Goal: Information Seeking & Learning: Learn about a topic

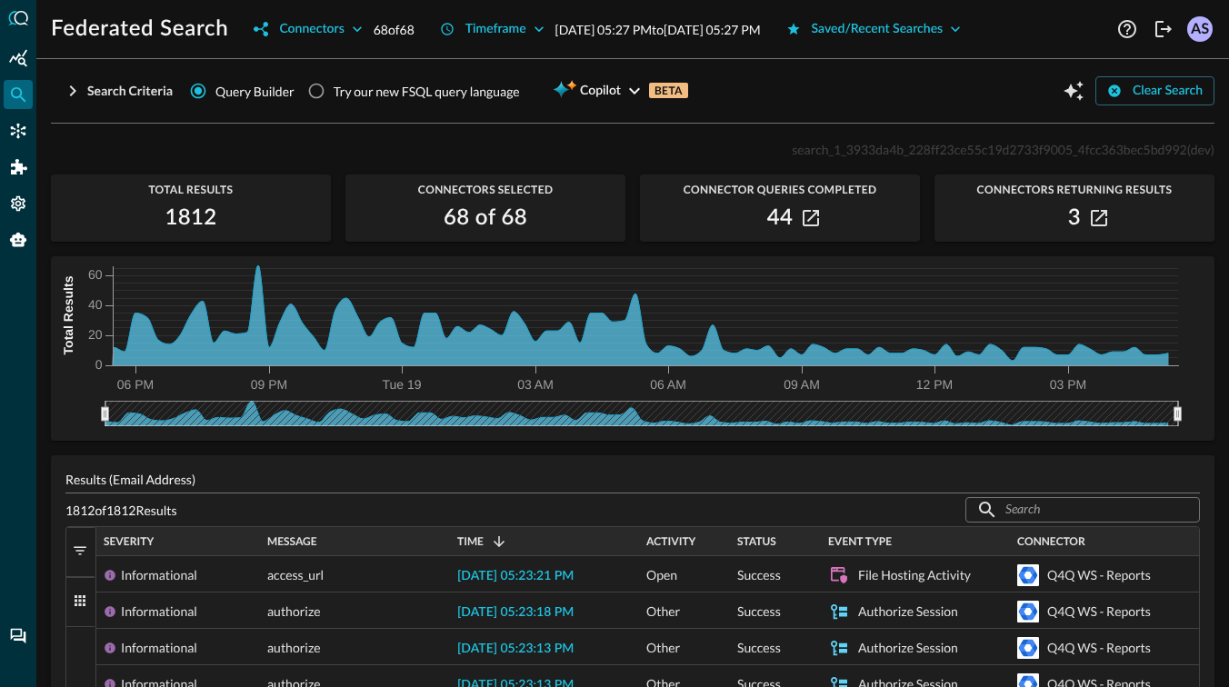
click at [219, 82] on span "Query Builder" at bounding box center [254, 91] width 79 height 19
click at [215, 81] on input "Query Builder" at bounding box center [198, 91] width 35 height 35
click at [211, 92] on input "Query Builder" at bounding box center [198, 91] width 35 height 35
click at [146, 84] on div "Search Criteria" at bounding box center [129, 91] width 85 height 23
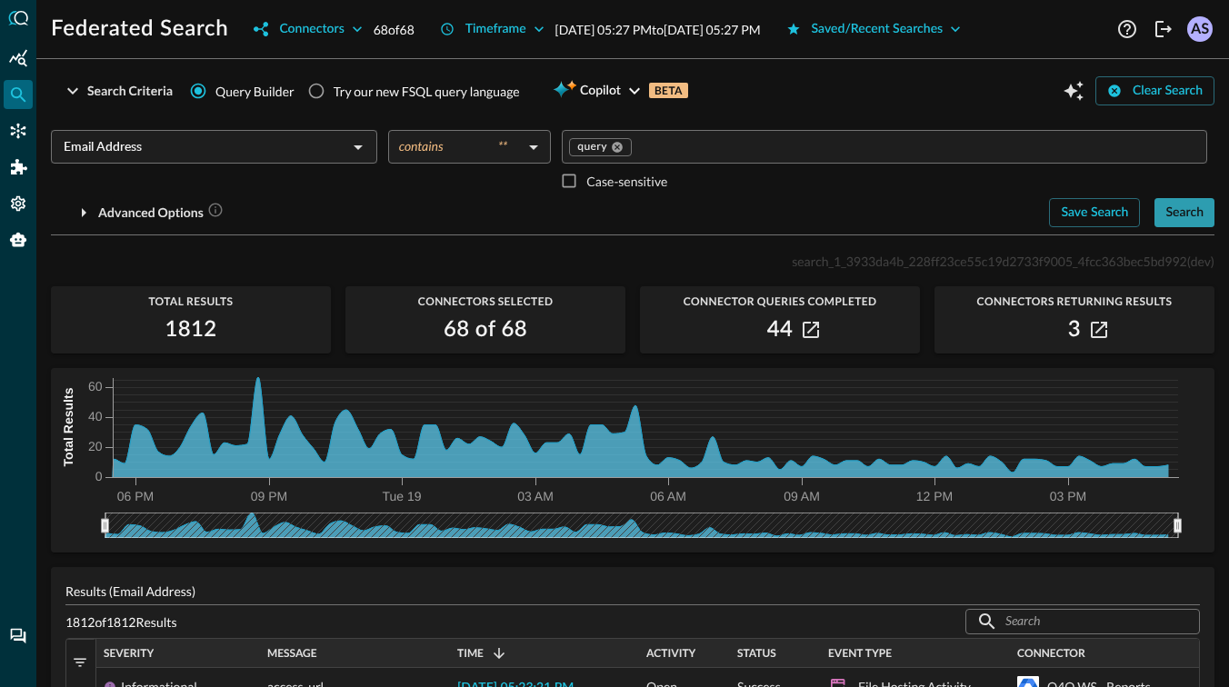
click at [1196, 221] on div "Search" at bounding box center [1184, 213] width 38 height 23
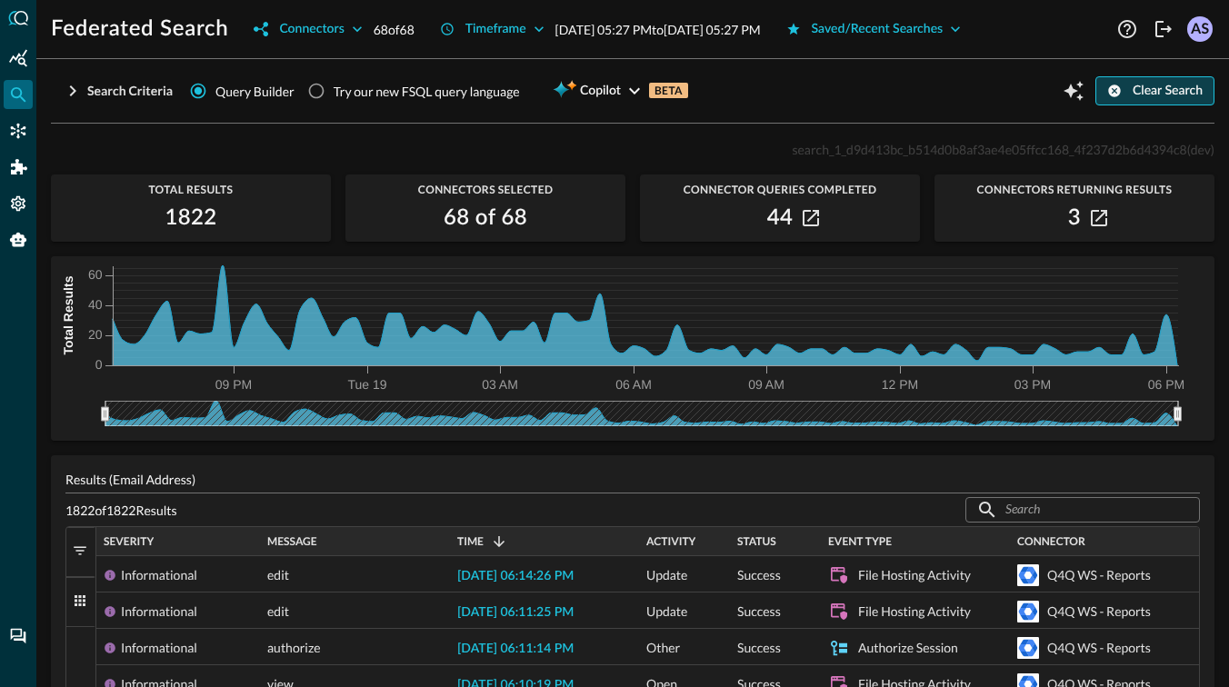
click at [1123, 95] on button "Clear Search" at bounding box center [1154, 90] width 119 height 29
type input "equals"
click at [240, 92] on span "Query Builder" at bounding box center [254, 91] width 79 height 19
click at [215, 92] on input "Query Builder" at bounding box center [198, 91] width 35 height 35
click at [115, 95] on div "Search Criteria" at bounding box center [129, 91] width 85 height 23
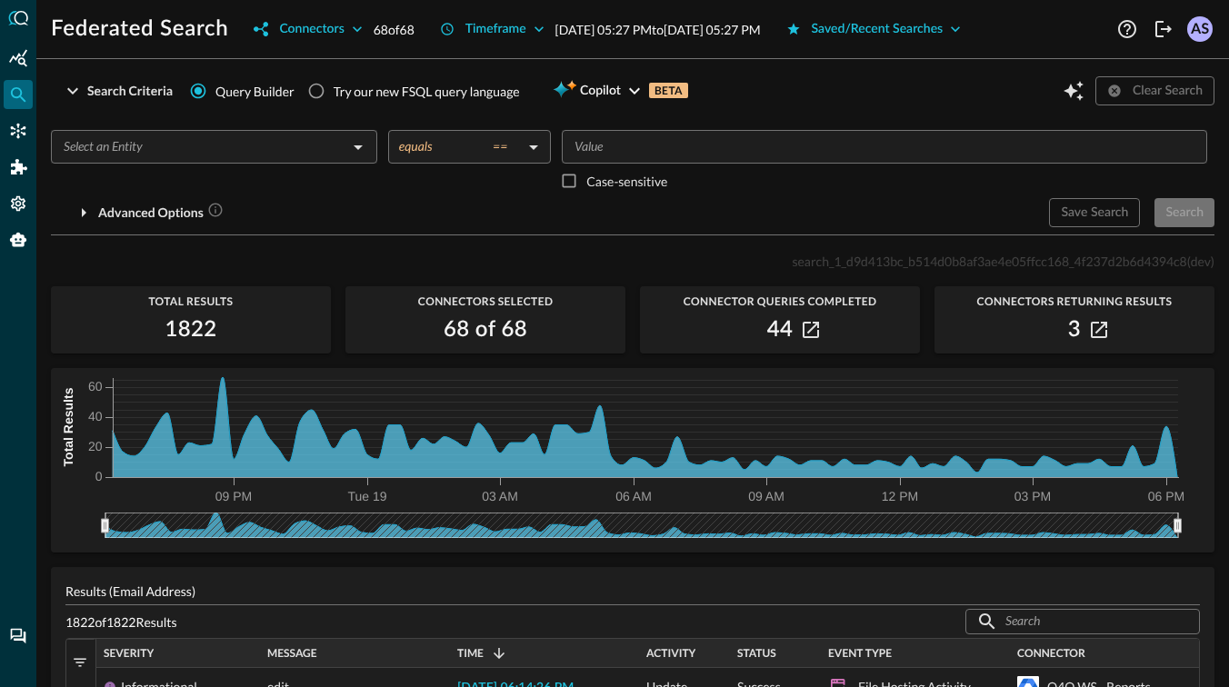
click at [261, 150] on input "text" at bounding box center [198, 146] width 285 height 23
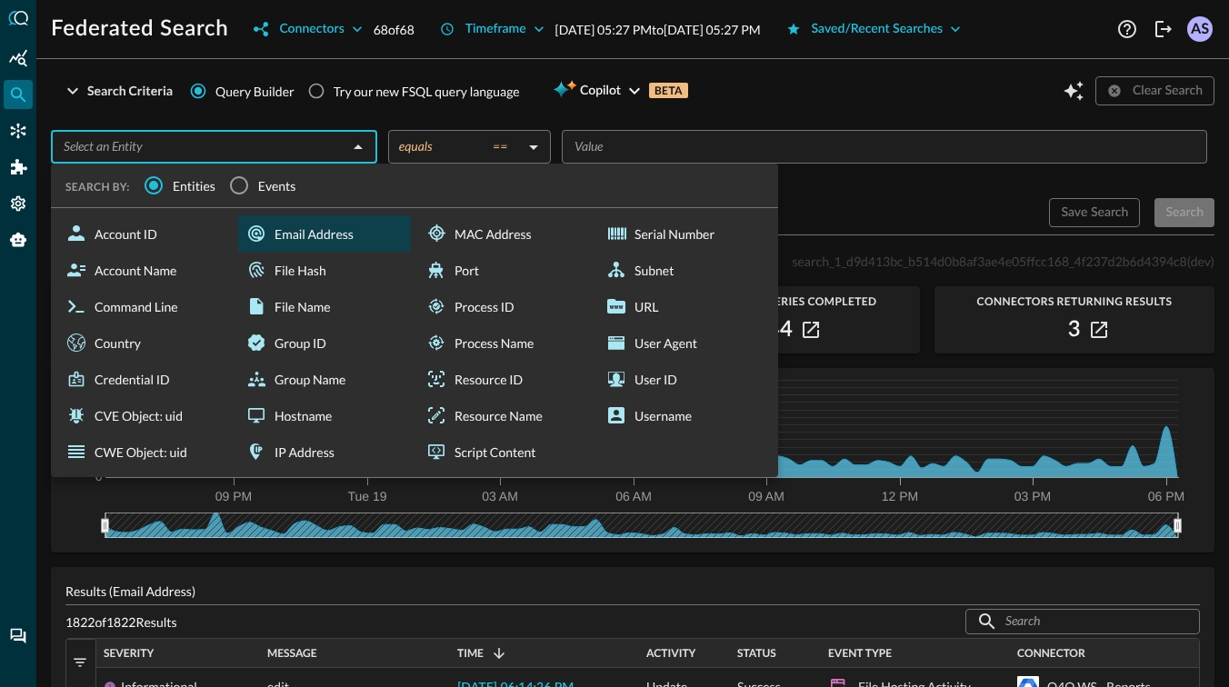
click at [329, 247] on div "Email Address" at bounding box center [324, 233] width 173 height 36
type input "Email Address"
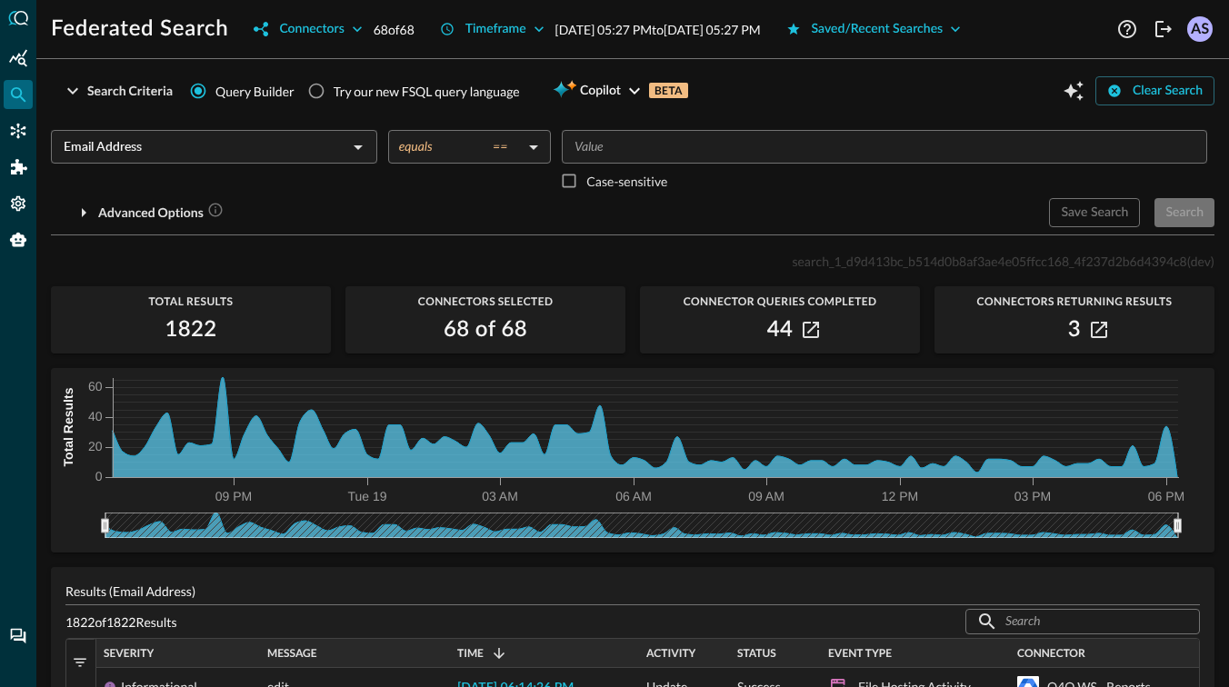
click at [668, 144] on input "Value" at bounding box center [883, 146] width 632 height 23
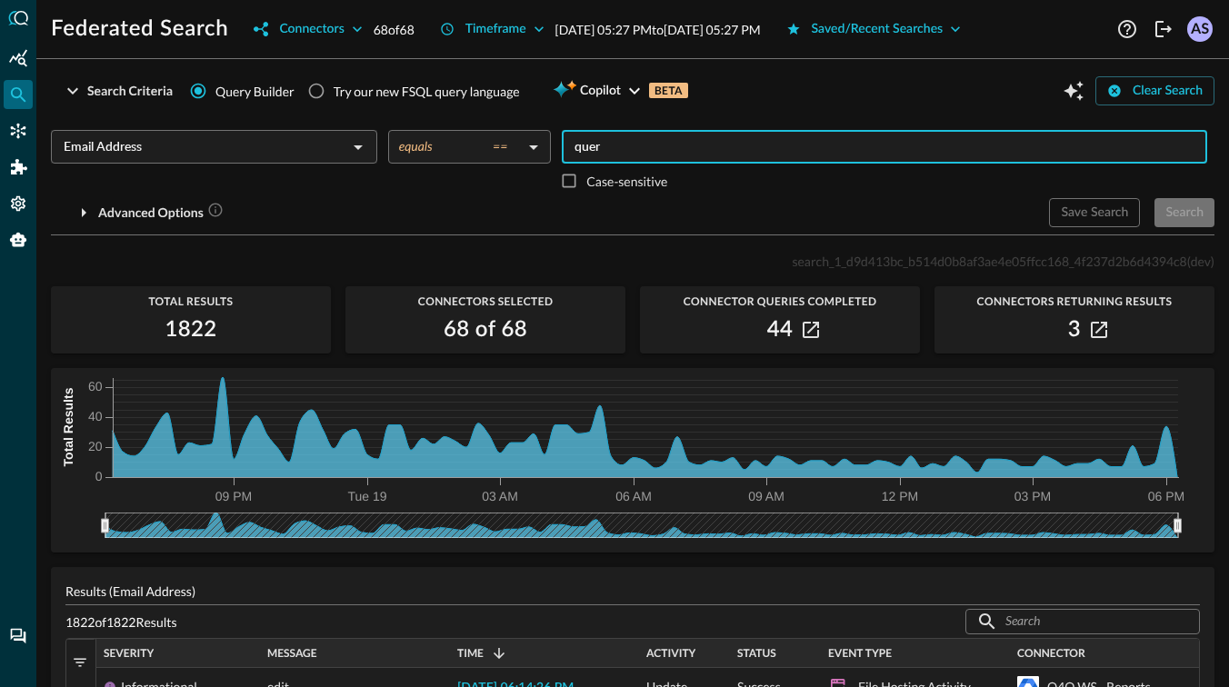
type input "query"
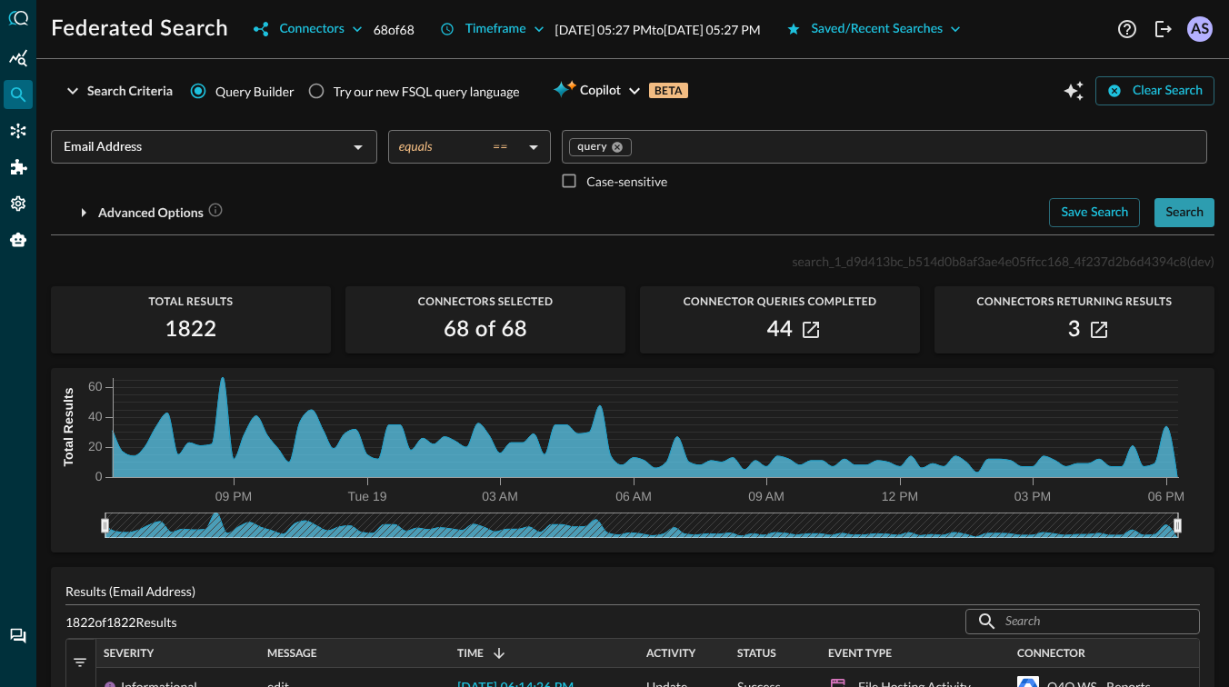
click at [1188, 217] on div "Search" at bounding box center [1184, 213] width 38 height 23
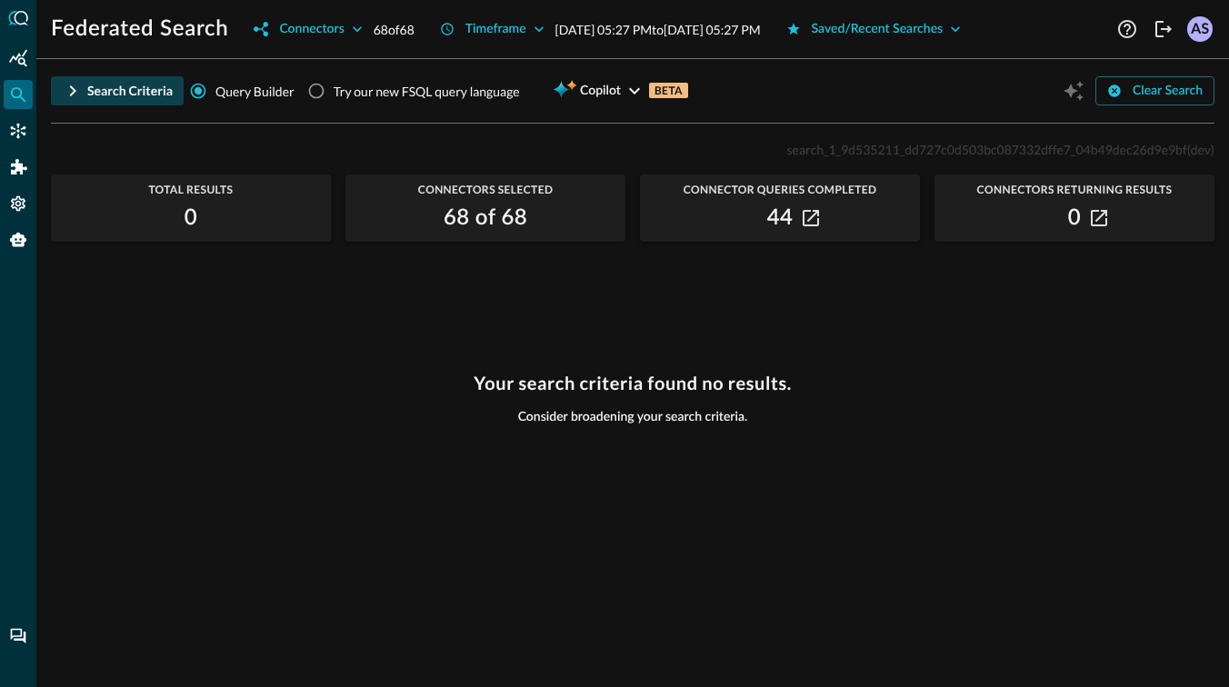
click at [115, 88] on div "Search Criteria" at bounding box center [129, 91] width 85 height 23
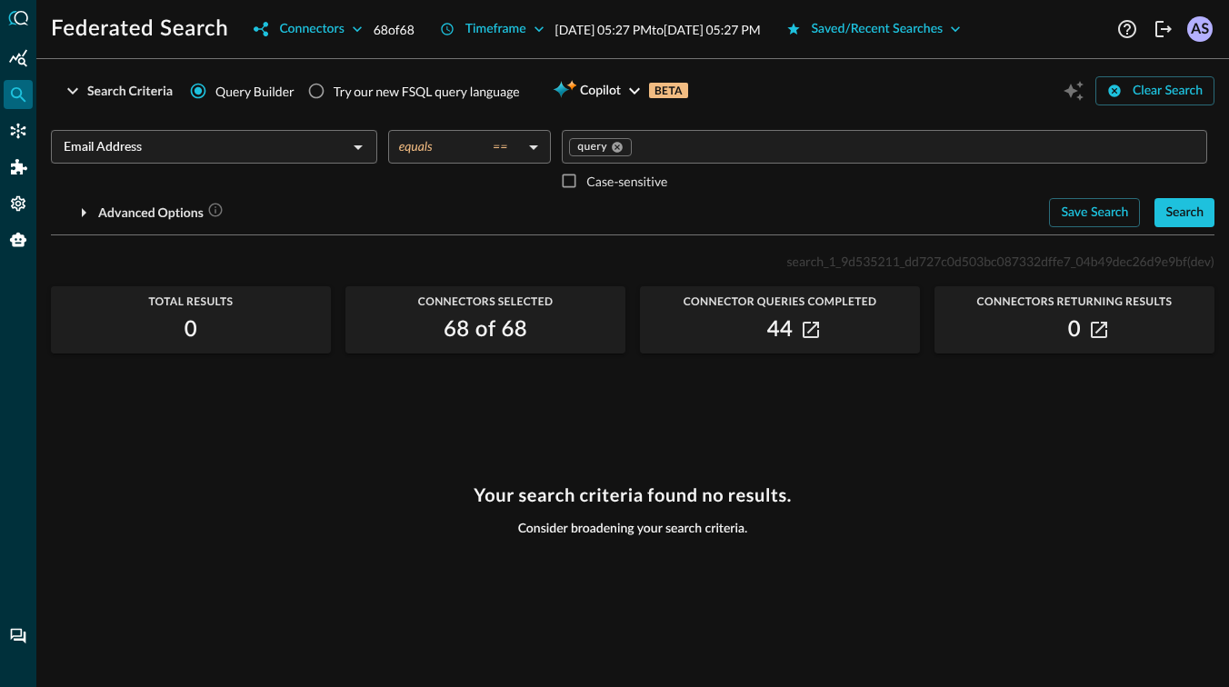
click at [504, 138] on body "Federated Search Connectors 68 of 68 Timeframe Aug 18, 2025 05:27 PM to Aug 19,…" at bounding box center [614, 343] width 1229 height 687
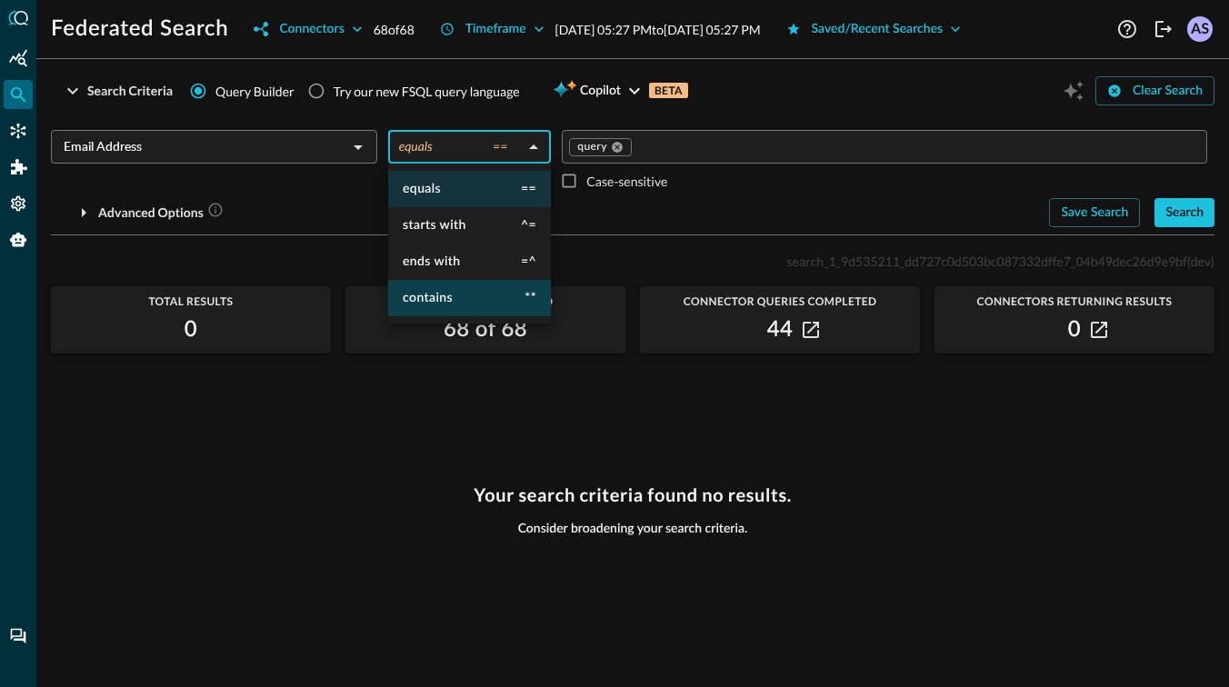
click at [437, 295] on span "contains" at bounding box center [428, 298] width 50 height 13
type input "contains"
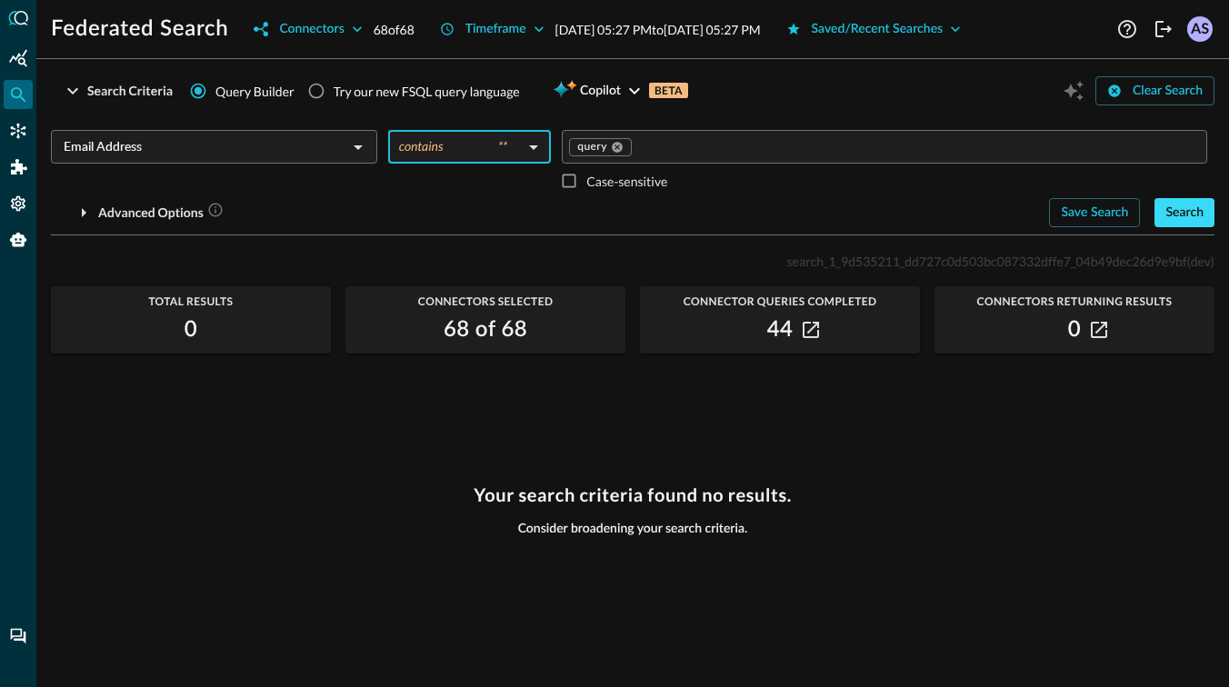
click at [1187, 204] on div "Search" at bounding box center [1184, 213] width 38 height 23
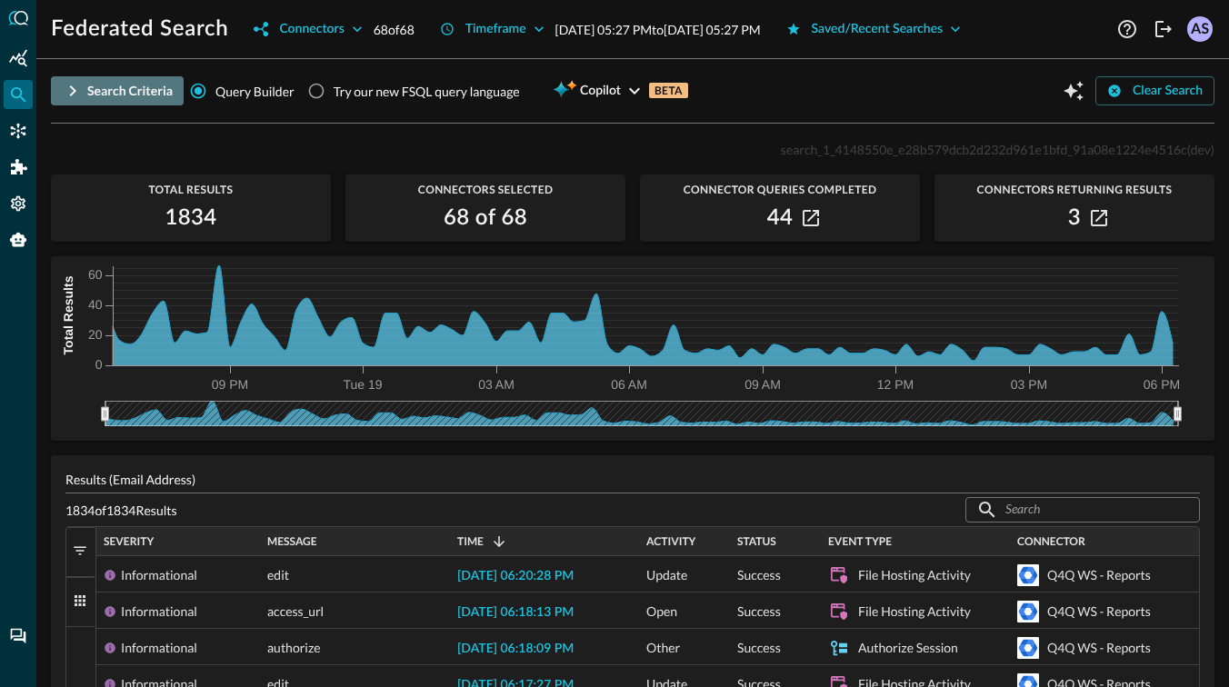
click at [134, 99] on div "Search Criteria" at bounding box center [129, 91] width 85 height 23
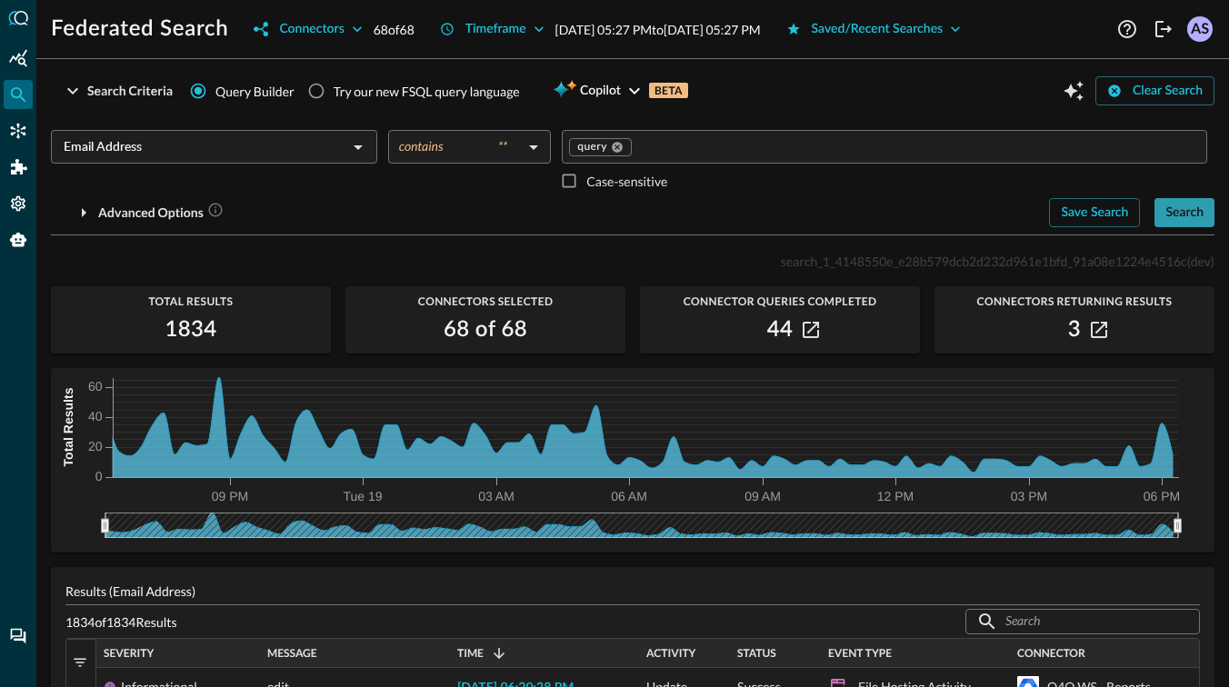
click at [1193, 218] on div "Search" at bounding box center [1184, 213] width 38 height 23
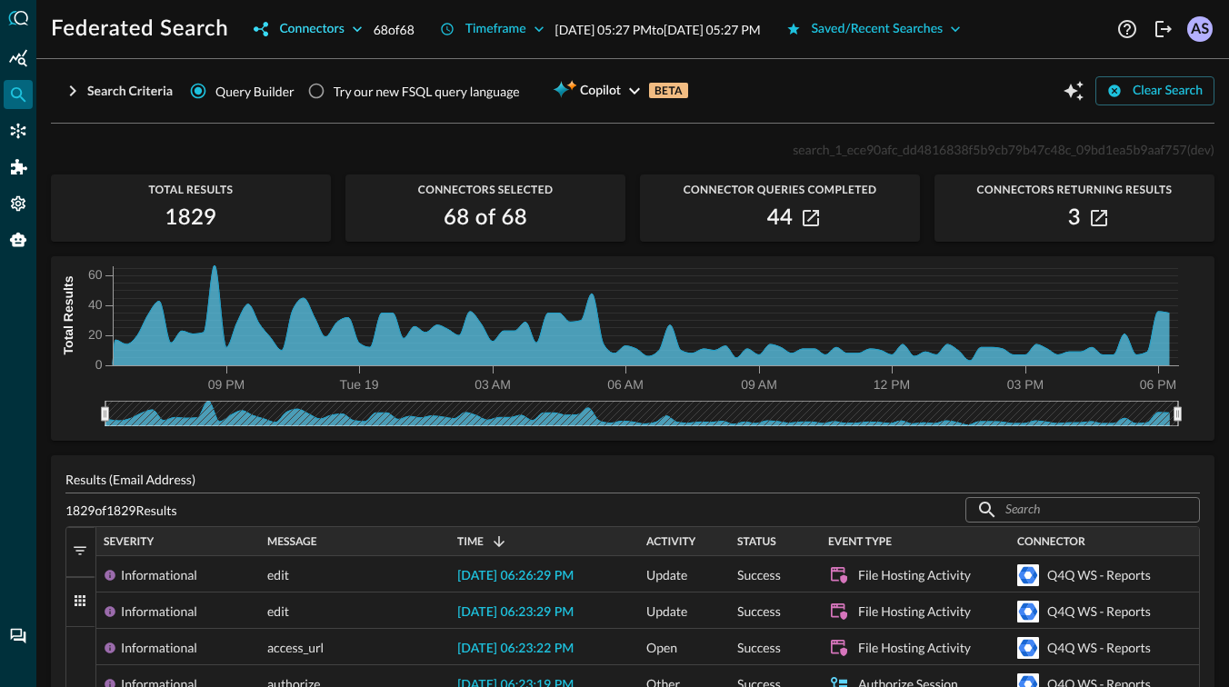
click at [344, 35] on button "Connectors" at bounding box center [308, 29] width 130 height 29
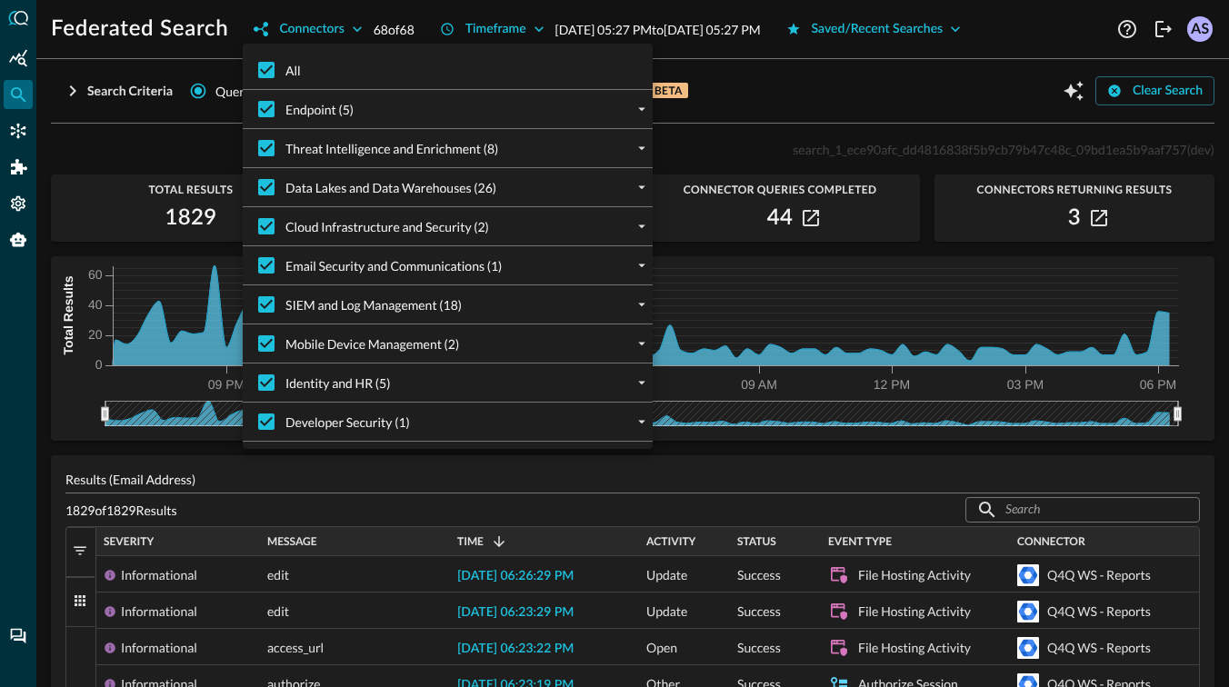
click at [423, 112] on div "Endpoint (5)" at bounding box center [454, 109] width 395 height 38
click at [639, 110] on icon "expand" at bounding box center [642, 109] width 16 height 16
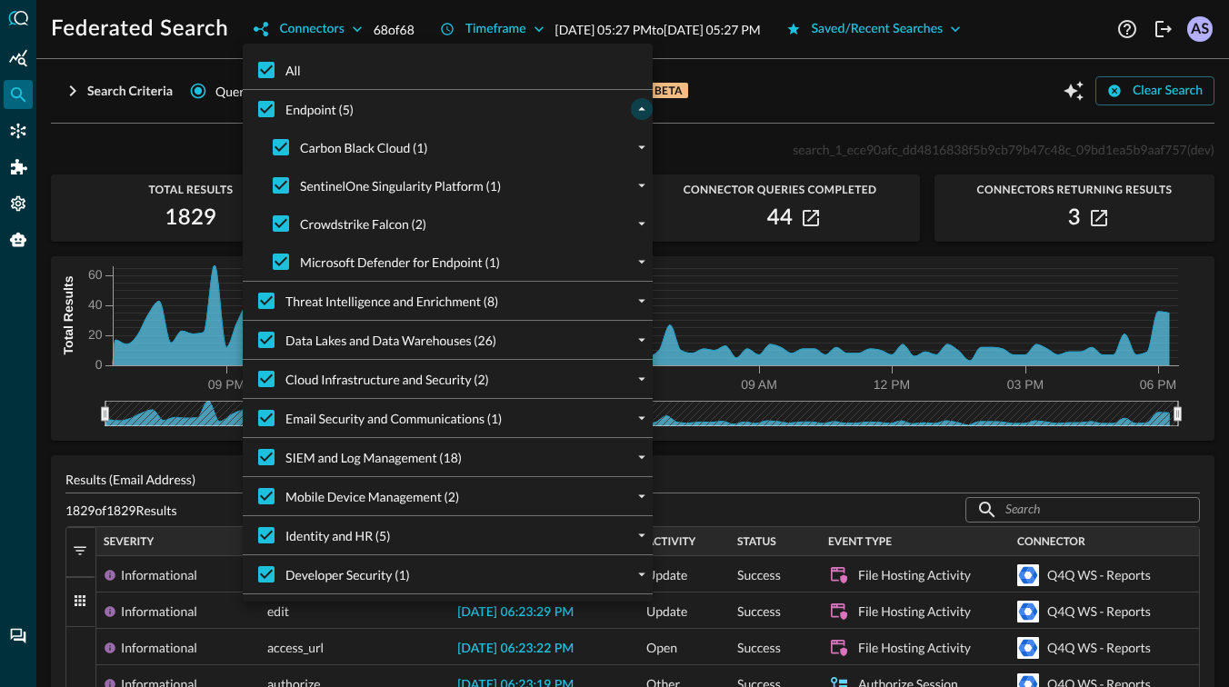
click at [639, 110] on icon "collapse" at bounding box center [642, 109] width 16 height 16
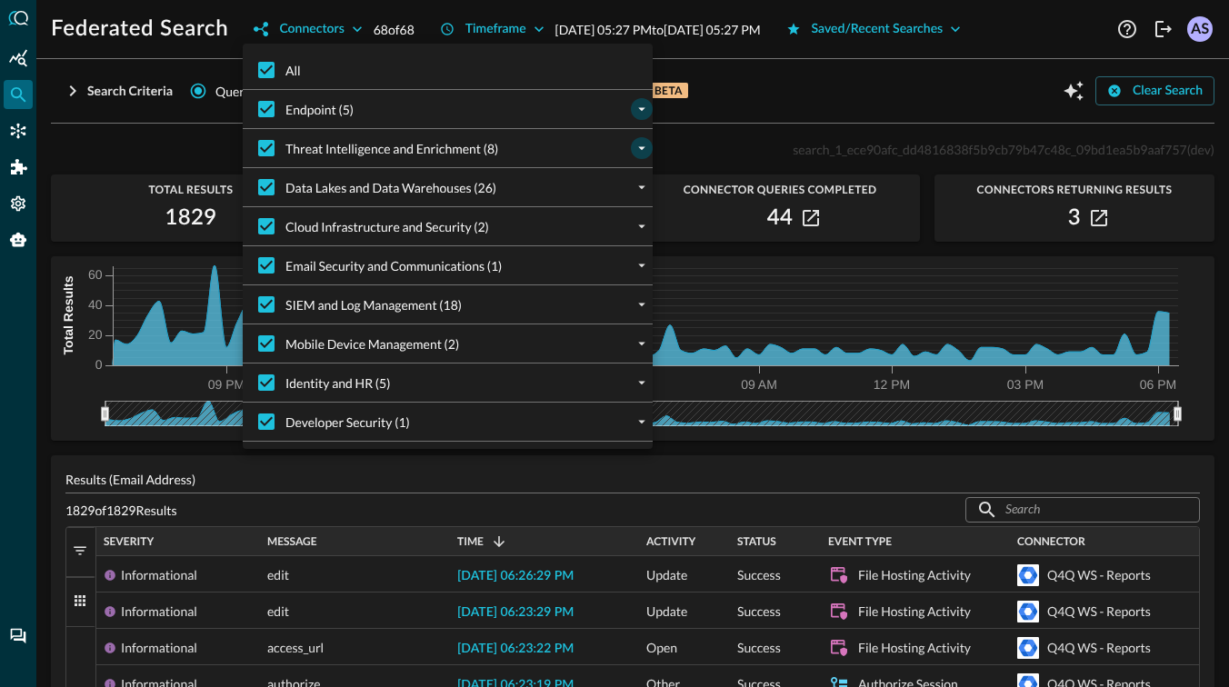
click at [643, 152] on icon "expand" at bounding box center [642, 148] width 16 height 16
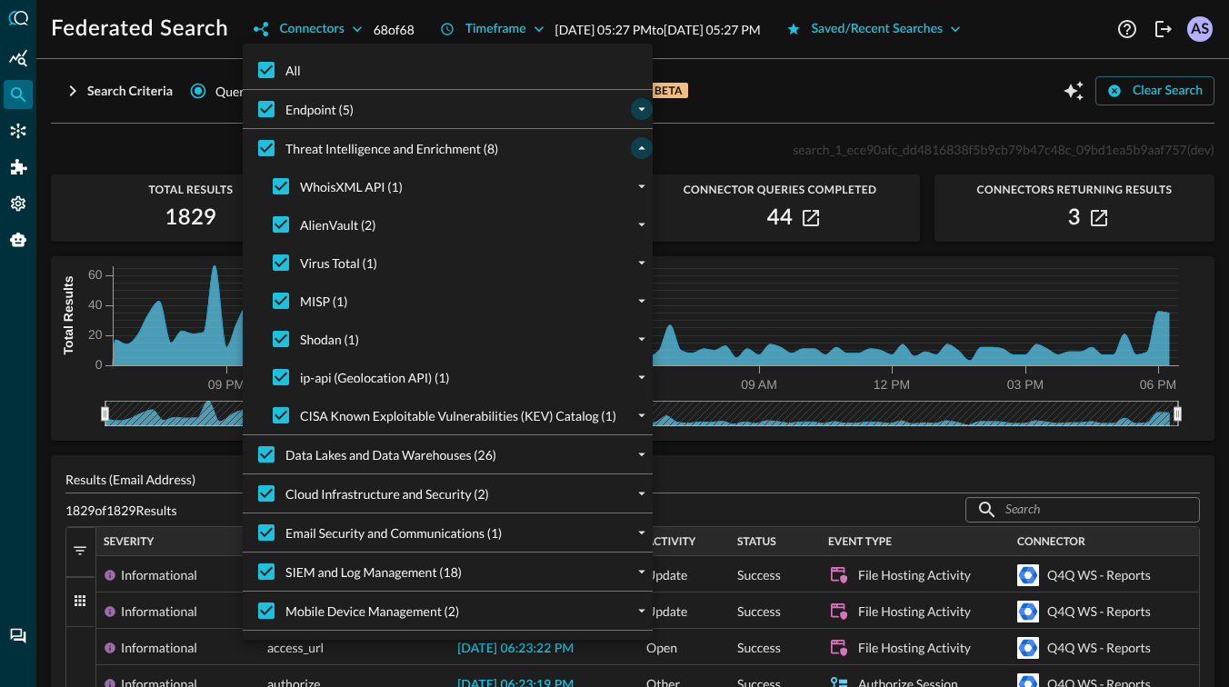
click at [643, 152] on icon "collapse" at bounding box center [642, 148] width 16 height 16
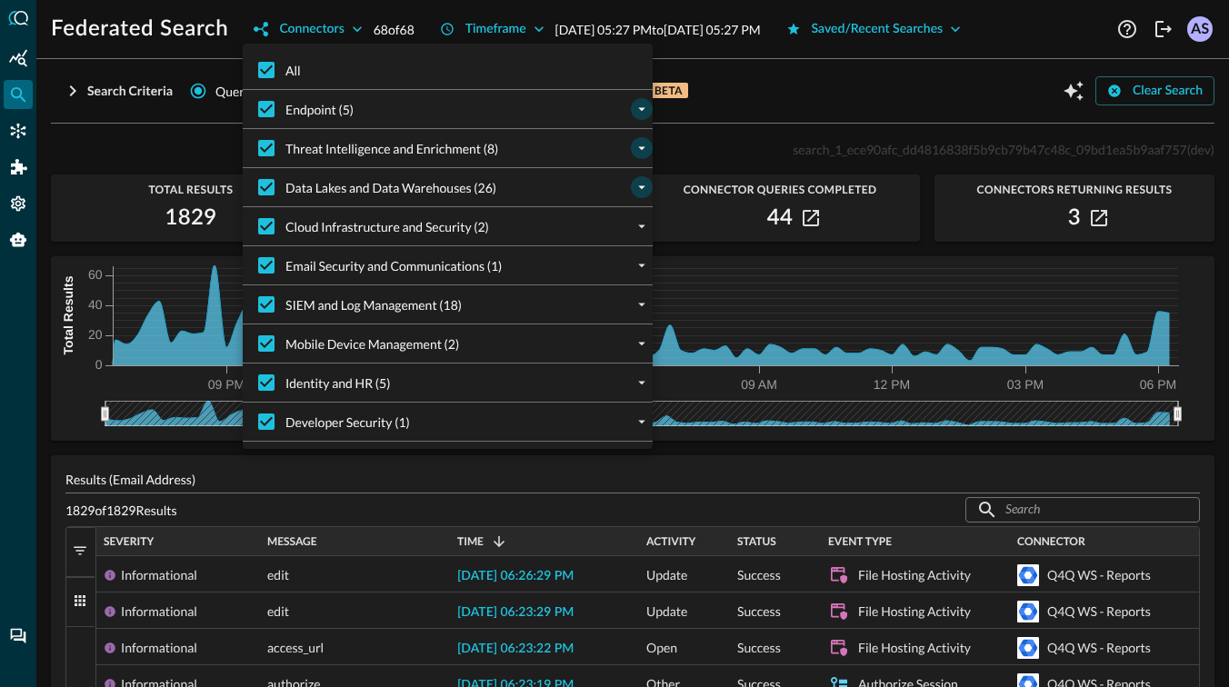
click at [636, 182] on icon "expand" at bounding box center [642, 187] width 16 height 16
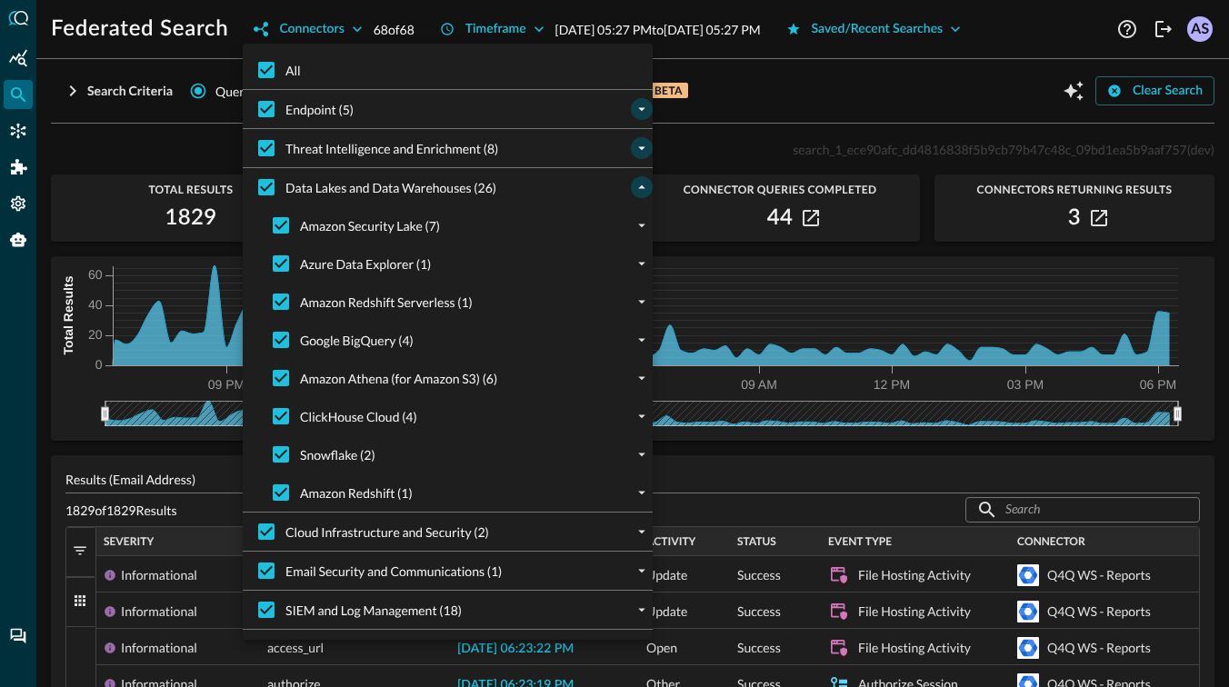
click at [636, 182] on icon "collapse" at bounding box center [642, 187] width 16 height 16
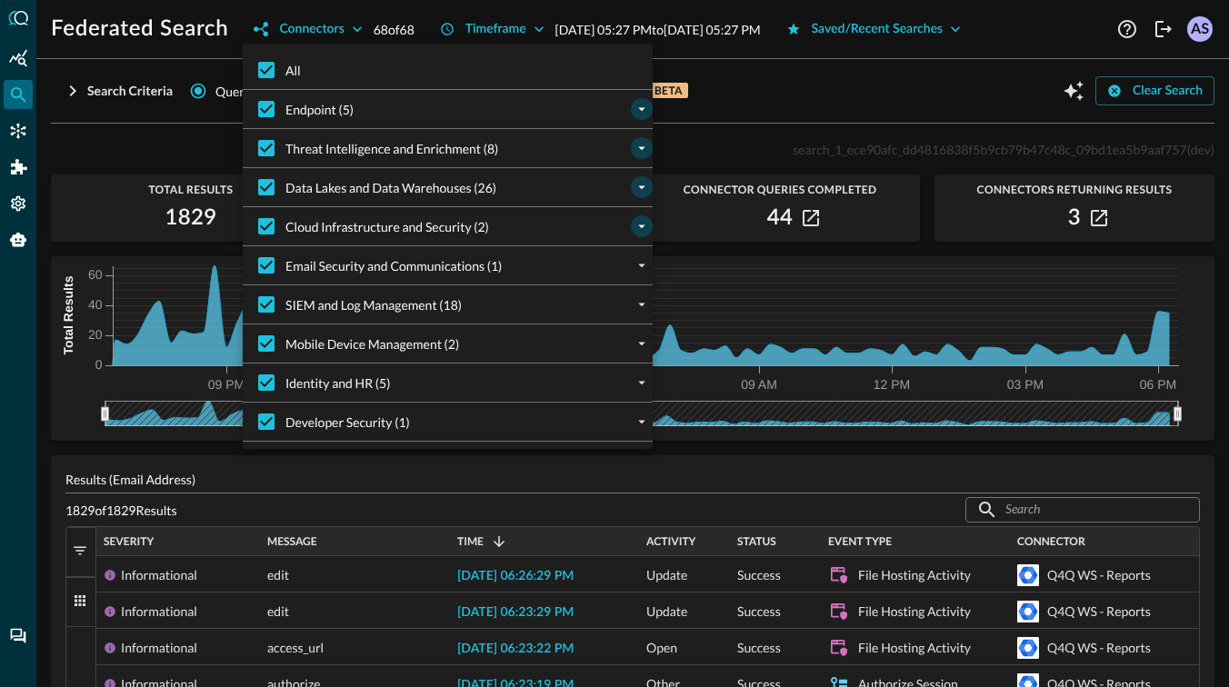
click at [634, 221] on icon "expand" at bounding box center [642, 226] width 16 height 16
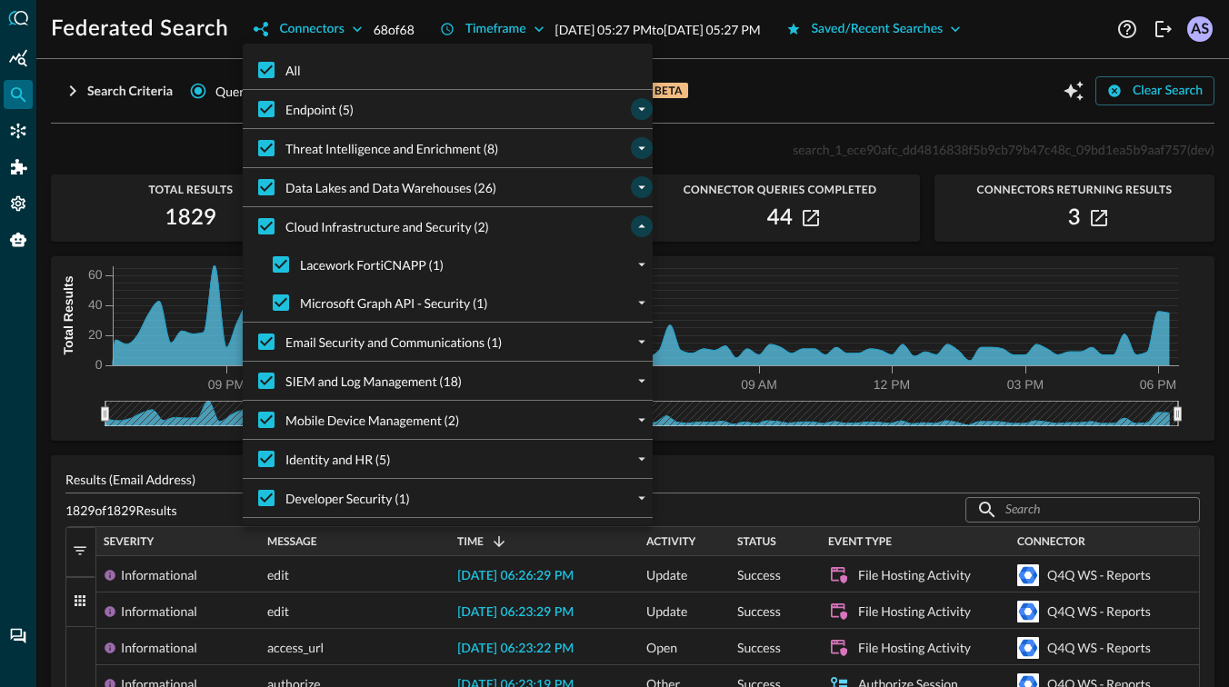
click at [634, 221] on icon "collapse" at bounding box center [642, 226] width 16 height 16
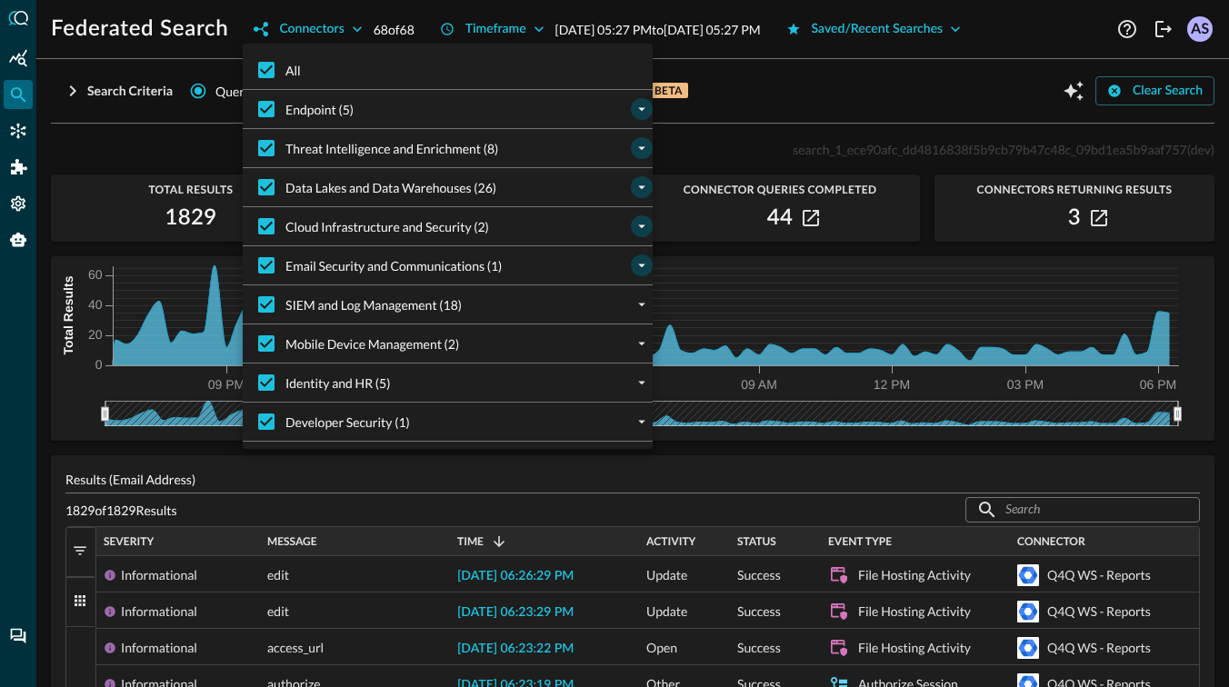
click at [633, 265] on button "expand" at bounding box center [642, 266] width 22 height 22
click at [633, 265] on button "collapse" at bounding box center [642, 266] width 22 height 22
click at [637, 293] on div "SIEM and Log Management (18)" at bounding box center [454, 304] width 395 height 38
click at [638, 298] on icon "expand" at bounding box center [642, 304] width 16 height 16
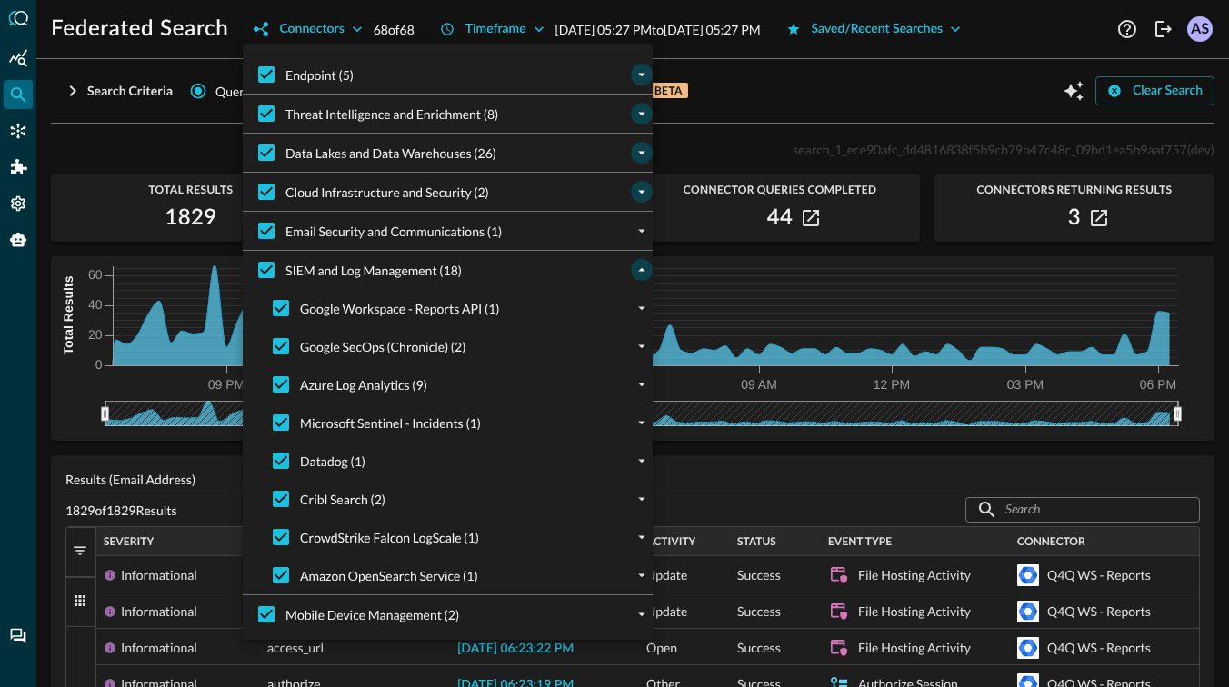
scroll to position [35, 0]
click at [265, 65] on input "Endpoint (5)" at bounding box center [266, 74] width 38 height 38
checkbox input "false"
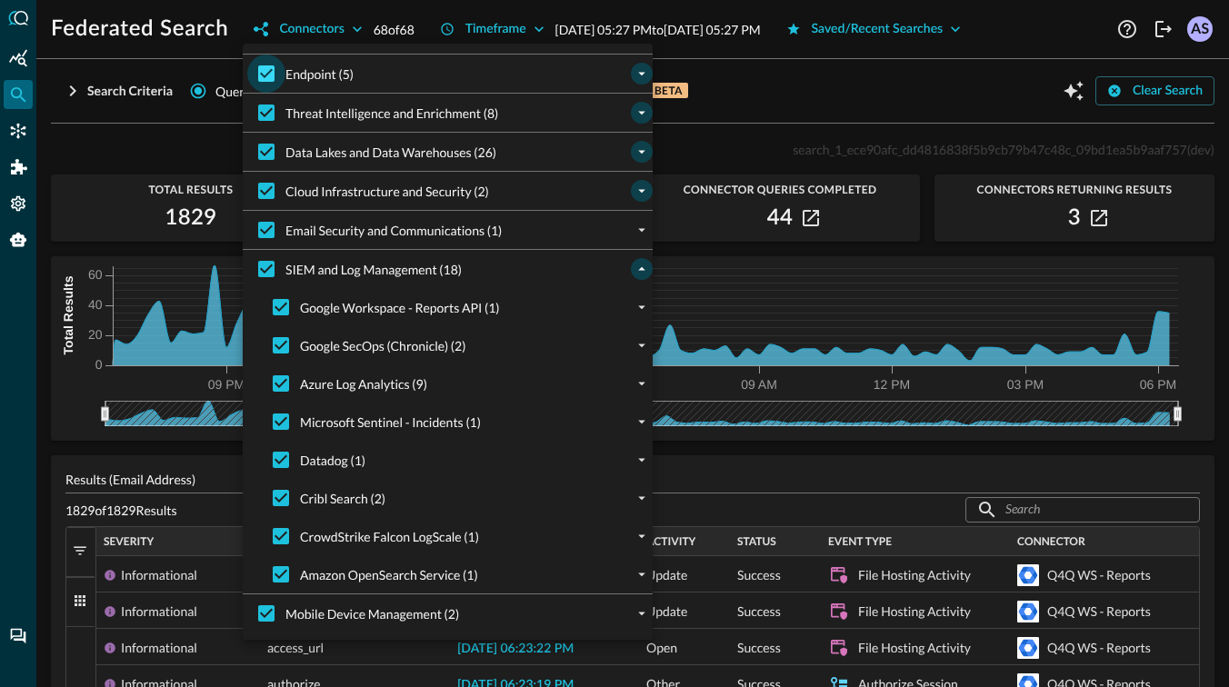
checkbox input "false"
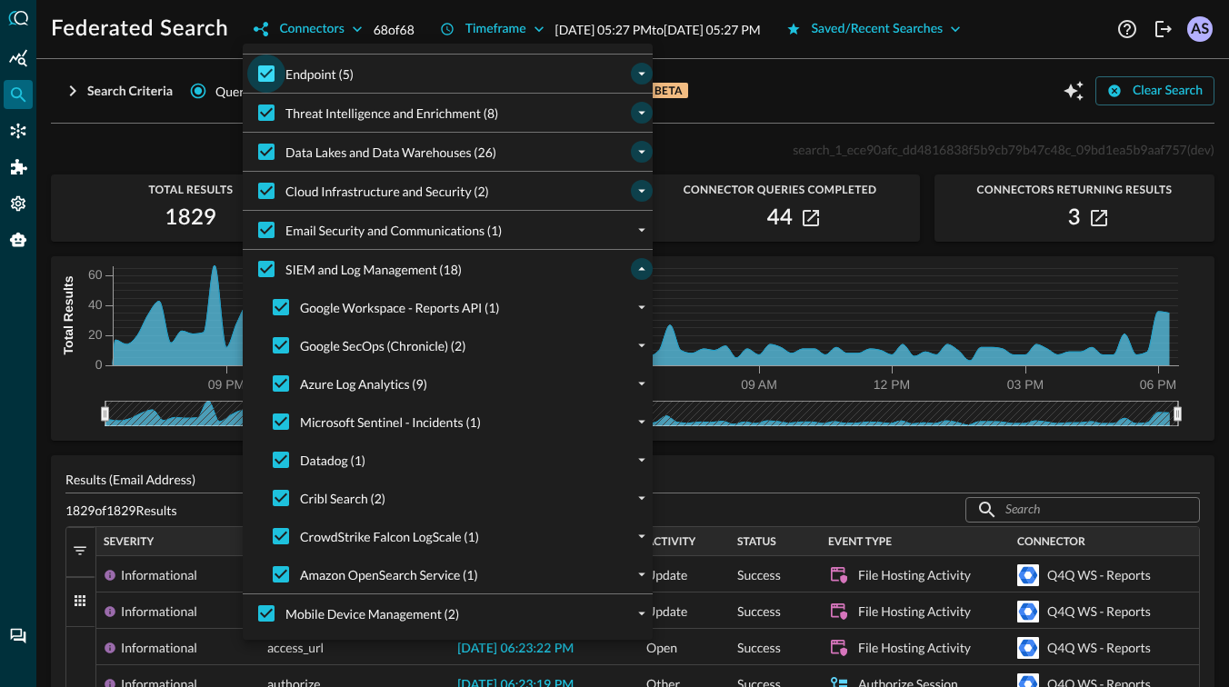
checkbox input "false"
click at [263, 253] on input "SIEM and Log Management (18)" at bounding box center [266, 269] width 38 height 38
checkbox input "false"
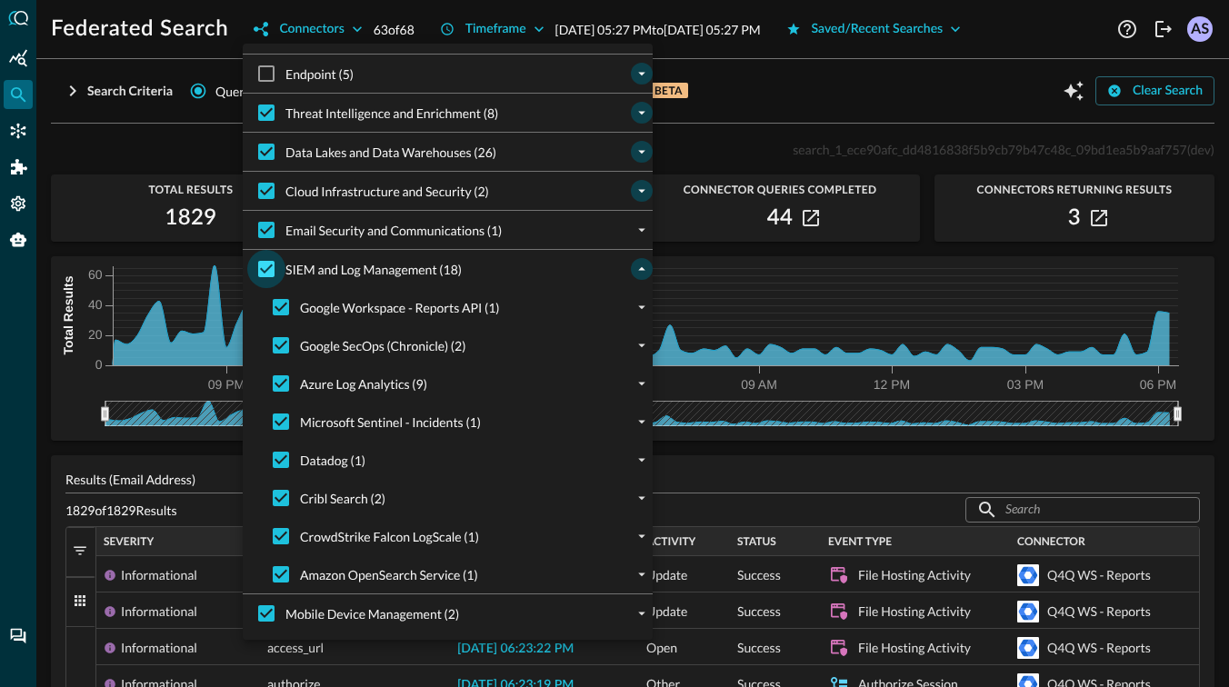
checkbox input "false"
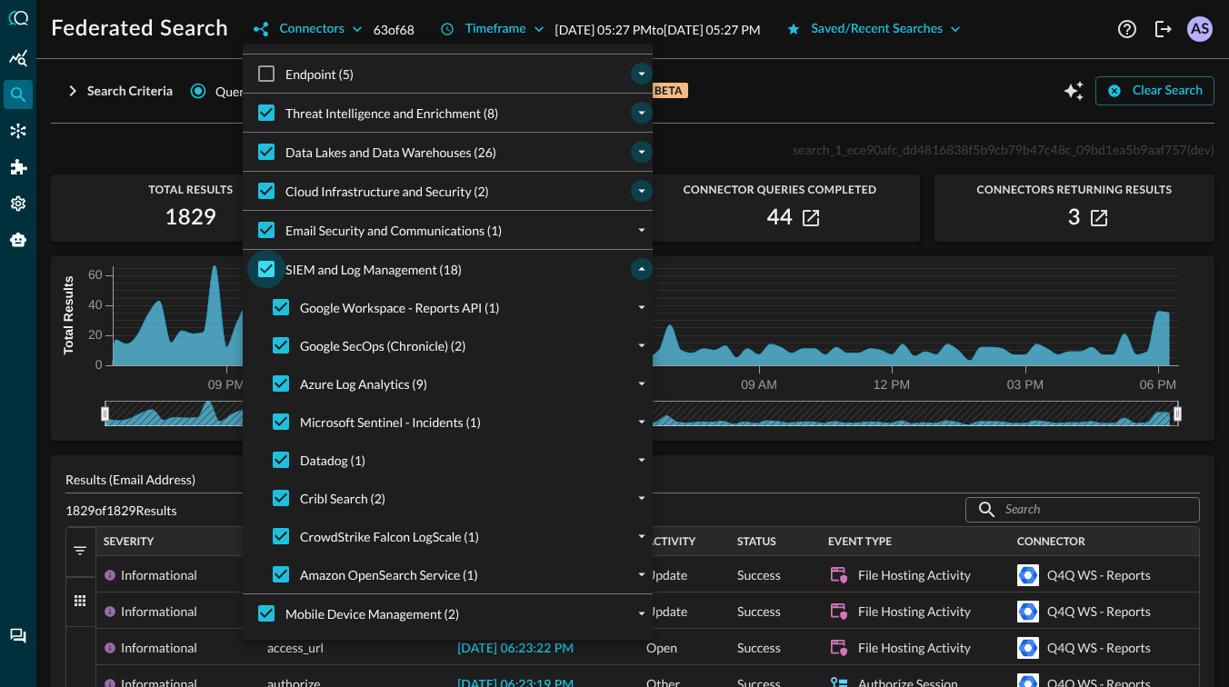
checkbox input "false"
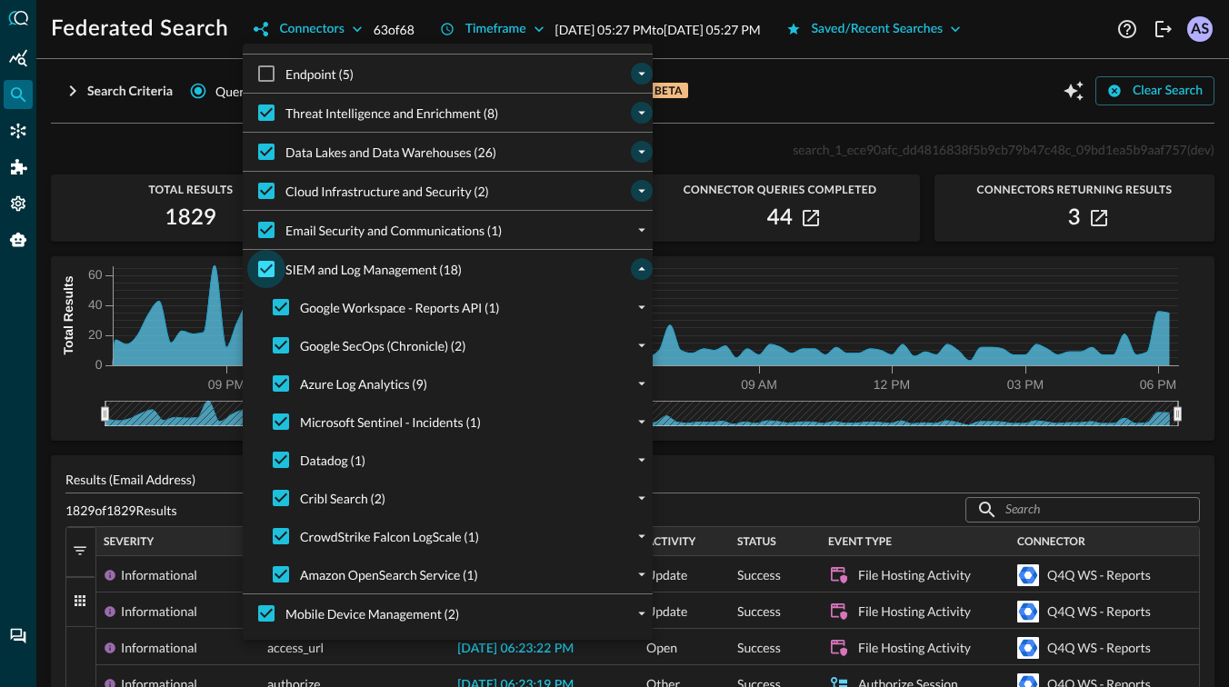
checkbox input "false"
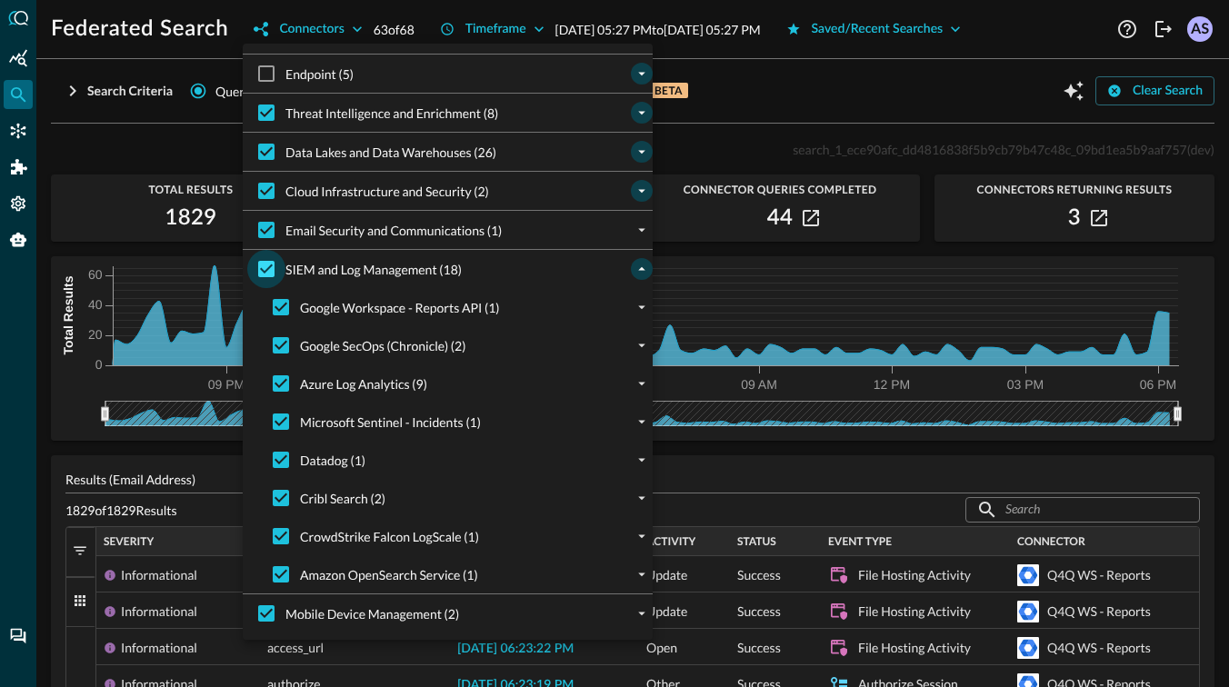
checkbox input "false"
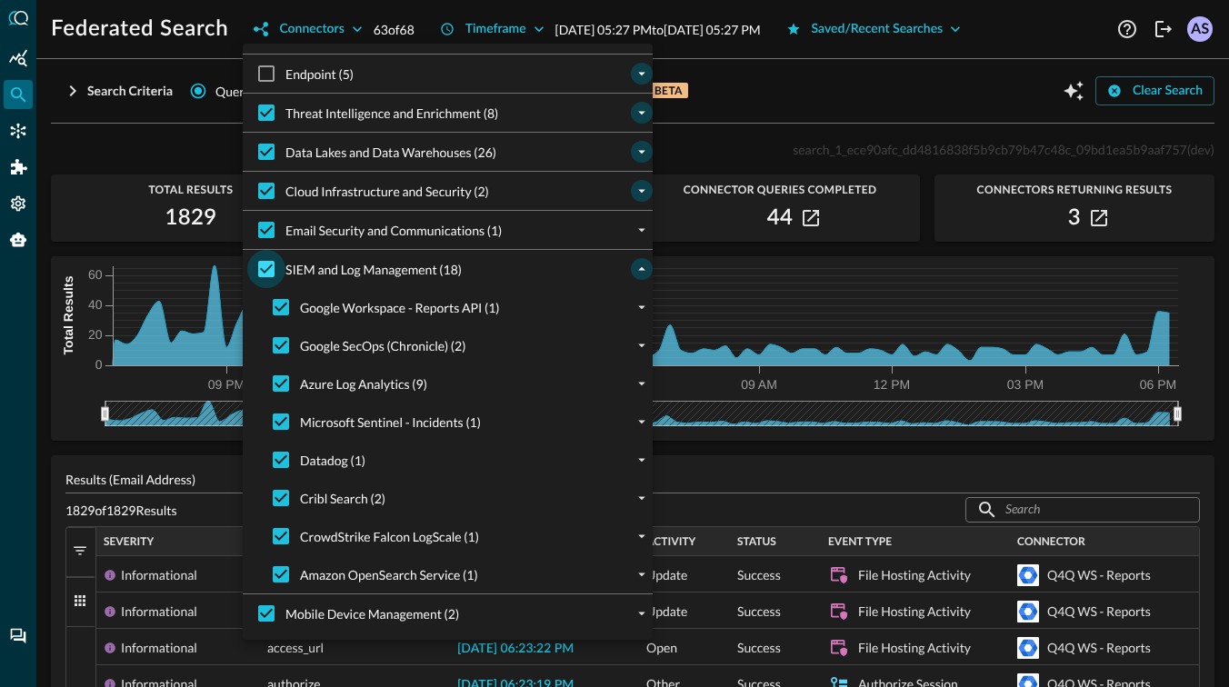
checkbox input "false"
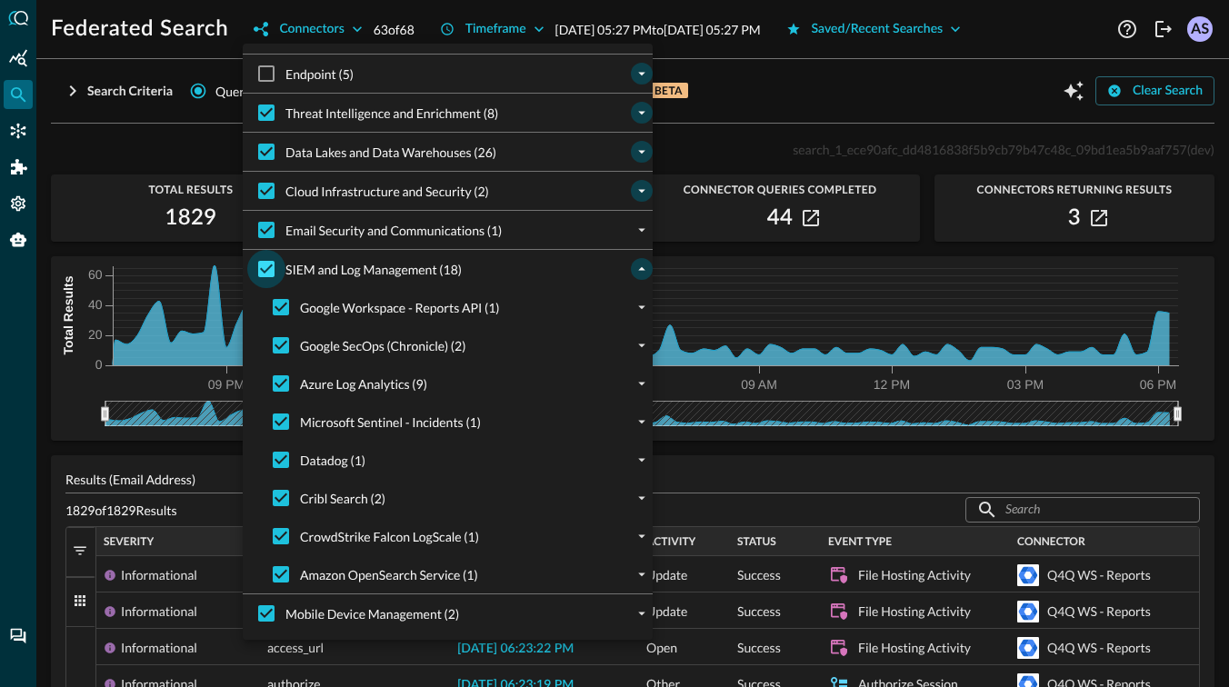
checkbox input "false"
click at [272, 466] on input "Datadog (1)" at bounding box center [281, 460] width 38 height 38
checkbox input "true"
click at [268, 225] on input "Email Security and Communications (1)" at bounding box center [266, 230] width 38 height 38
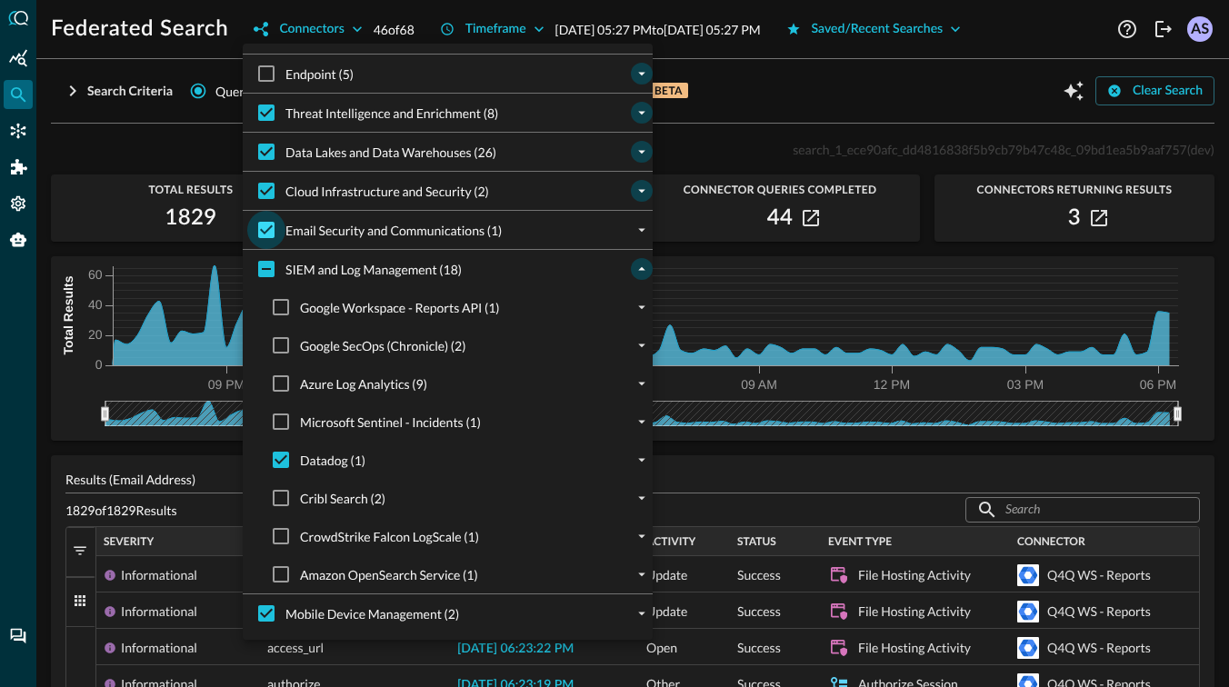
checkbox input "false"
click at [265, 195] on input "Cloud Infrastructure and Security (2)" at bounding box center [266, 191] width 38 height 38
checkbox input "false"
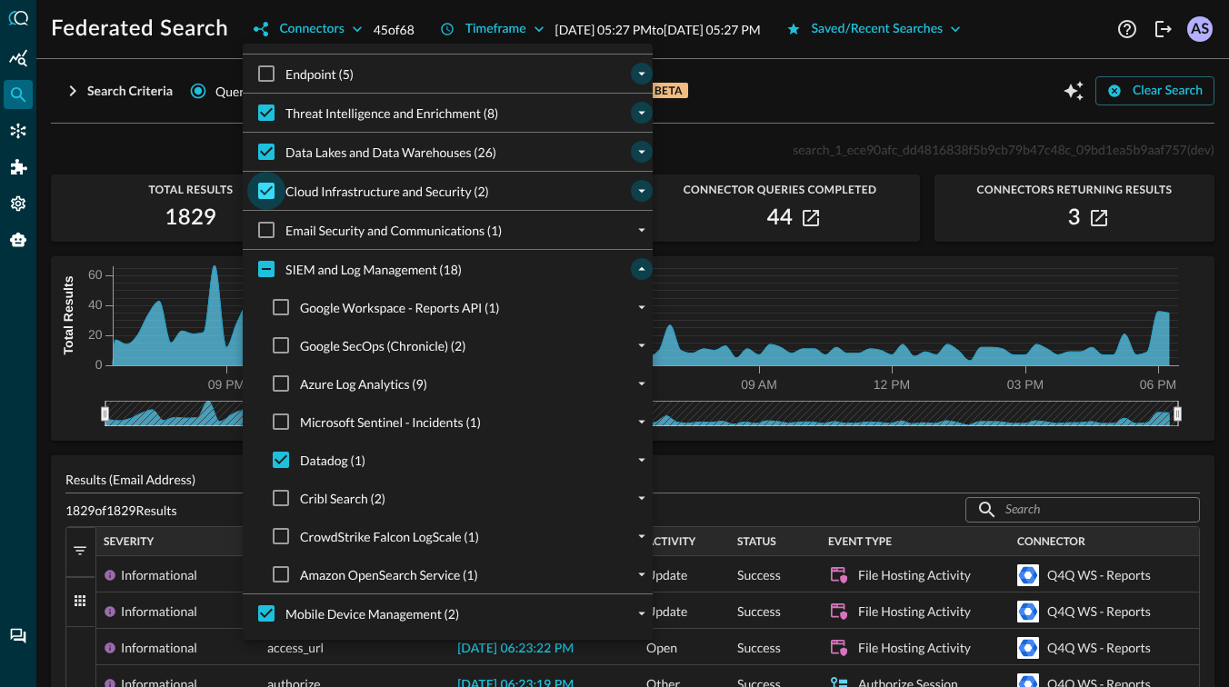
checkbox input "false"
click at [265, 155] on input "Data Lakes and Data Warehouses (26)" at bounding box center [266, 152] width 38 height 38
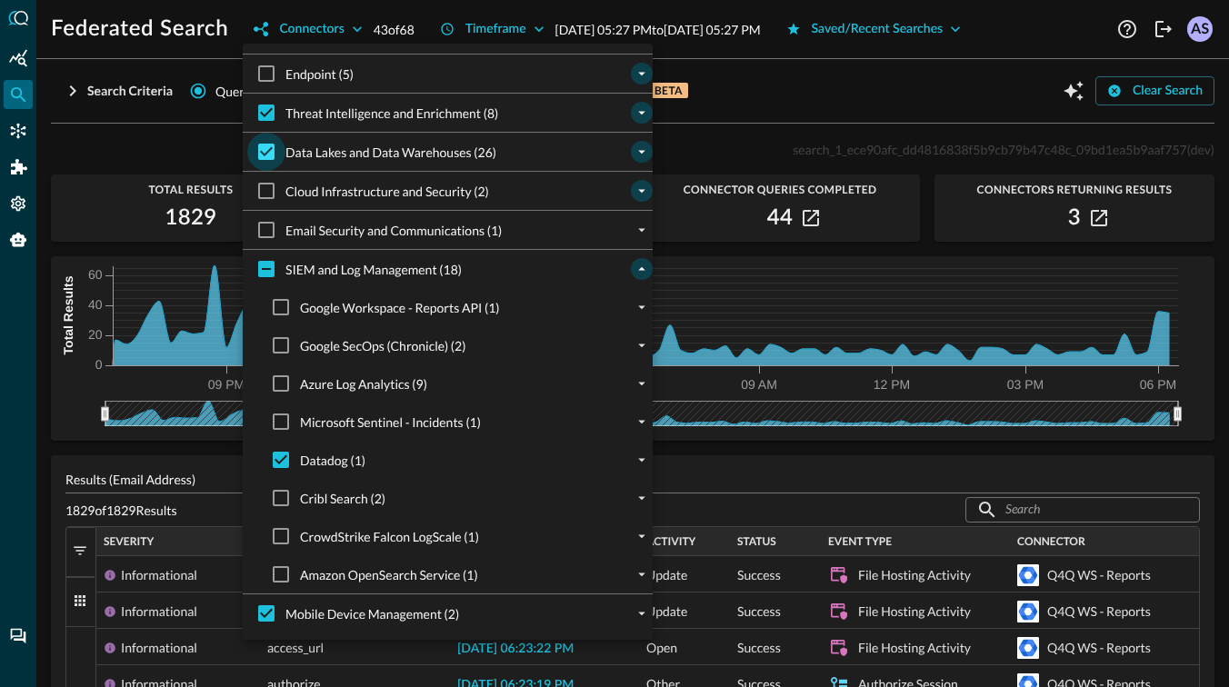
checkbox input "false"
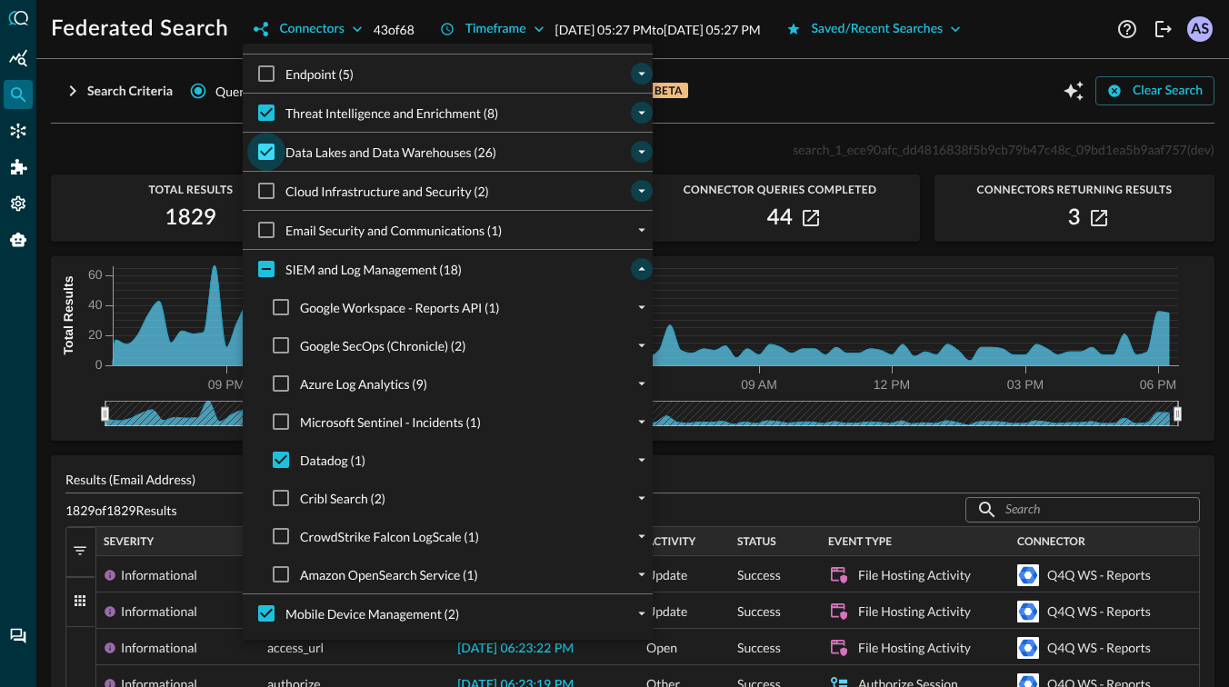
checkbox input "false"
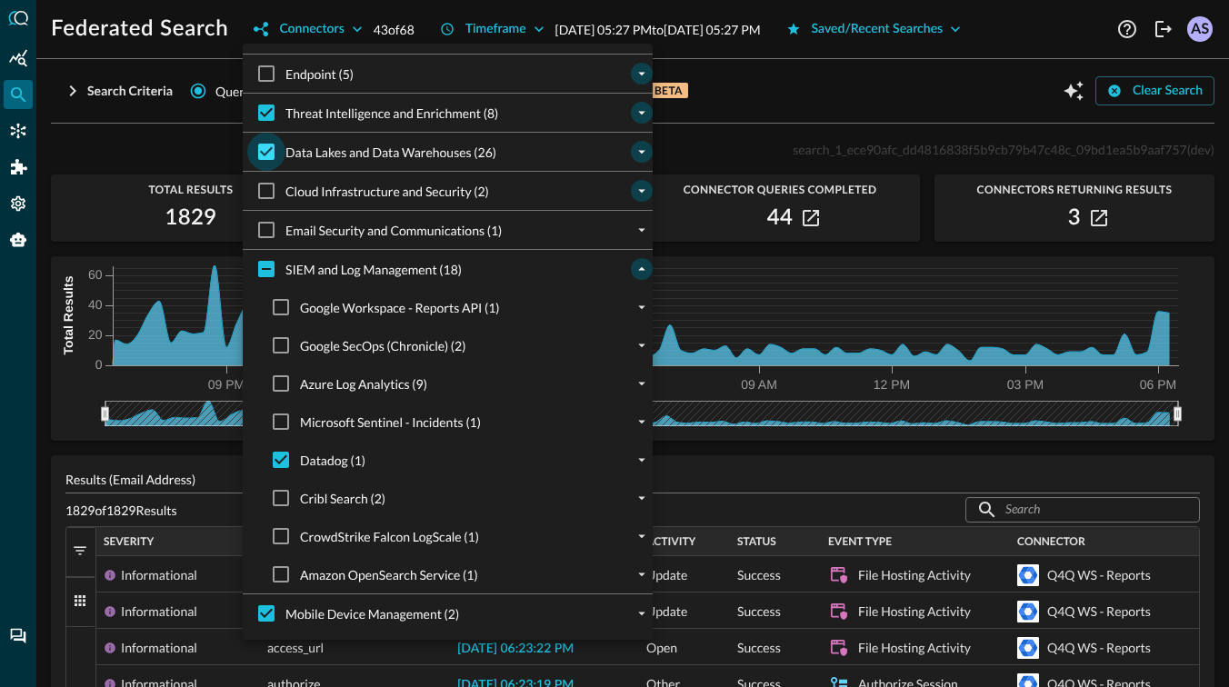
checkbox input "false"
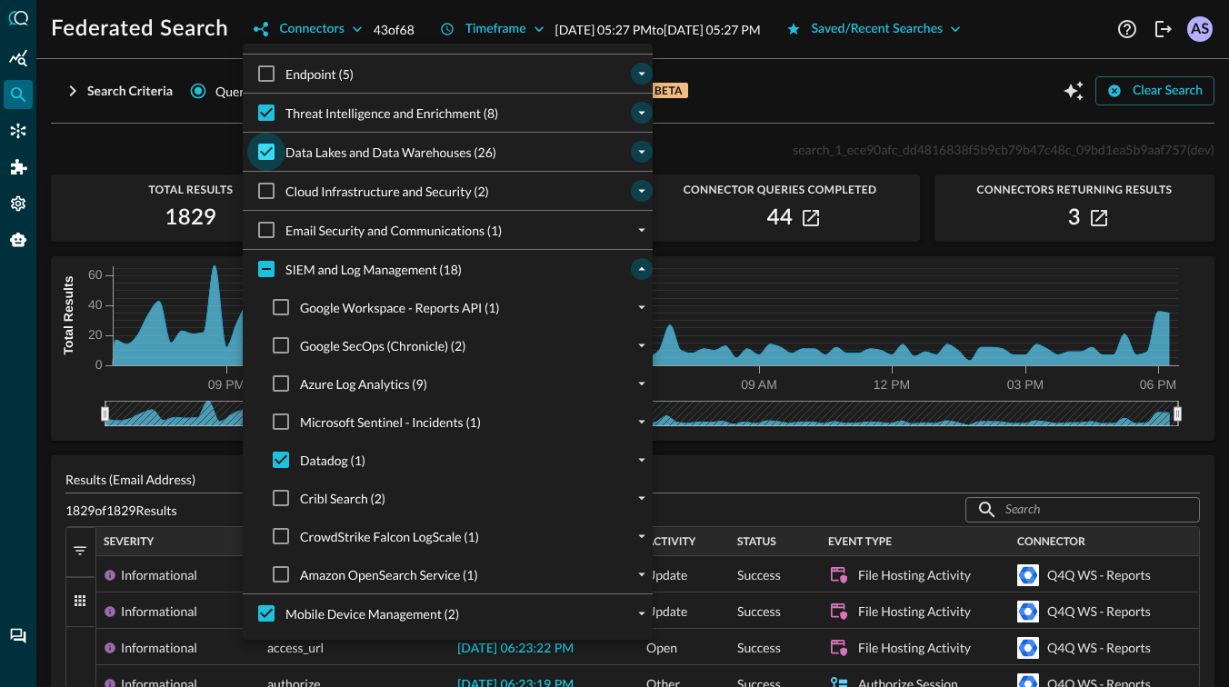
checkbox input "false"
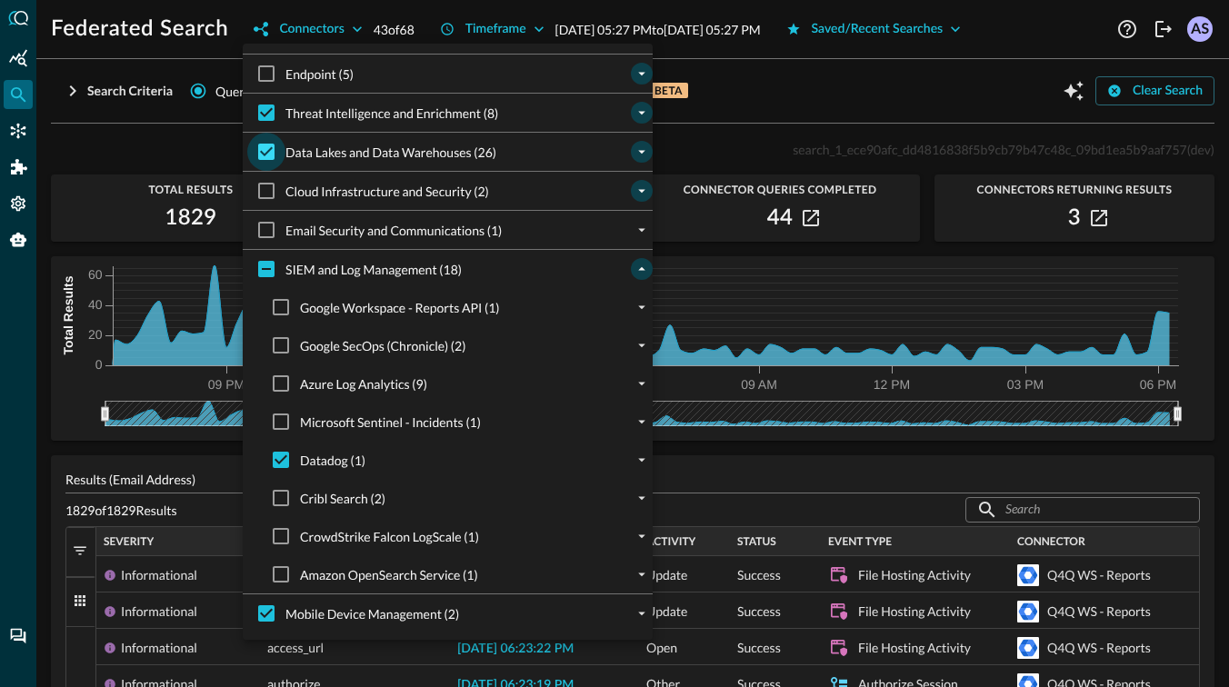
checkbox input "false"
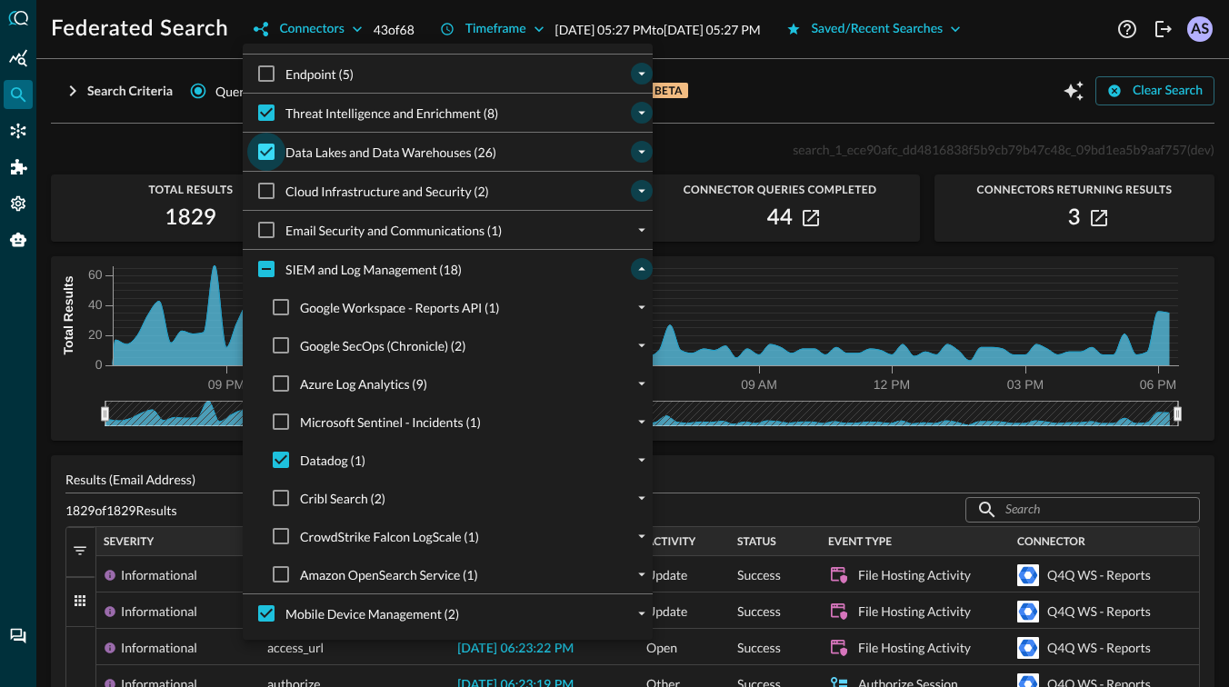
checkbox input "false"
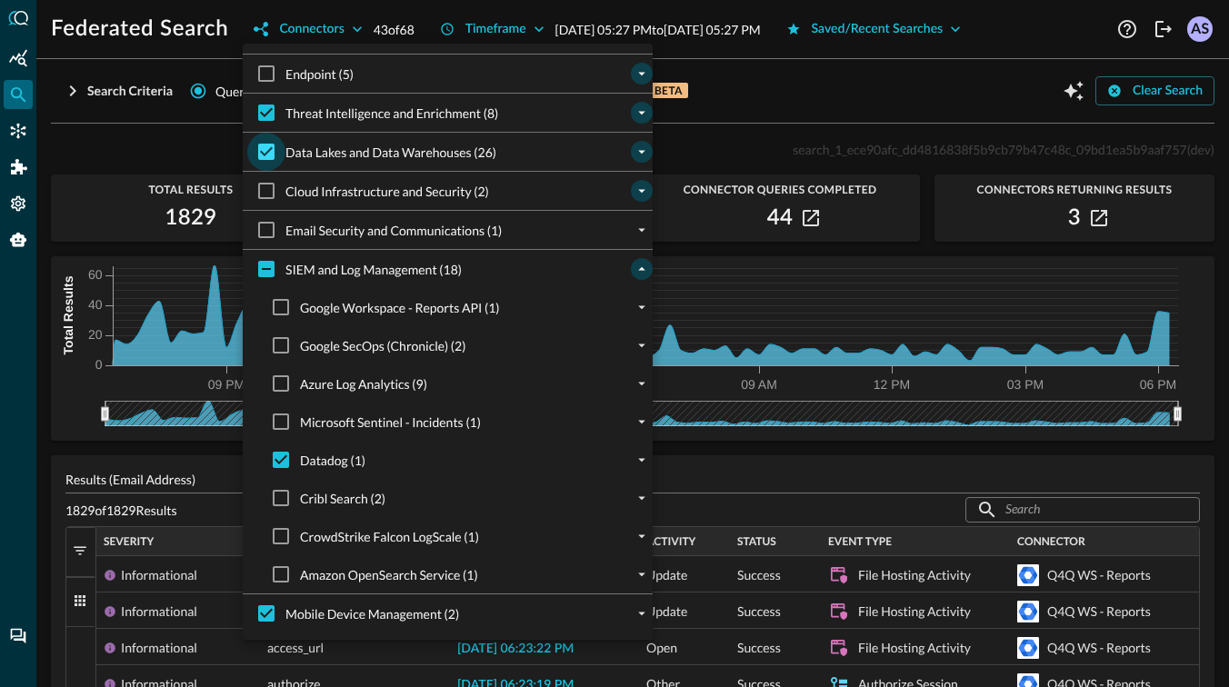
checkbox input "false"
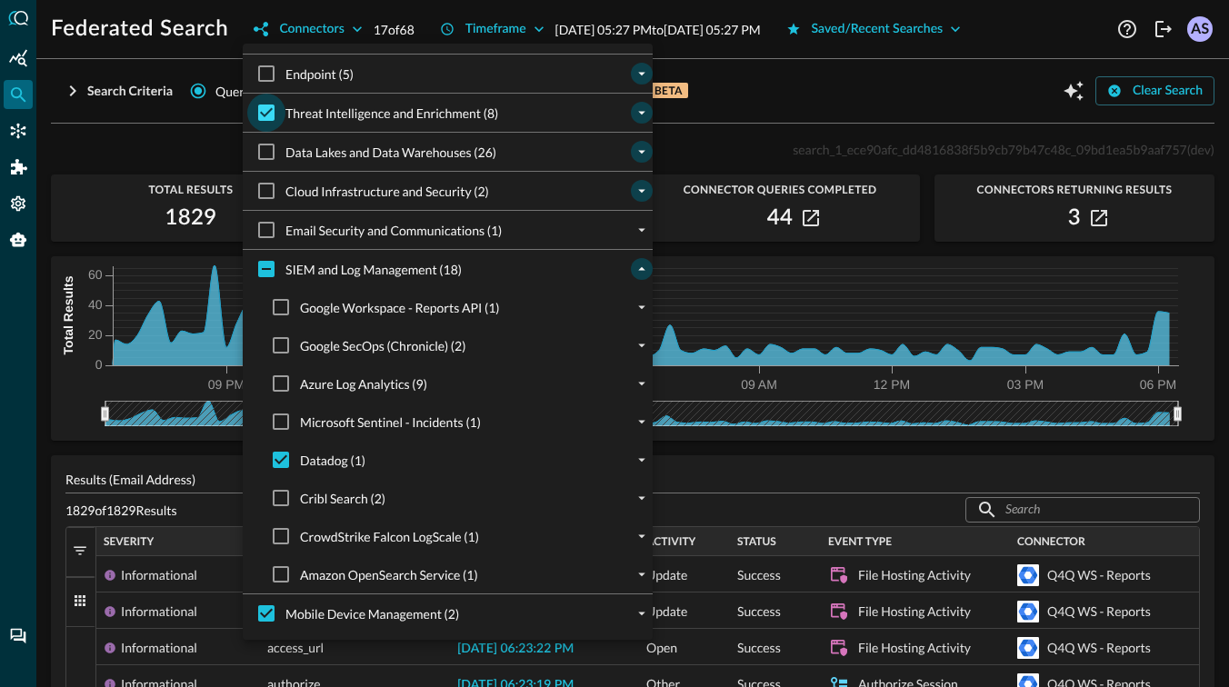
click at [268, 122] on input "Threat Intelligence and Enrichment (8)" at bounding box center [266, 113] width 38 height 38
checkbox input "false"
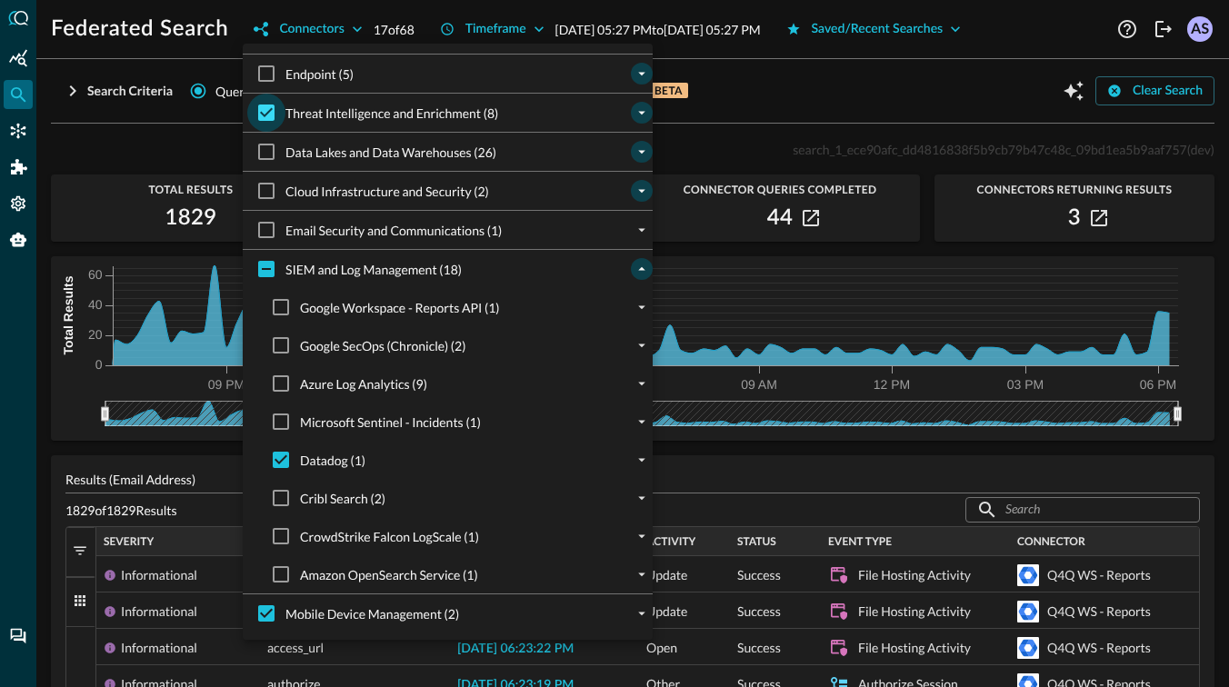
checkbox input "false"
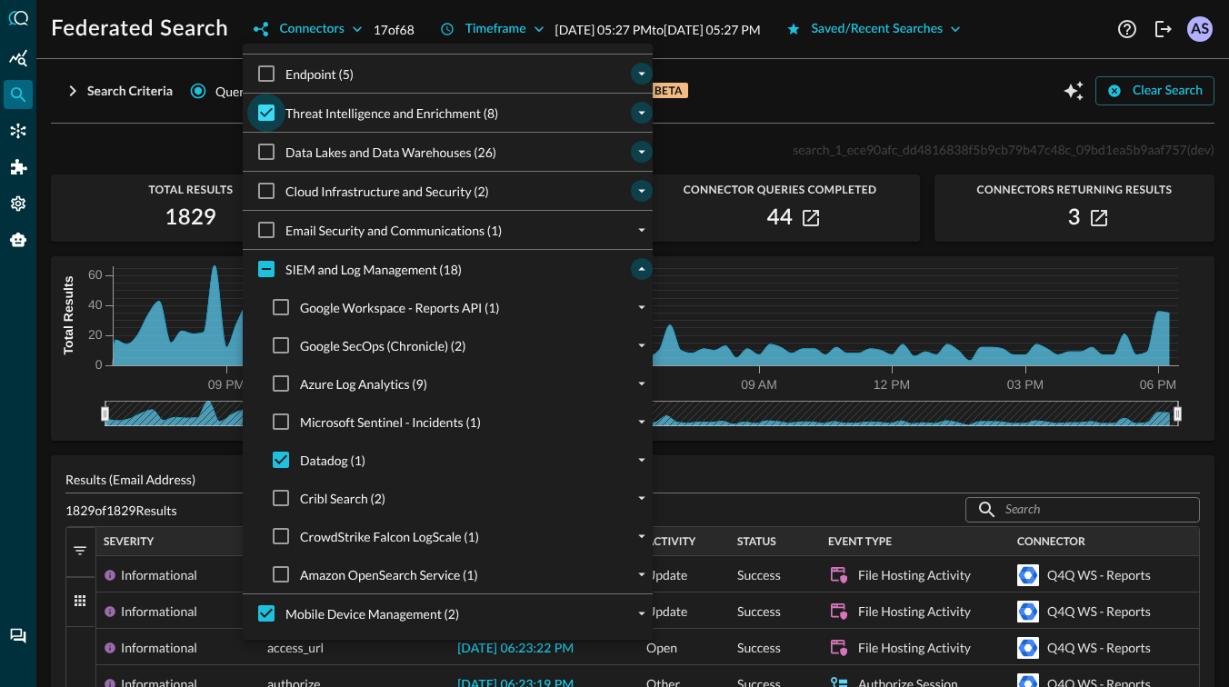
checkbox input "false"
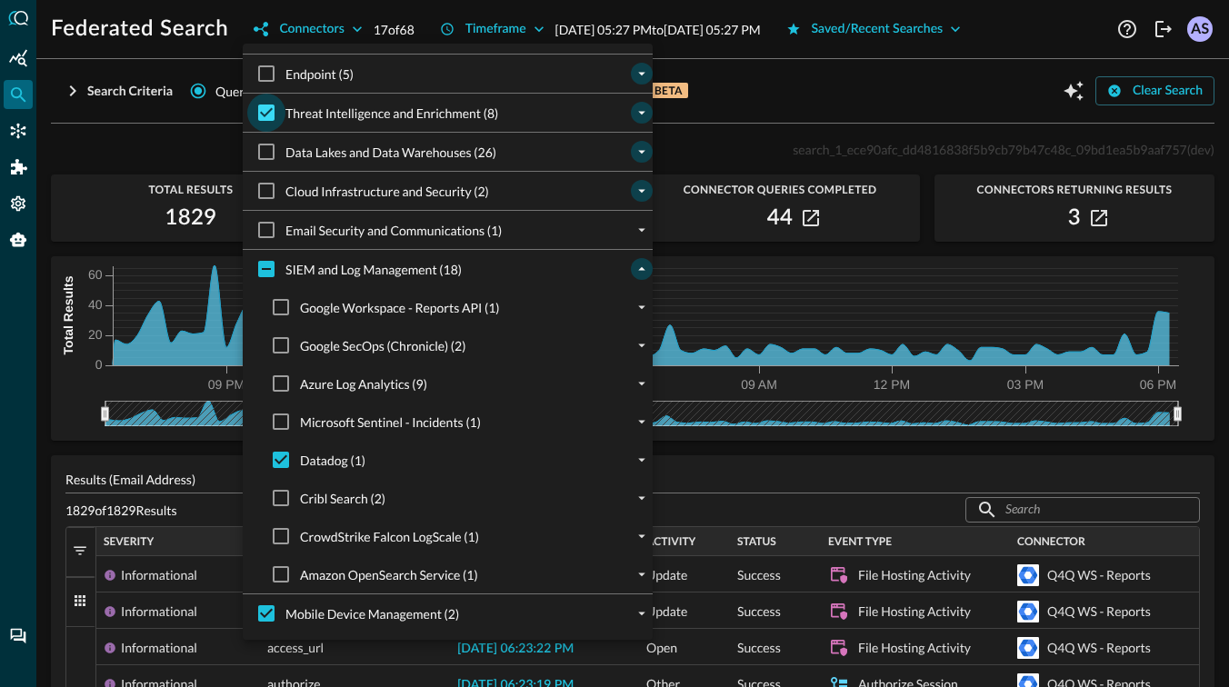
checkbox input "false"
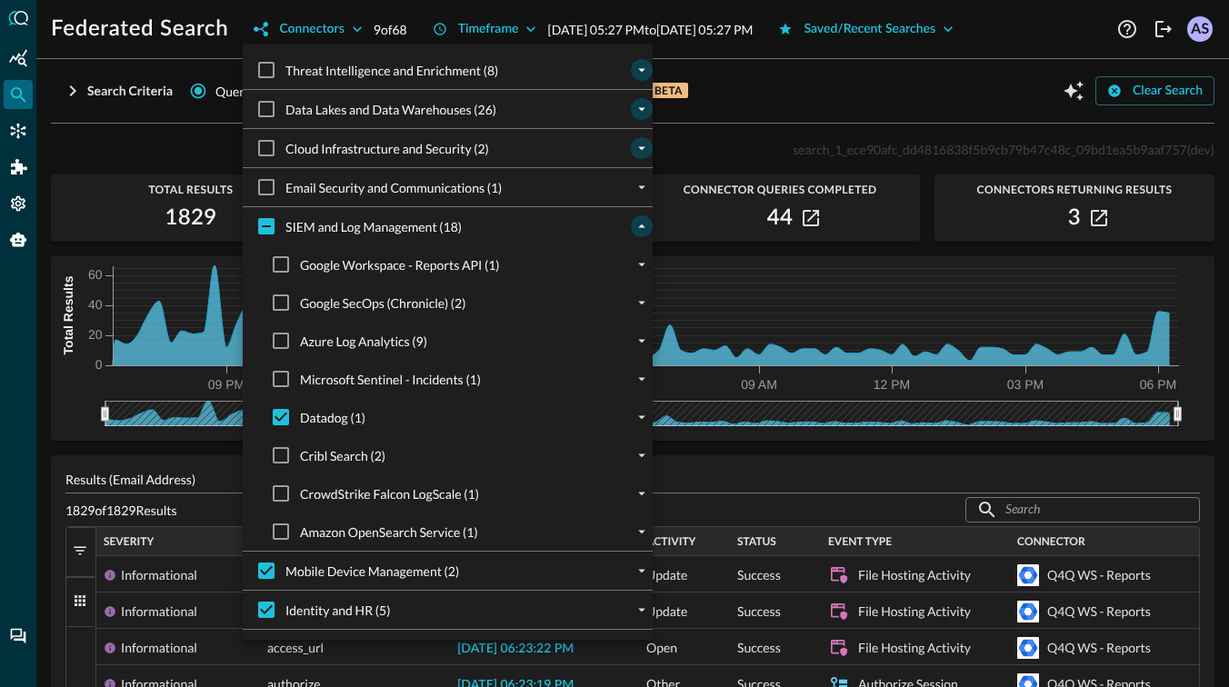
scroll to position [115, 0]
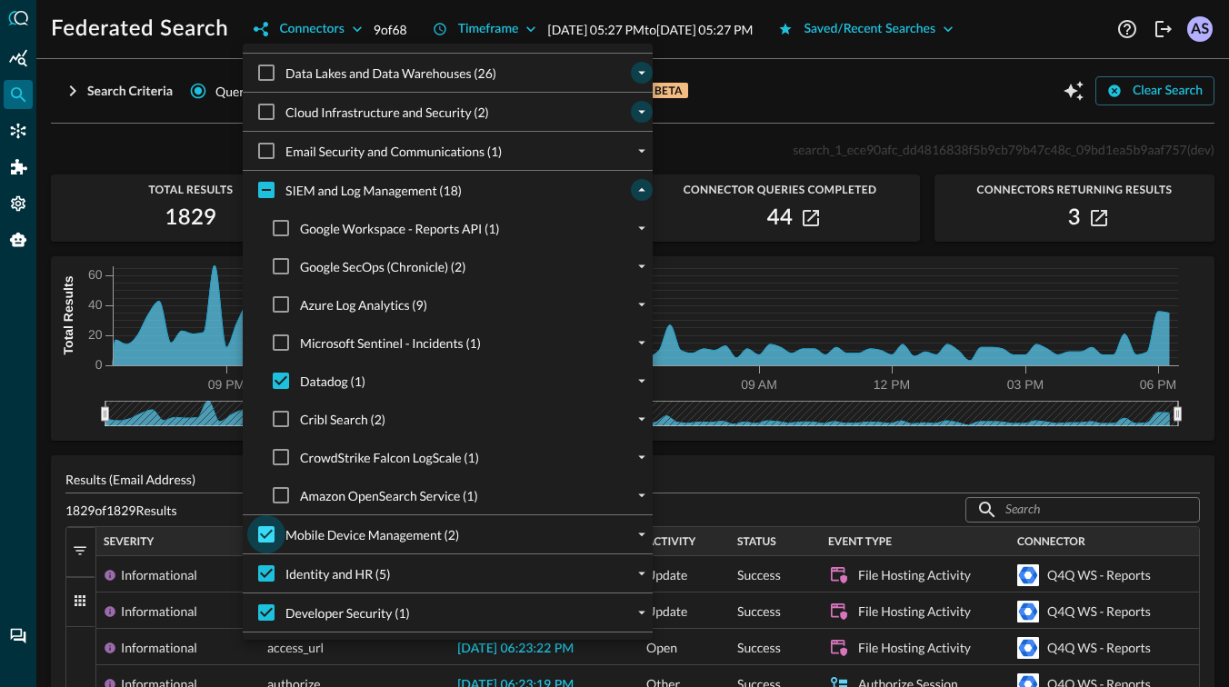
click at [275, 536] on input "Mobile Device Management (2)" at bounding box center [266, 534] width 38 height 38
checkbox input "false"
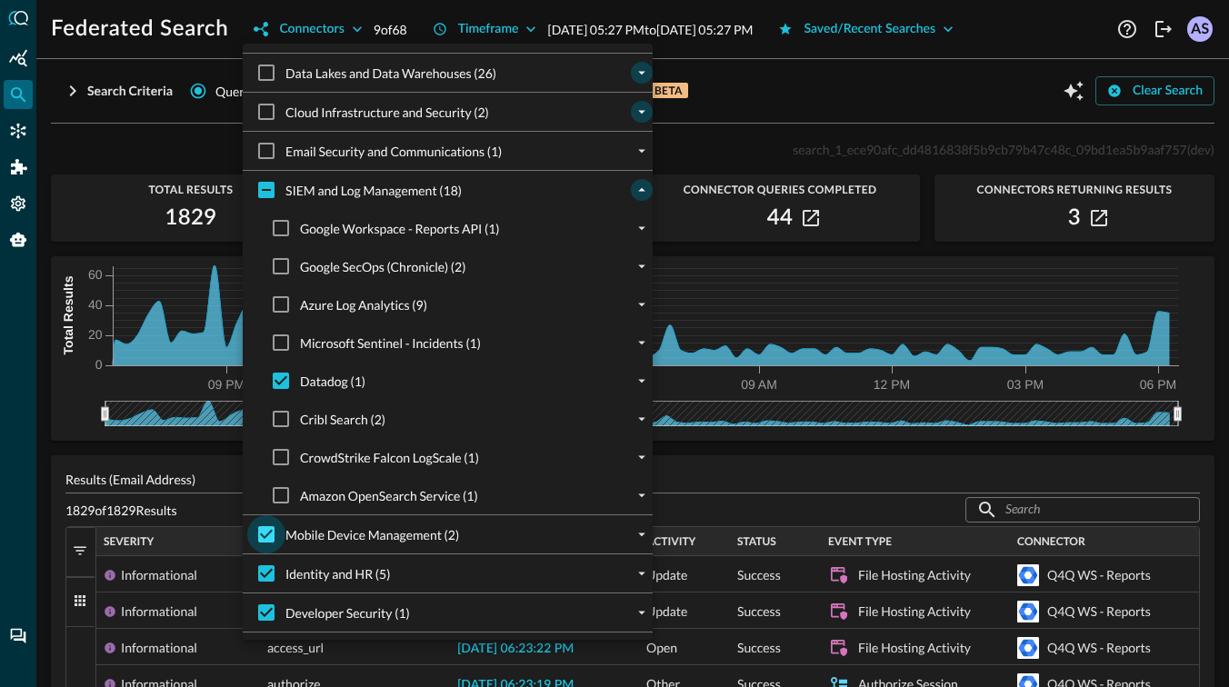
checkbox input "false"
click at [254, 572] on input "Identity and HR (5)" at bounding box center [266, 573] width 38 height 38
checkbox input "false"
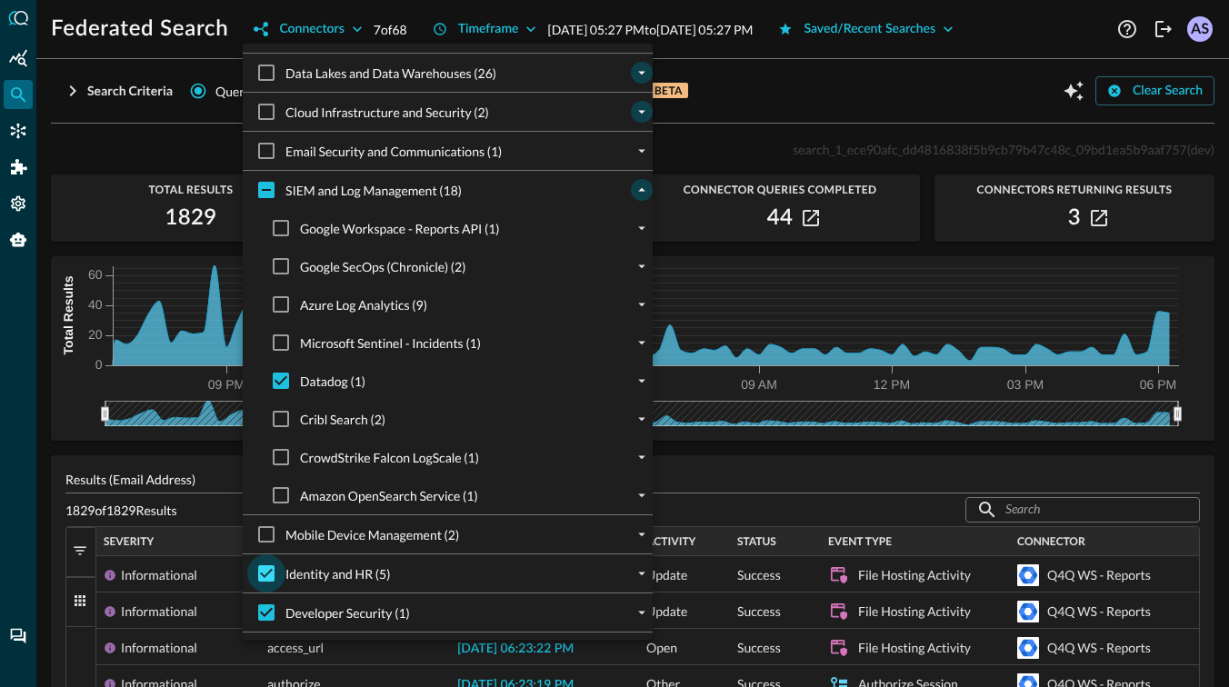
checkbox input "false"
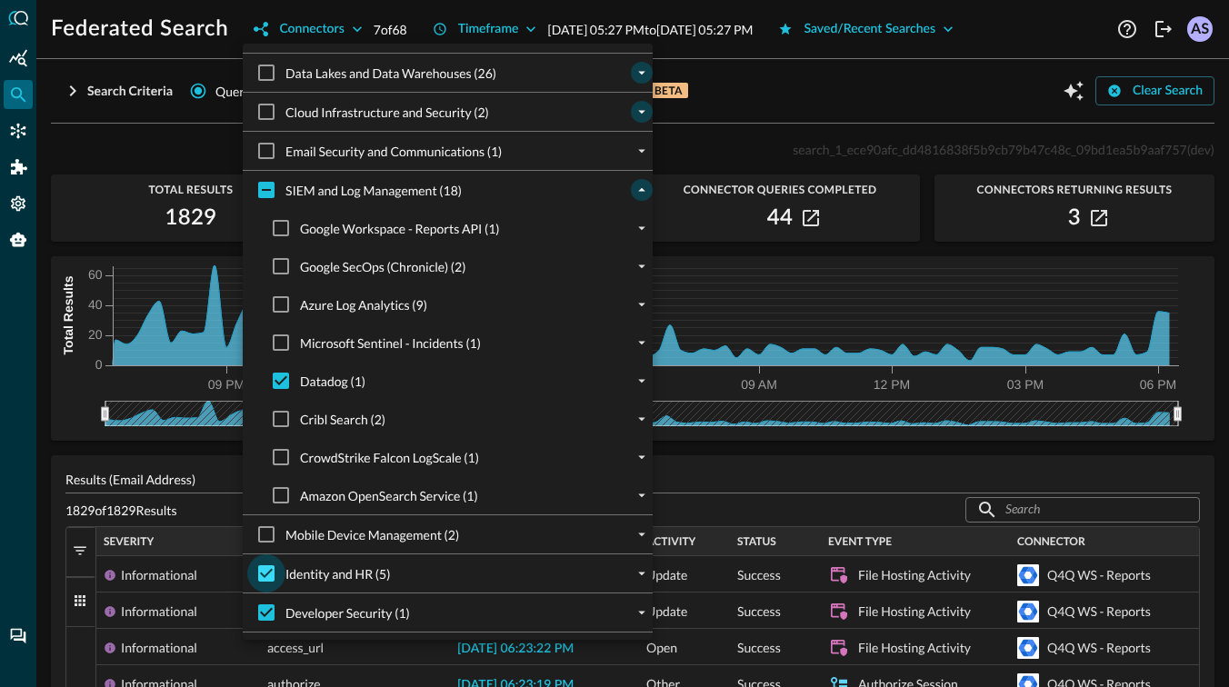
checkbox input "false"
click at [261, 615] on input "Developer Security (1)" at bounding box center [266, 613] width 38 height 38
checkbox input "false"
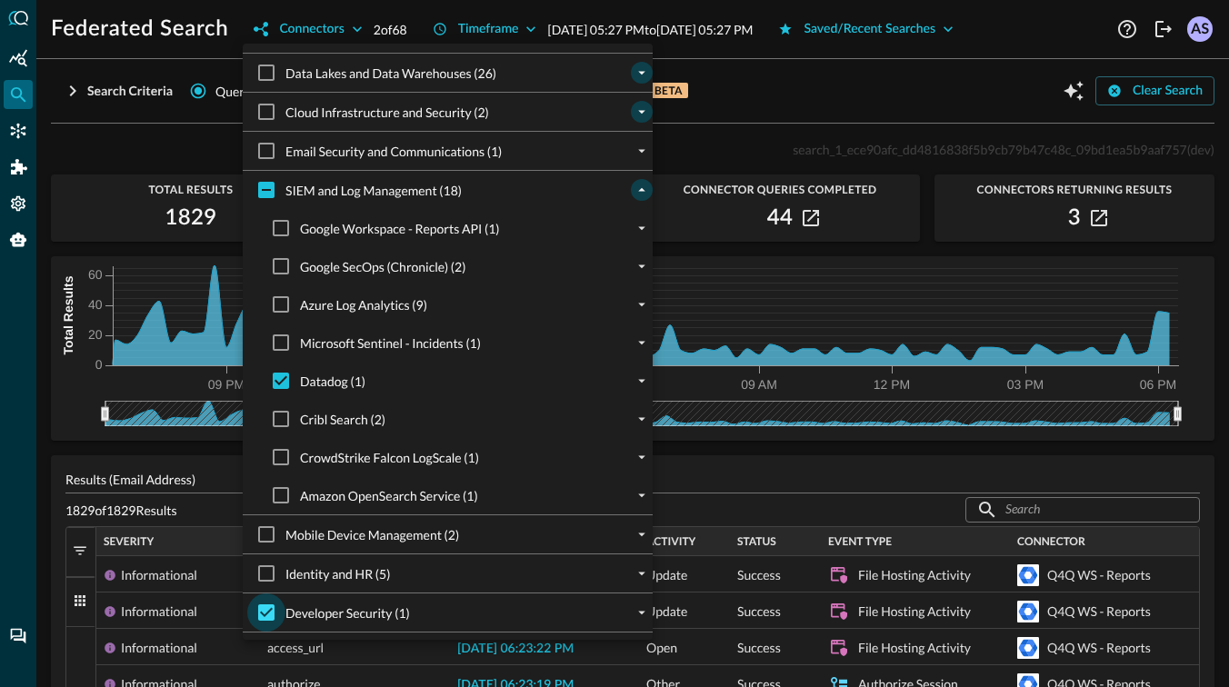
checkbox input "false"
click at [704, 139] on div at bounding box center [614, 343] width 1229 height 687
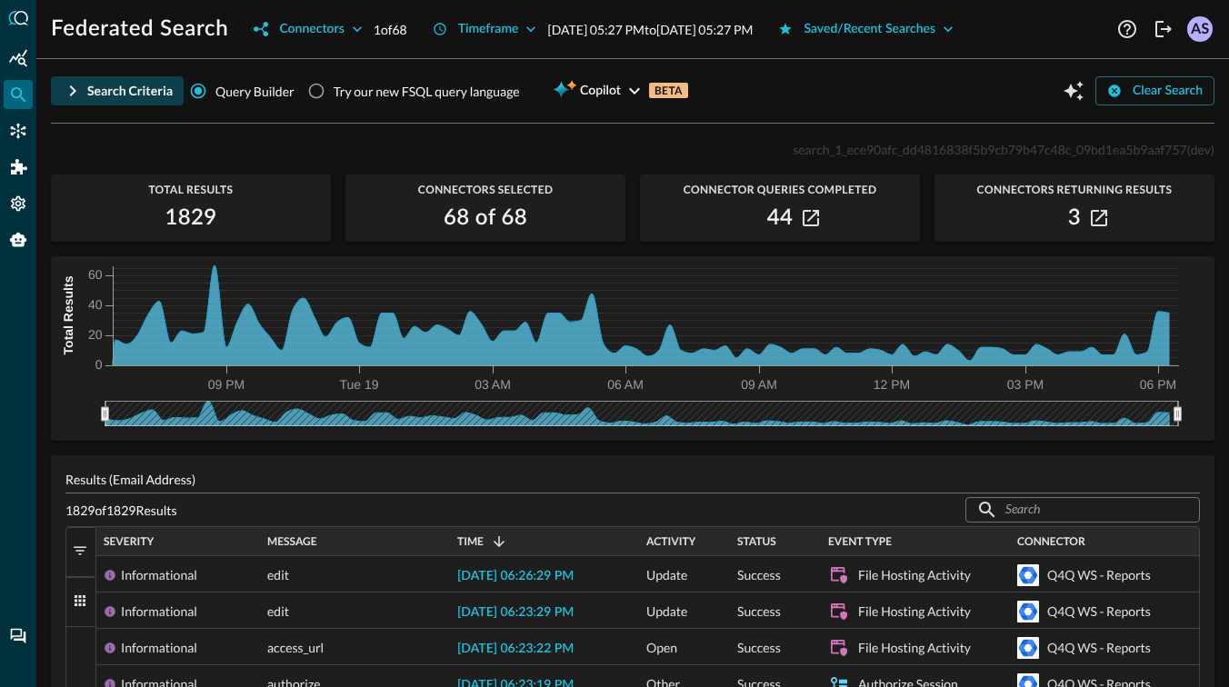
click at [151, 90] on div "Search Criteria" at bounding box center [129, 91] width 85 height 23
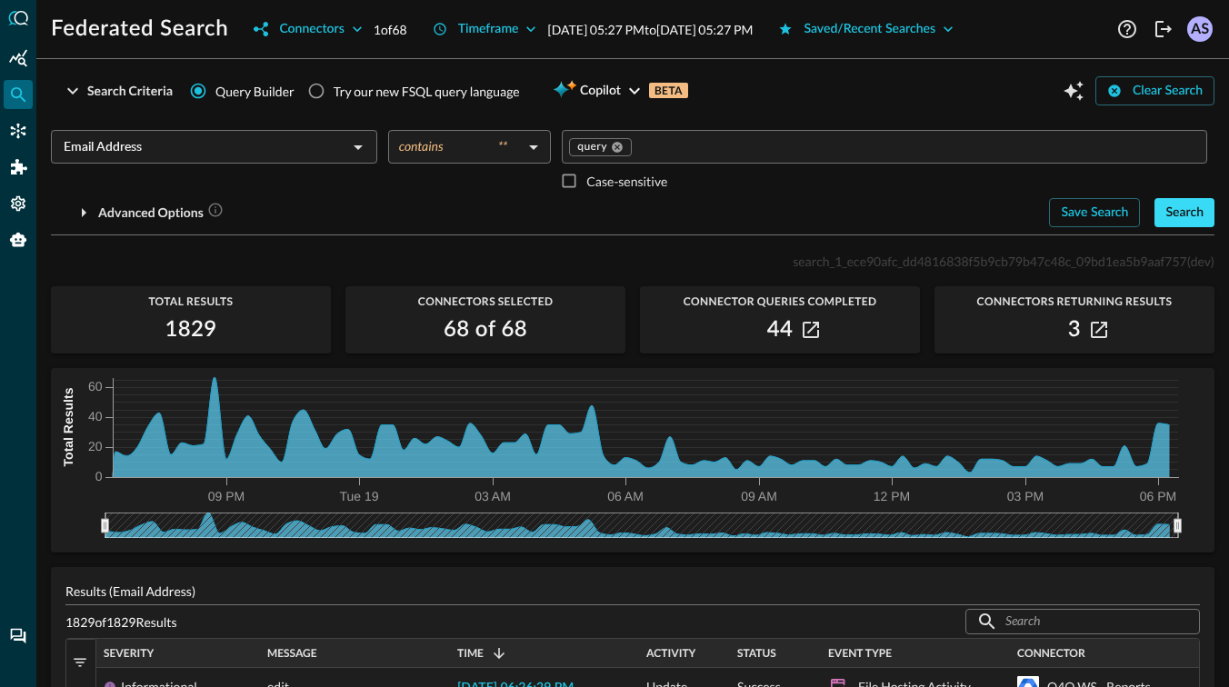
click at [1183, 215] on div "Search" at bounding box center [1184, 213] width 38 height 23
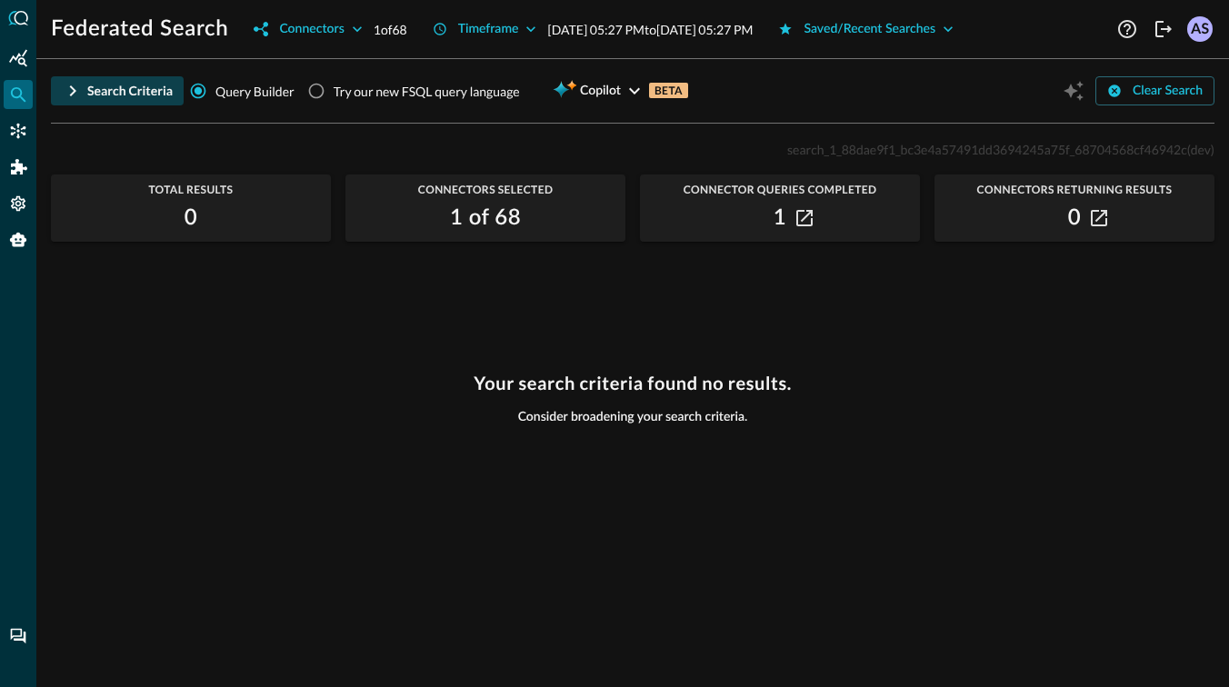
click at [95, 90] on div "Search Criteria" at bounding box center [129, 91] width 85 height 23
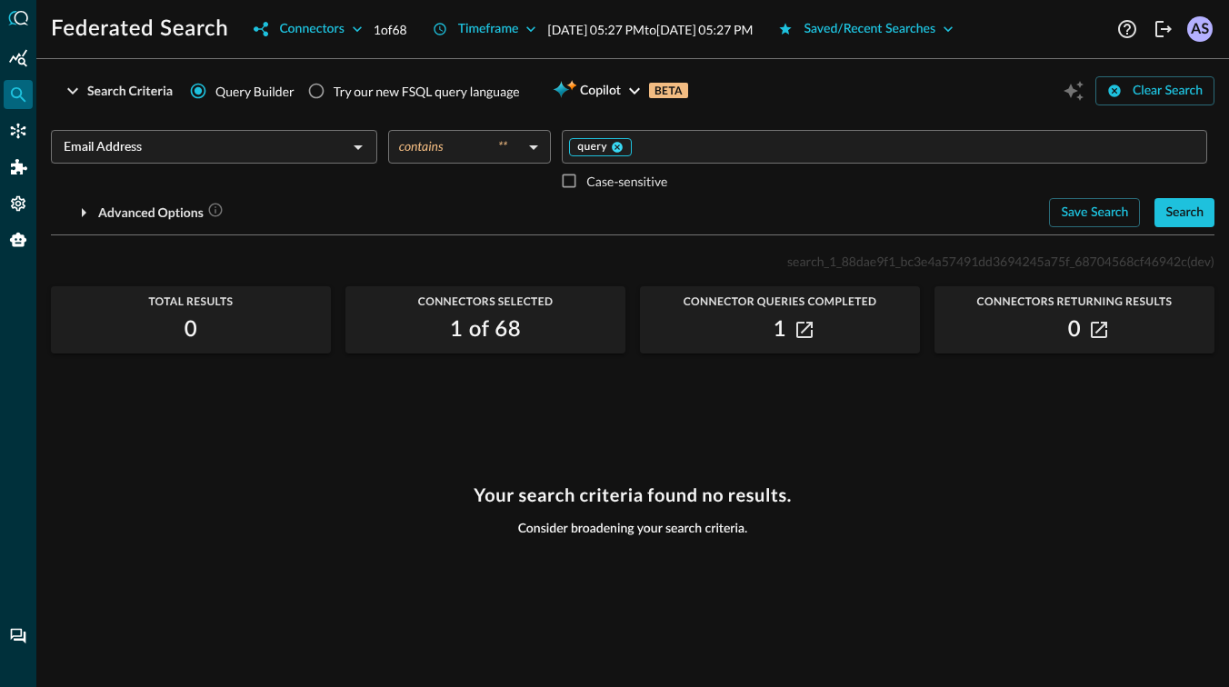
click at [612, 148] on icon at bounding box center [617, 147] width 11 height 11
click at [612, 148] on input "Value" at bounding box center [883, 146] width 632 height 23
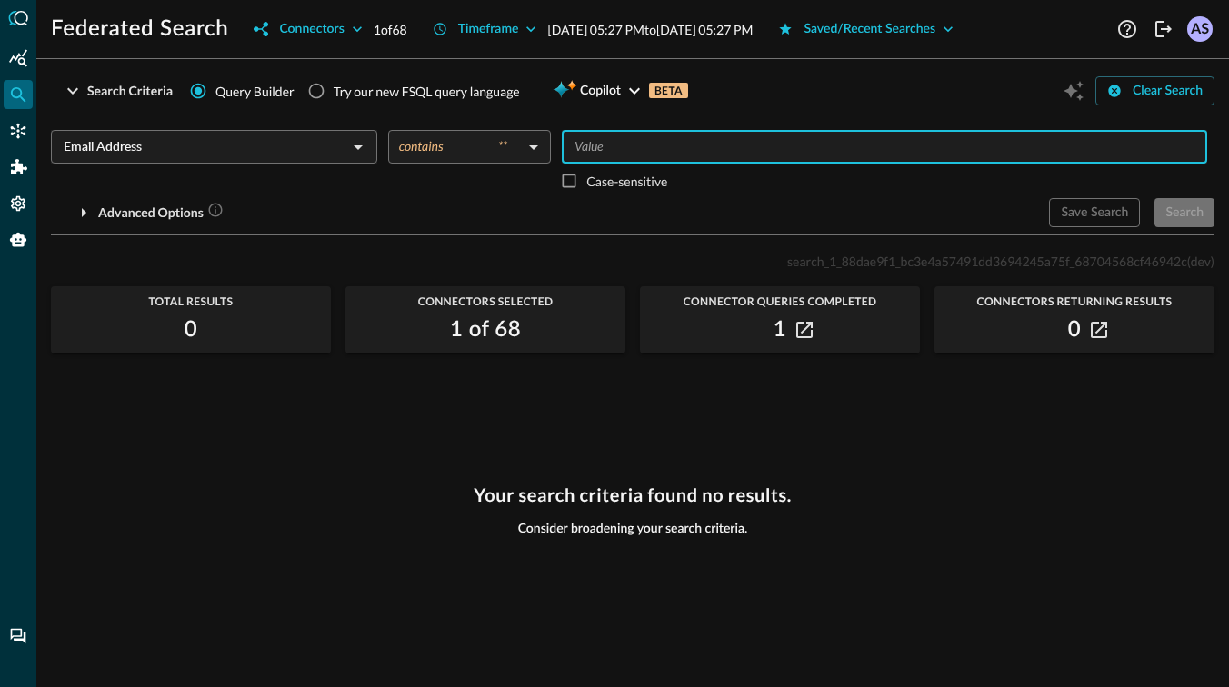
type input "a"
click at [1189, 207] on div "Search" at bounding box center [1184, 213] width 38 height 23
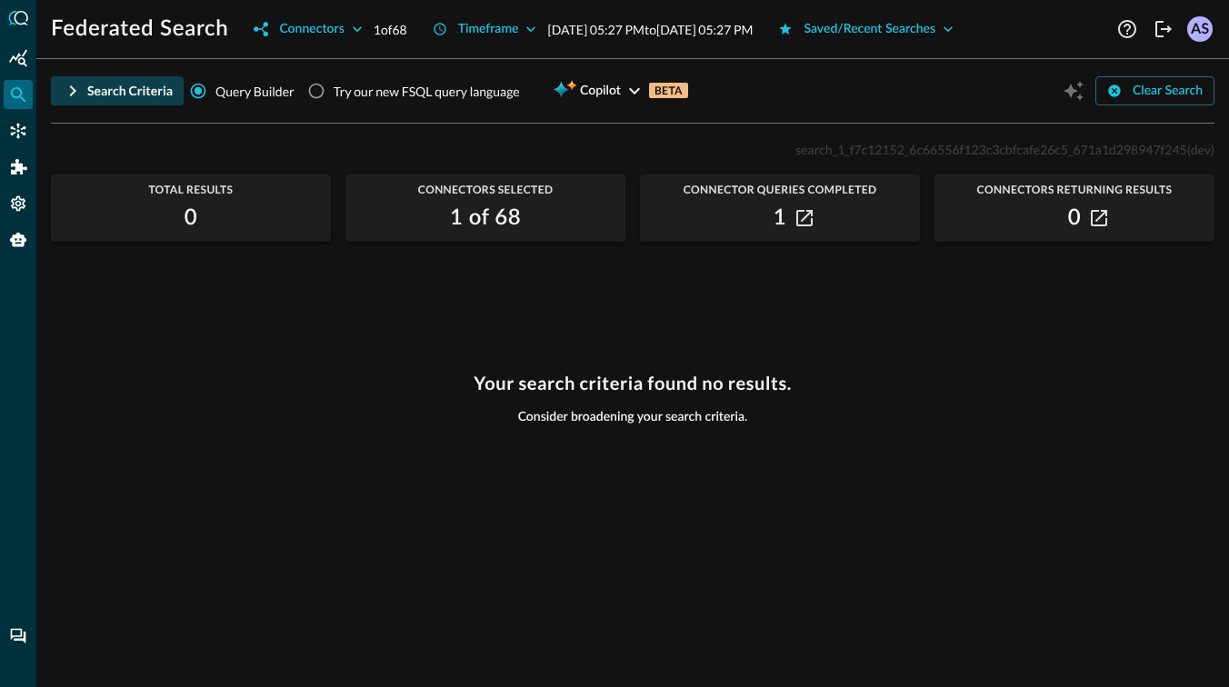
click at [95, 82] on div "Search Criteria" at bounding box center [129, 91] width 85 height 23
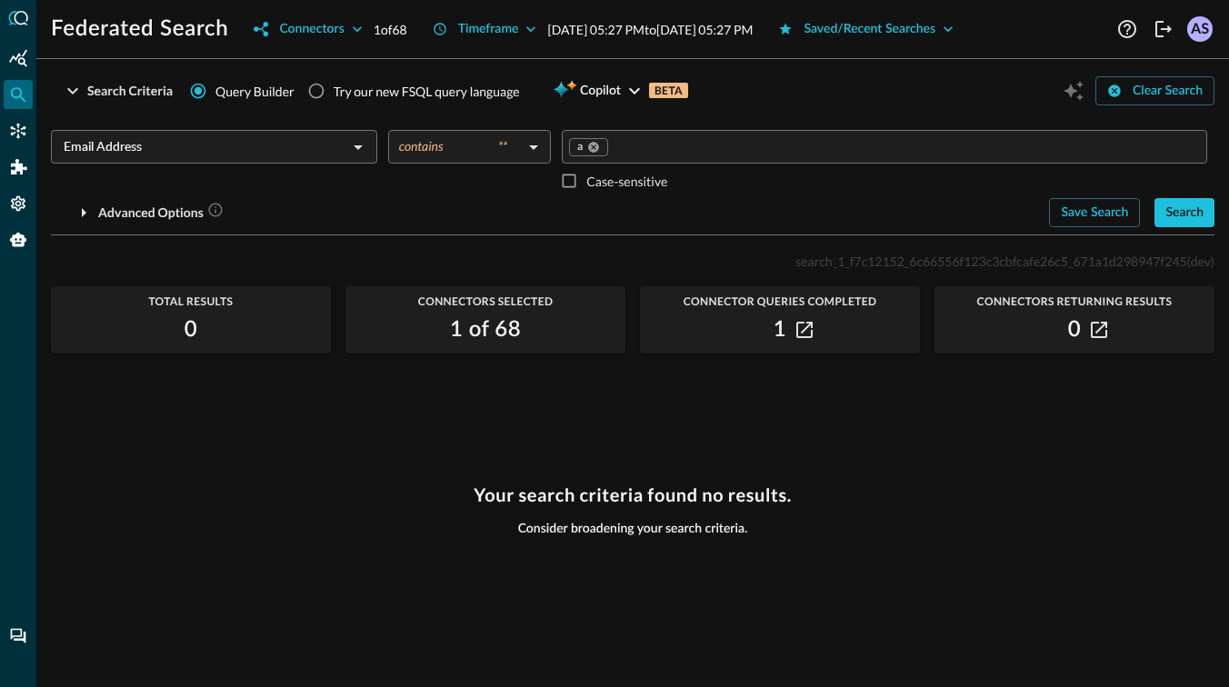
click at [319, 161] on div "Email Address ​" at bounding box center [214, 147] width 326 height 34
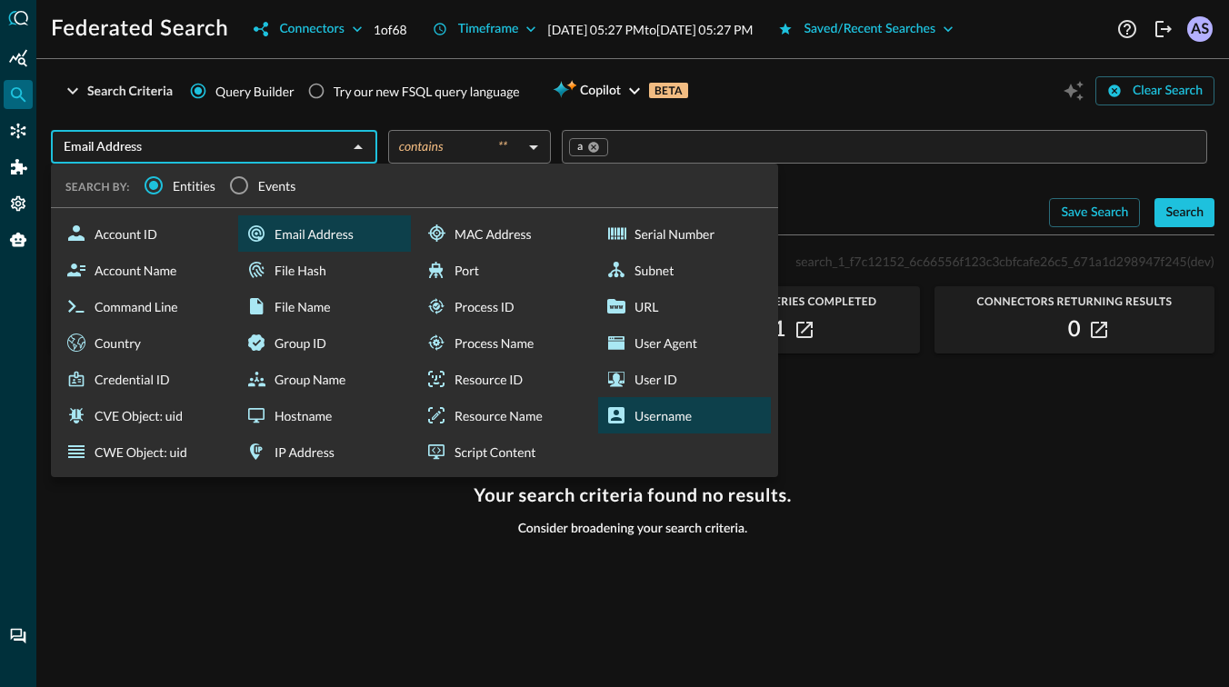
click at [664, 416] on div "Username" at bounding box center [684, 415] width 173 height 36
type input "Username"
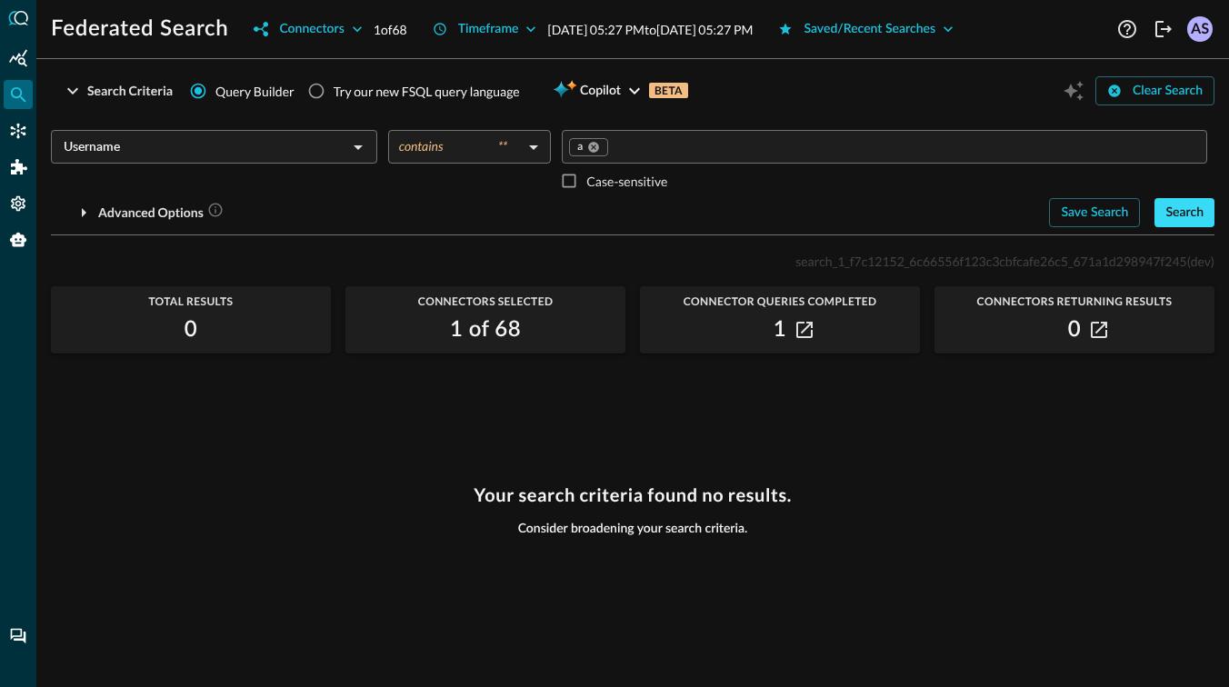
click at [1186, 222] on div "Search" at bounding box center [1184, 213] width 38 height 23
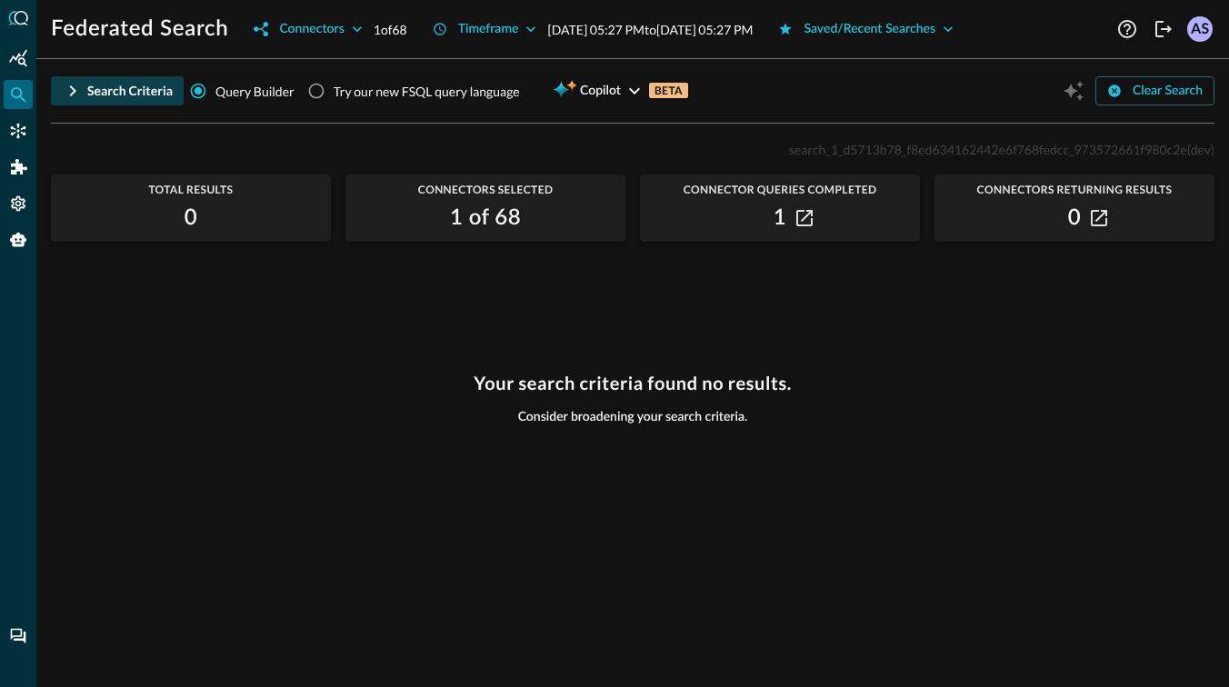
click at [122, 94] on div "Search Criteria" at bounding box center [129, 91] width 85 height 23
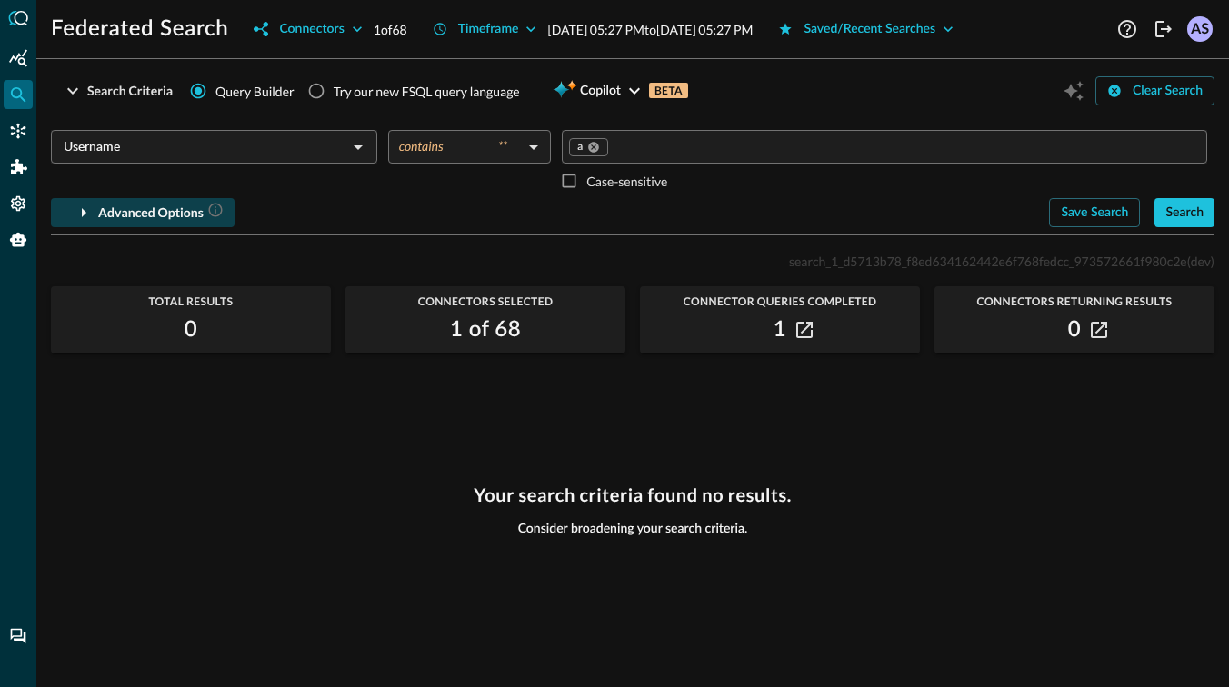
click at [150, 204] on div "Advanced Options" at bounding box center [160, 213] width 125 height 23
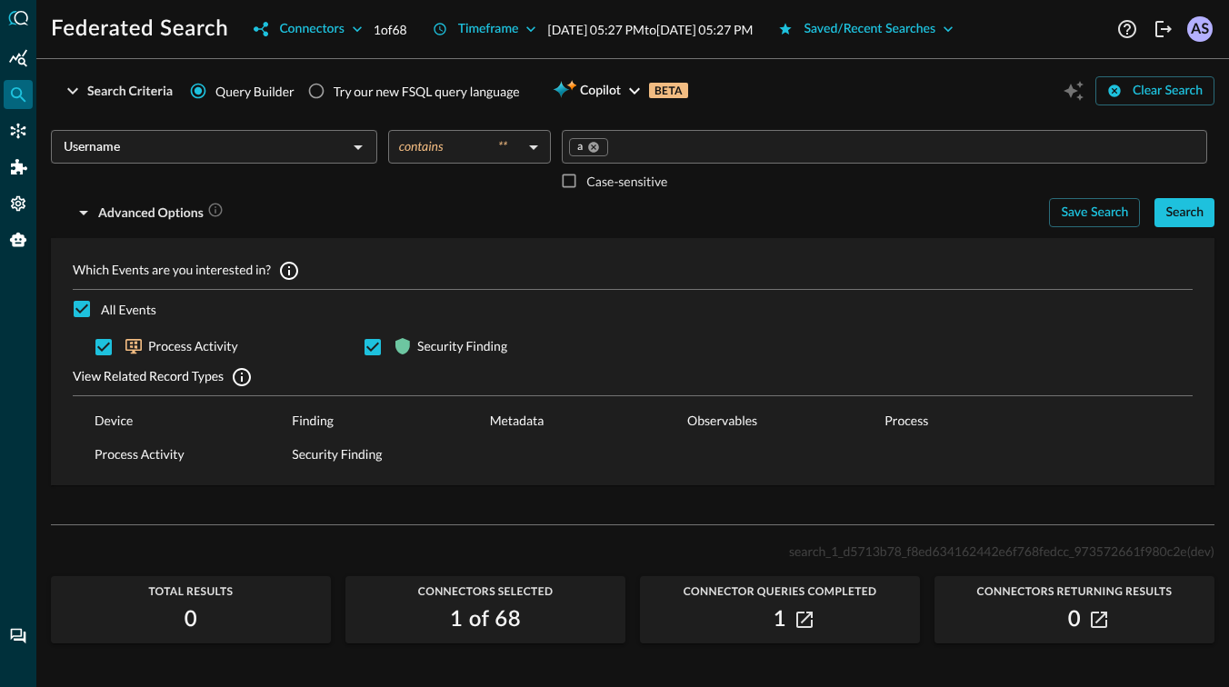
click at [223, 93] on span "Query Builder" at bounding box center [254, 91] width 79 height 19
click at [215, 93] on input "Query Builder" at bounding box center [198, 91] width 35 height 35
click at [201, 87] on input "Query Builder" at bounding box center [198, 91] width 35 height 35
click at [284, 148] on input "Username" at bounding box center [198, 146] width 285 height 23
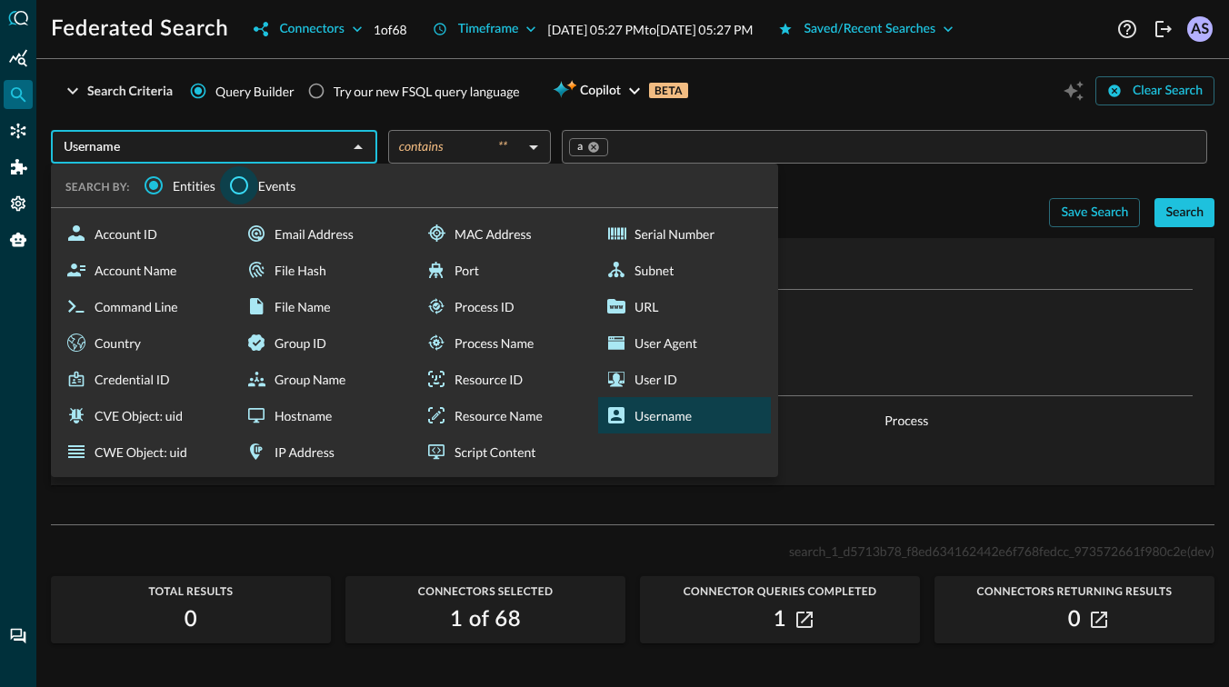
click at [235, 177] on input "Events" at bounding box center [239, 185] width 38 height 38
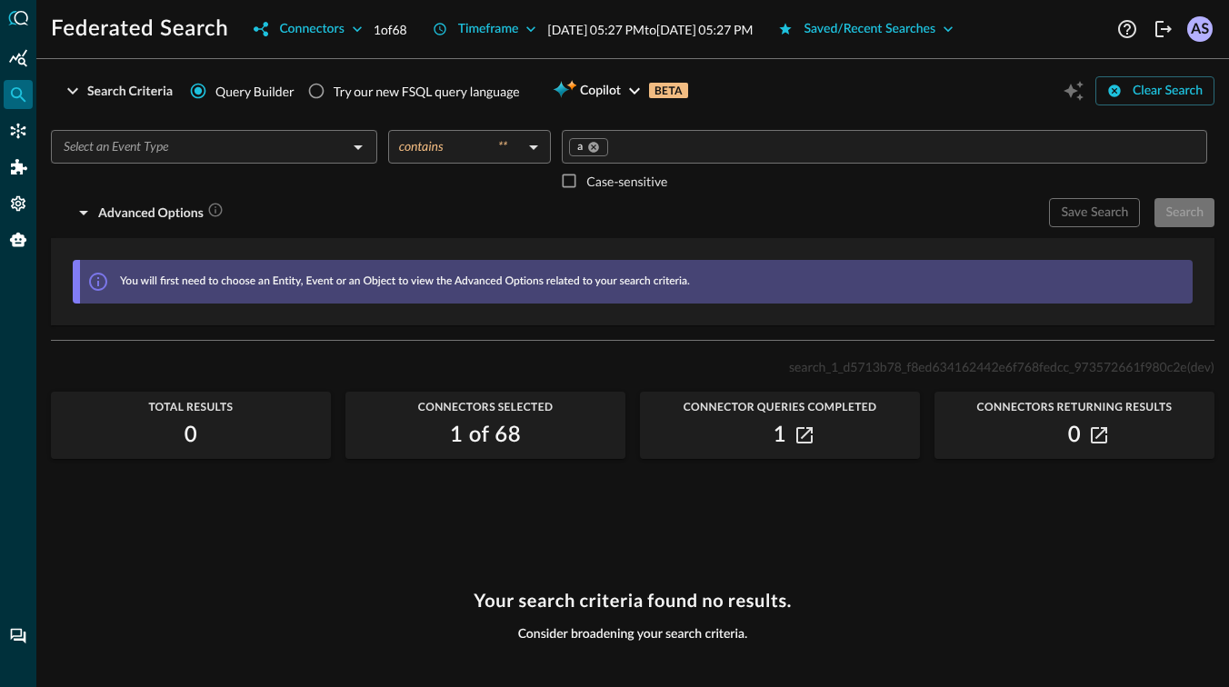
click at [281, 142] on input "text" at bounding box center [198, 146] width 285 height 23
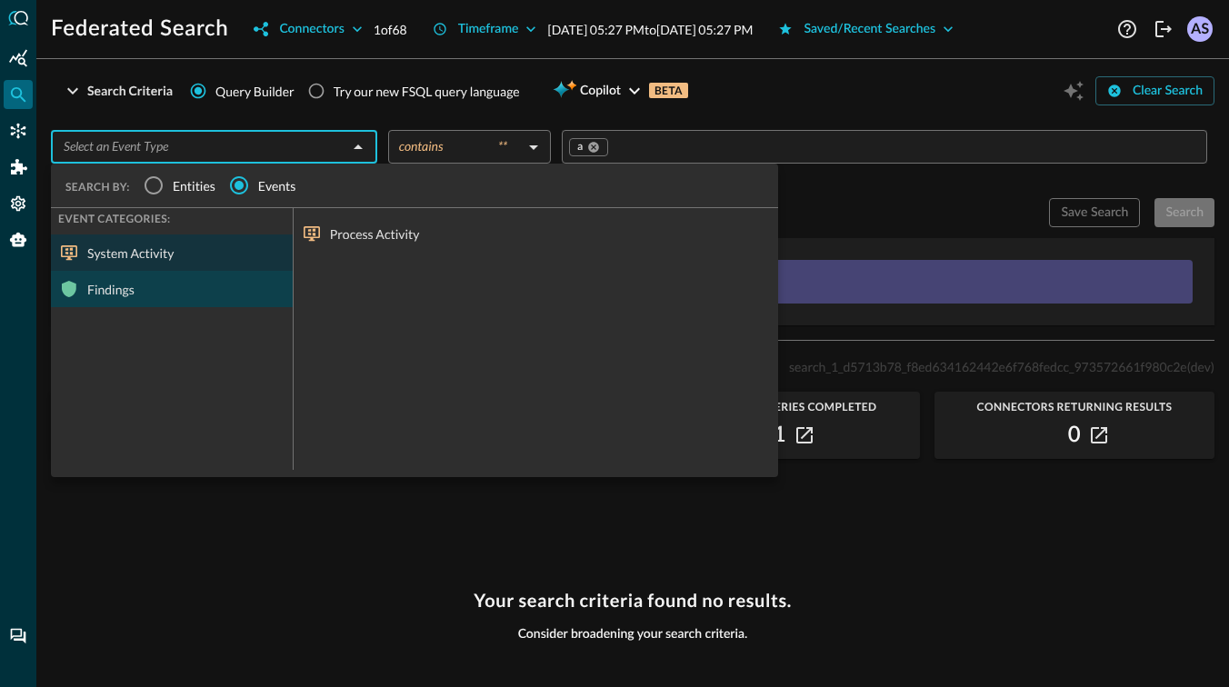
click at [147, 275] on div "Findings" at bounding box center [172, 289] width 242 height 36
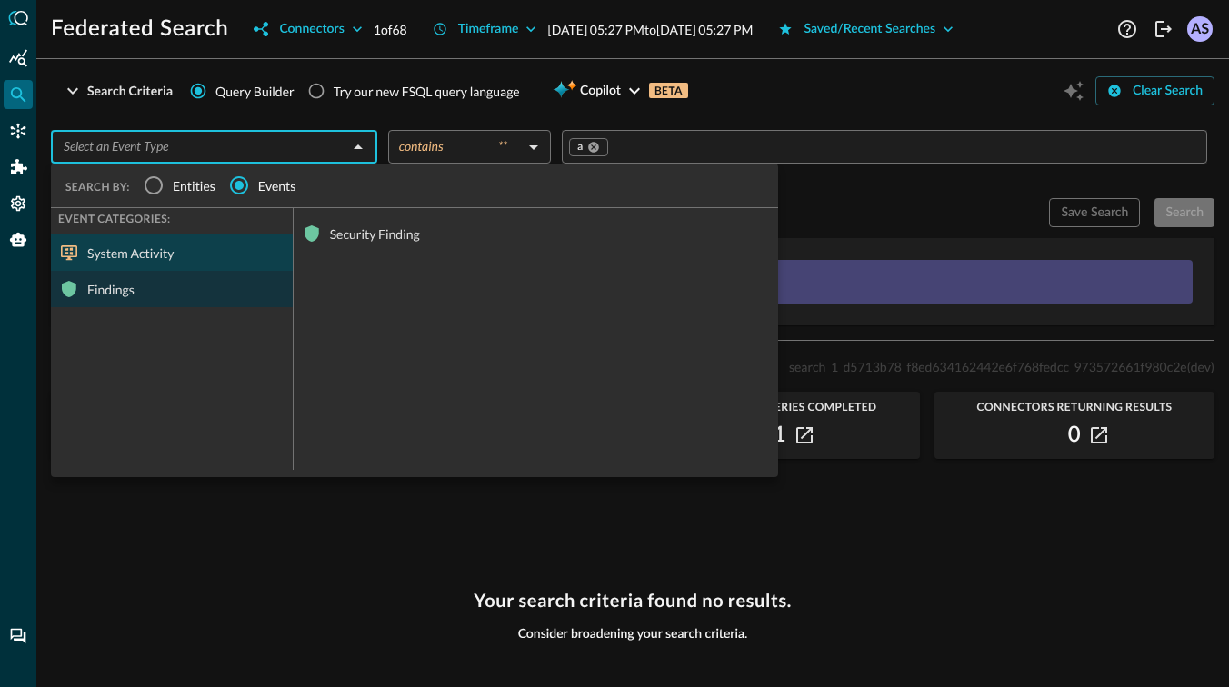
click at [238, 238] on div "System Activity" at bounding box center [172, 253] width 242 height 36
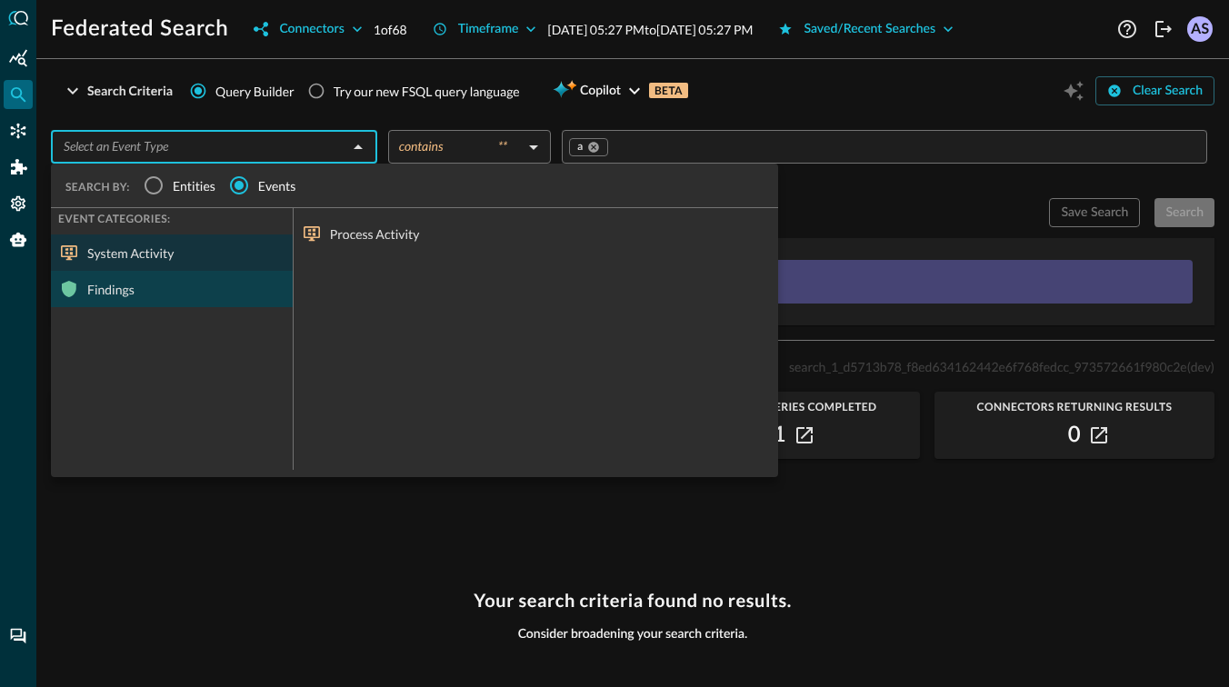
click at [211, 278] on div "Findings" at bounding box center [172, 289] width 242 height 36
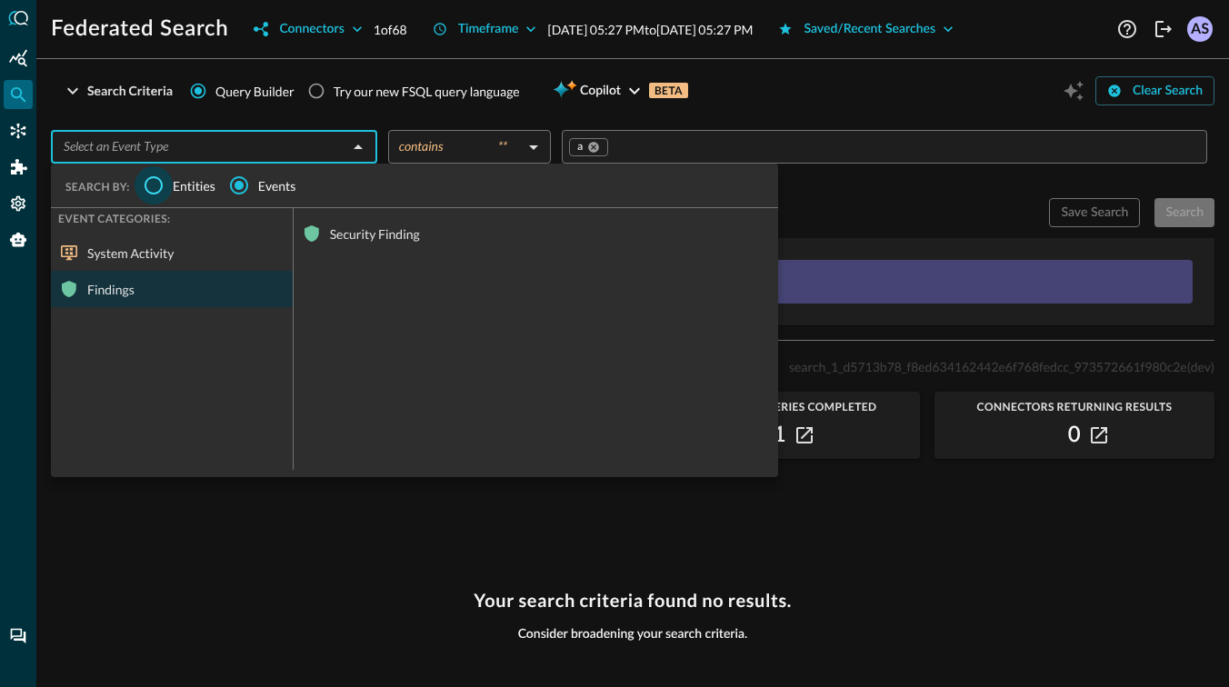
click at [159, 195] on input "Entities" at bounding box center [154, 185] width 38 height 38
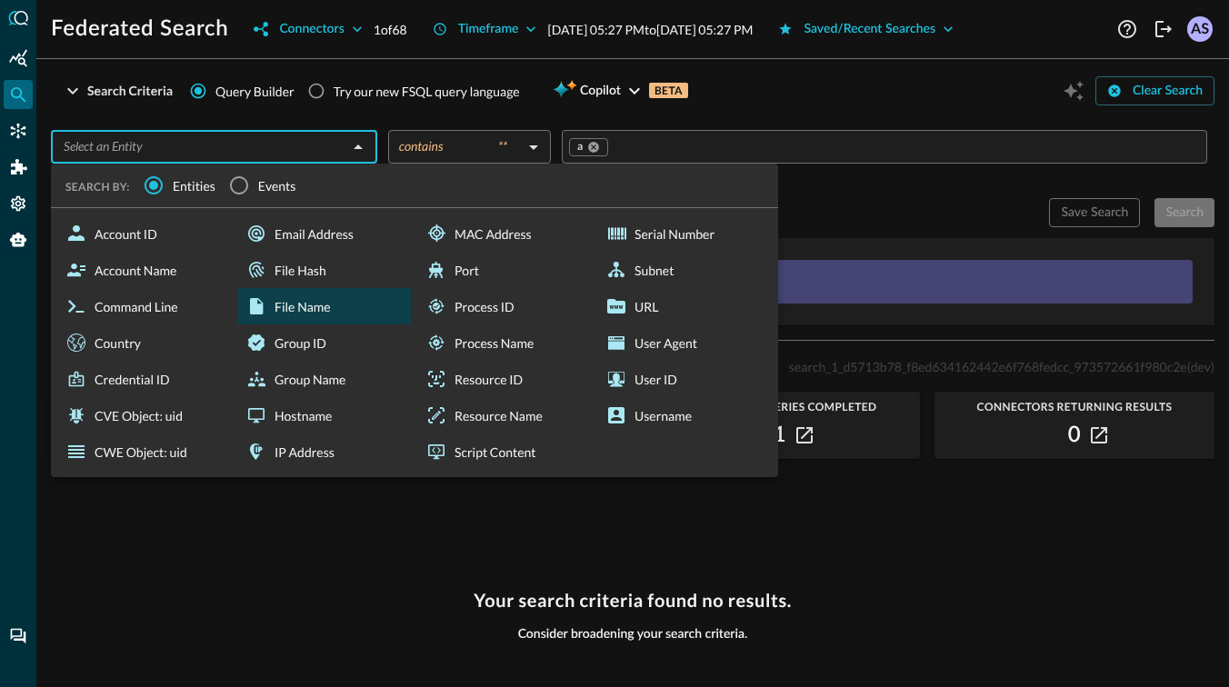
click at [314, 314] on div "File Name" at bounding box center [324, 306] width 173 height 36
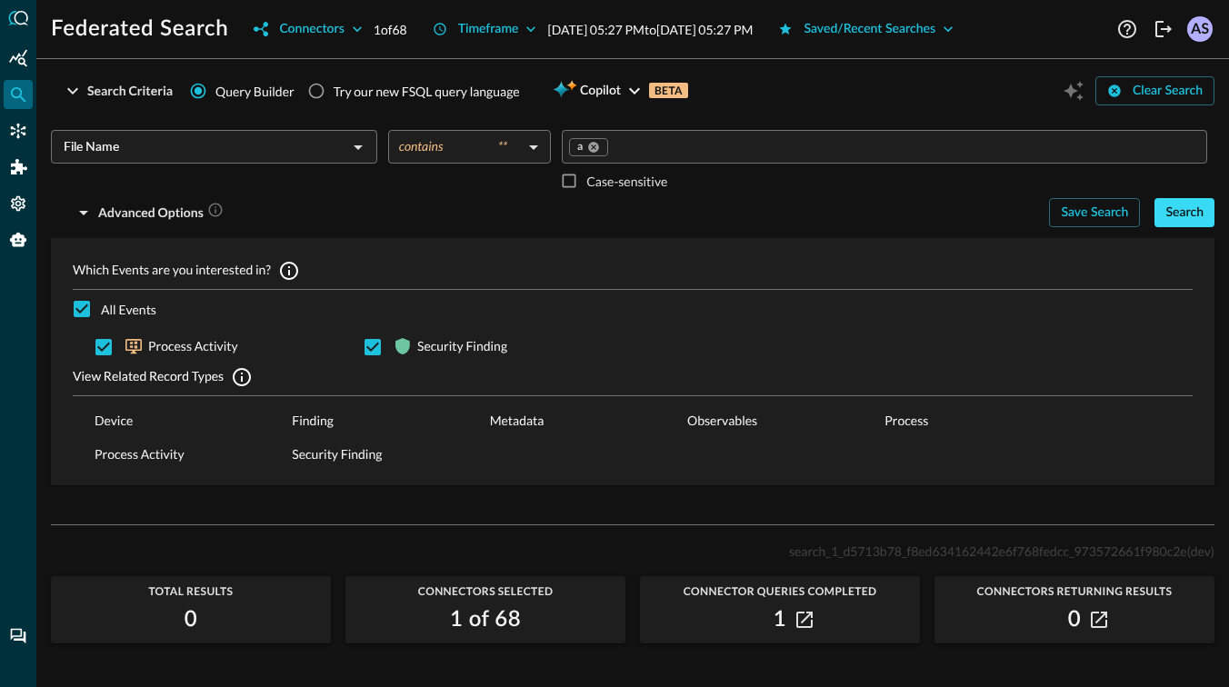
click at [1188, 205] on div "Search" at bounding box center [1184, 213] width 38 height 23
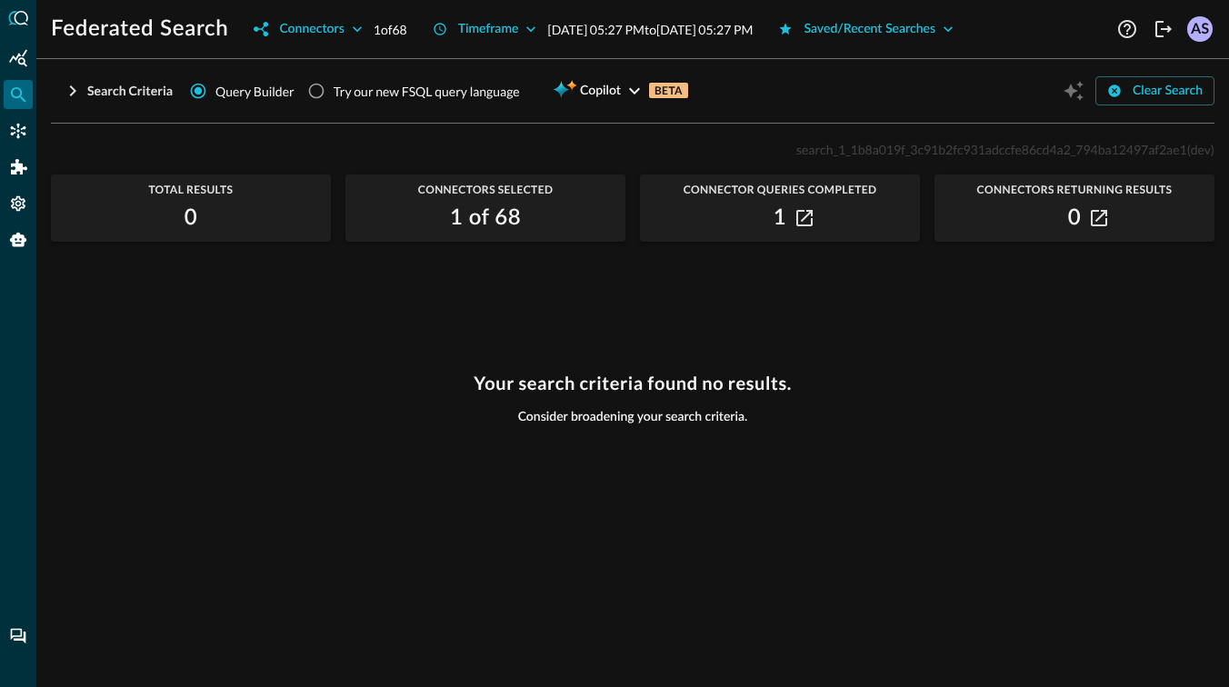
click at [232, 92] on span "Query Builder" at bounding box center [254, 91] width 79 height 19
click at [215, 92] on input "Query Builder" at bounding box center [198, 91] width 35 height 35
click at [127, 94] on div "Search Criteria" at bounding box center [129, 91] width 85 height 23
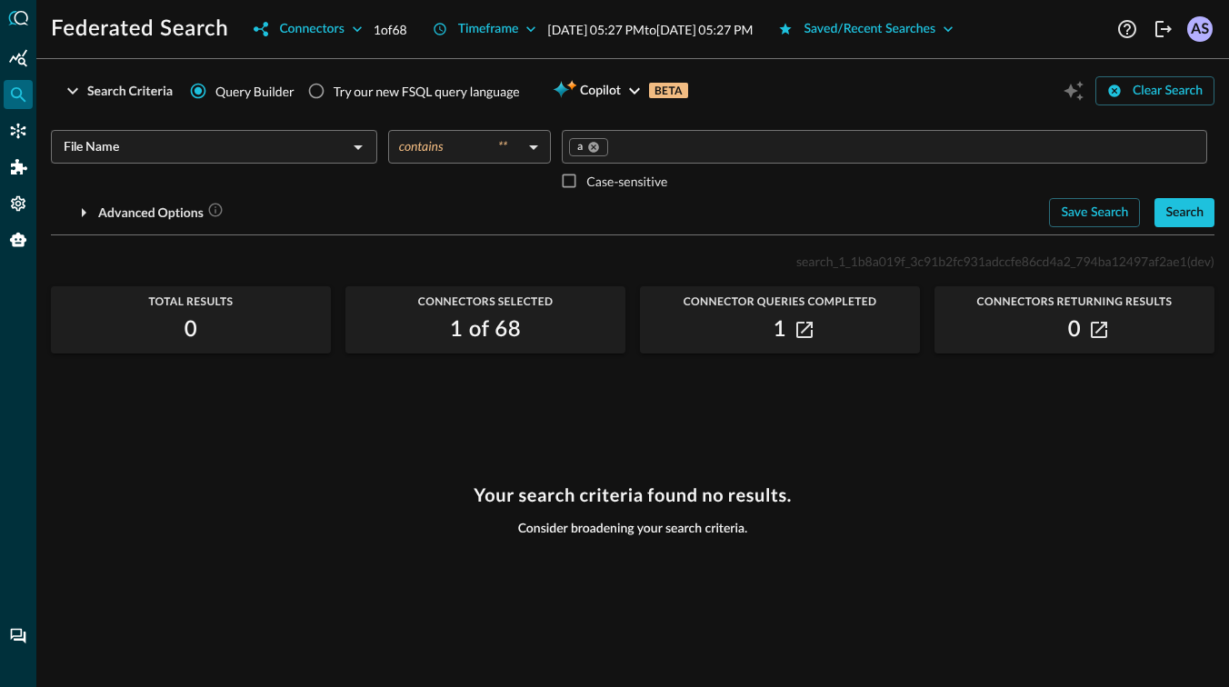
click at [335, 155] on input "File Name" at bounding box center [198, 146] width 285 height 23
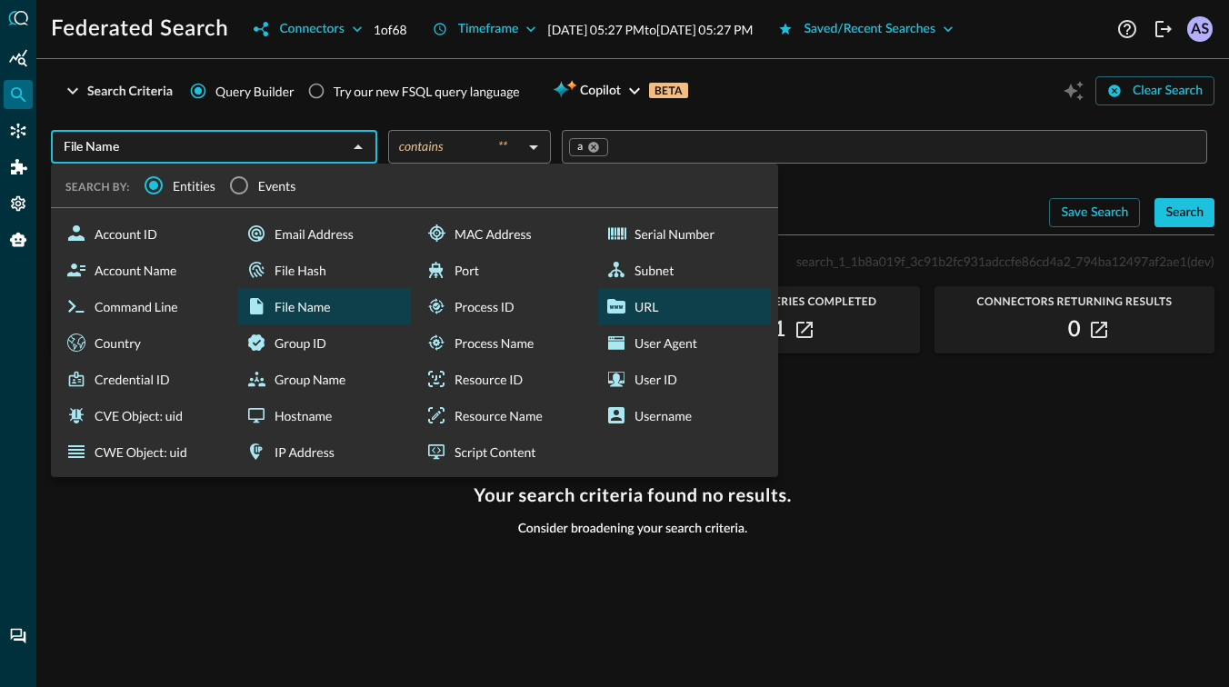
click at [622, 321] on div "URL" at bounding box center [684, 306] width 173 height 36
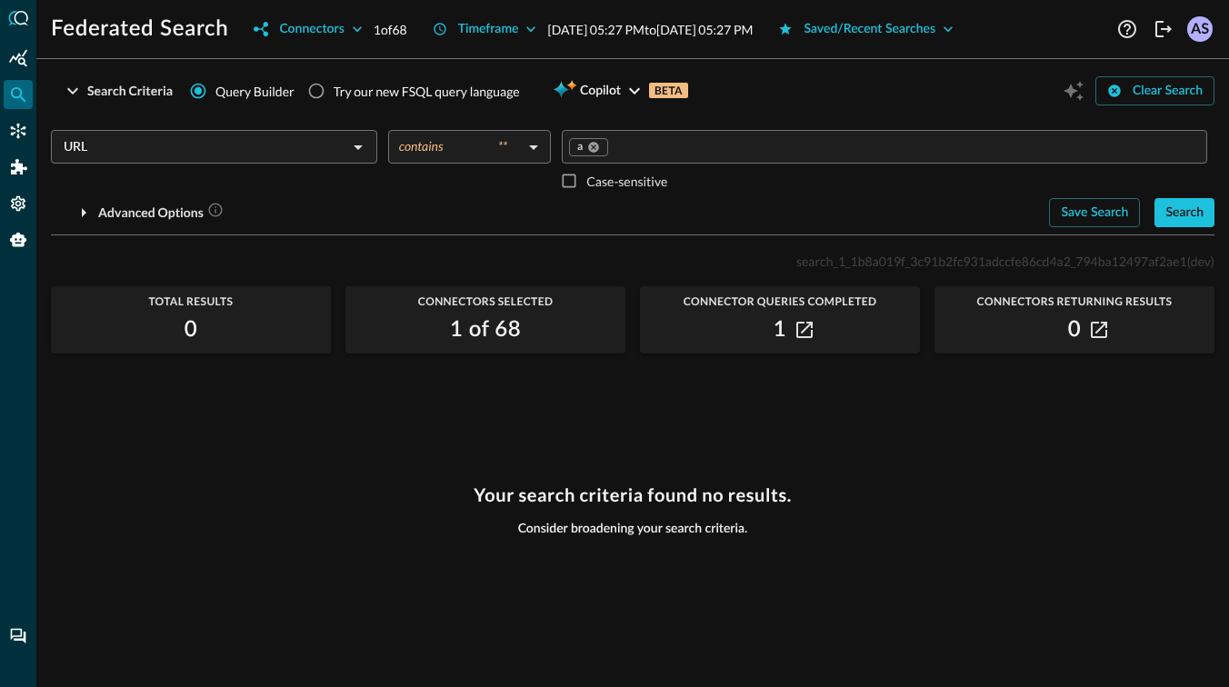
click at [260, 147] on input "URL" at bounding box center [198, 146] width 285 height 23
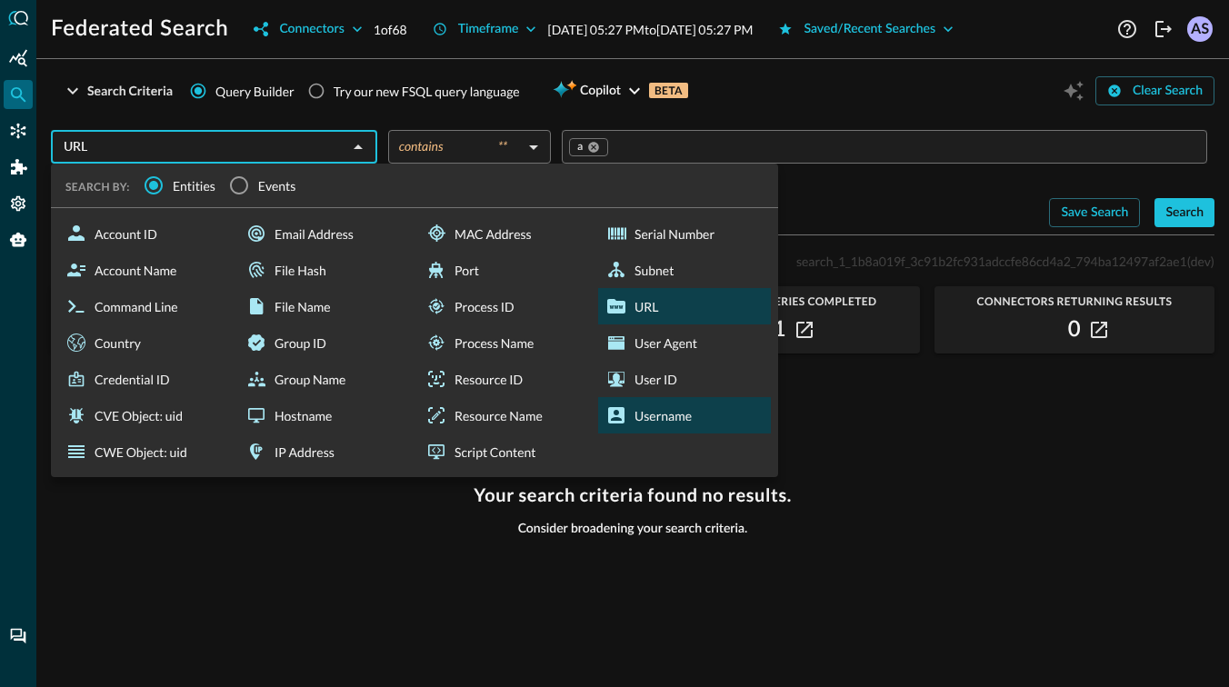
click at [645, 424] on div "Username" at bounding box center [684, 415] width 173 height 36
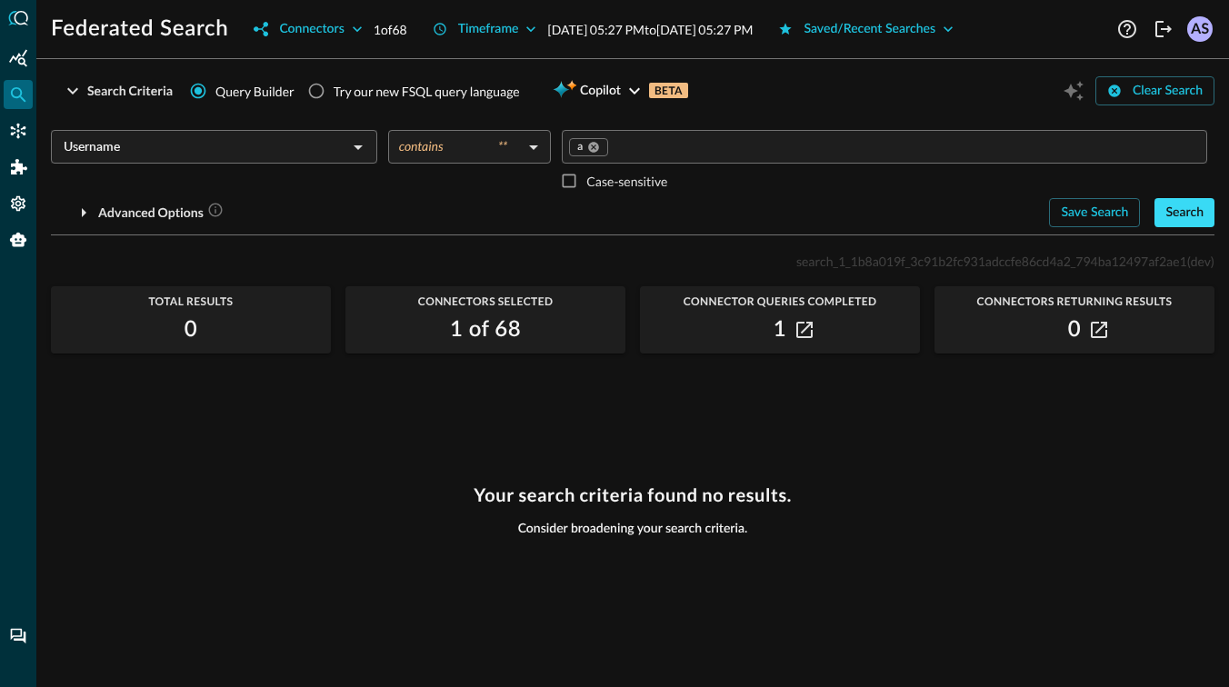
click at [1193, 205] on div "Search" at bounding box center [1184, 213] width 38 height 23
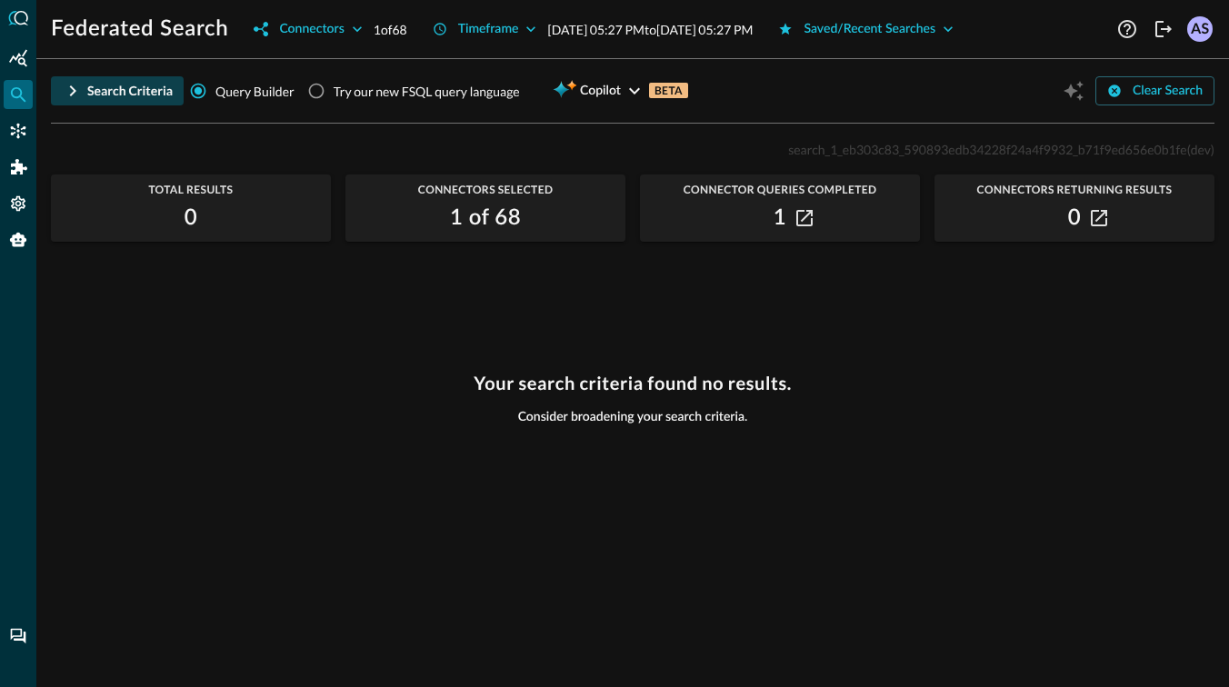
click at [88, 95] on div "Search Criteria" at bounding box center [129, 91] width 85 height 23
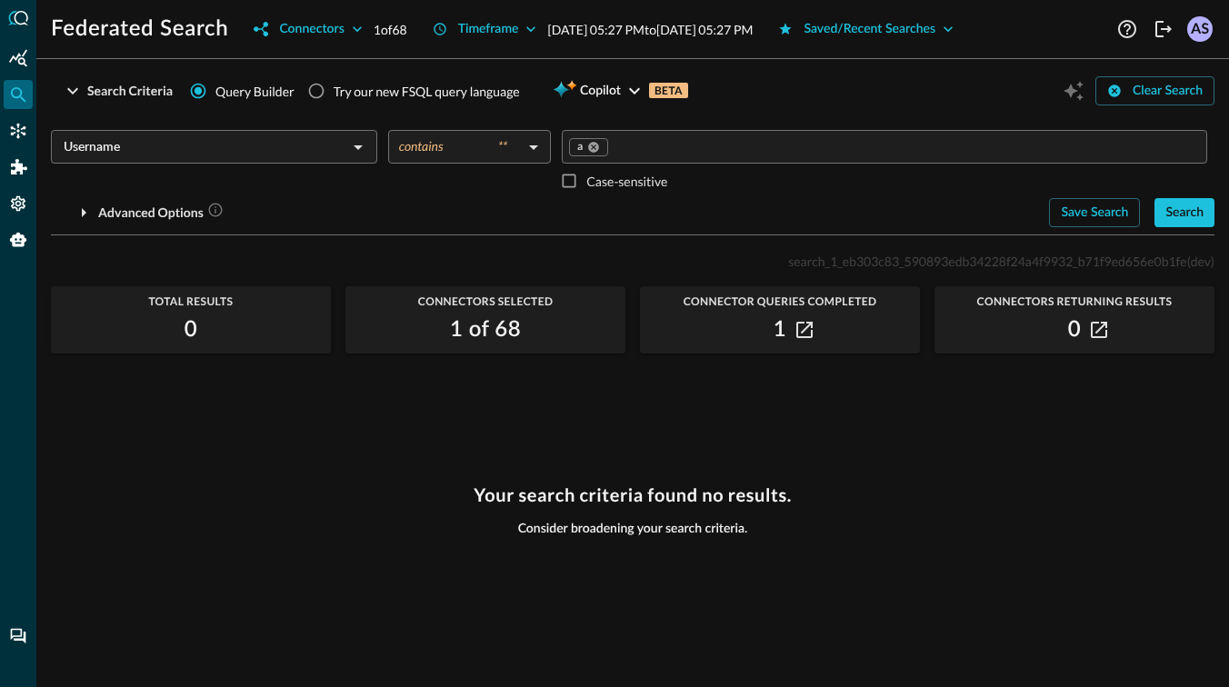
click at [310, 159] on div "Username ​" at bounding box center [214, 147] width 326 height 34
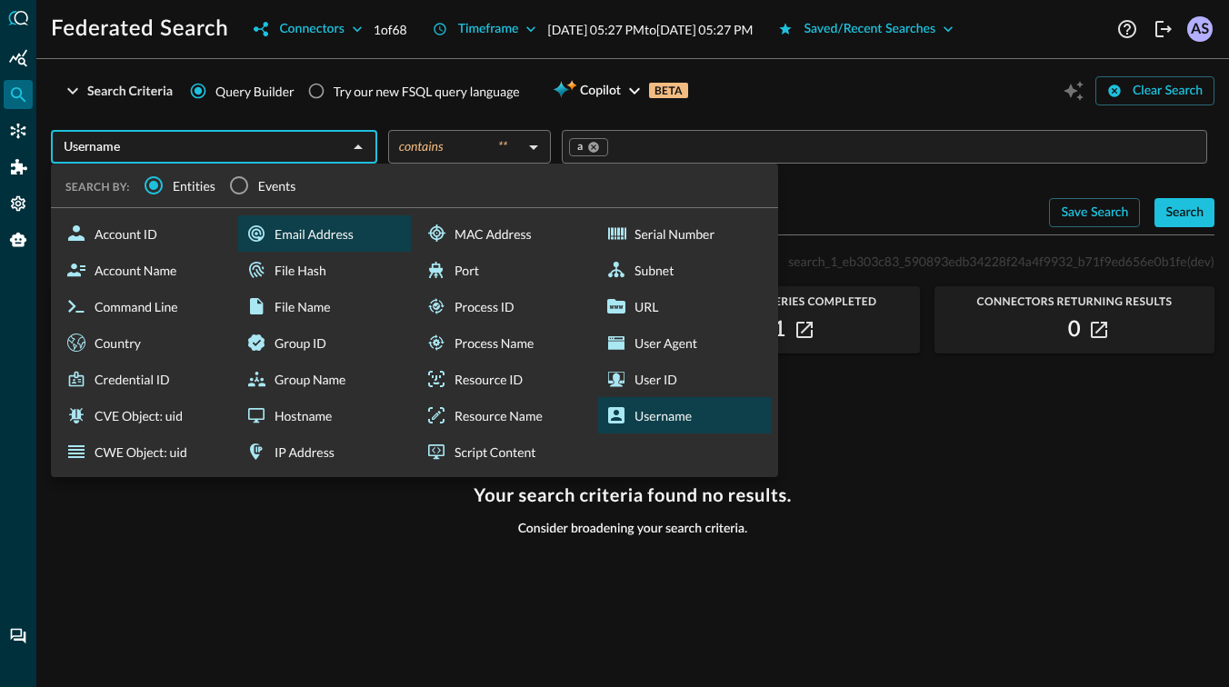
click at [304, 225] on div "Email Address" at bounding box center [324, 233] width 173 height 36
type input "Email Address"
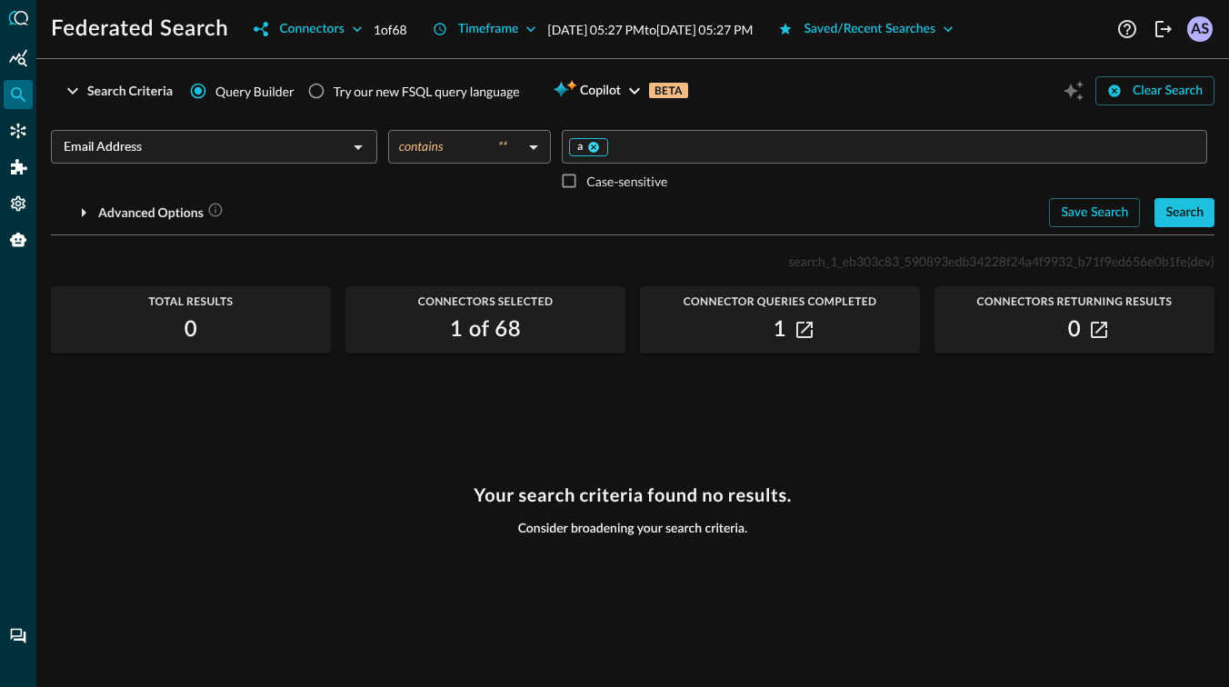
click at [594, 146] on icon at bounding box center [593, 147] width 13 height 13
click at [594, 146] on input "Value" at bounding box center [883, 146] width 632 height 23
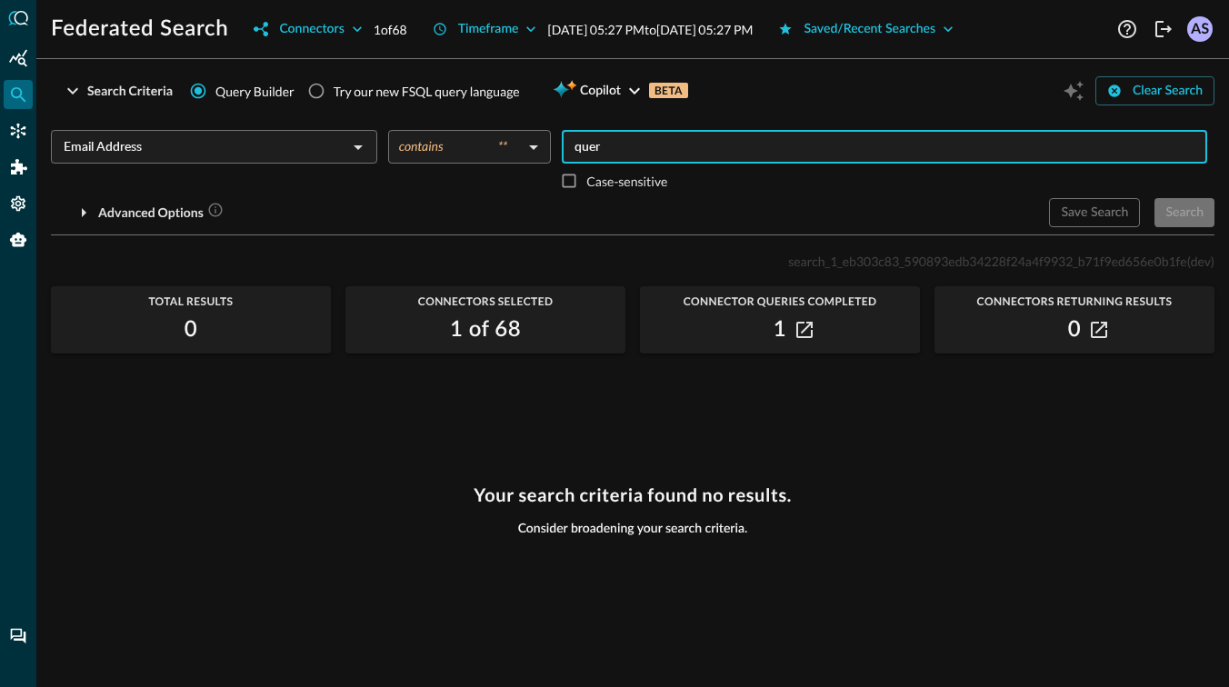
type input "query"
click at [1192, 211] on div "Search" at bounding box center [1184, 213] width 38 height 23
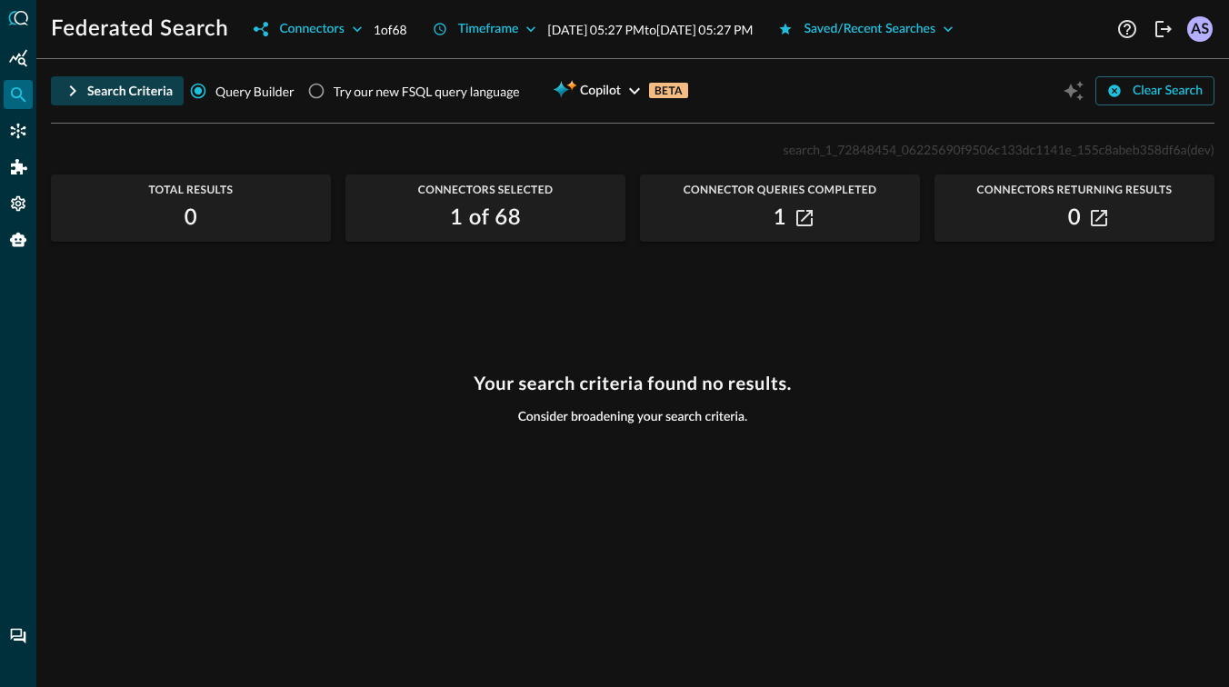
click at [89, 98] on div "Search Criteria" at bounding box center [129, 91] width 85 height 23
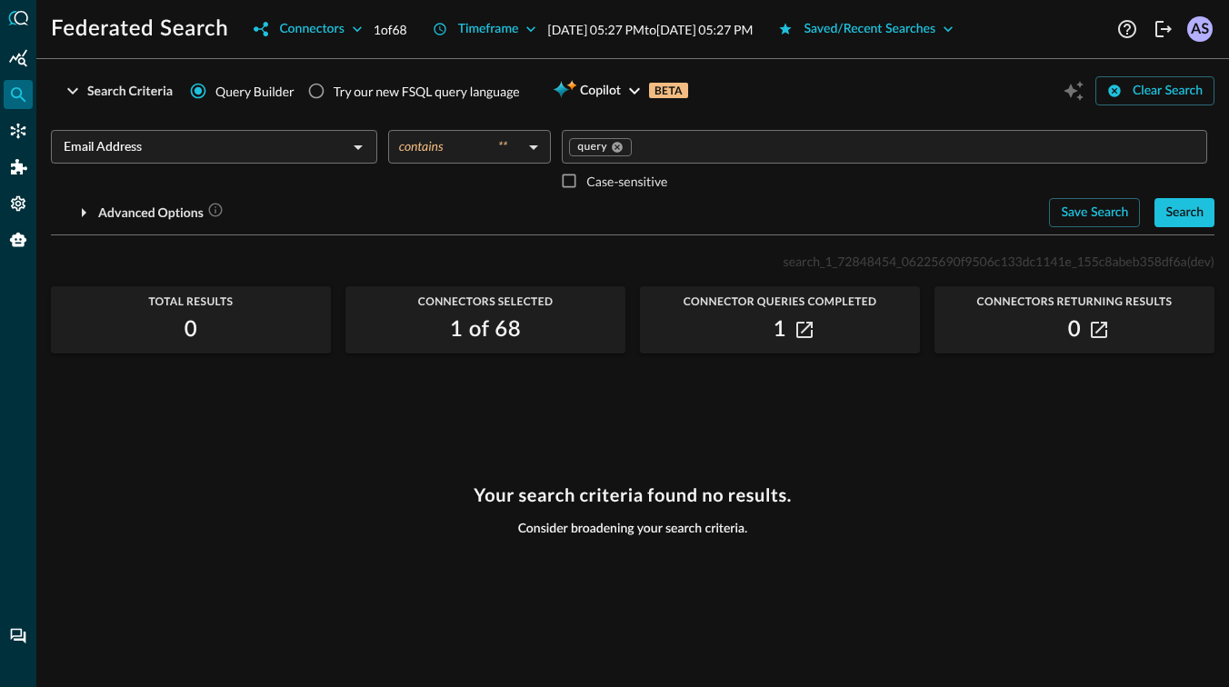
click at [295, 162] on div "Email Address ​" at bounding box center [214, 147] width 326 height 34
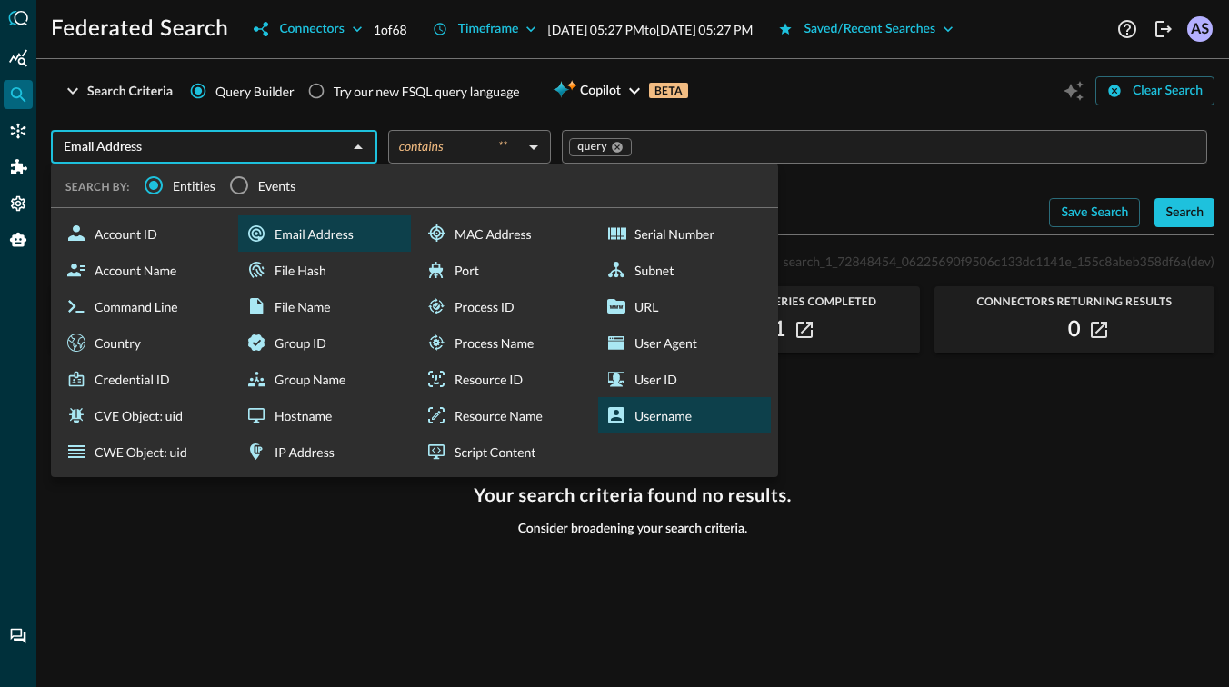
click at [647, 414] on div "Username" at bounding box center [684, 415] width 173 height 36
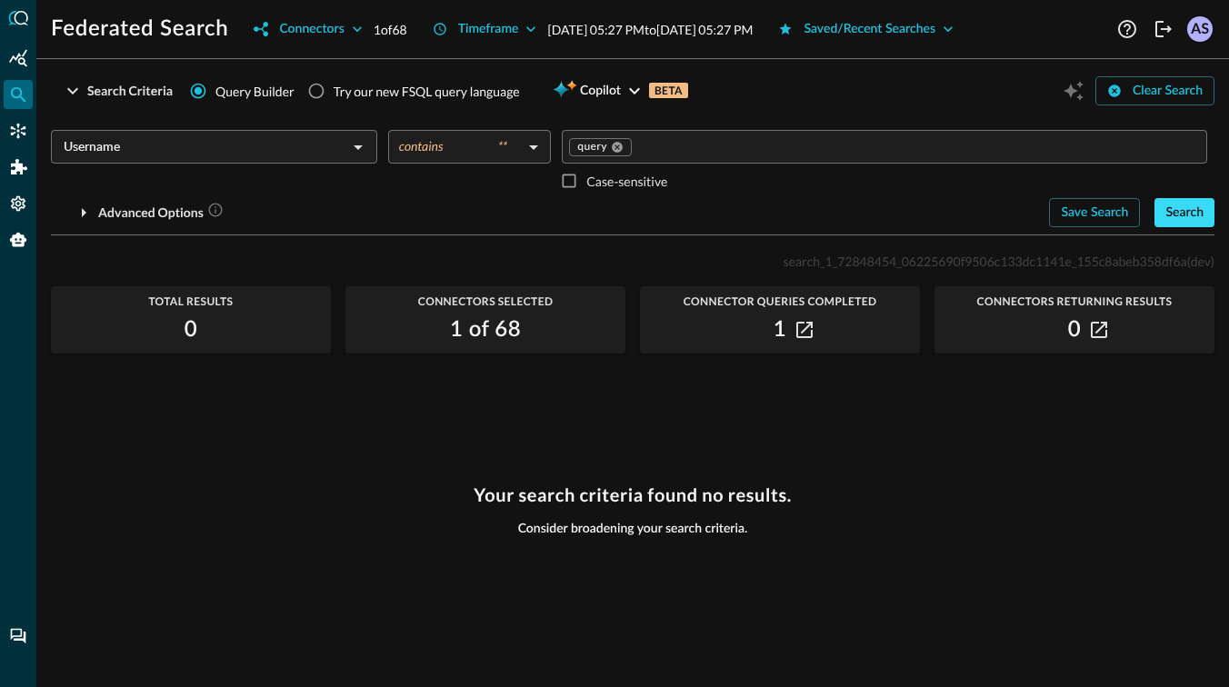
click at [1194, 206] on div "Search" at bounding box center [1184, 213] width 38 height 23
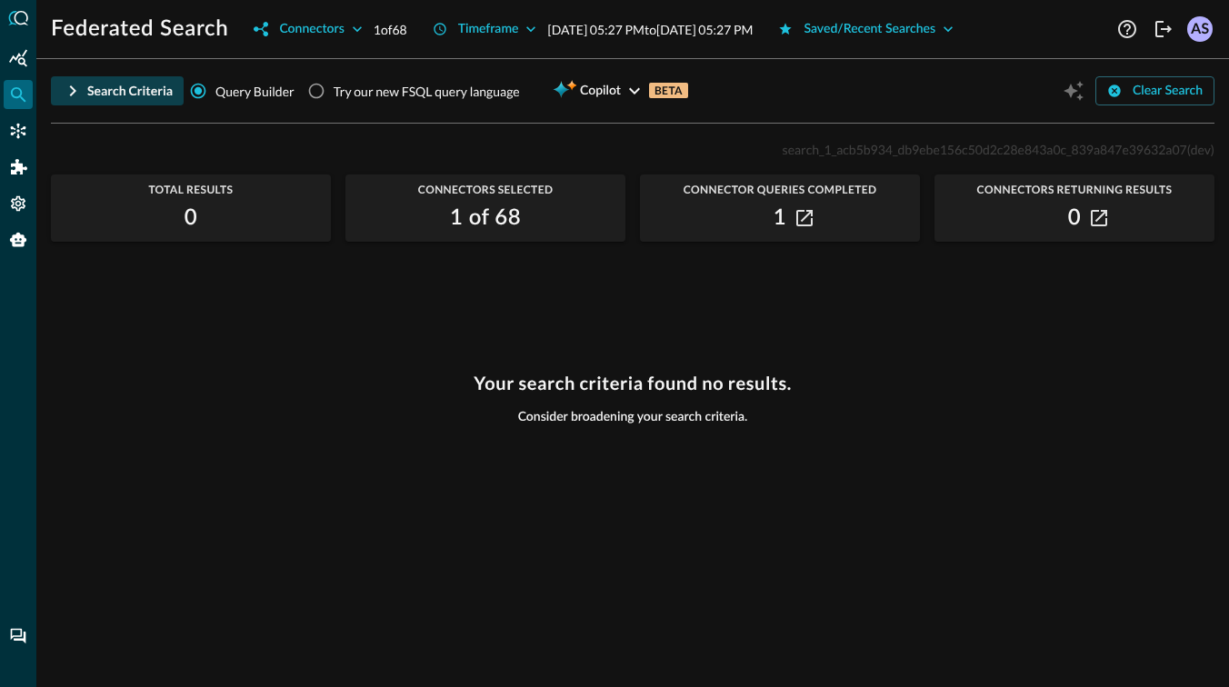
click at [106, 90] on div "Search Criteria" at bounding box center [129, 91] width 85 height 23
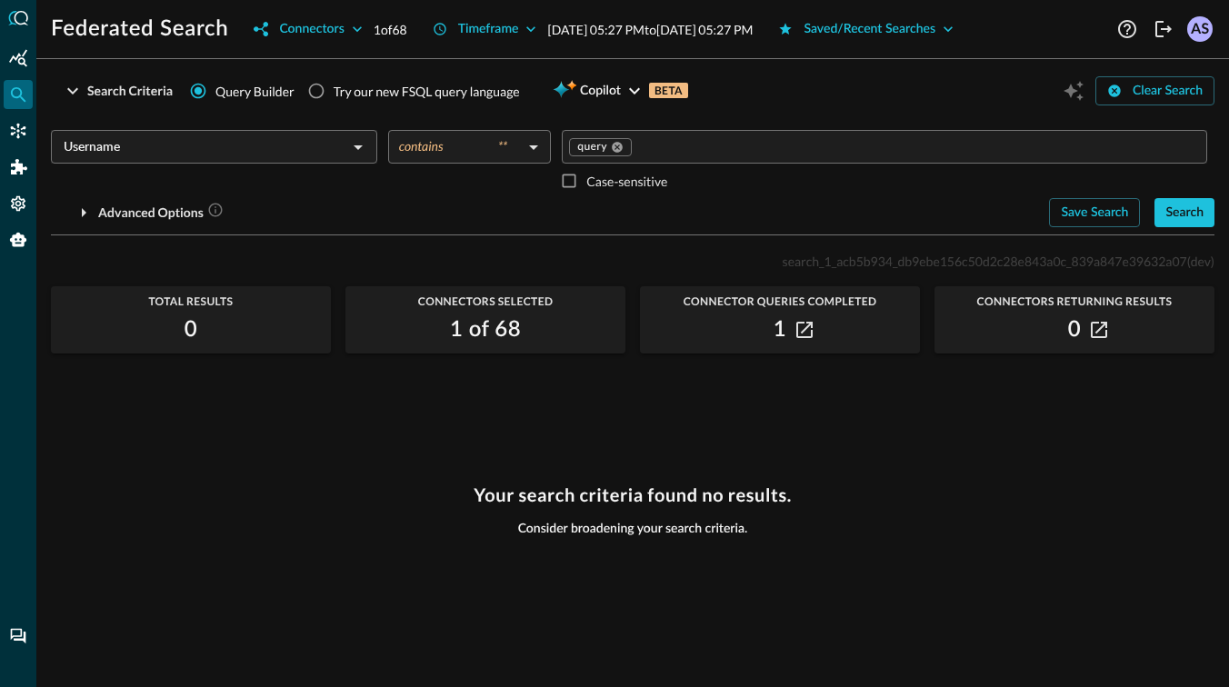
click at [284, 155] on input "Username" at bounding box center [198, 146] width 285 height 23
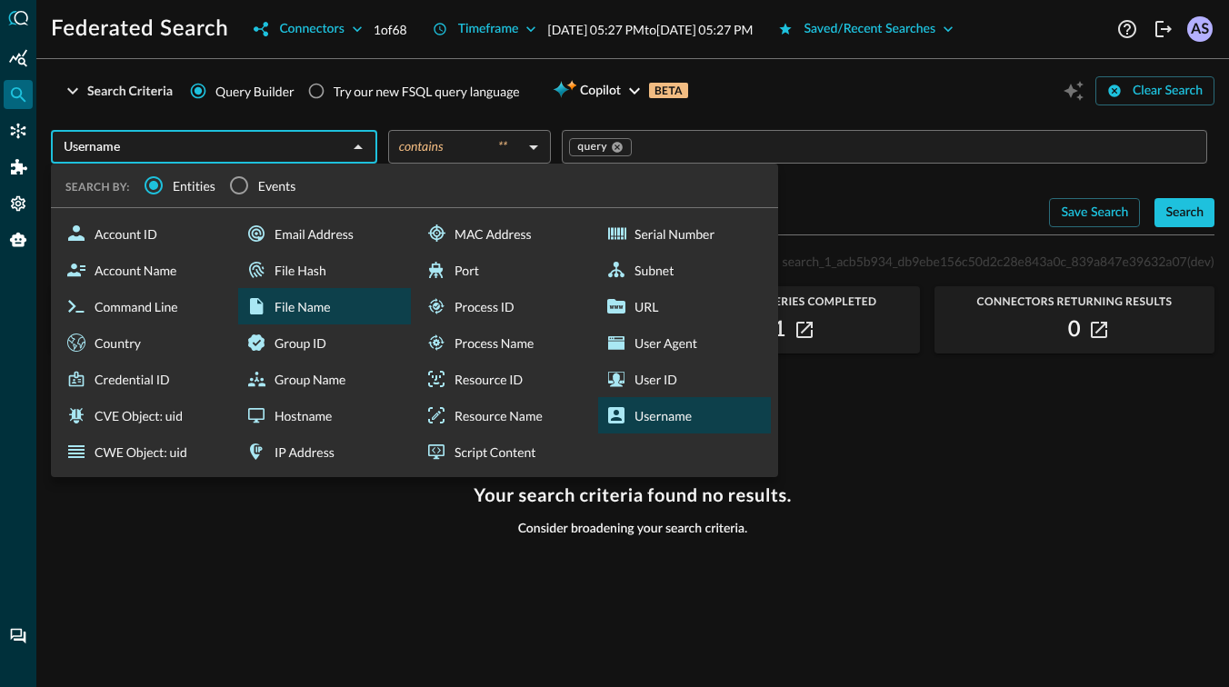
click at [271, 314] on div "File Name" at bounding box center [324, 306] width 173 height 36
type input "File Name"
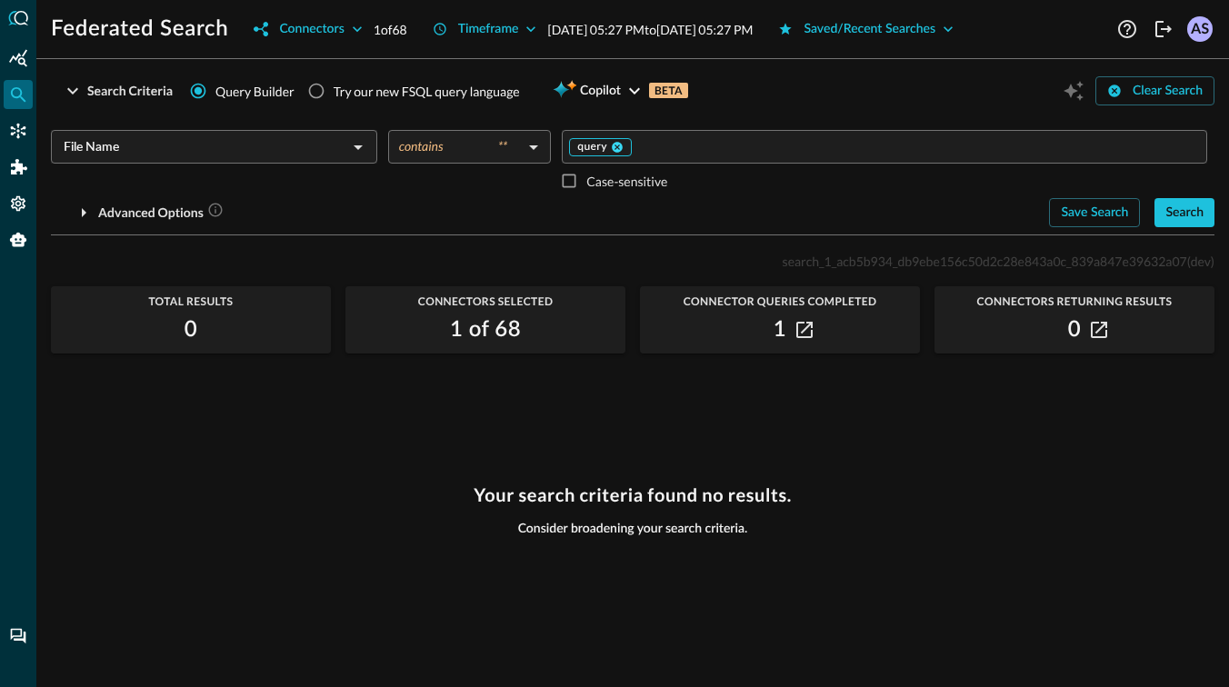
click at [612, 143] on icon at bounding box center [617, 147] width 13 height 13
click at [612, 143] on input "Value" at bounding box center [883, 146] width 632 height 23
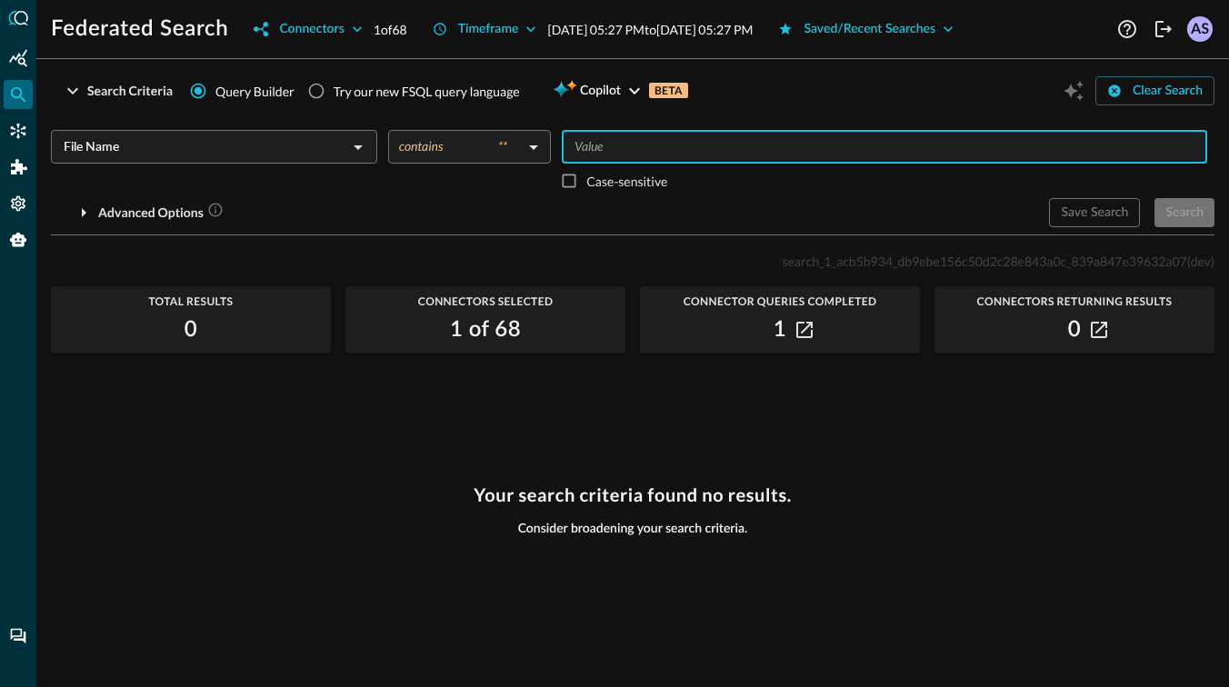
type input "a"
click at [1195, 205] on div "Search" at bounding box center [1184, 213] width 38 height 23
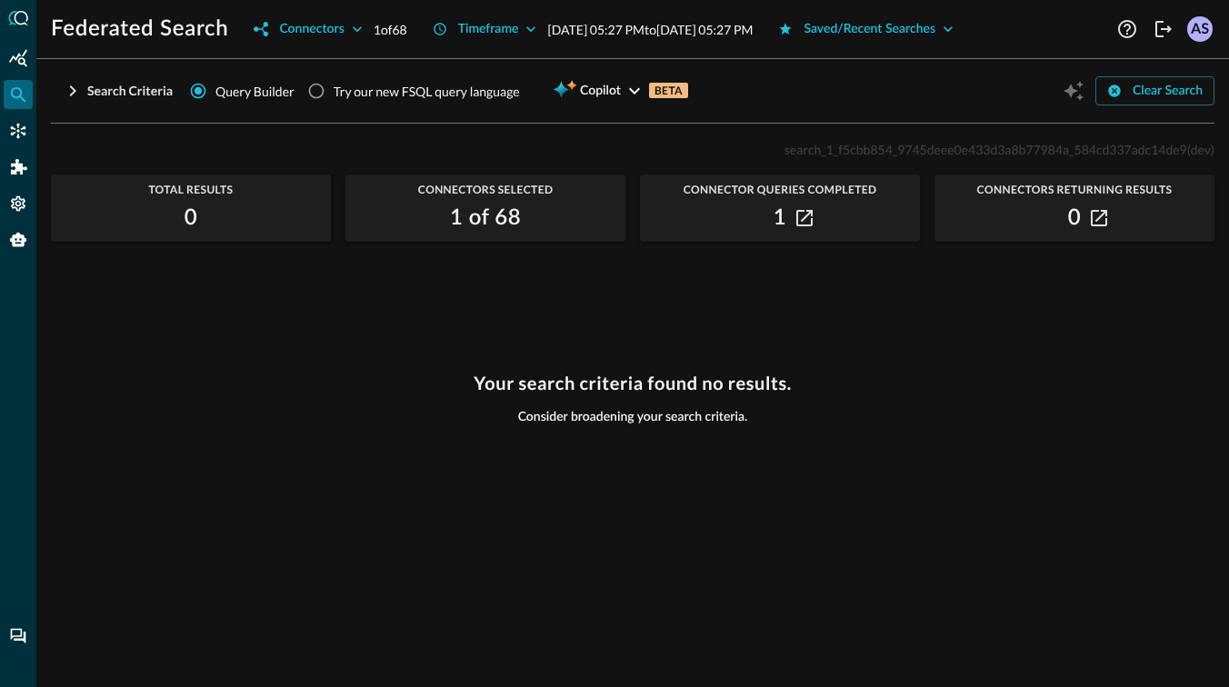
click at [793, 215] on div "1" at bounding box center [780, 218] width 280 height 29
click at [802, 215] on icon "button" at bounding box center [804, 218] width 16 height 16
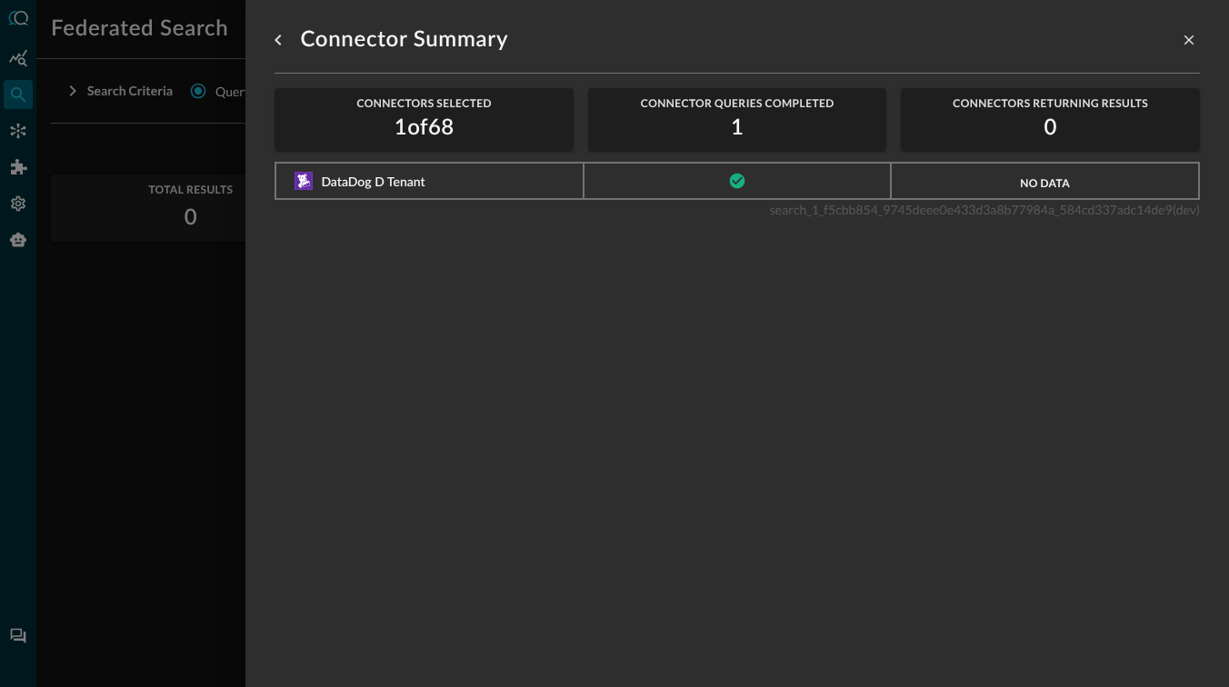
click at [193, 431] on div at bounding box center [614, 343] width 1229 height 687
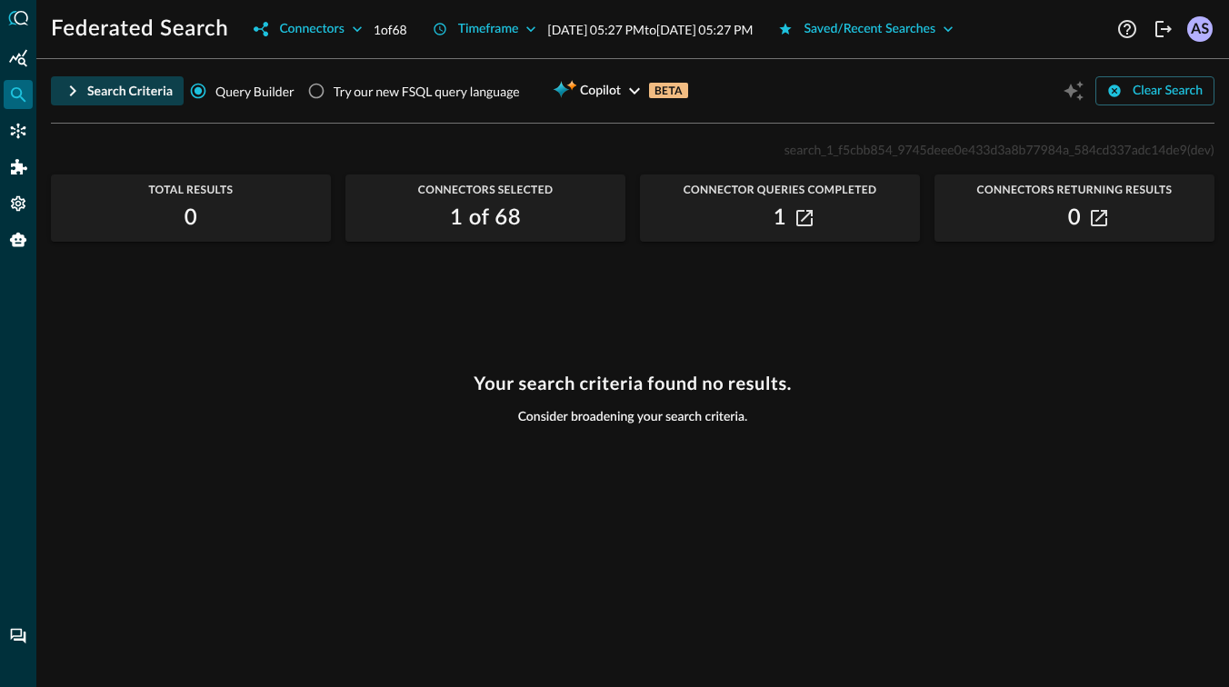
click at [79, 87] on icon "button" at bounding box center [73, 91] width 22 height 22
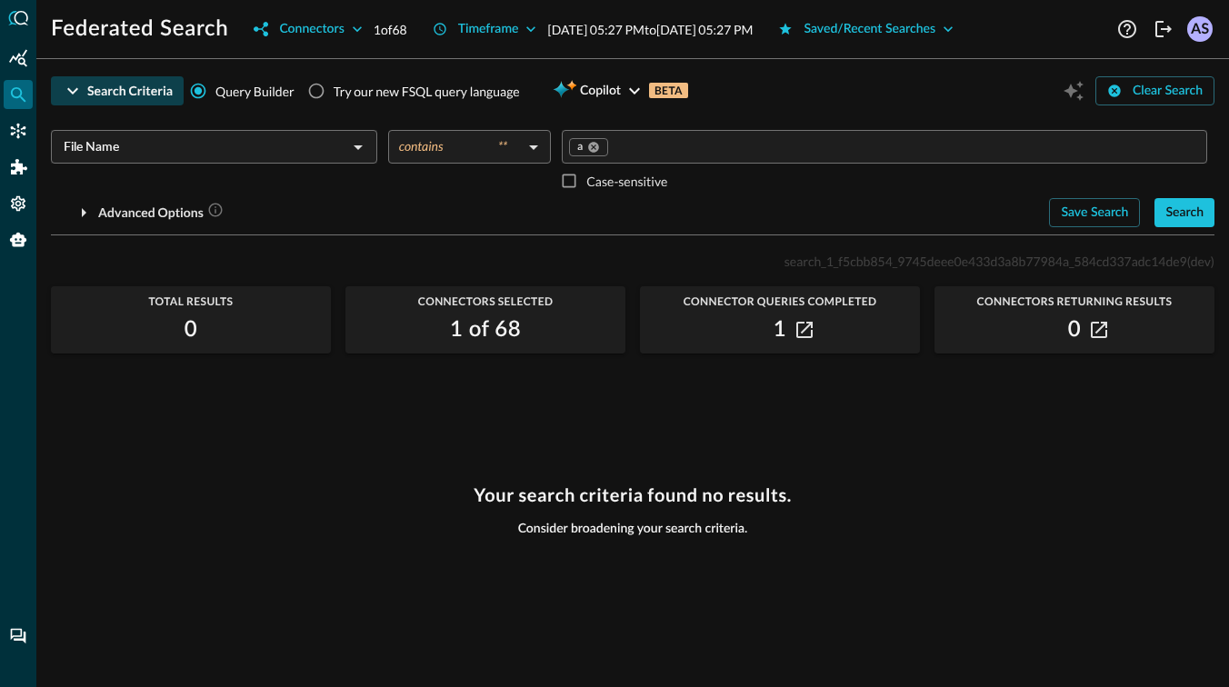
click at [195, 148] on input "File Name" at bounding box center [198, 146] width 285 height 23
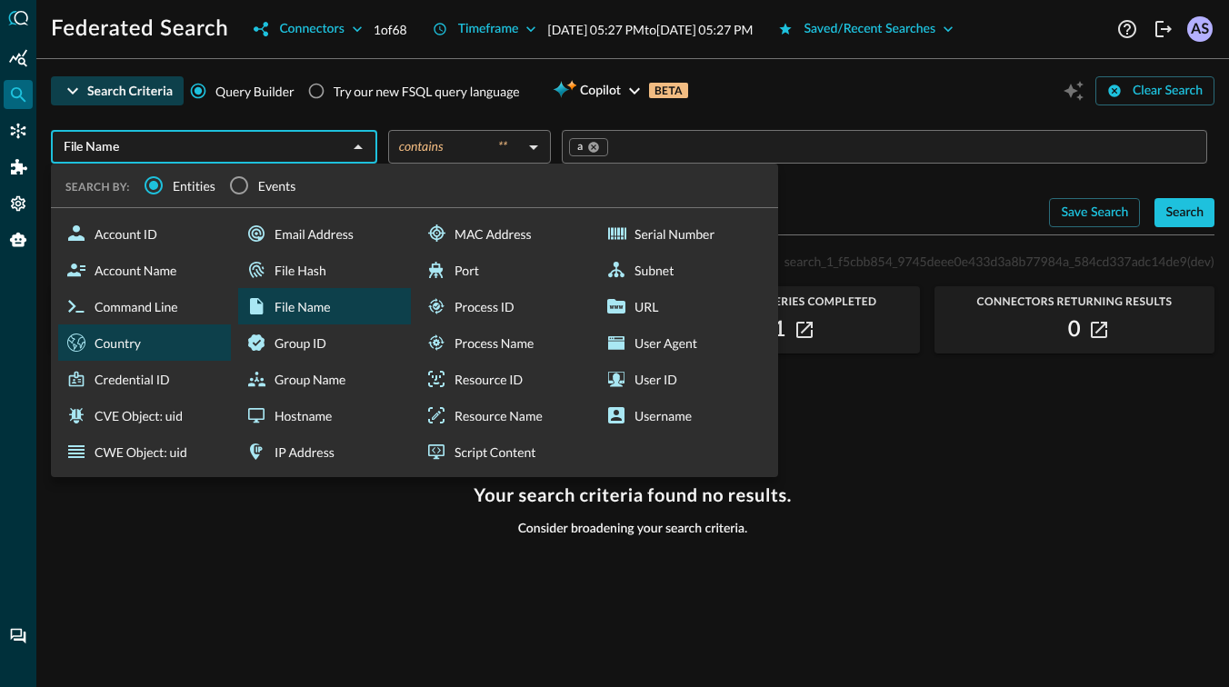
click at [182, 340] on div "Country" at bounding box center [144, 342] width 173 height 36
type input "Country"
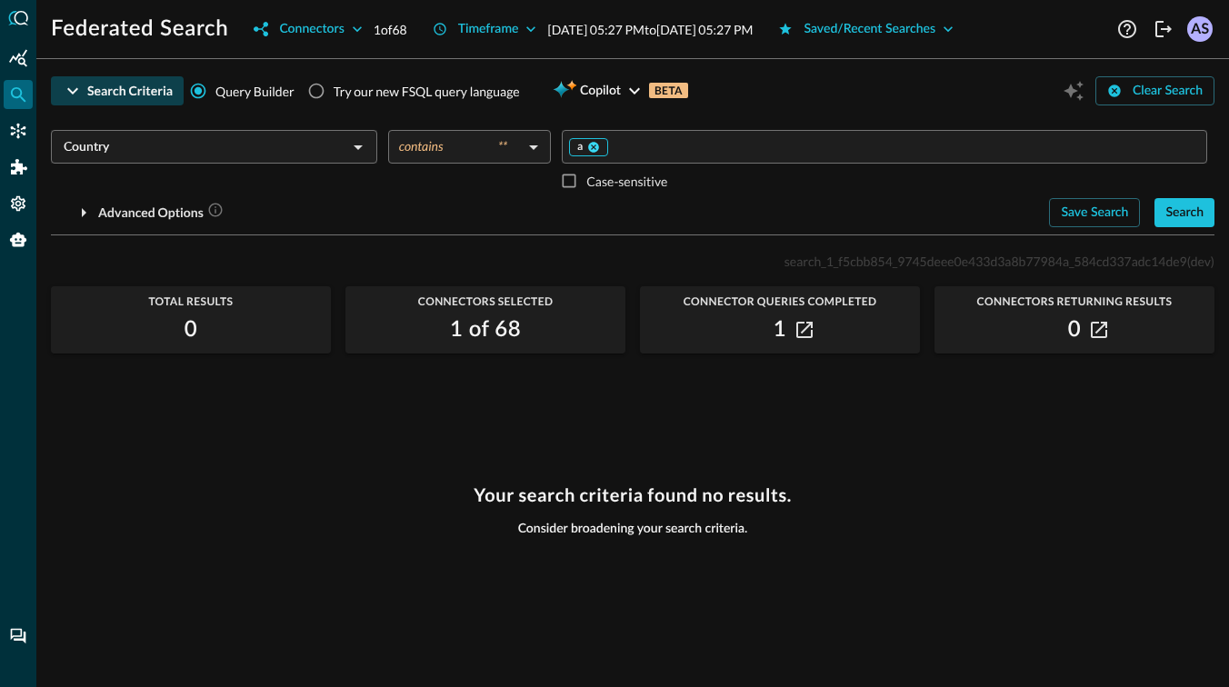
click at [593, 143] on icon at bounding box center [593, 147] width 11 height 11
click at [616, 147] on input "Value" at bounding box center [883, 146] width 632 height 23
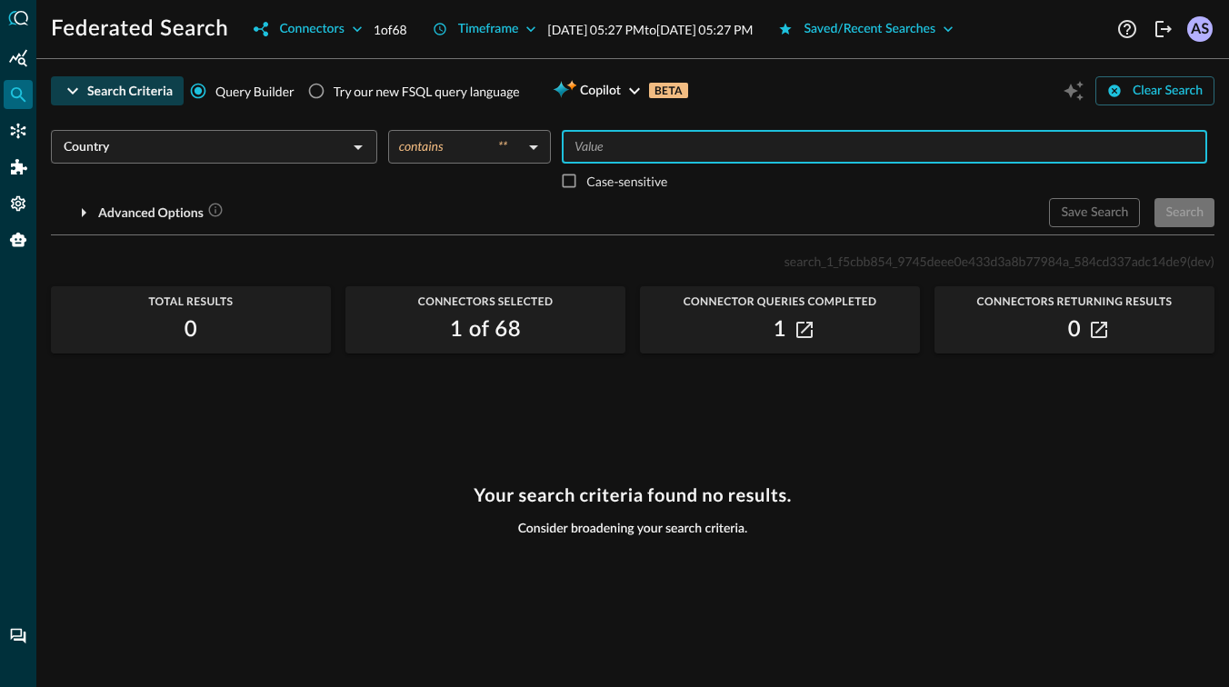
type input "u"
click at [1185, 210] on div "Search" at bounding box center [1184, 213] width 38 height 23
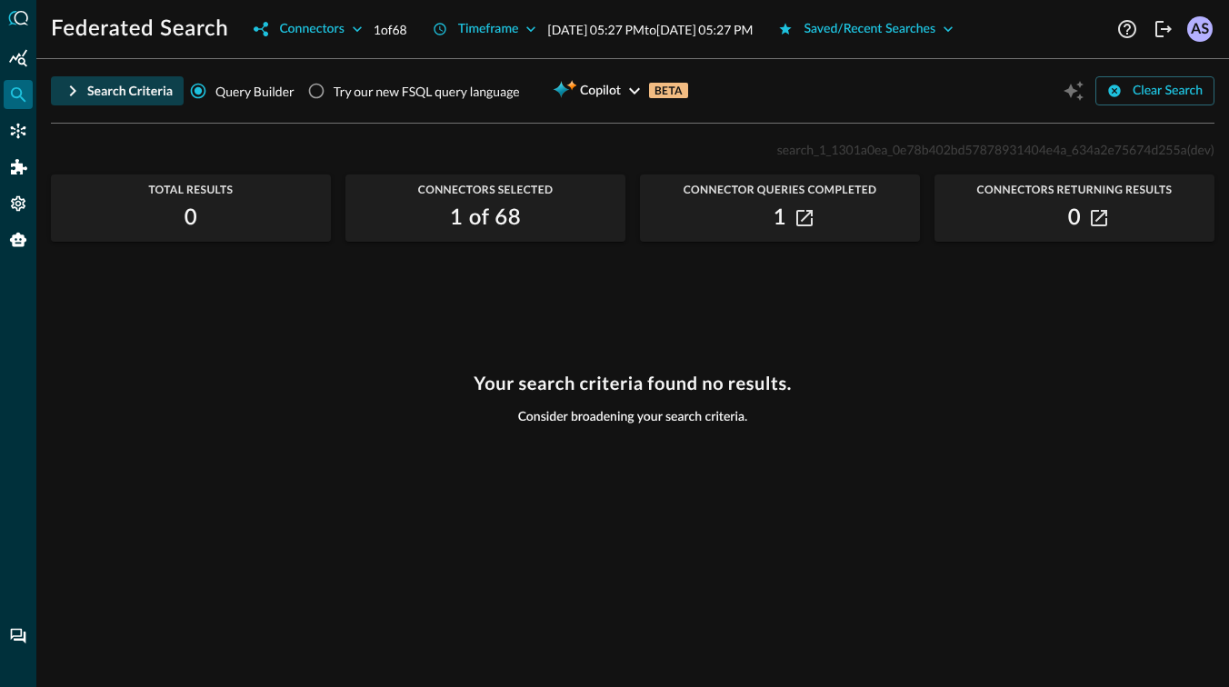
click at [115, 87] on div "Search Criteria" at bounding box center [129, 91] width 85 height 23
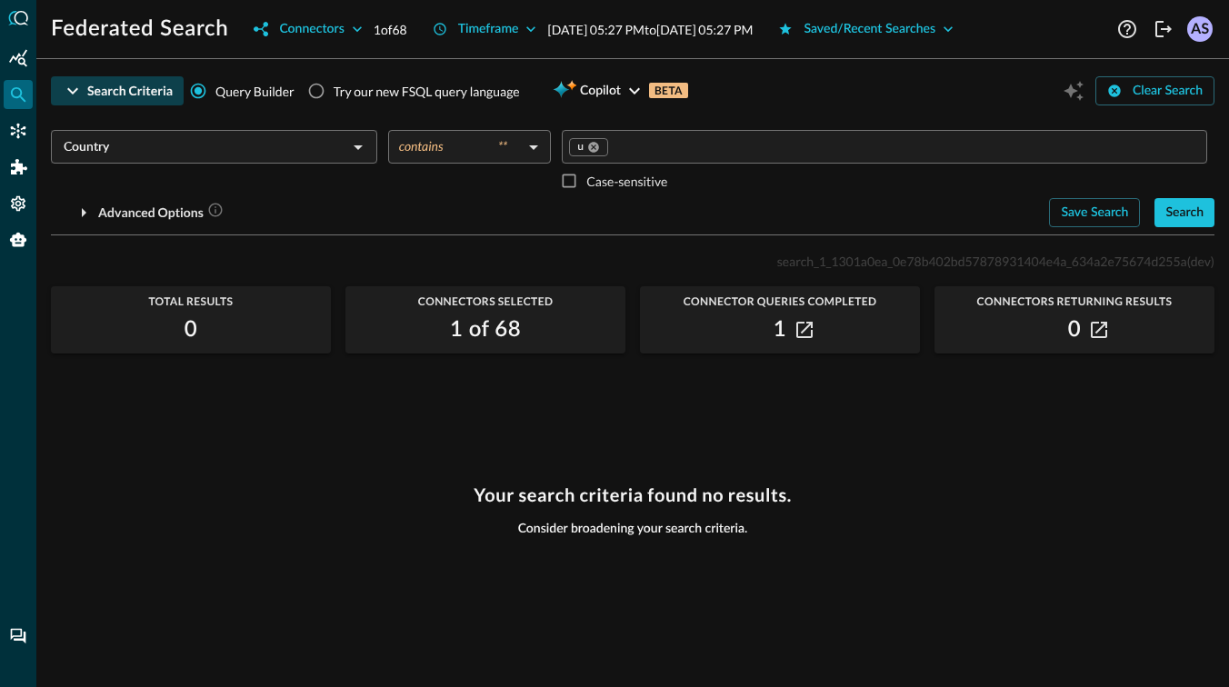
click at [97, 96] on div "Search Criteria" at bounding box center [129, 91] width 85 height 23
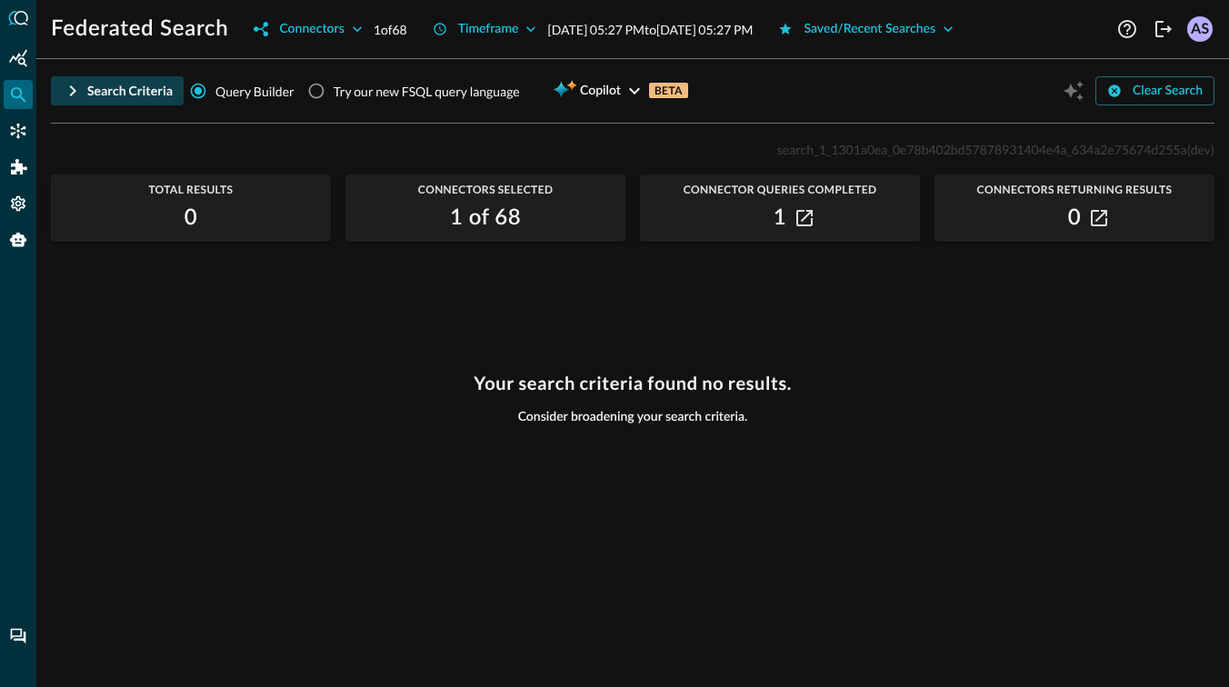
click at [97, 96] on div "Search Criteria" at bounding box center [129, 91] width 85 height 23
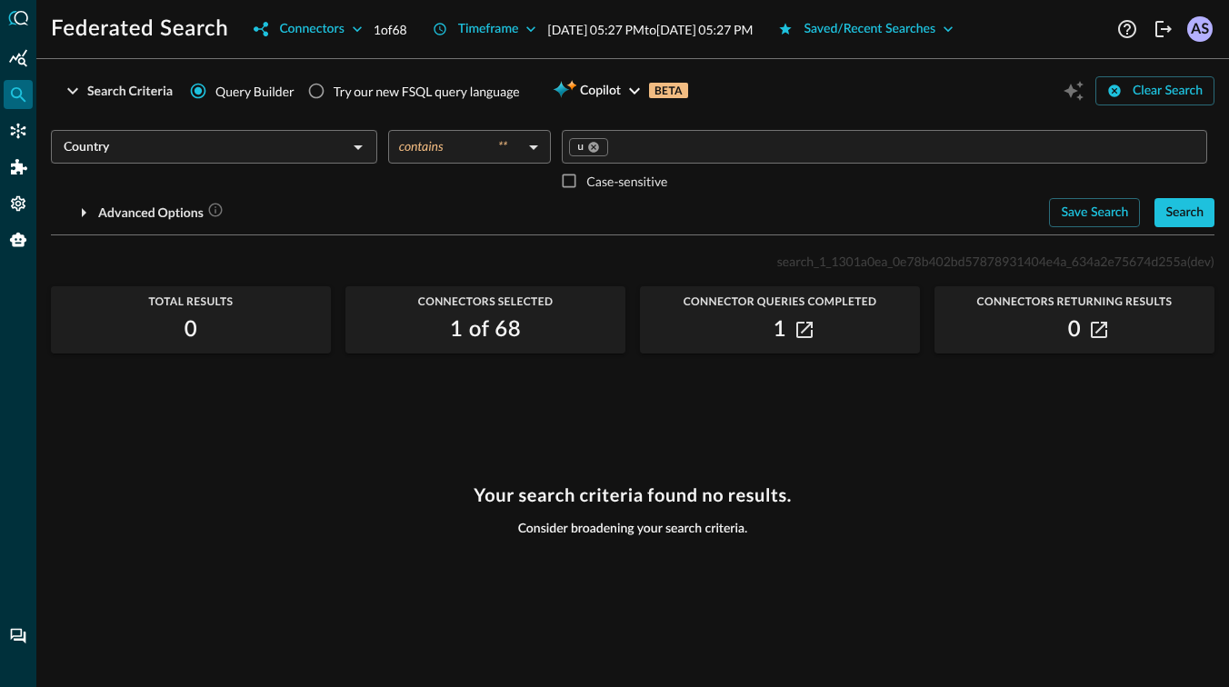
click at [165, 153] on input "Country" at bounding box center [198, 146] width 285 height 23
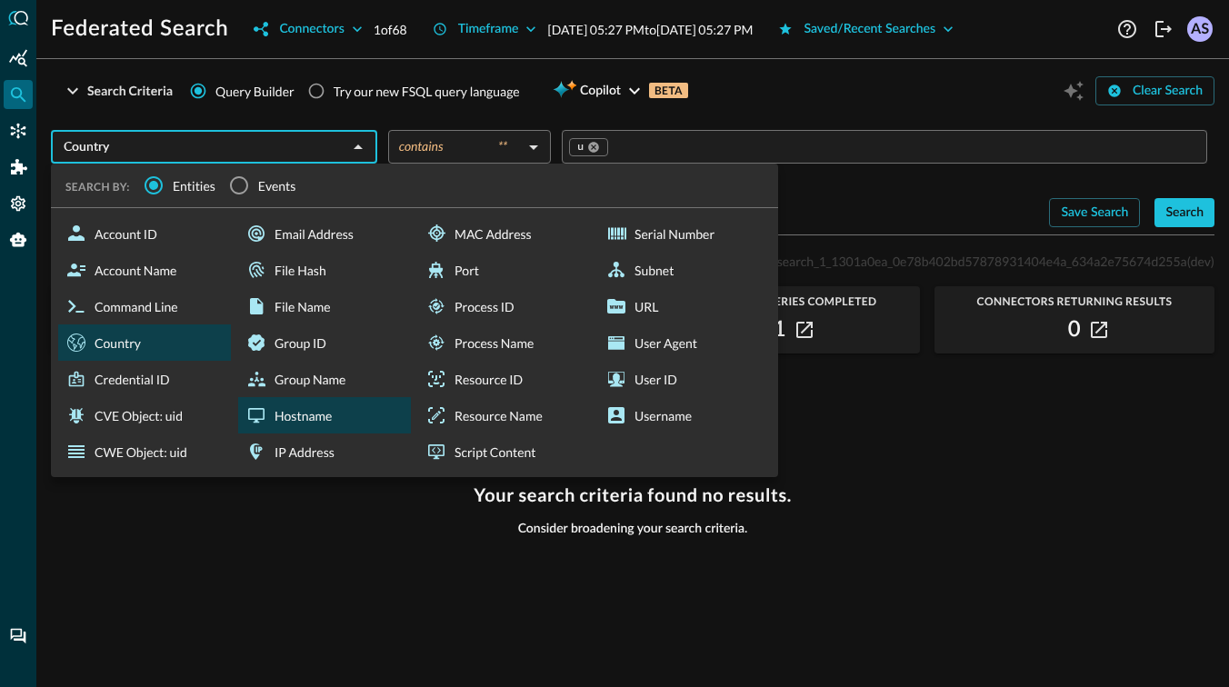
click at [325, 410] on div "Hostname" at bounding box center [324, 415] width 173 height 36
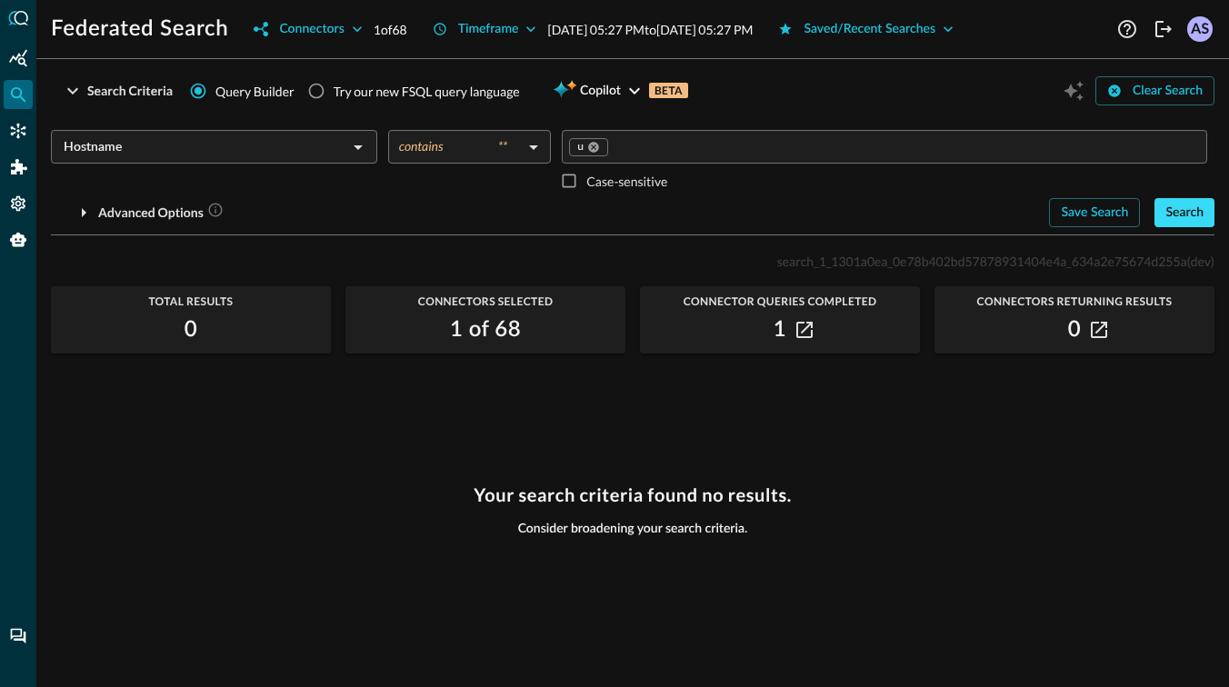
click at [1178, 203] on div "Search" at bounding box center [1184, 213] width 38 height 23
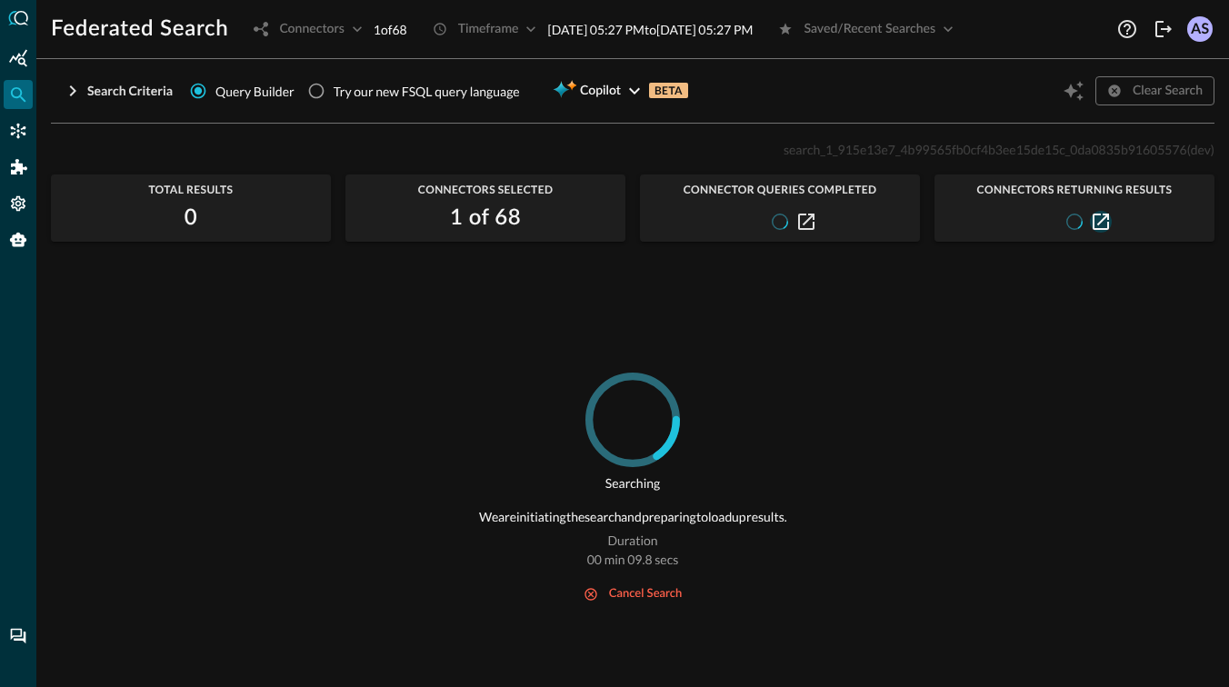
click at [1093, 216] on icon "button" at bounding box center [1101, 222] width 16 height 16
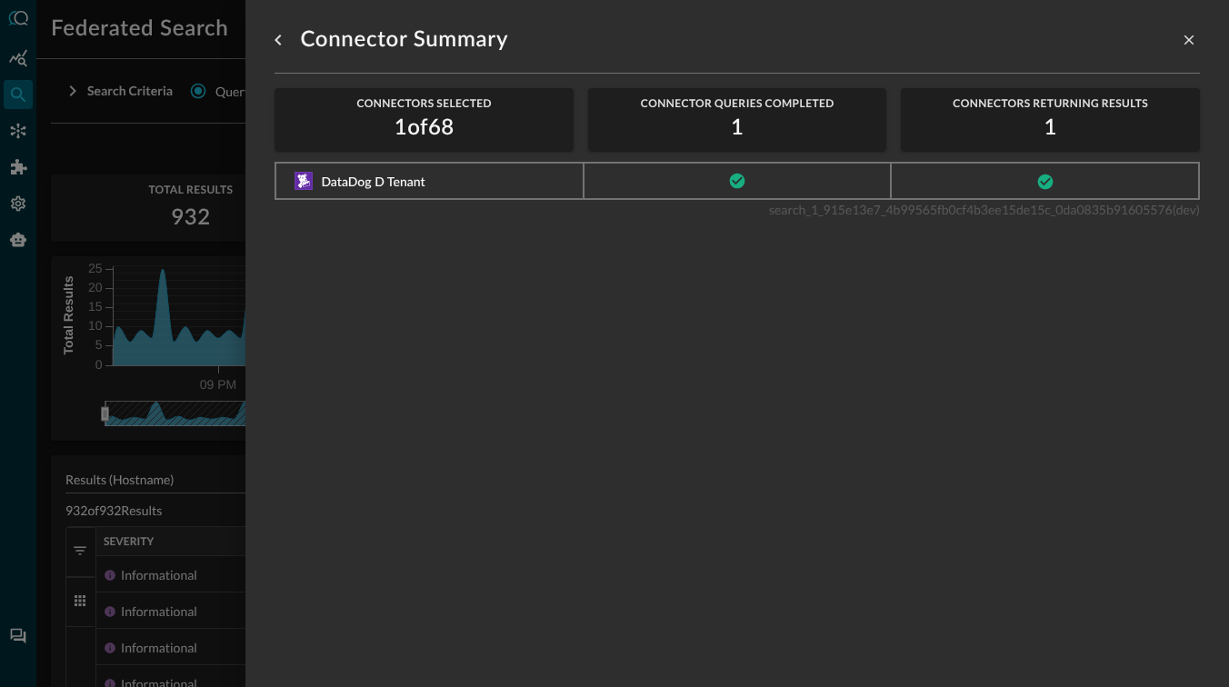
click at [212, 324] on div at bounding box center [614, 343] width 1229 height 687
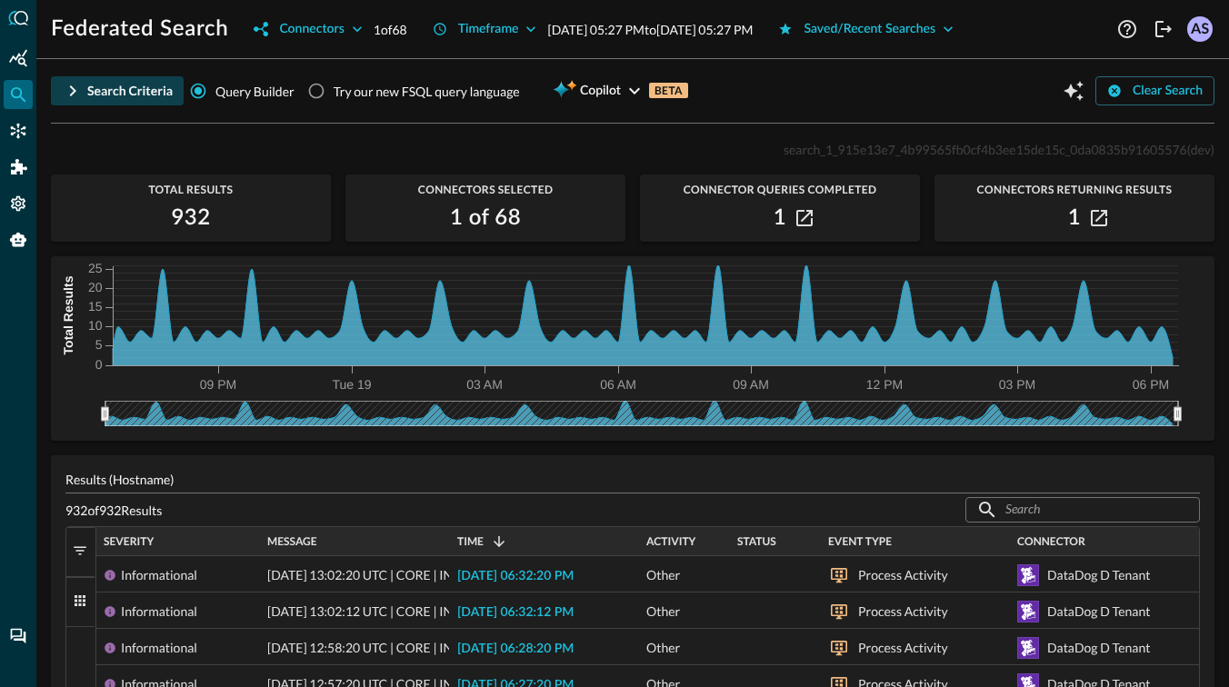
click at [145, 95] on div "Search Criteria" at bounding box center [129, 91] width 85 height 23
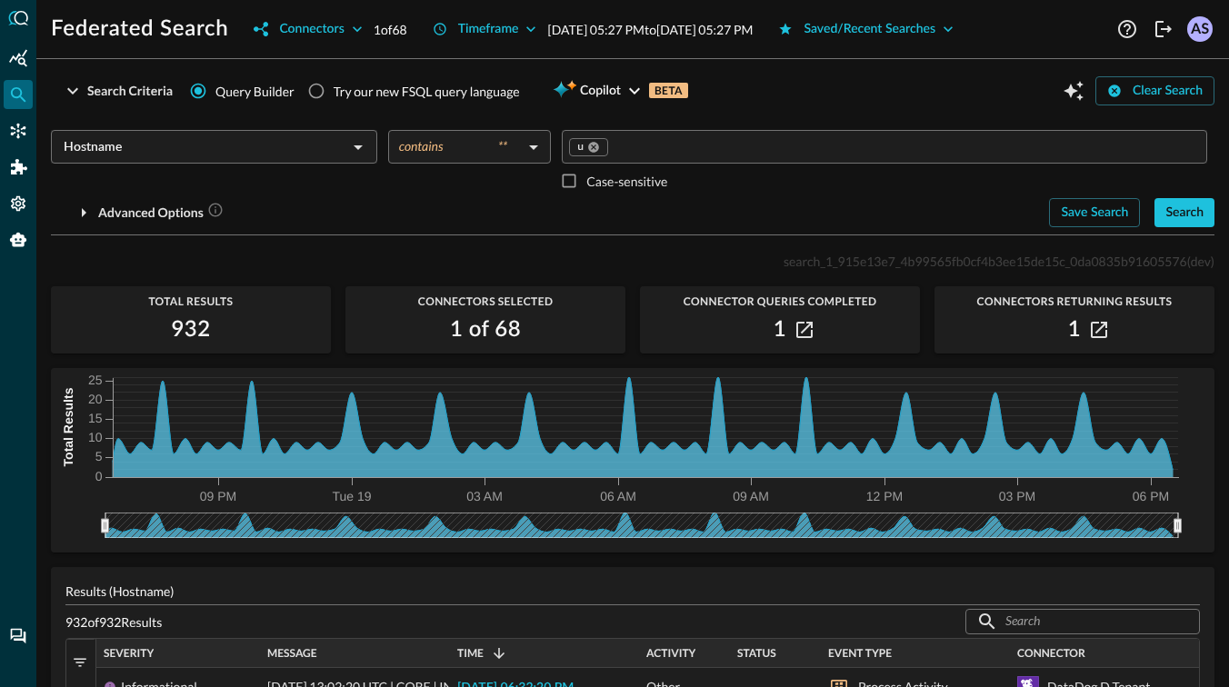
click at [253, 145] on input "Hostname" at bounding box center [198, 146] width 285 height 23
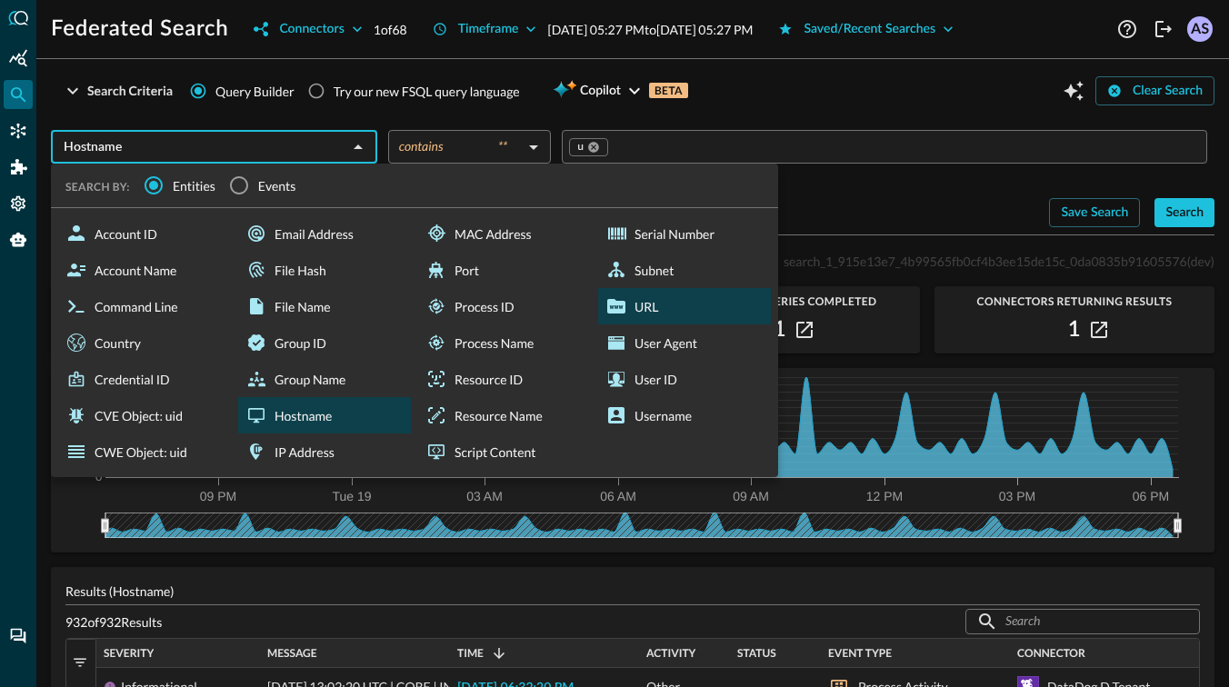
click at [645, 314] on div "URL" at bounding box center [684, 306] width 173 height 36
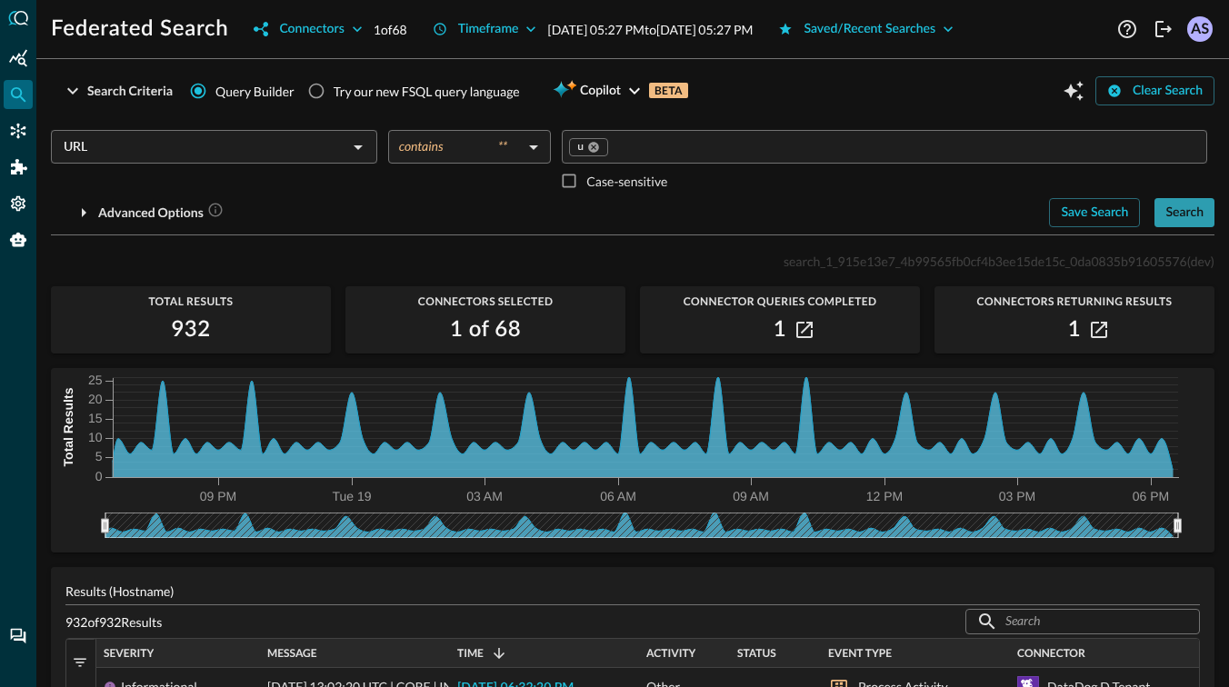
click at [1165, 203] on div "Search" at bounding box center [1184, 213] width 38 height 23
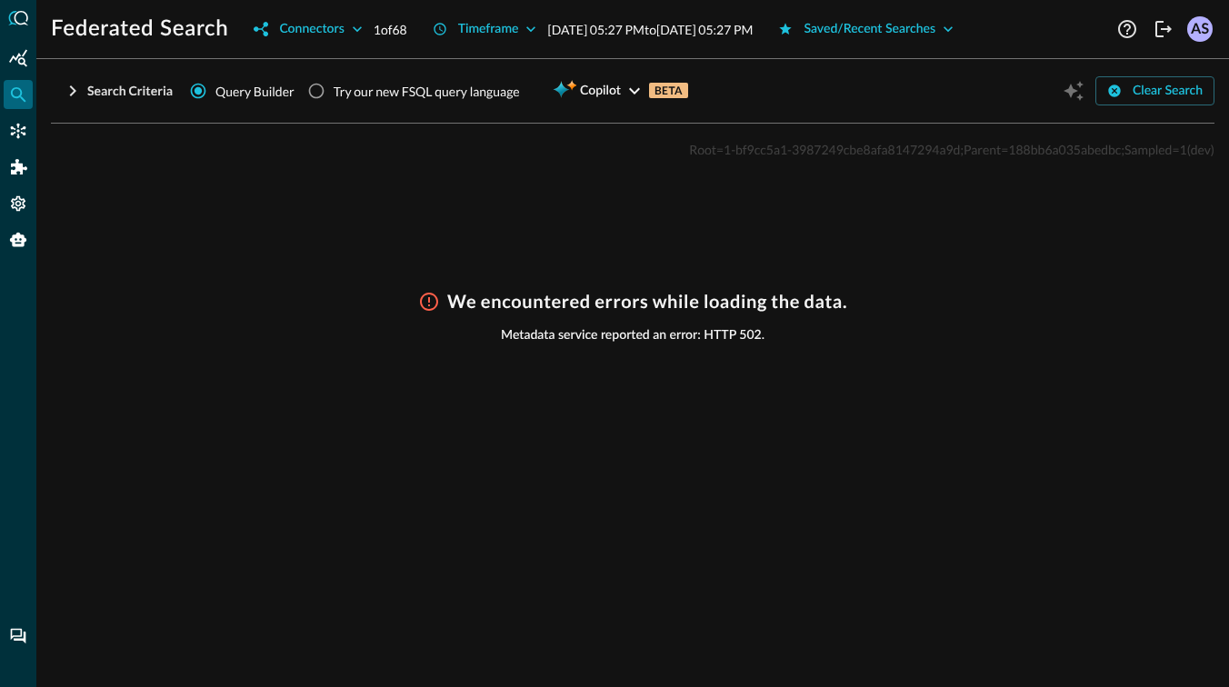
click at [71, 81] on icon "button" at bounding box center [73, 91] width 22 height 22
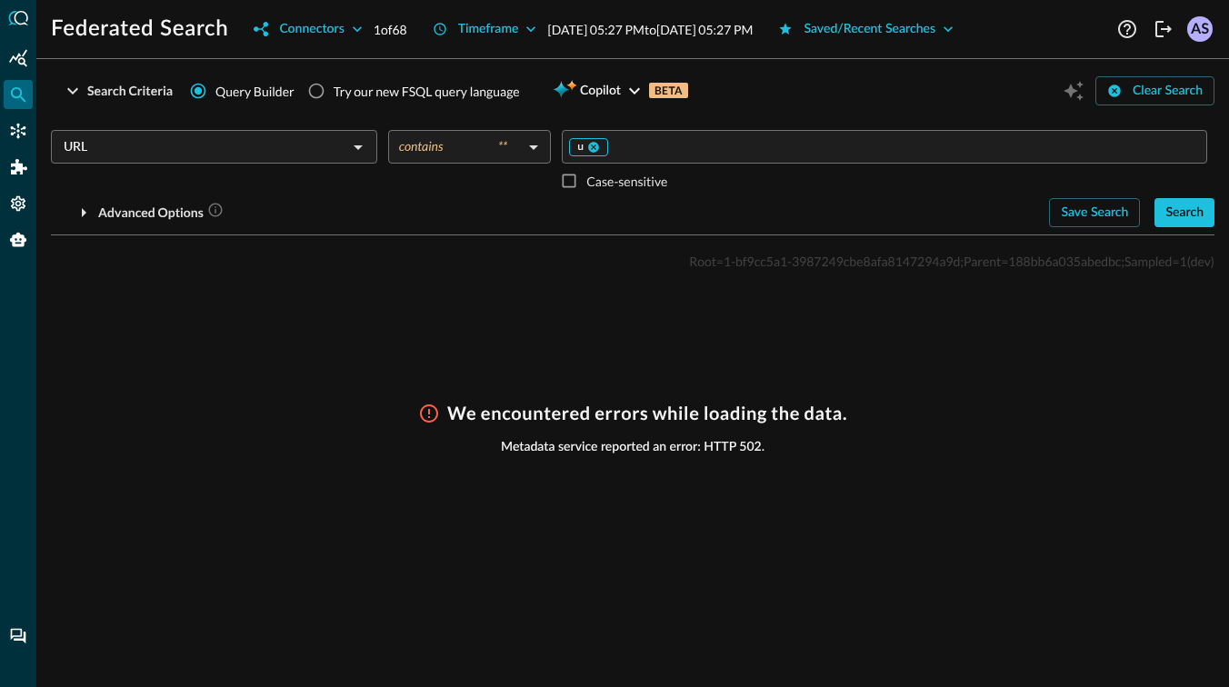
click at [595, 154] on div "u" at bounding box center [588, 147] width 39 height 18
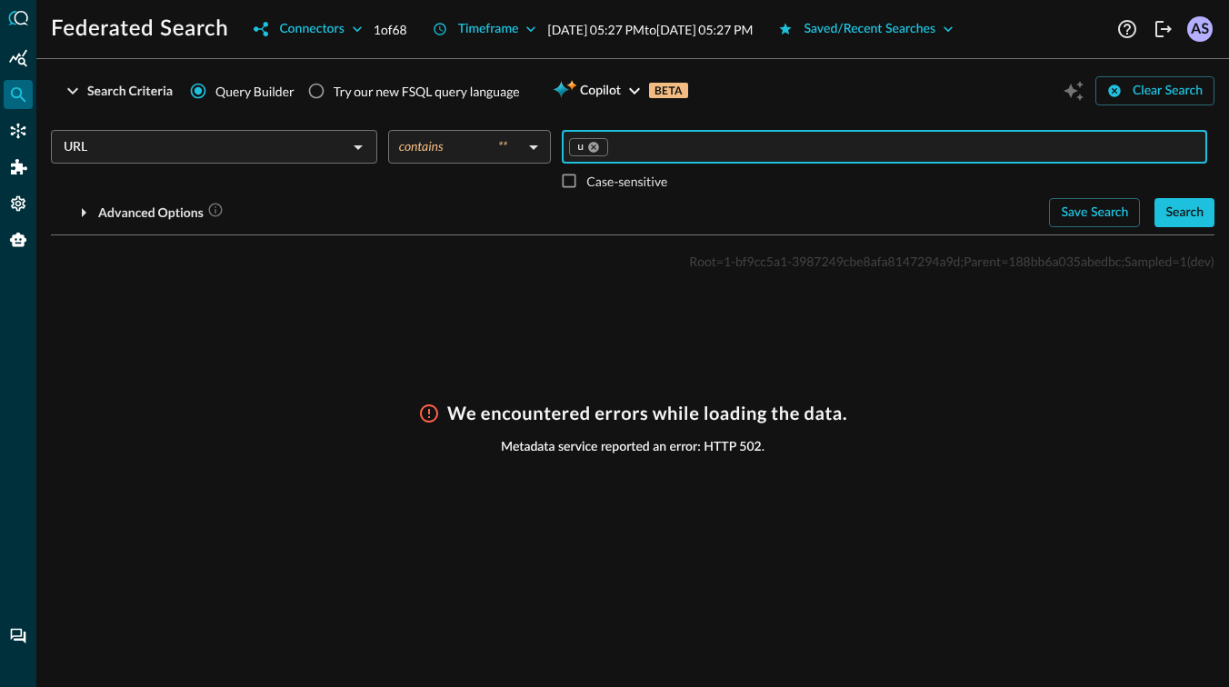
click at [289, 148] on input "URL" at bounding box center [198, 146] width 285 height 23
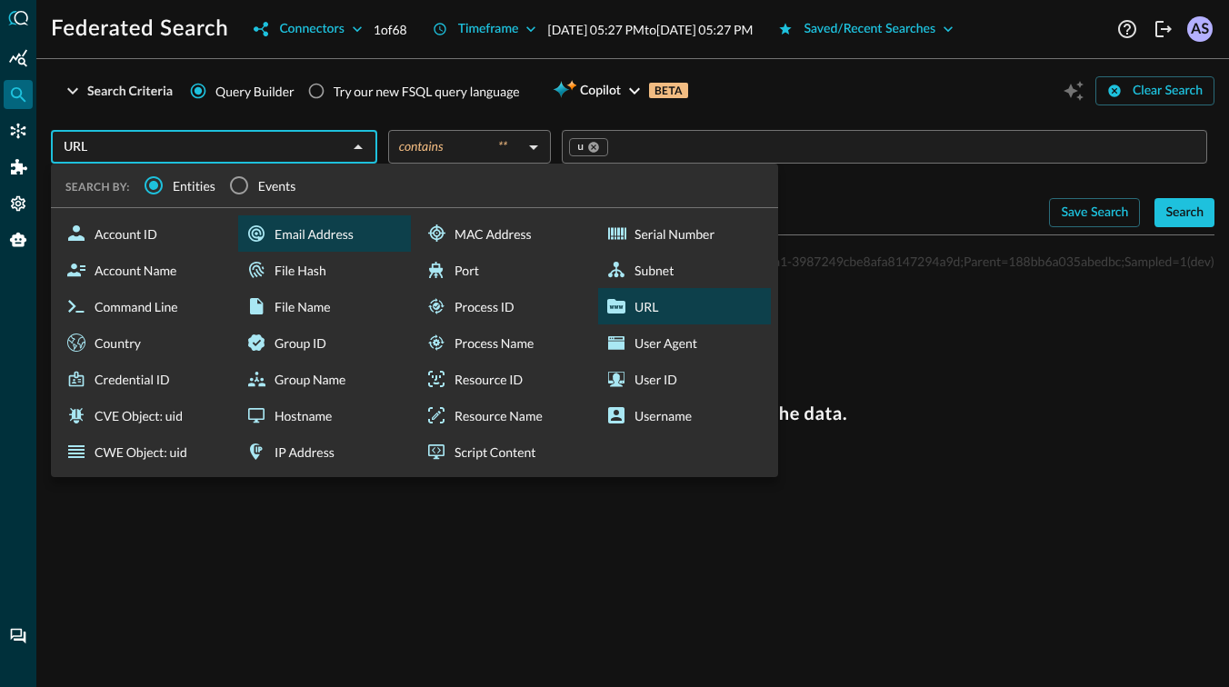
click at [317, 229] on div "Email Address" at bounding box center [324, 233] width 173 height 36
type input "Email Address"
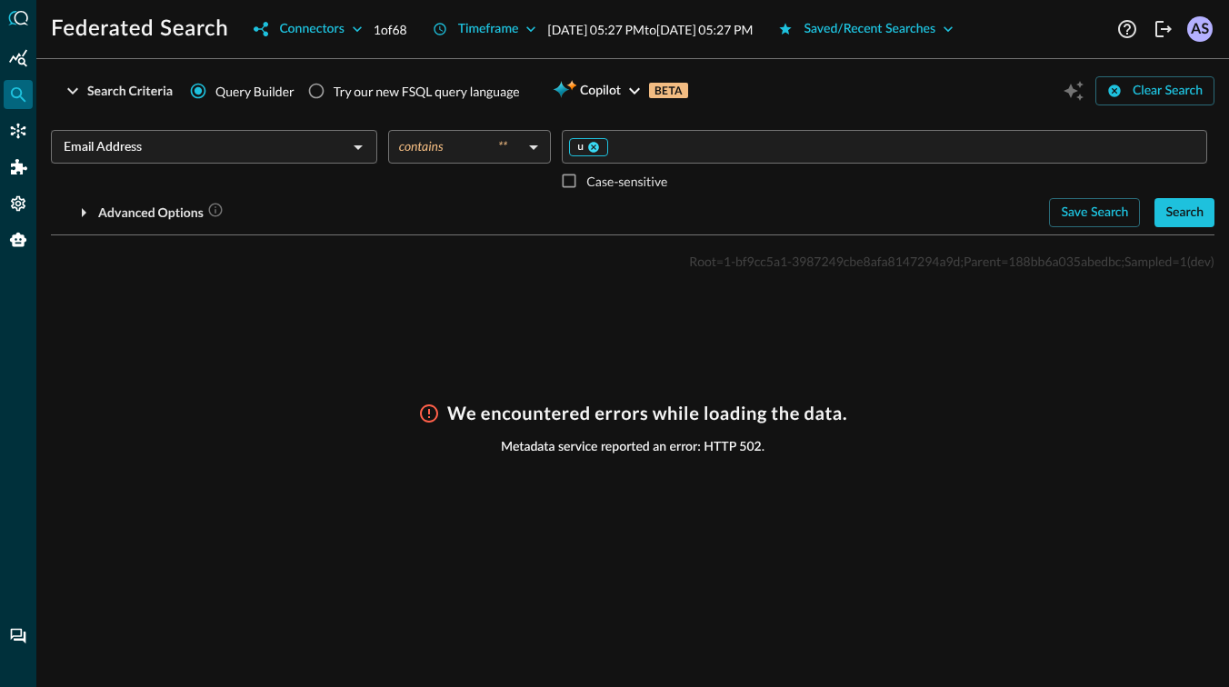
click at [589, 147] on icon at bounding box center [594, 147] width 11 height 11
click at [589, 147] on input "Value" at bounding box center [883, 146] width 632 height 23
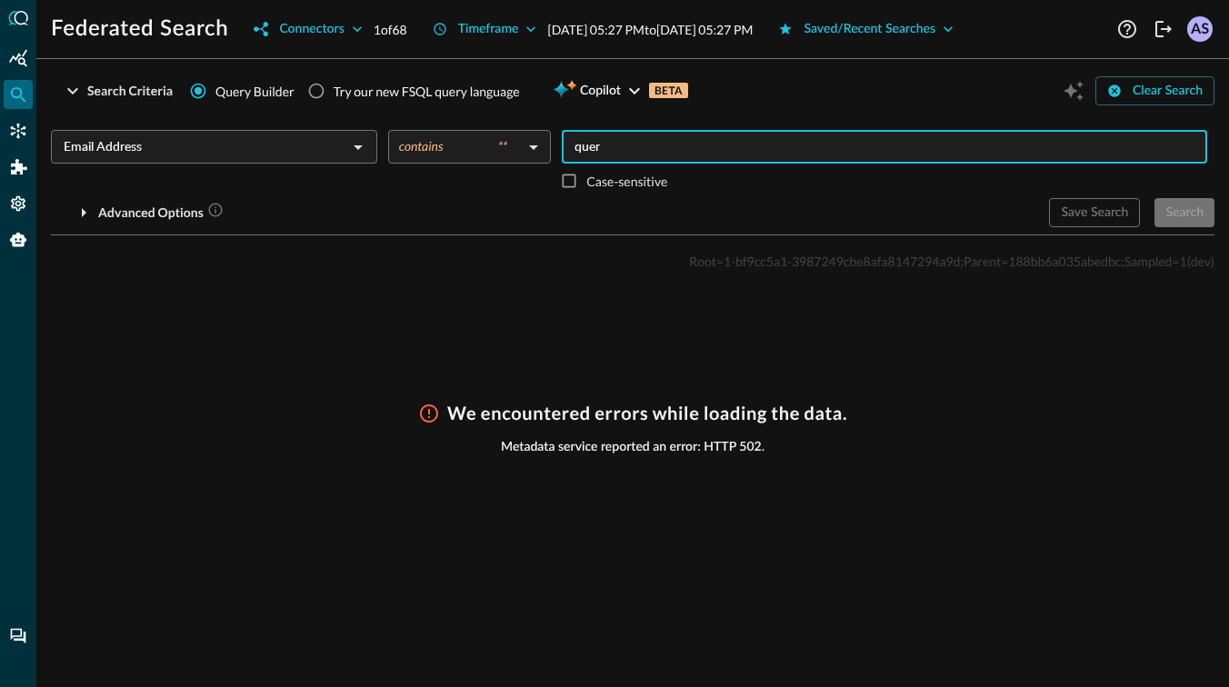
type input "query"
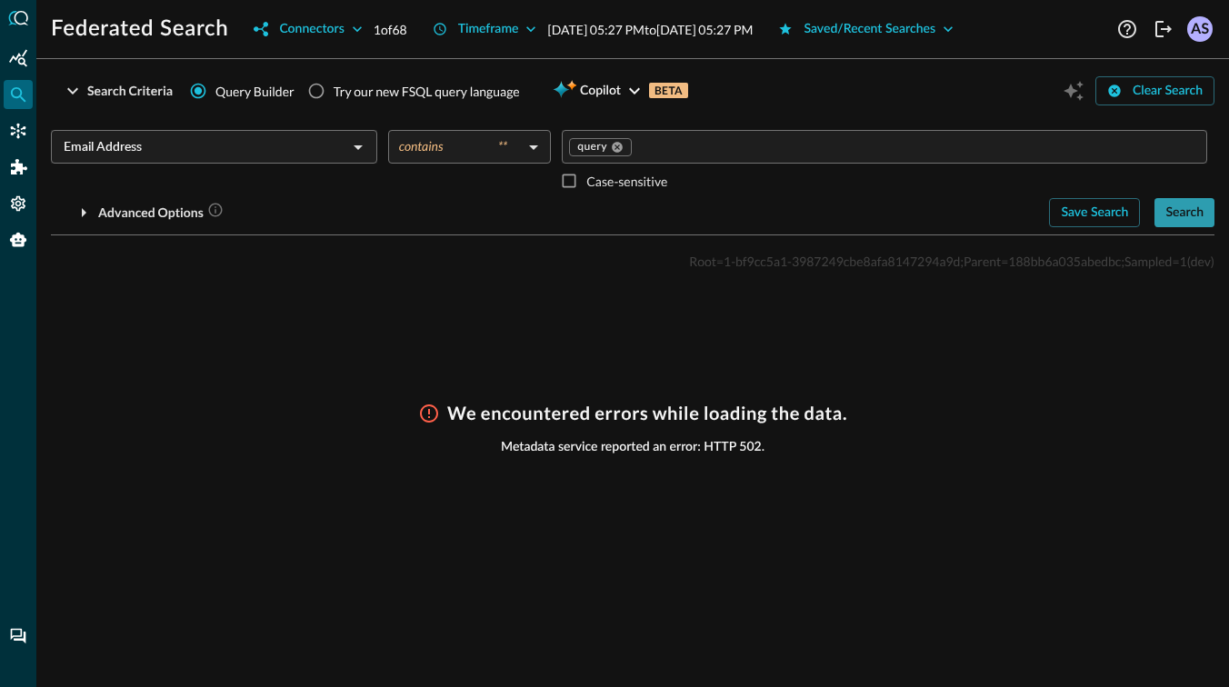
click at [1190, 208] on div "Search" at bounding box center [1184, 213] width 38 height 23
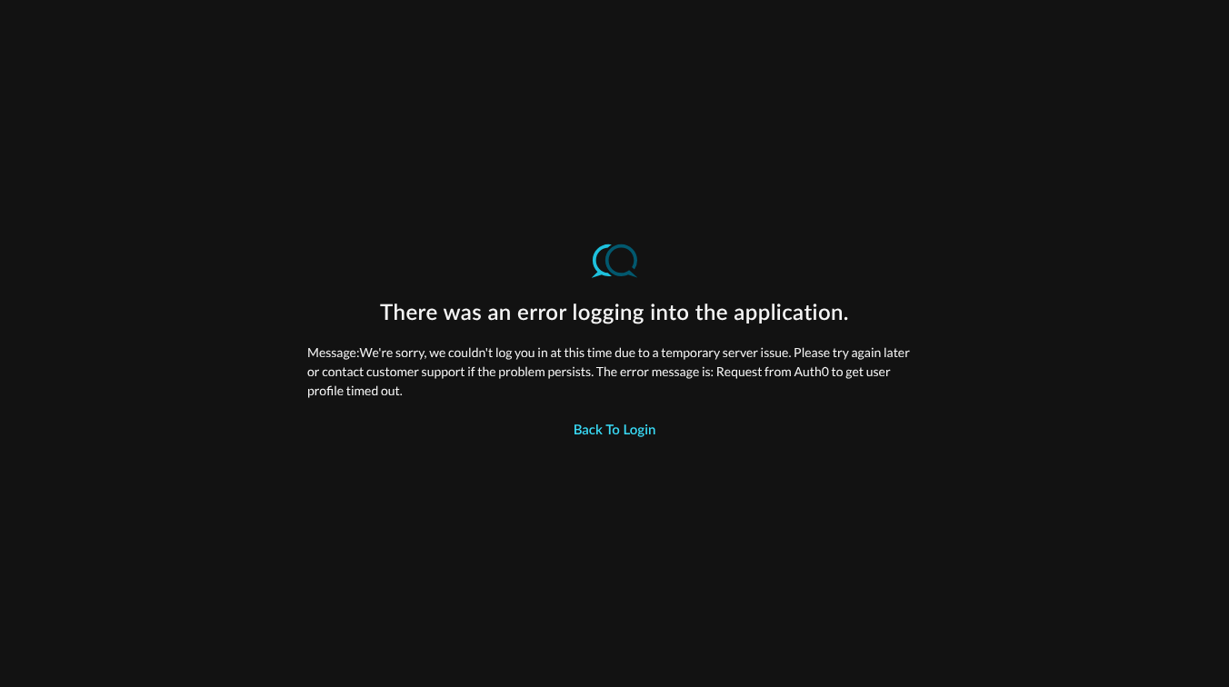
click at [609, 431] on div "Back to Login" at bounding box center [615, 432] width 83 height 24
click at [599, 427] on div "Back to Login" at bounding box center [615, 432] width 83 height 24
click at [616, 431] on div "Back to Login" at bounding box center [615, 432] width 83 height 24
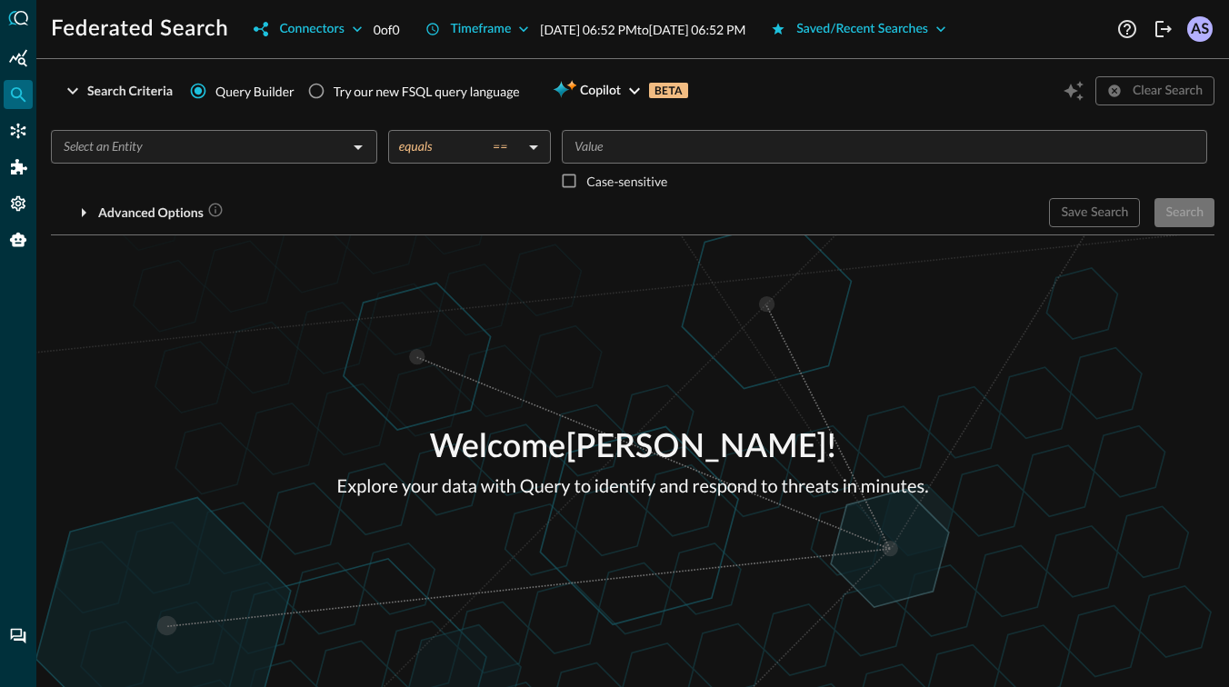
click at [184, 155] on input "text" at bounding box center [198, 146] width 285 height 23
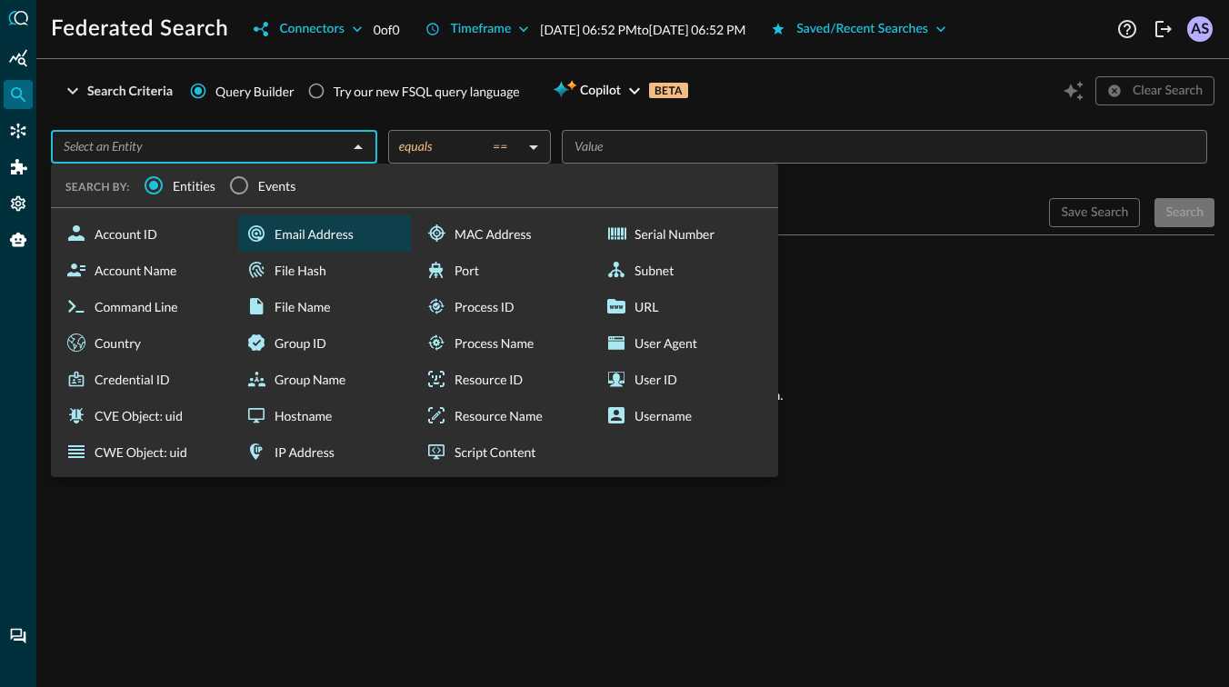
click at [327, 237] on div "Email Address" at bounding box center [324, 233] width 173 height 36
type input "Email Address"
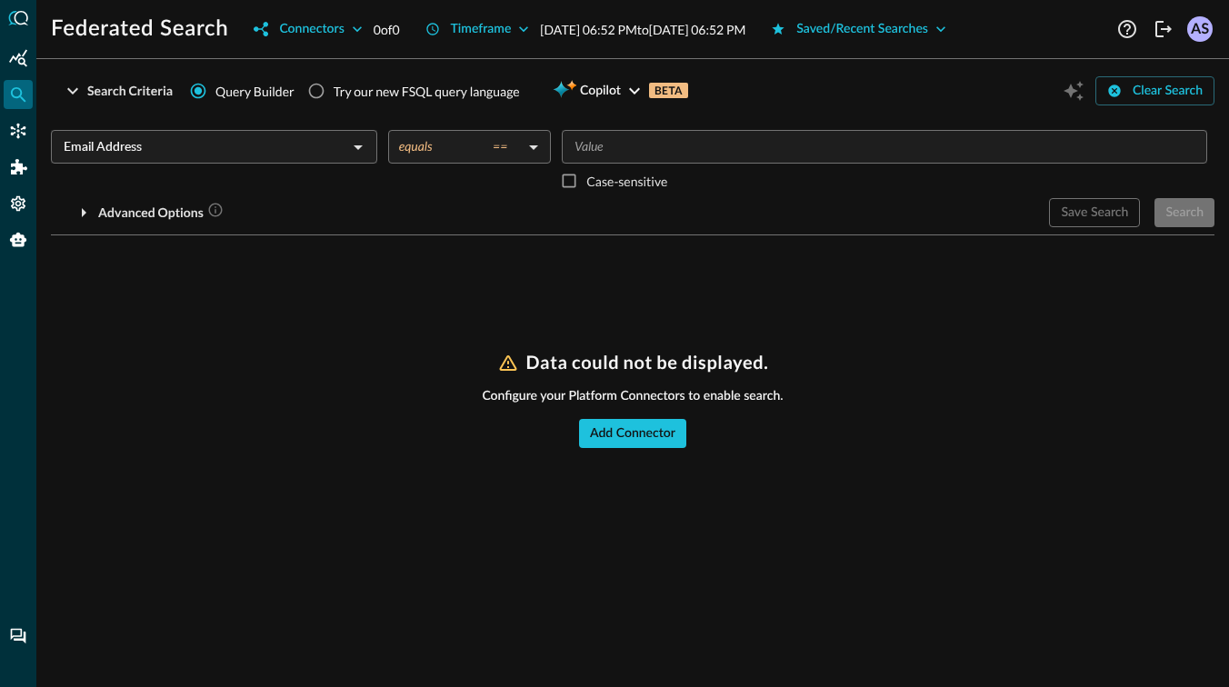
click at [498, 143] on body "Federated Search Connectors 0 of 0 Timeframe Aug 18, 2025 06:52 PM to Aug 19, 2…" at bounding box center [614, 343] width 1229 height 687
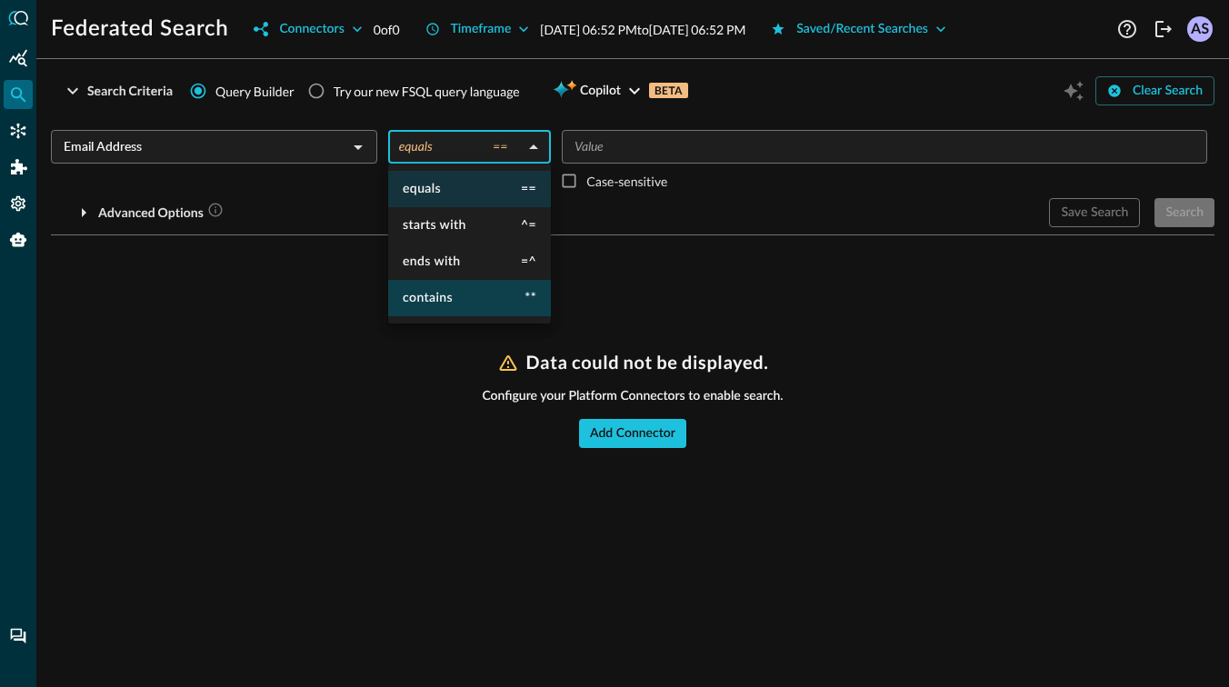
click at [427, 293] on span "contains" at bounding box center [428, 298] width 50 height 13
type input "contains"
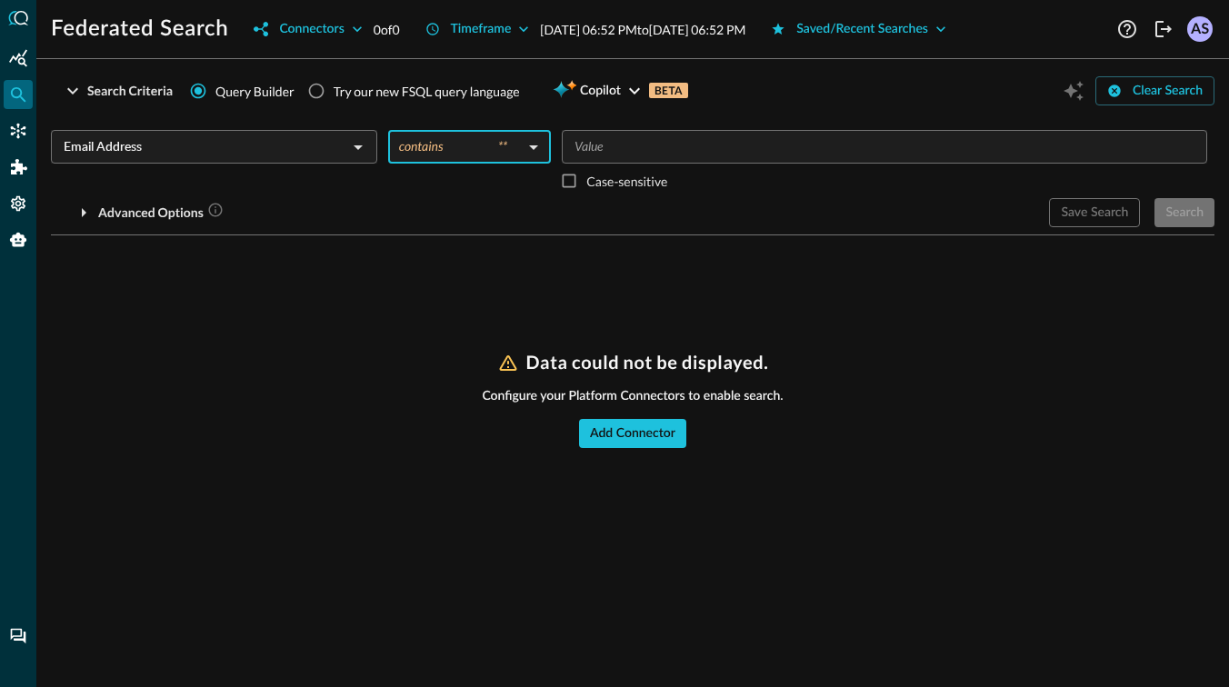
click at [594, 145] on input "Value" at bounding box center [883, 146] width 632 height 23
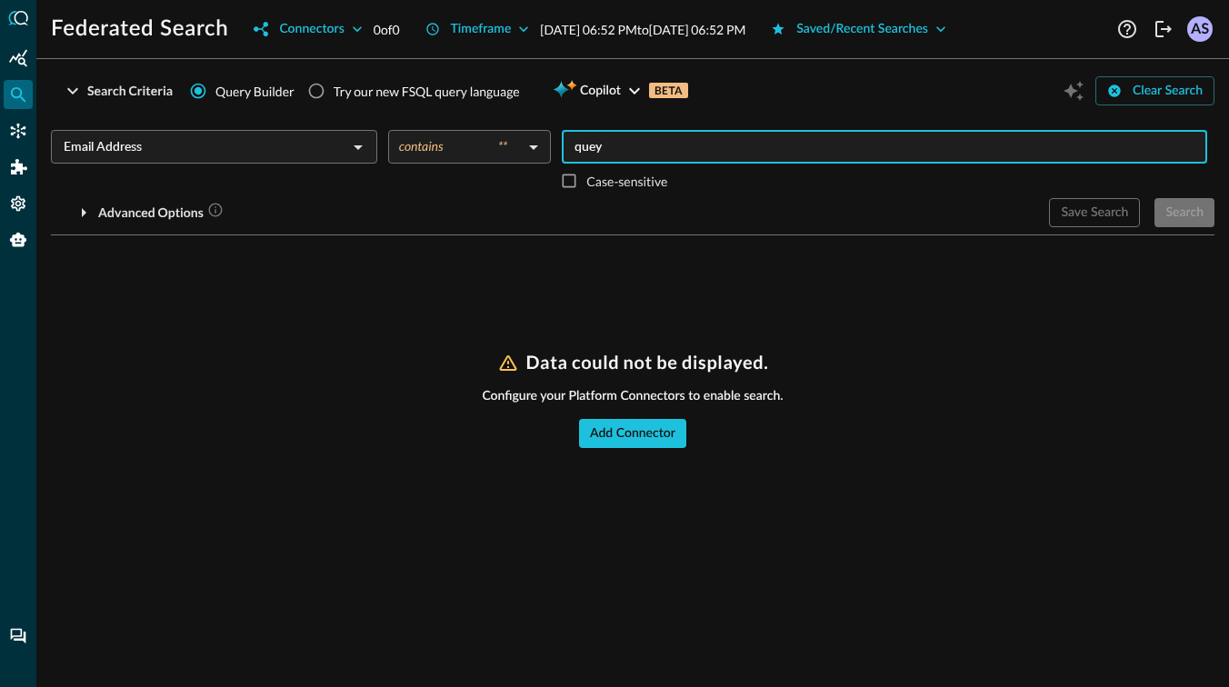
type input "queyr"
click at [617, 147] on icon at bounding box center [617, 147] width 13 height 13
type input "query"
click at [813, 199] on div "Advanced Options" at bounding box center [542, 212] width 983 height 29
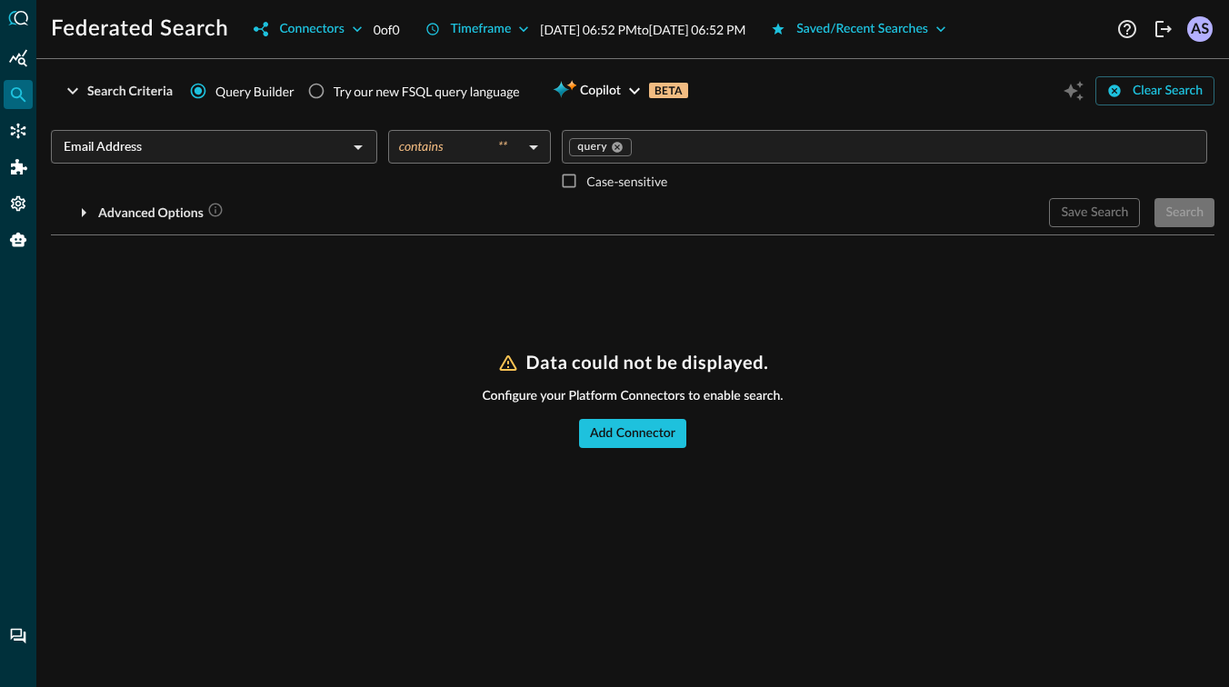
click at [1211, 216] on div "Save Search Search" at bounding box center [1131, 212] width 165 height 29
click at [344, 21] on div "Connectors" at bounding box center [311, 29] width 65 height 23
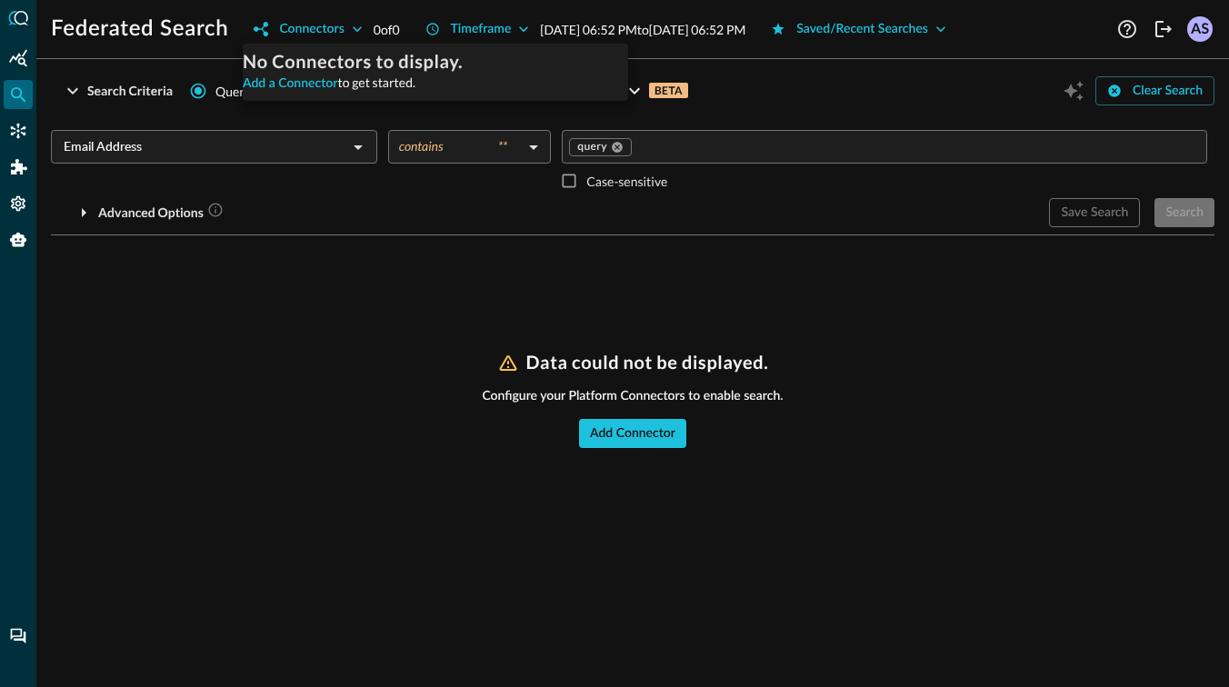
click at [360, 22] on div at bounding box center [614, 343] width 1229 height 687
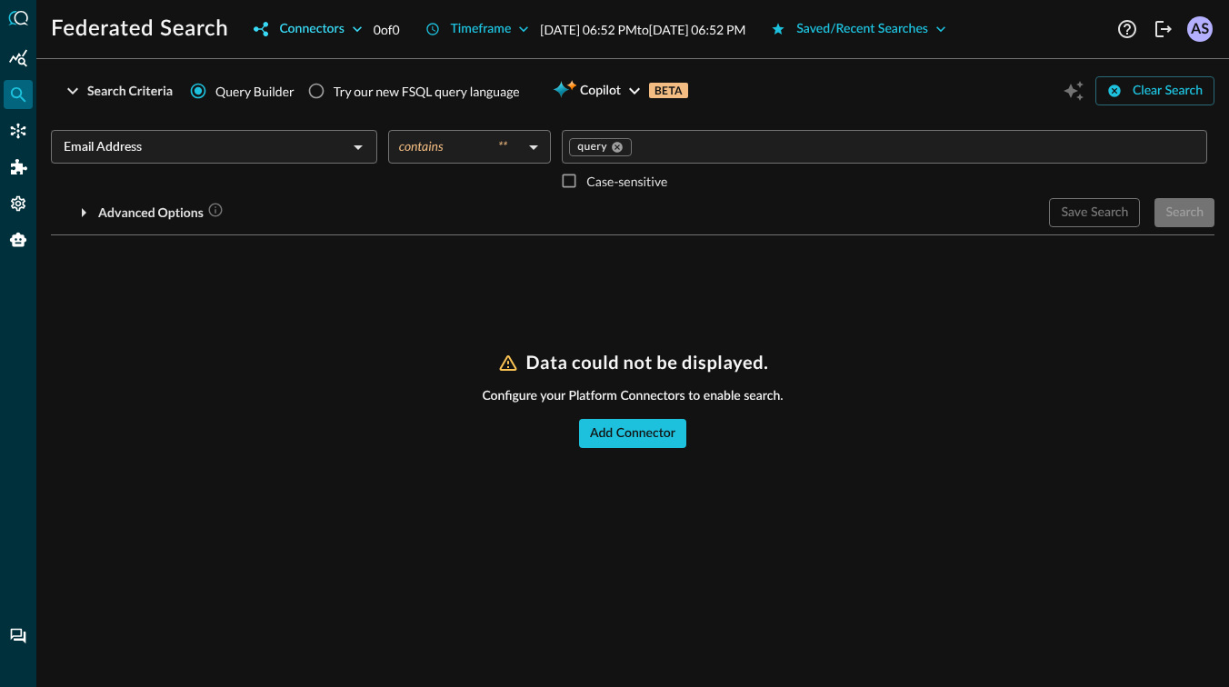
click at [346, 26] on button "Connectors" at bounding box center [308, 29] width 130 height 29
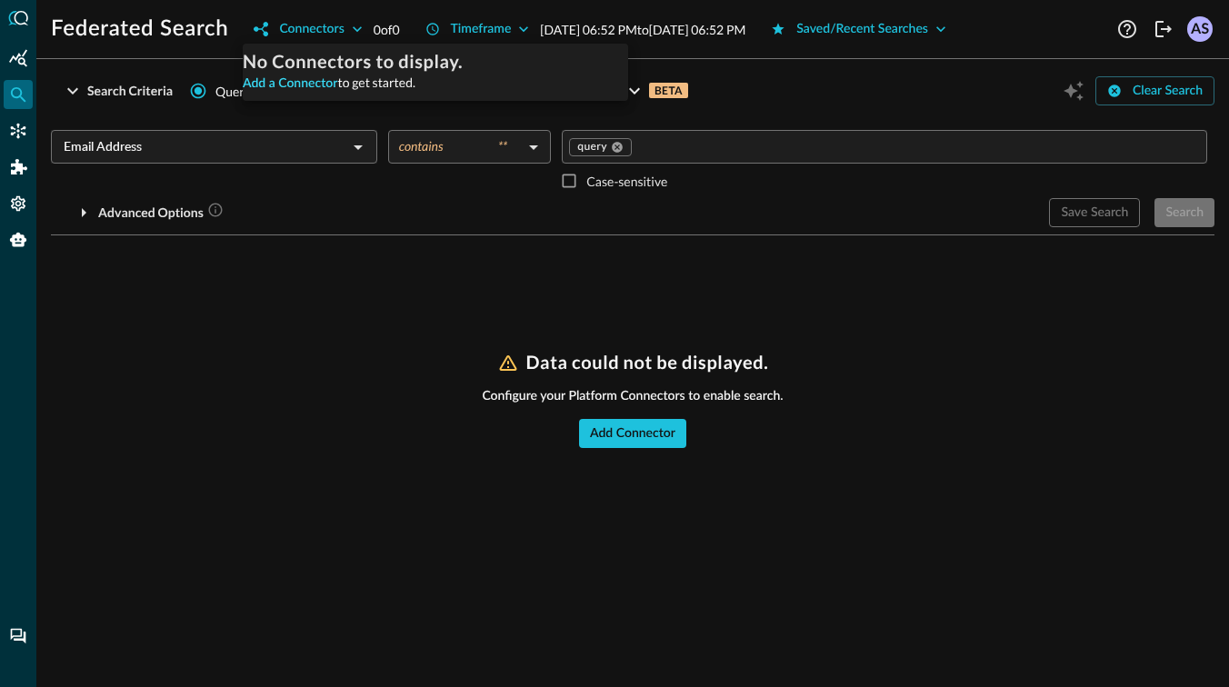
click at [286, 83] on link "Add a Connector" at bounding box center [290, 83] width 95 height 13
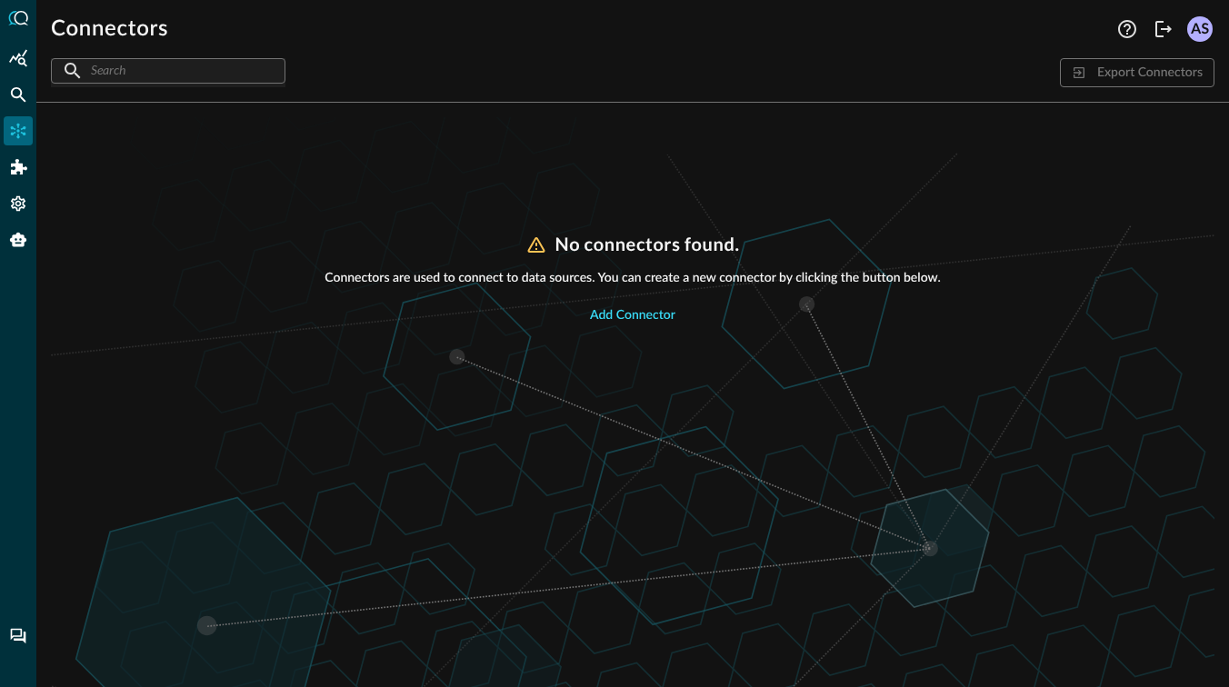
click at [620, 307] on div "Add Connector" at bounding box center [632, 315] width 85 height 23
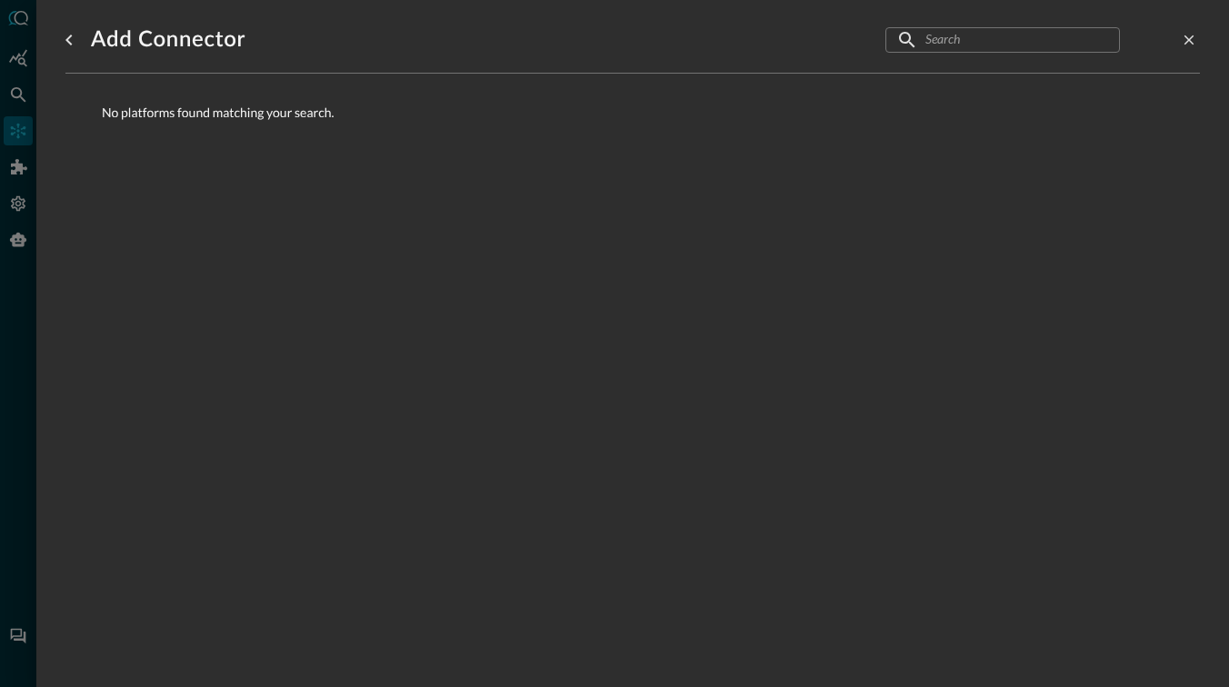
click at [205, 103] on p "No platforms found matching your search." at bounding box center [633, 112] width 1062 height 19
click at [997, 44] on input "text" at bounding box center [1001, 40] width 153 height 34
type input "data"
click at [1197, 42] on button "close-drawer" at bounding box center [1189, 40] width 22 height 22
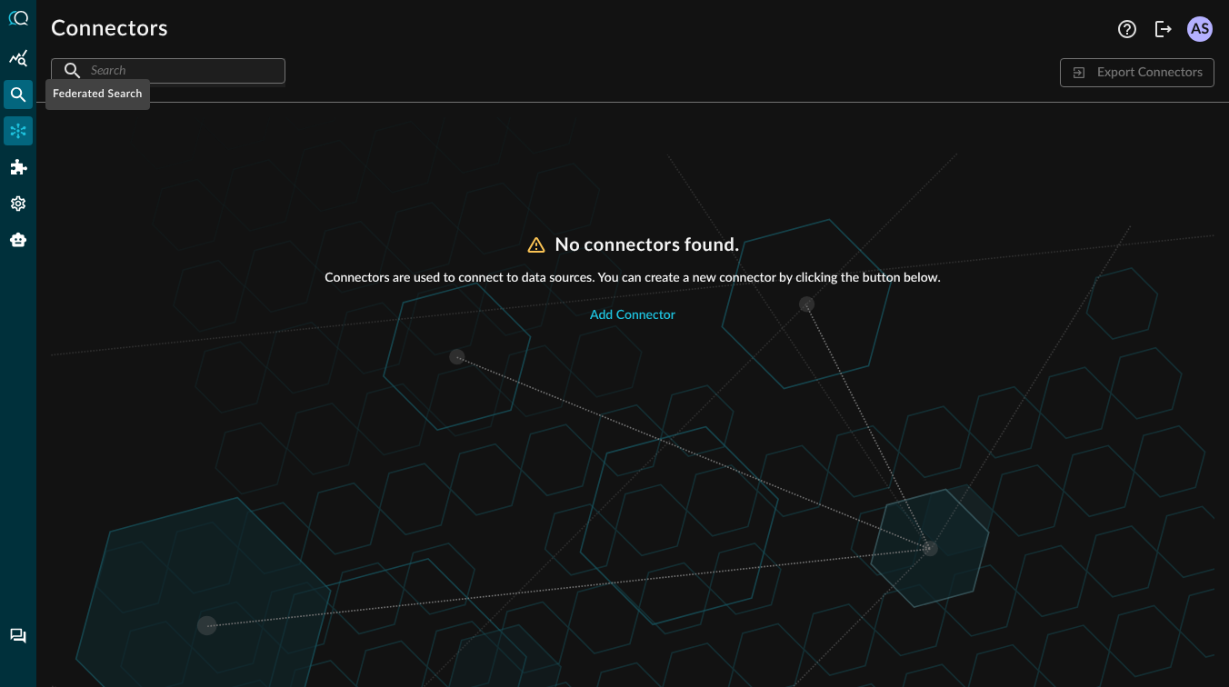
click at [20, 90] on icon "Federated Search" at bounding box center [18, 94] width 15 height 15
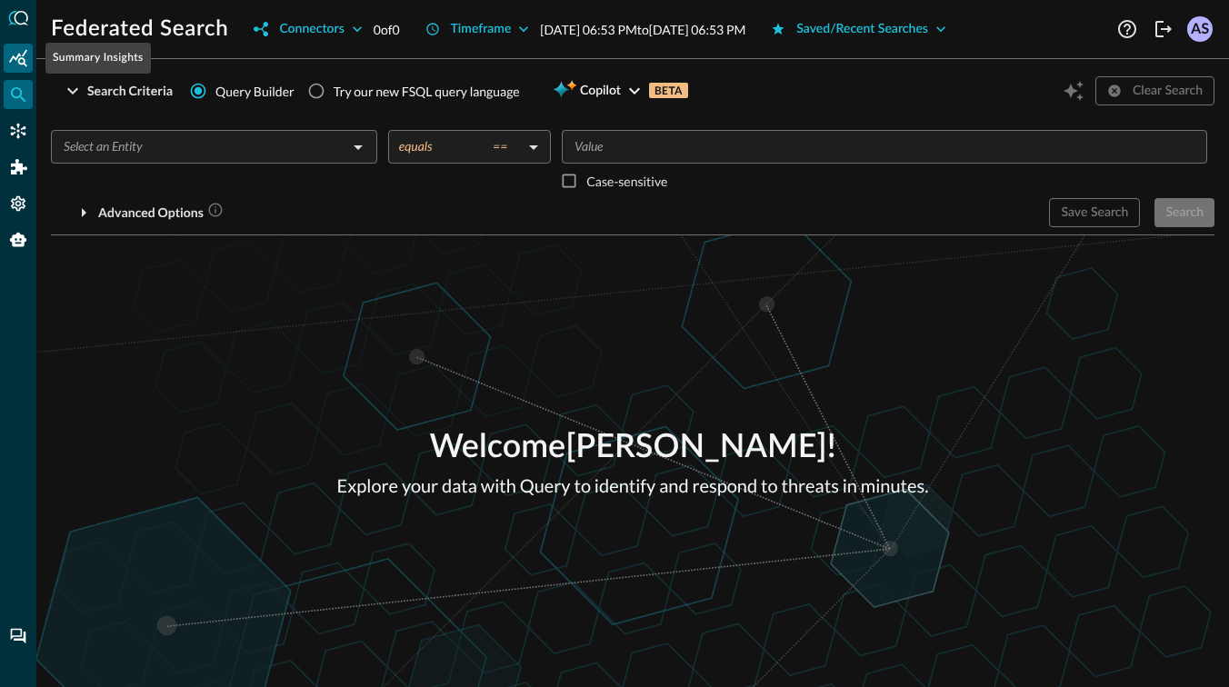
click at [17, 57] on icon "Summary Insights" at bounding box center [18, 57] width 18 height 17
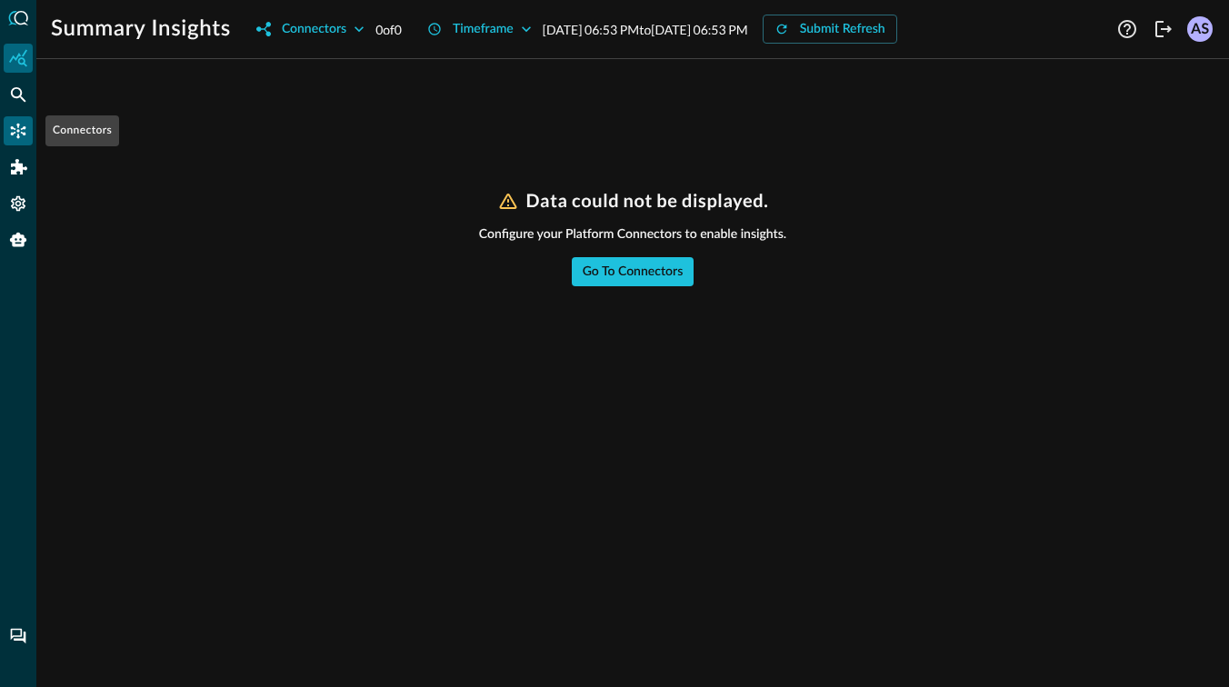
click at [15, 136] on icon "Connectors" at bounding box center [18, 131] width 18 height 18
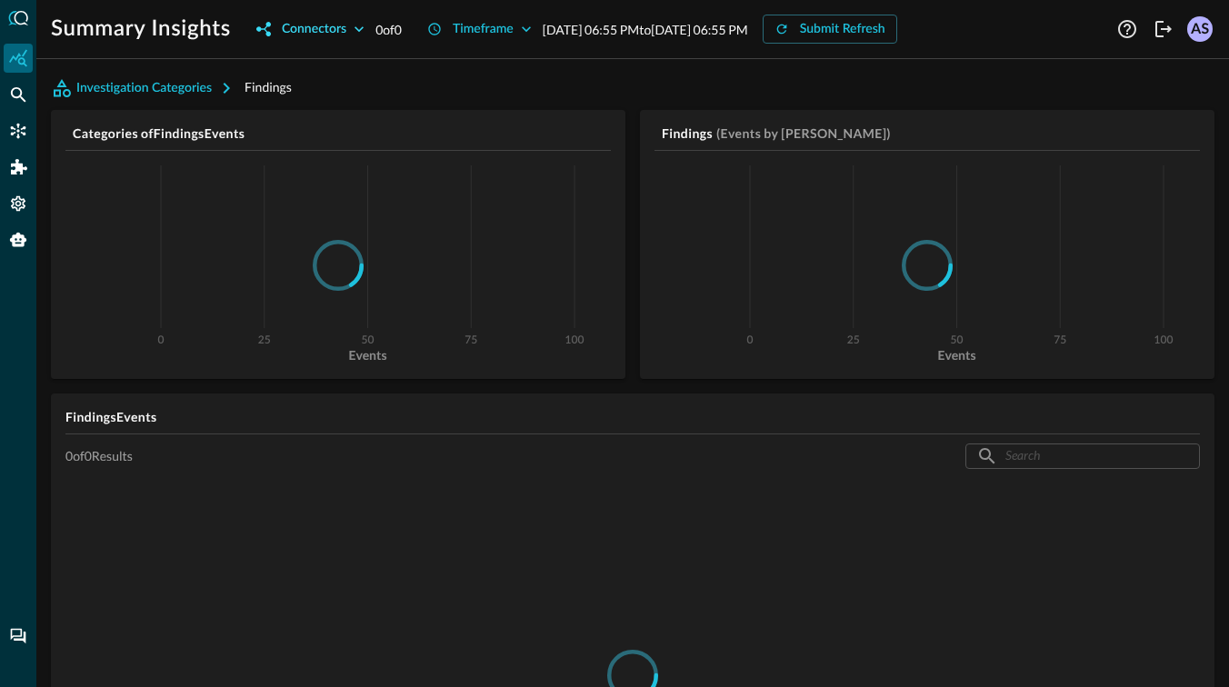
click at [374, 25] on button "Connectors" at bounding box center [310, 29] width 130 height 29
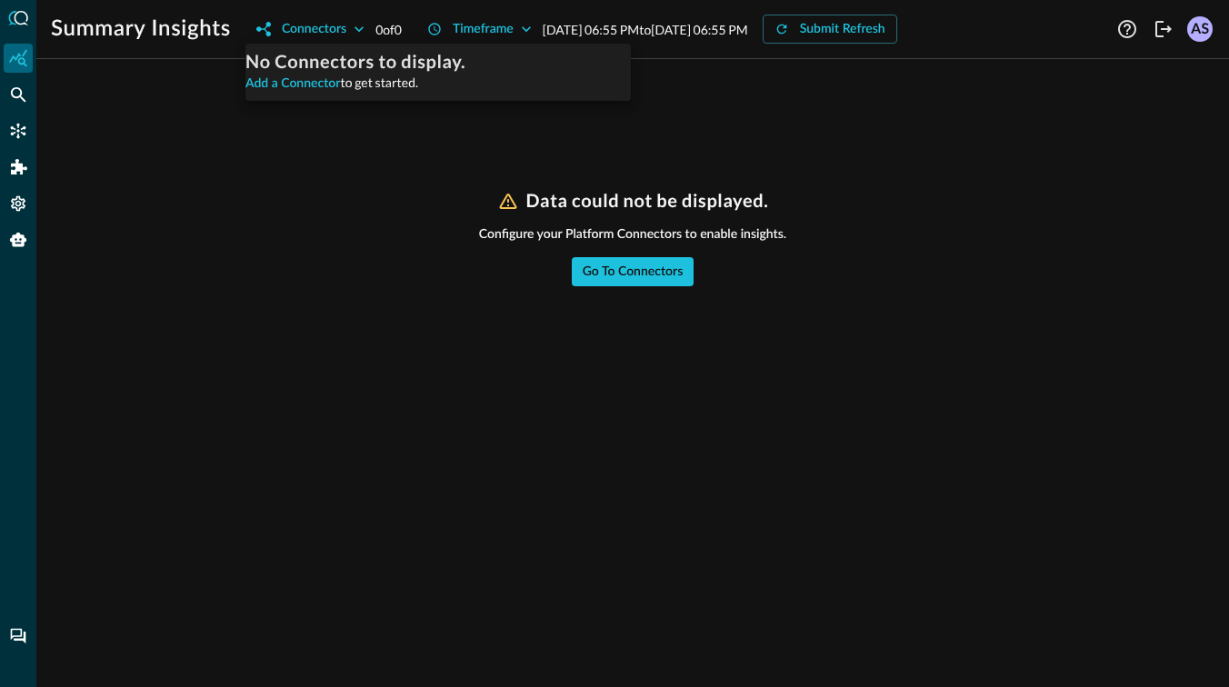
click at [291, 154] on div at bounding box center [614, 343] width 1229 height 687
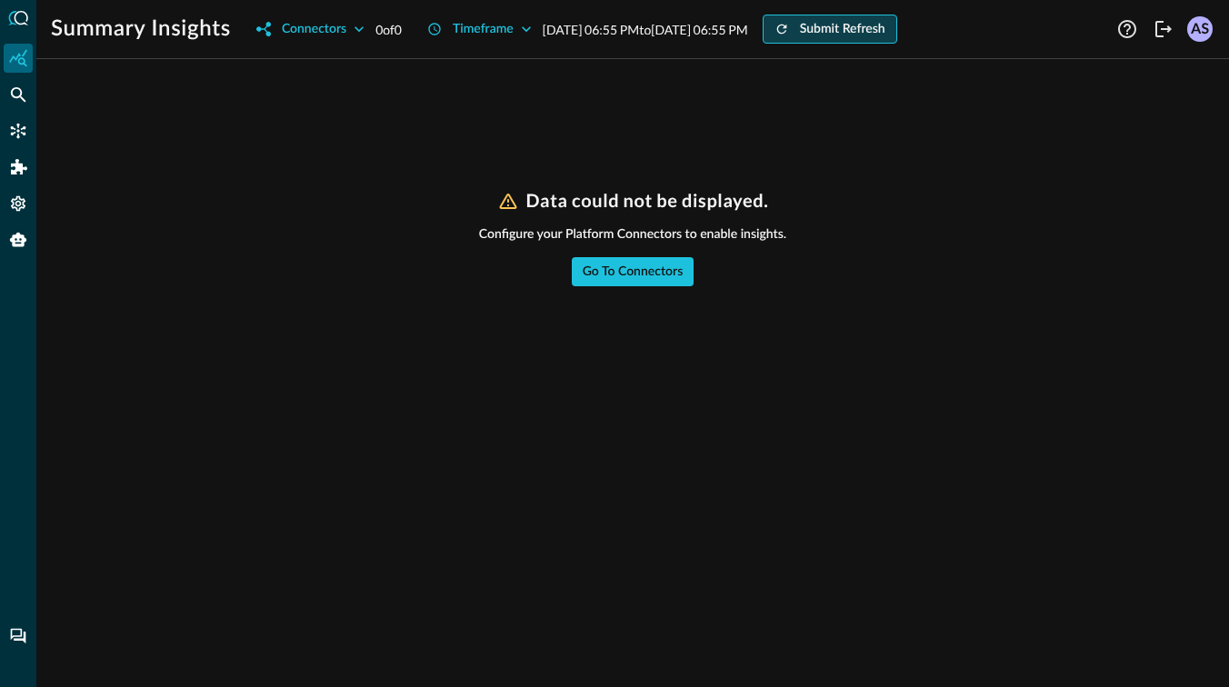
click at [885, 32] on div "Submit Refresh" at bounding box center [842, 29] width 85 height 23
click at [789, 28] on icon "button" at bounding box center [781, 29] width 15 height 15
click at [650, 29] on p "Aug 18, 2025 06:55 PM to Aug 19, 2025 06:55 PM" at bounding box center [645, 29] width 205 height 19
click at [508, 24] on div "Timeframe" at bounding box center [483, 29] width 61 height 23
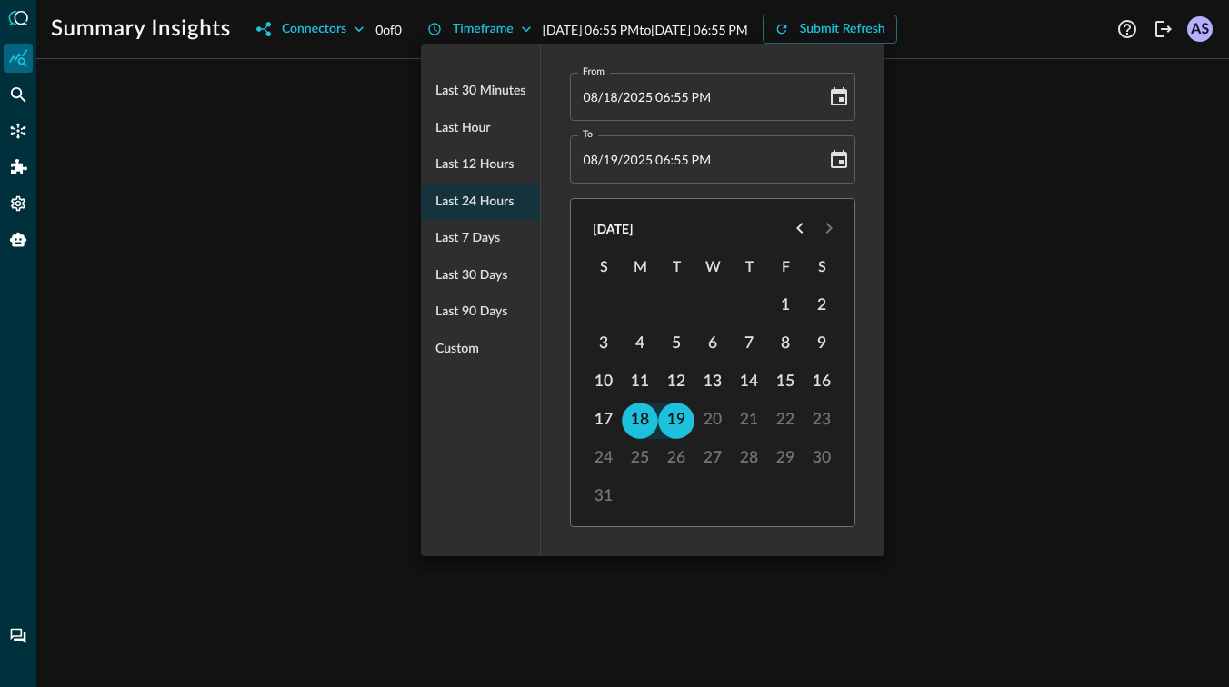
click at [355, 191] on div at bounding box center [614, 343] width 1229 height 687
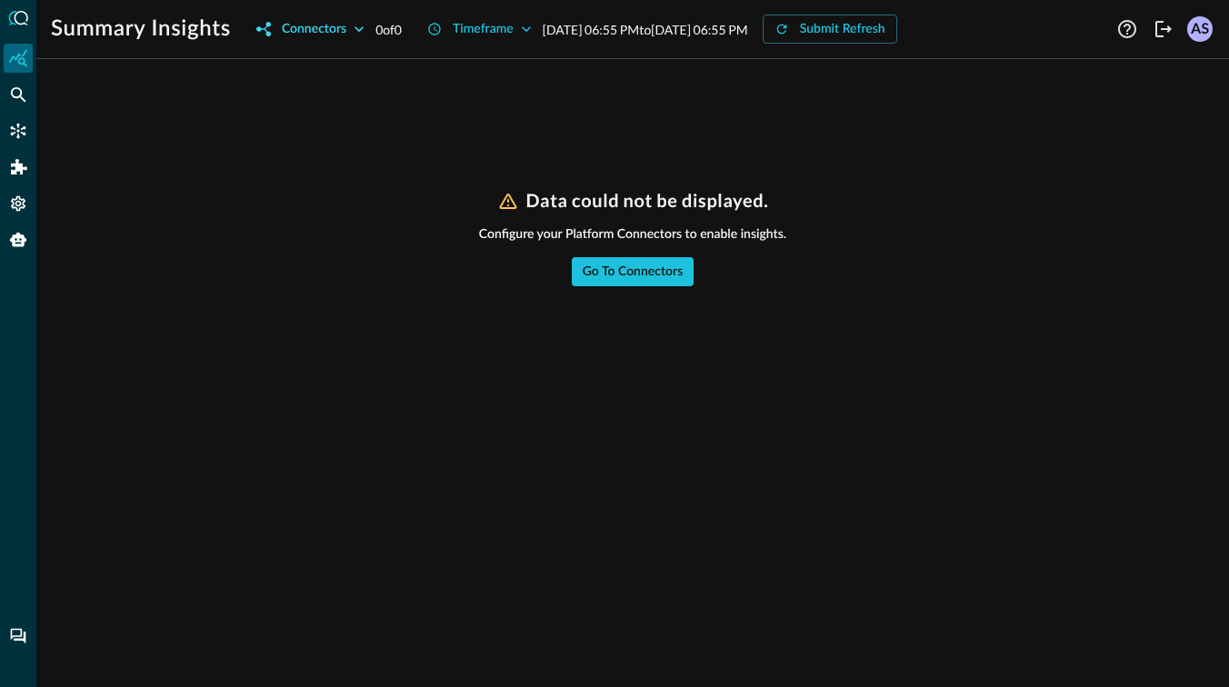
click at [328, 31] on div "Connectors" at bounding box center [314, 29] width 65 height 23
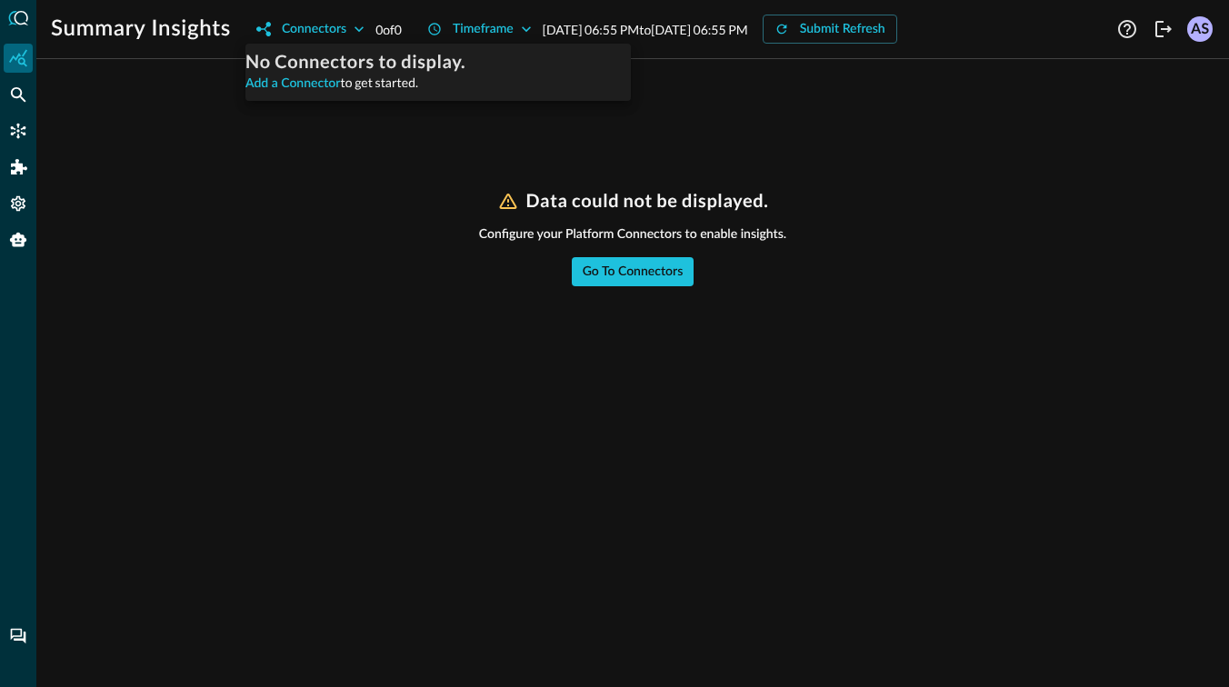
click at [239, 155] on div at bounding box center [614, 343] width 1229 height 687
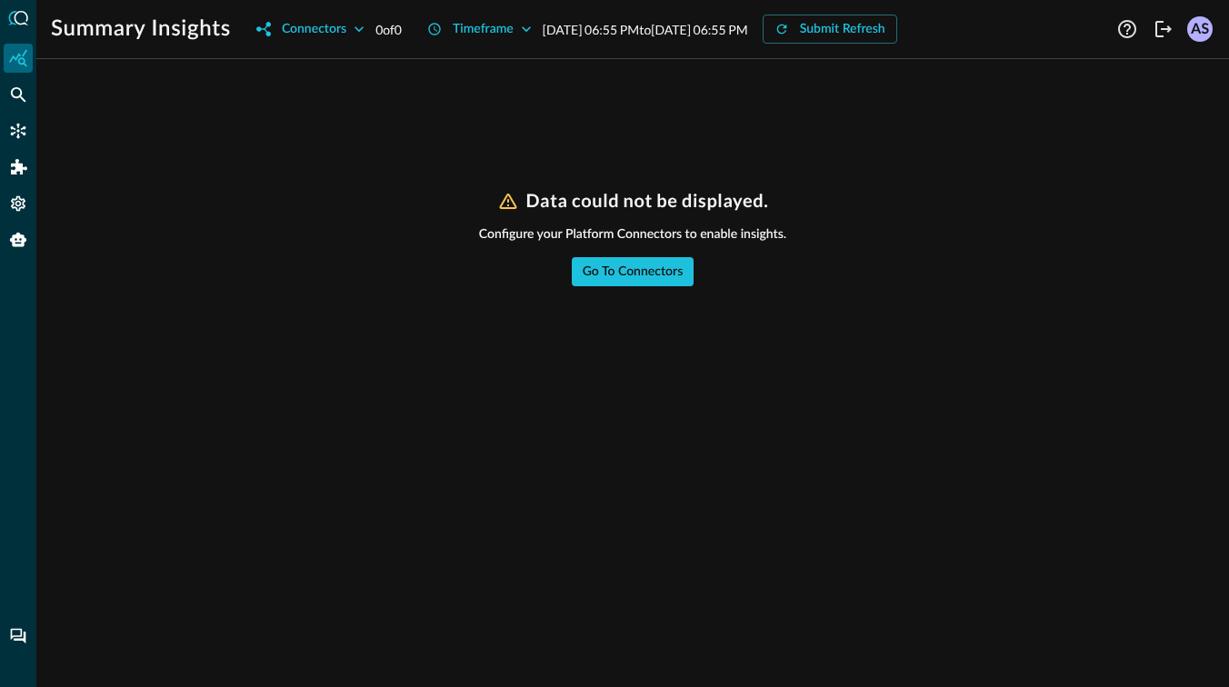
click at [1201, 29] on div "AS" at bounding box center [1199, 28] width 25 height 25
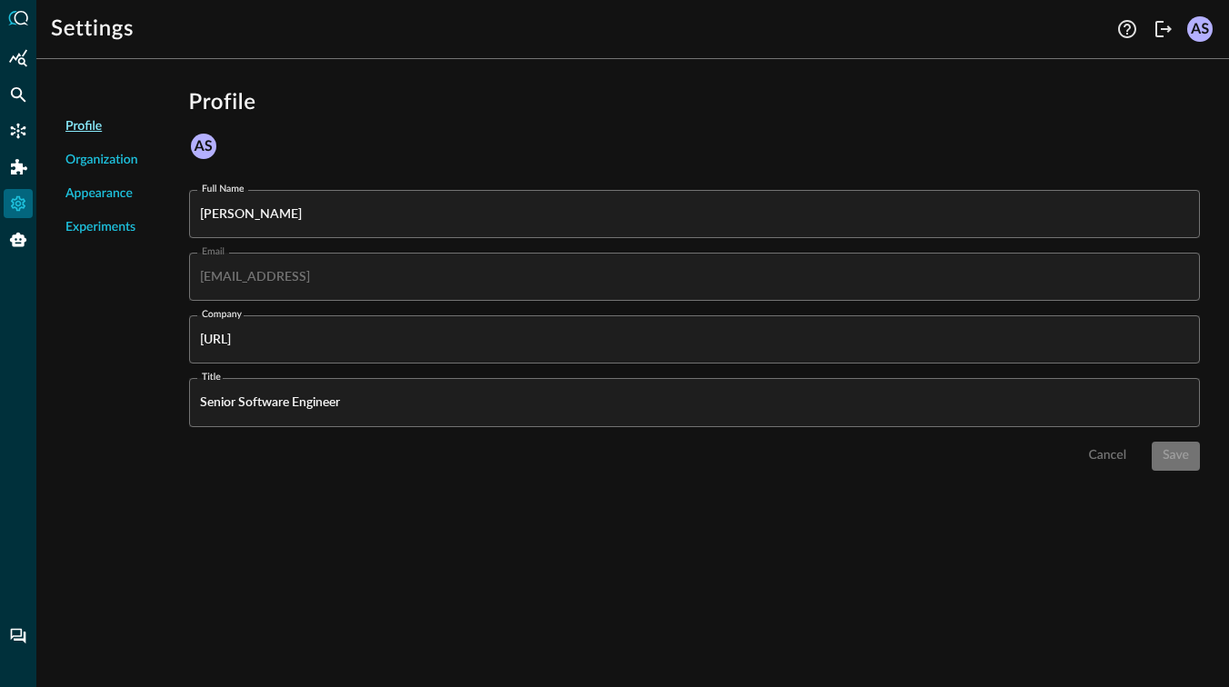
click at [111, 164] on span "Organization" at bounding box center [101, 160] width 73 height 19
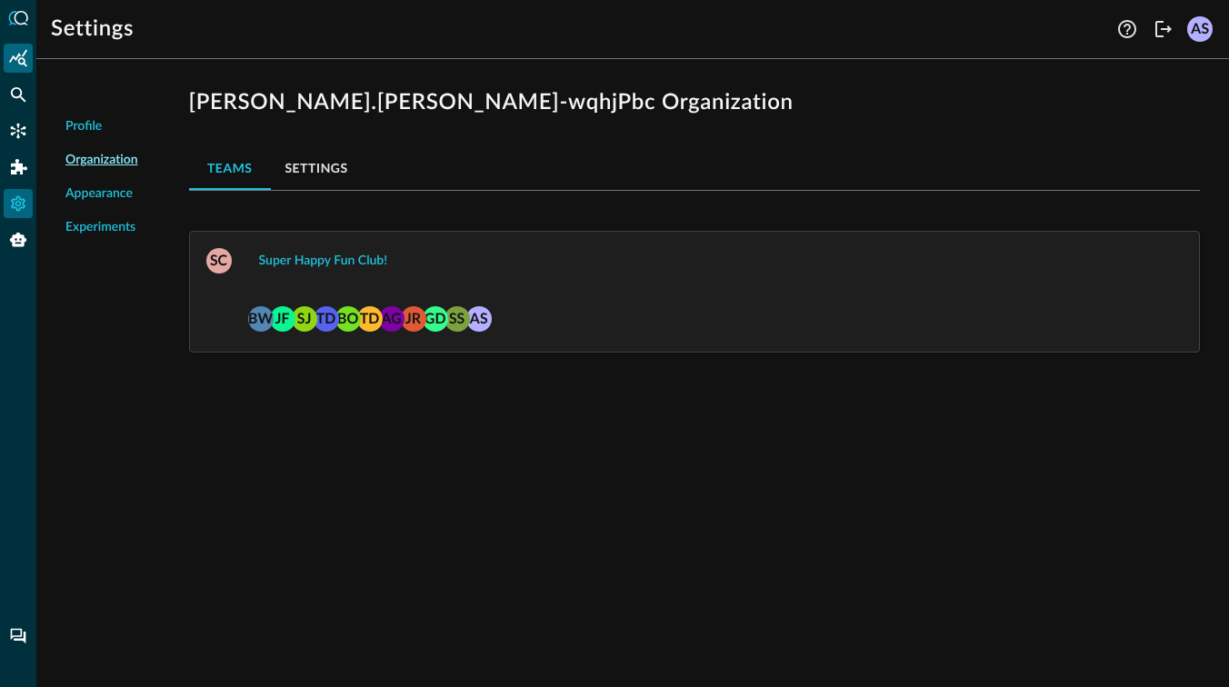
click at [19, 66] on icon "Summary Insights" at bounding box center [18, 58] width 18 height 18
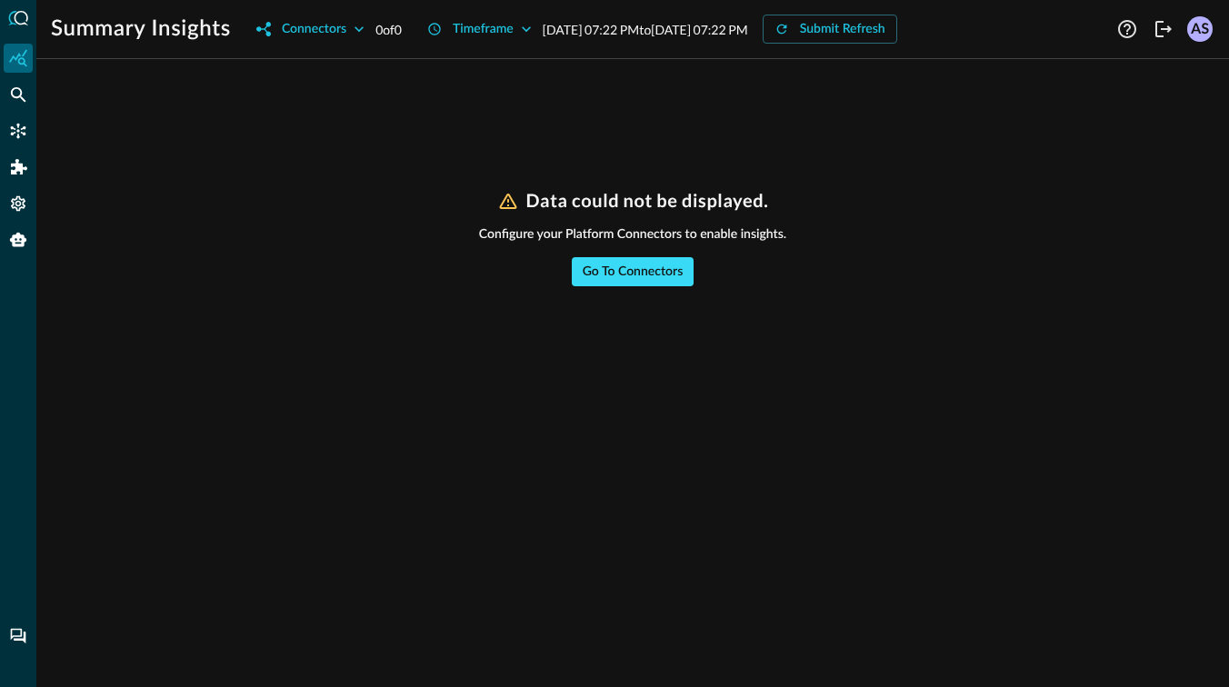
click at [609, 272] on div "Go to Connectors" at bounding box center [633, 272] width 101 height 23
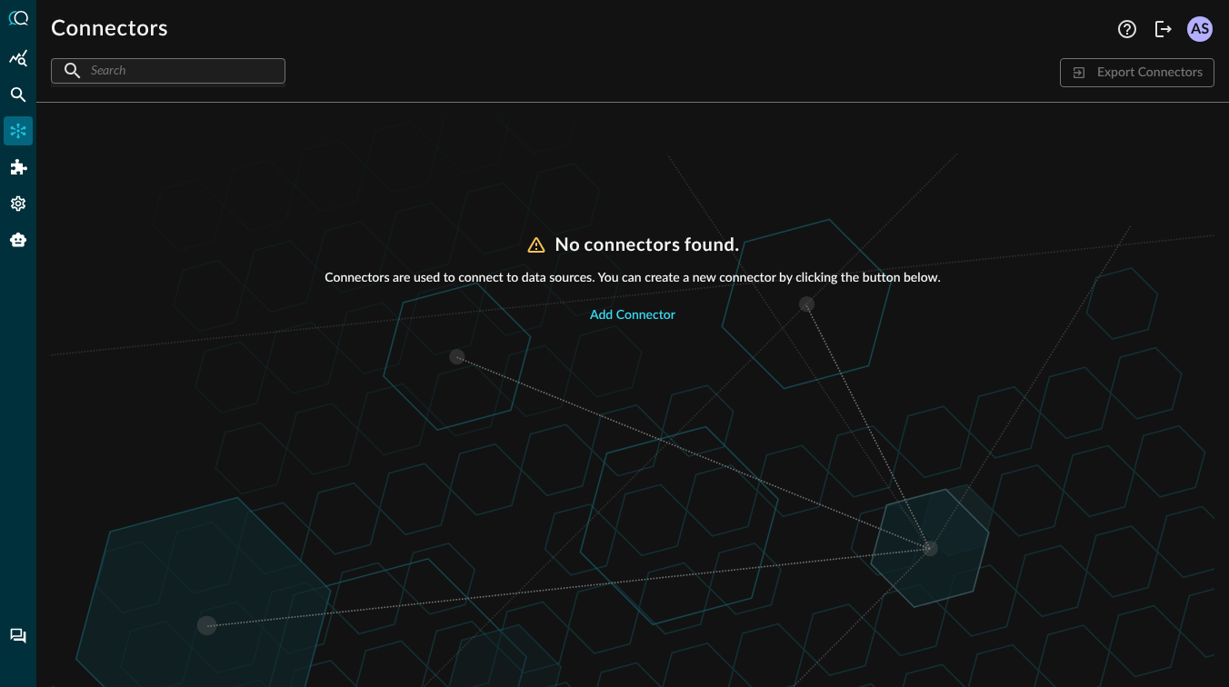
click at [653, 308] on div "Add Connector" at bounding box center [632, 315] width 85 height 23
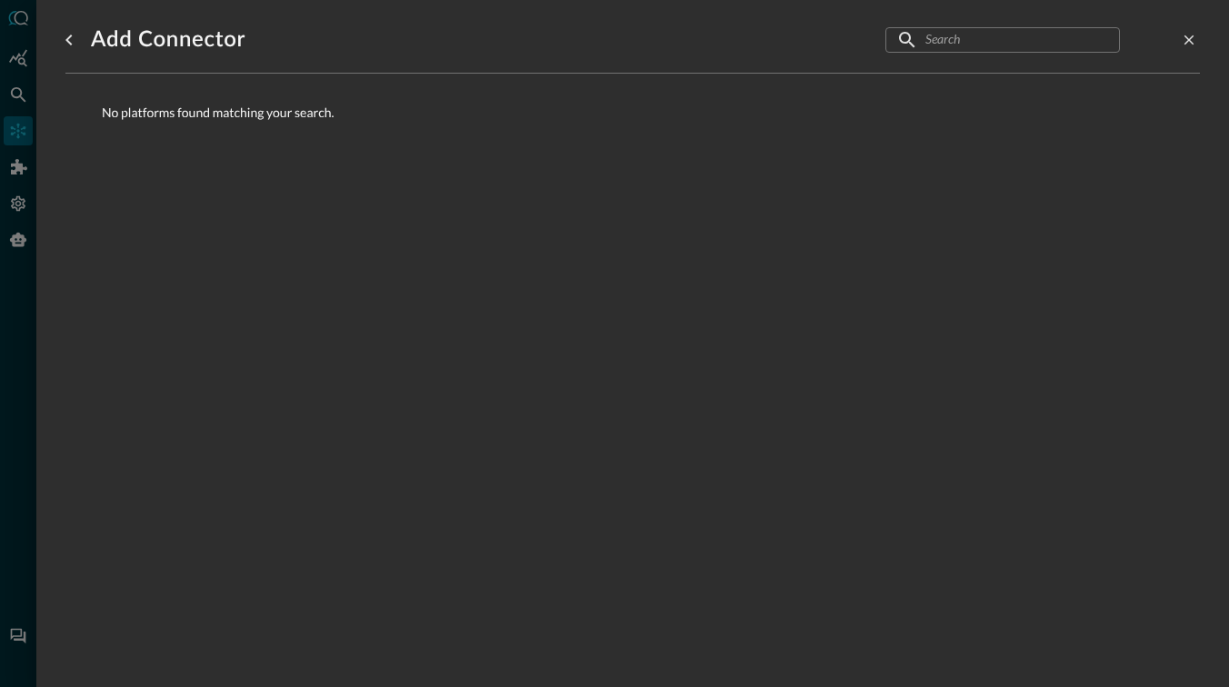
click at [942, 43] on input "text" at bounding box center [1001, 40] width 153 height 34
type input "l"
click at [1099, 41] on icon "Clear Platforms Search" at bounding box center [1097, 41] width 14 height 14
click at [63, 32] on icon "go back" at bounding box center [69, 40] width 22 height 22
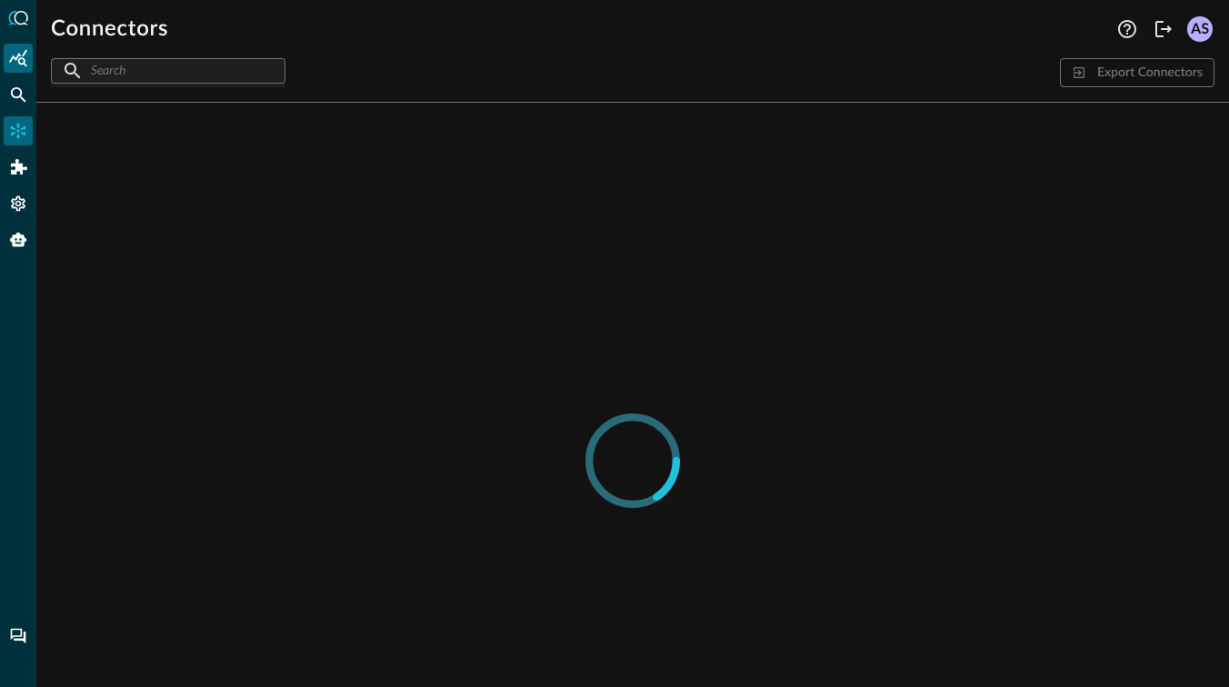
click at [15, 61] on icon "Summary Insights" at bounding box center [18, 58] width 18 height 18
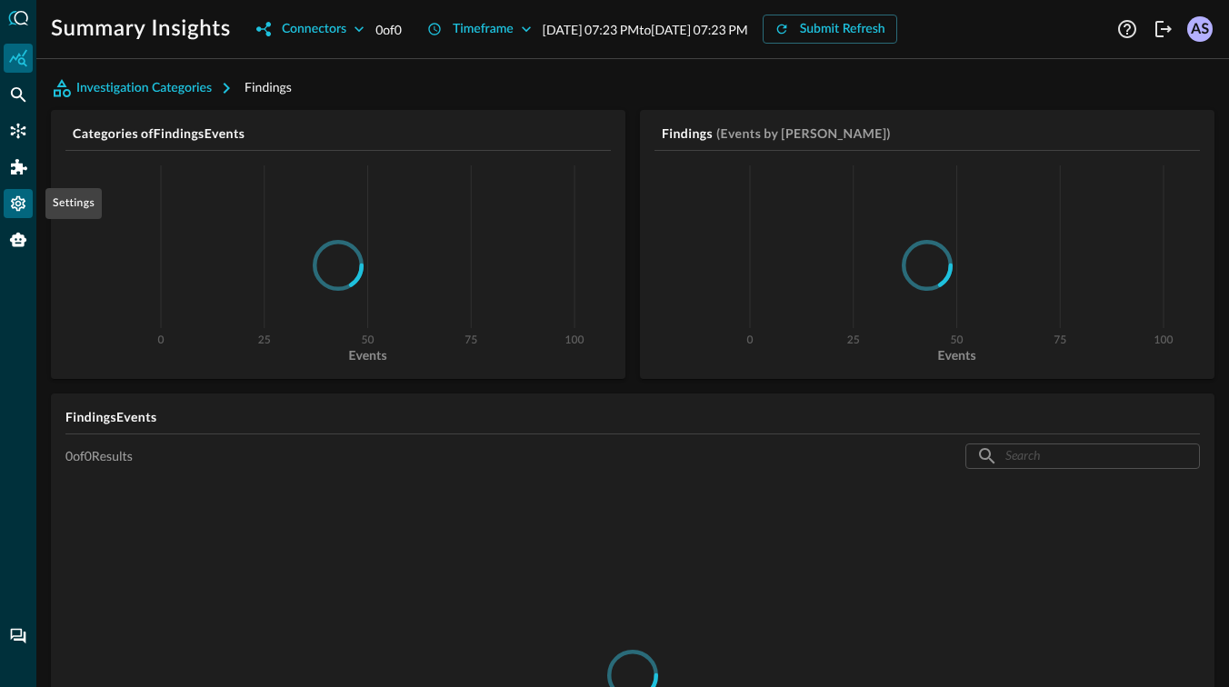
click at [8, 207] on div "Settings" at bounding box center [18, 203] width 29 height 29
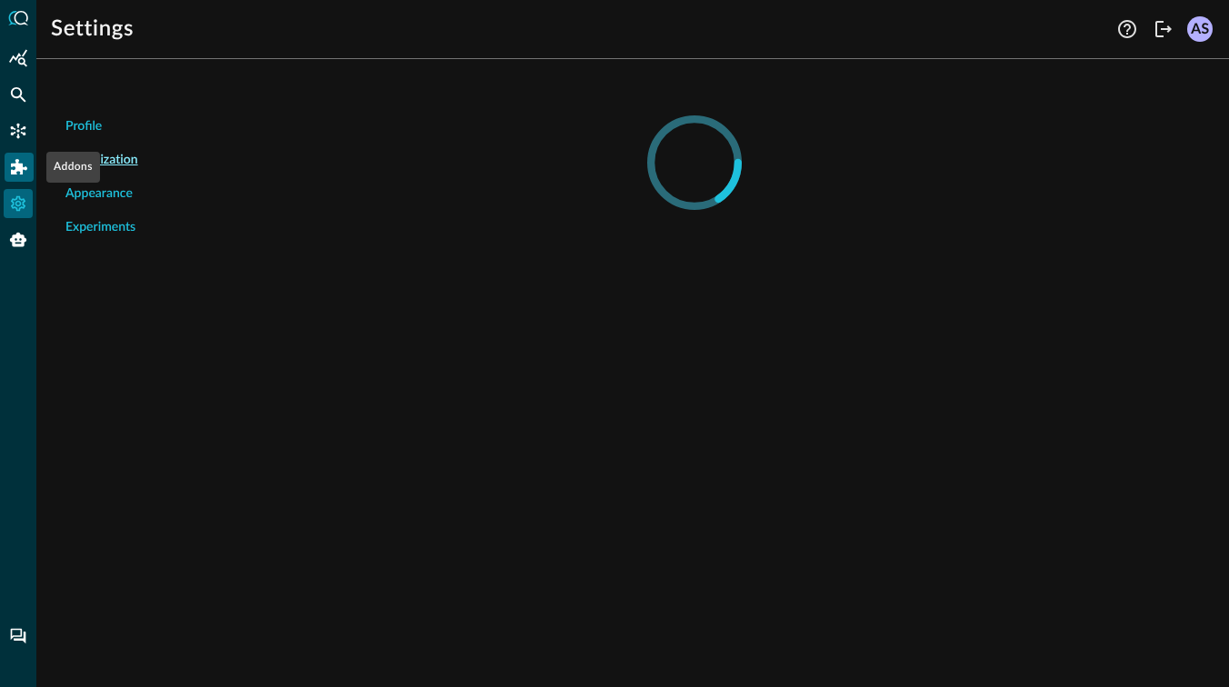
click at [15, 175] on icon "Addons" at bounding box center [19, 167] width 16 height 16
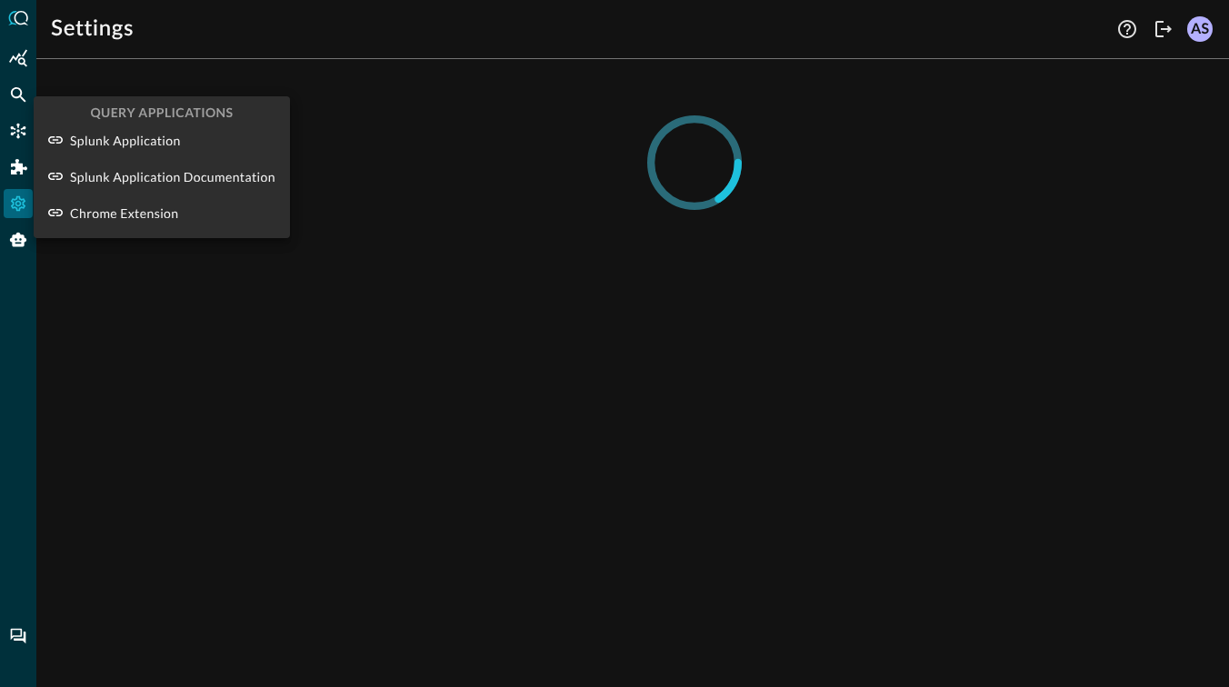
click at [15, 143] on div at bounding box center [614, 343] width 1229 height 687
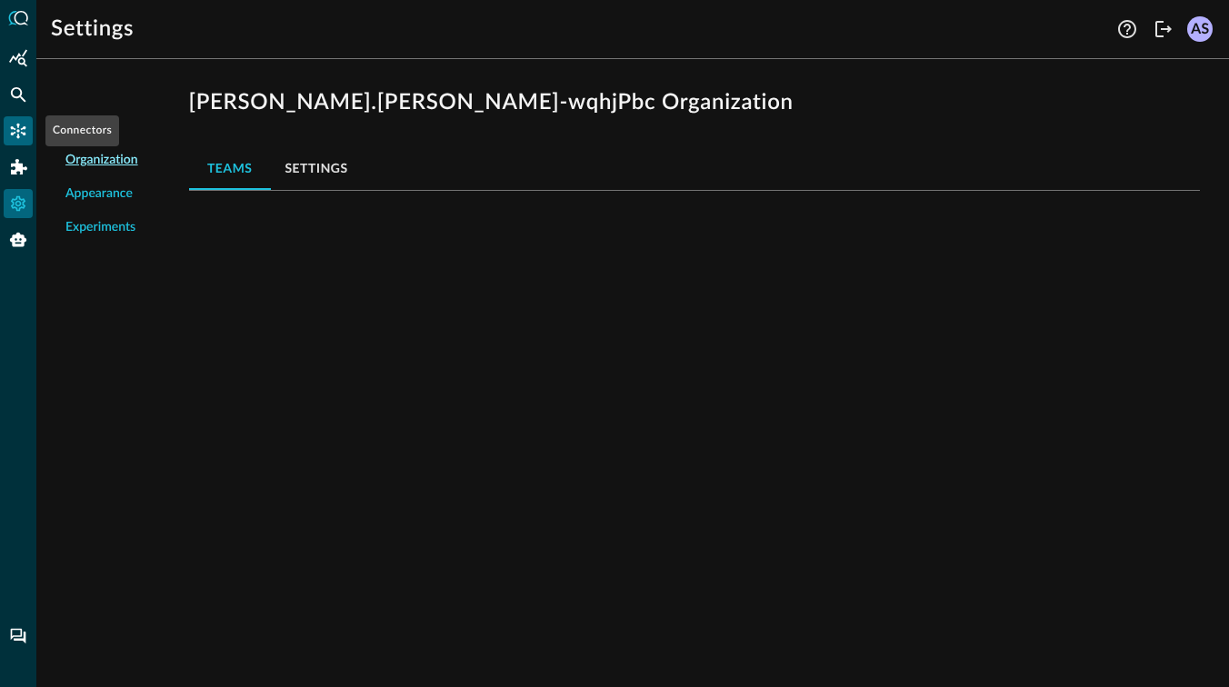
click at [15, 135] on icon "Connectors" at bounding box center [18, 131] width 18 height 18
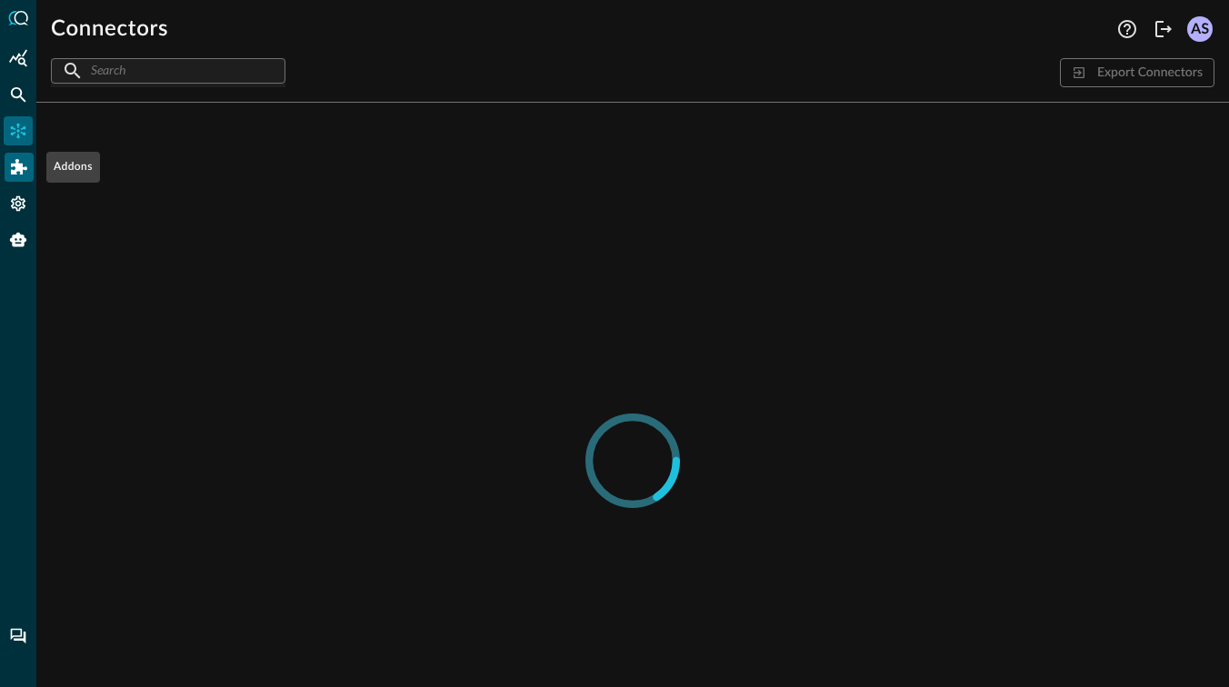
click at [15, 164] on icon "Addons" at bounding box center [19, 166] width 16 height 15
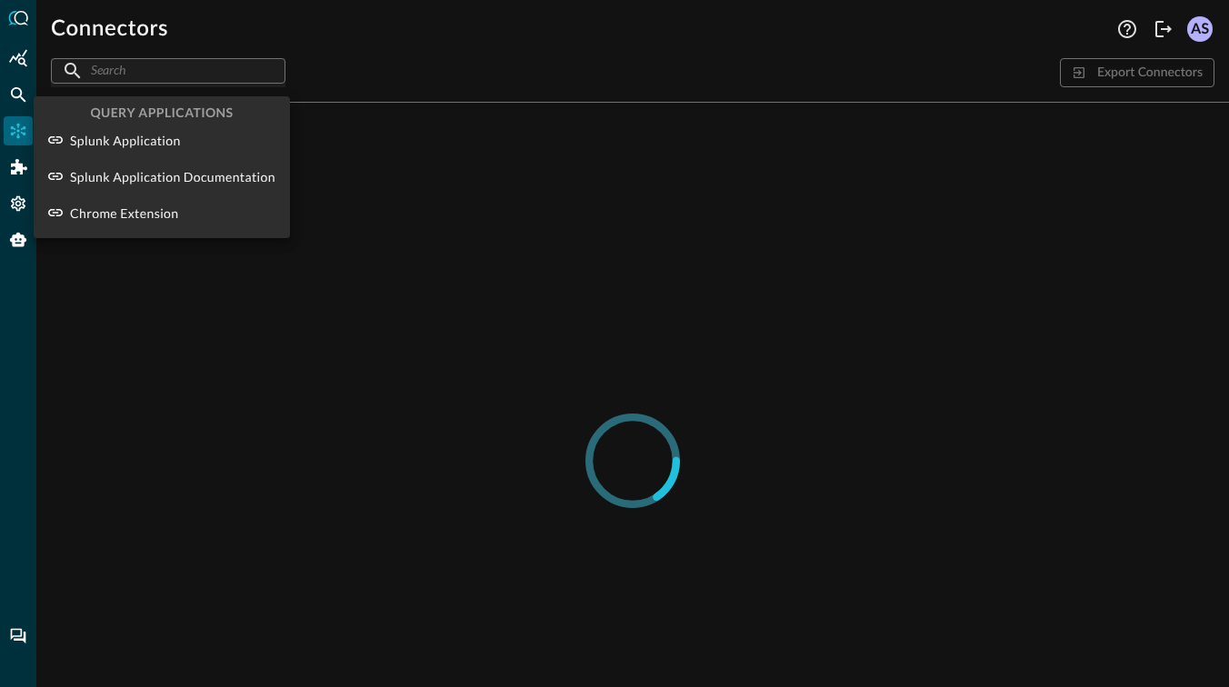
click at [18, 187] on div at bounding box center [614, 343] width 1229 height 687
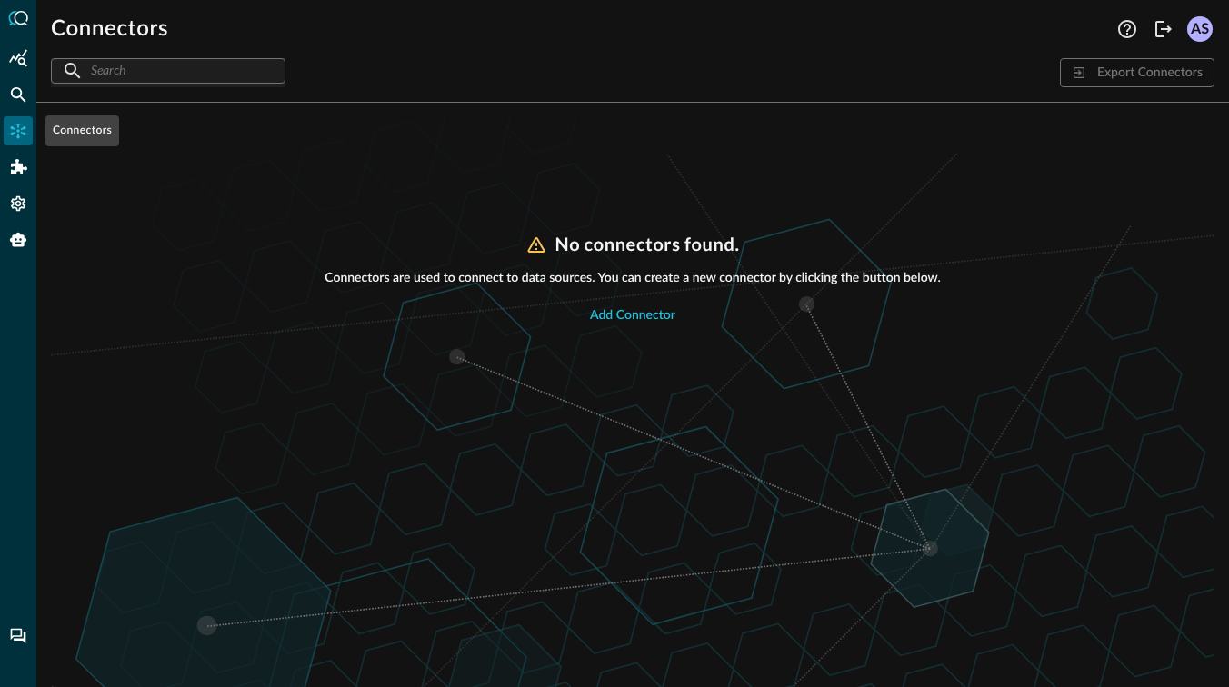
click at [14, 139] on icon "Connectors" at bounding box center [18, 131] width 18 height 18
click at [18, 167] on icon "Addons" at bounding box center [19, 166] width 16 height 15
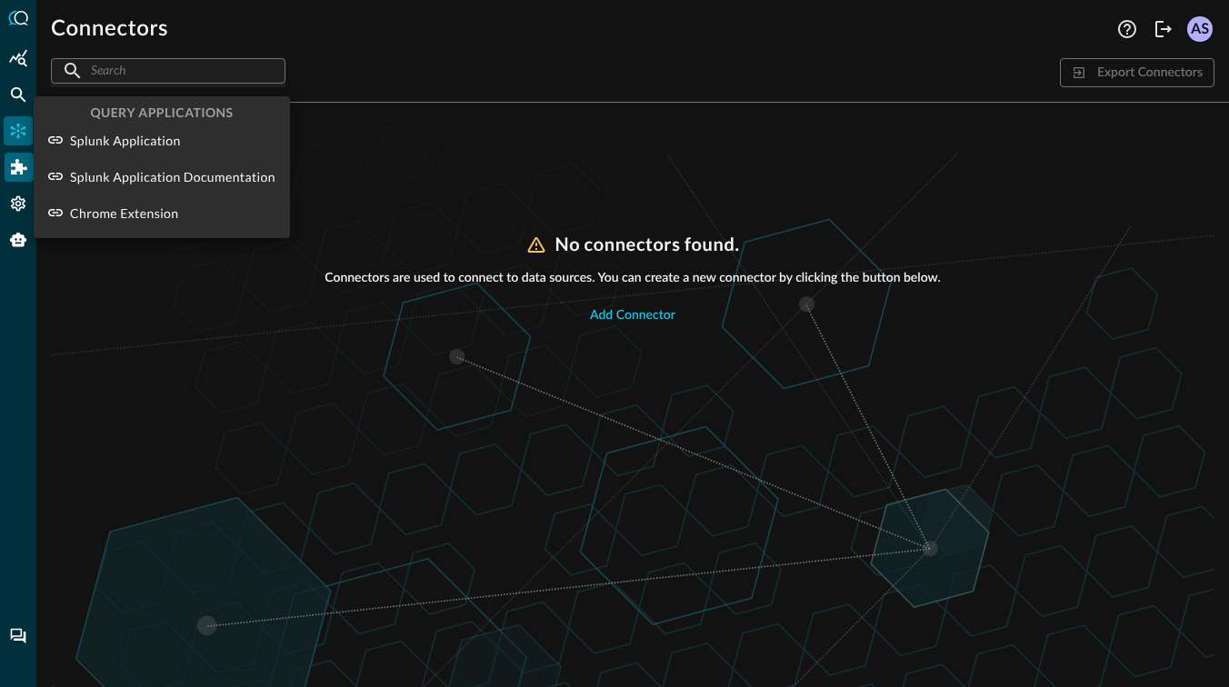
click at [18, 167] on div at bounding box center [614, 343] width 1229 height 687
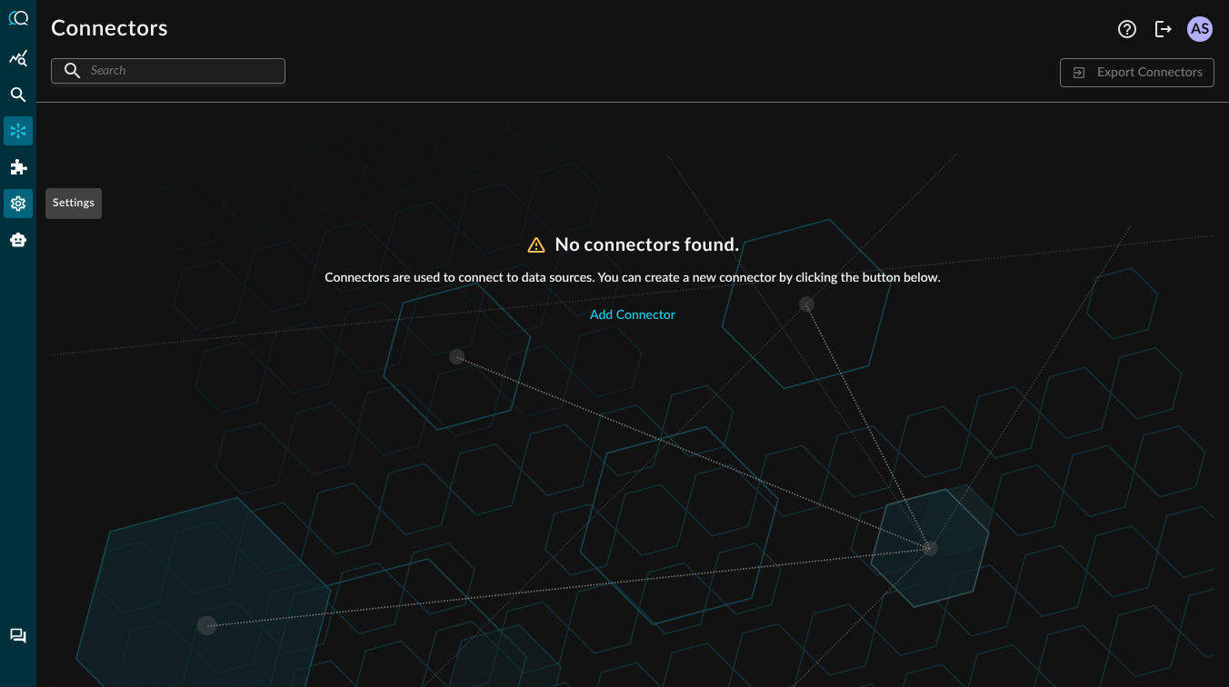
click at [18, 205] on icon "Settings" at bounding box center [18, 204] width 18 height 18
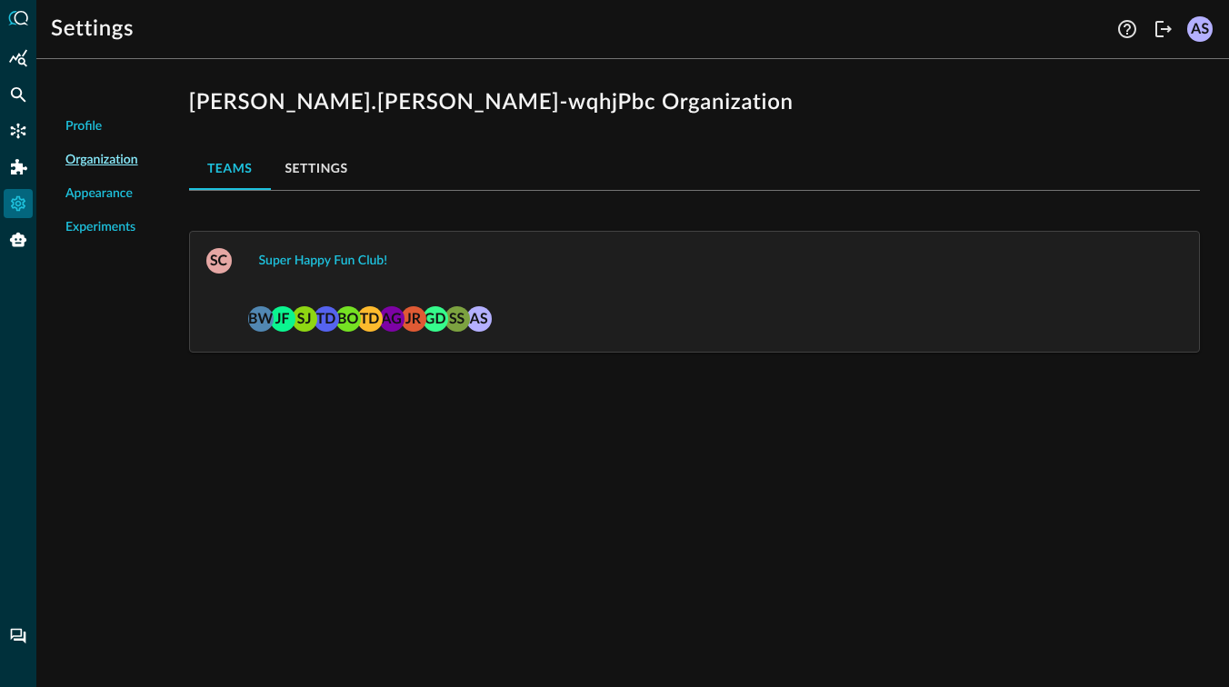
click at [312, 165] on button "Settings" at bounding box center [317, 168] width 92 height 44
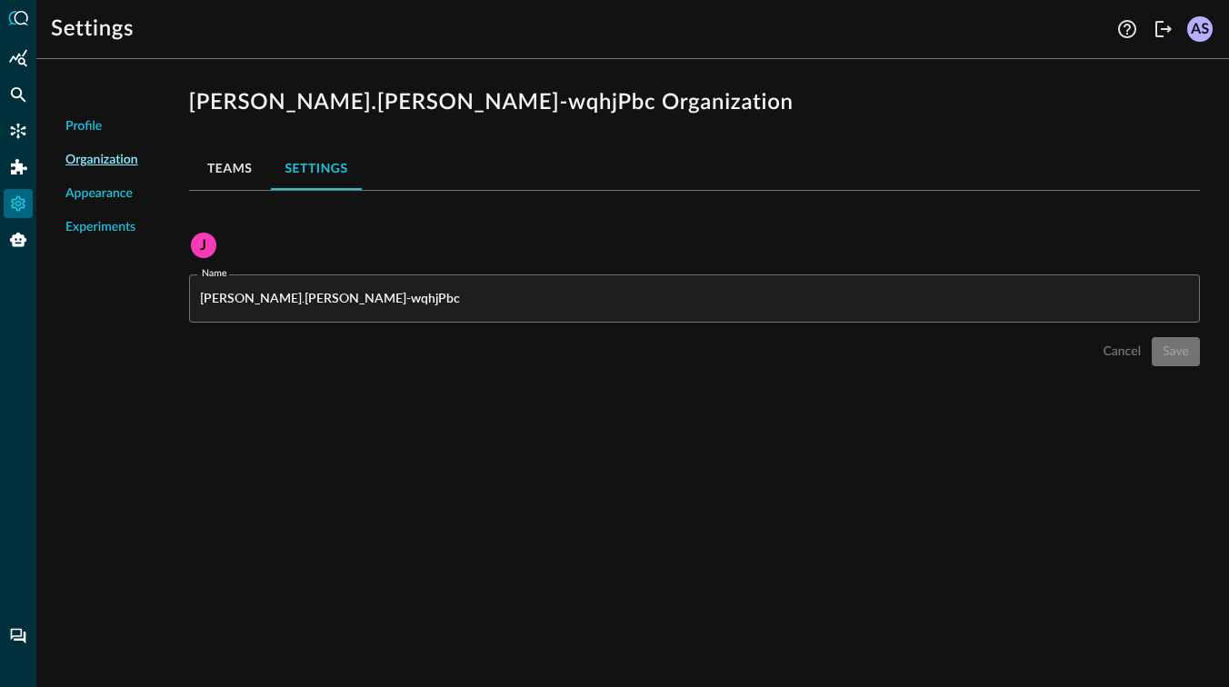
click at [221, 164] on button "Teams" at bounding box center [230, 168] width 82 height 44
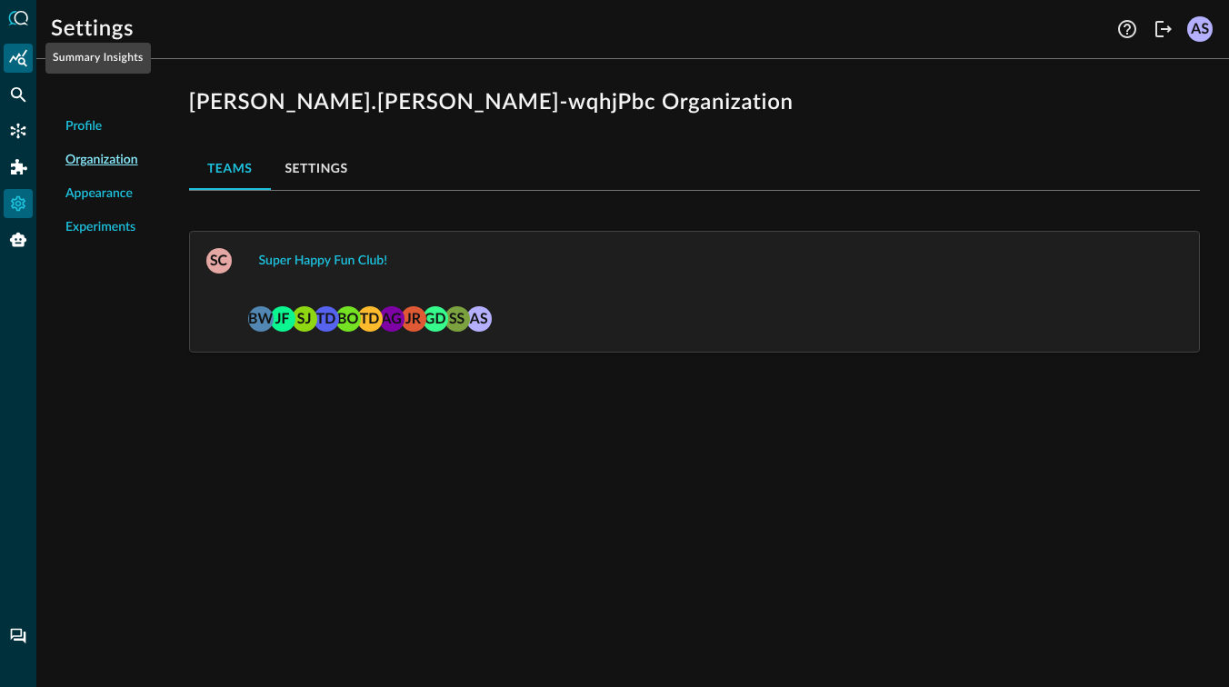
click at [25, 59] on icon "Summary Insights" at bounding box center [18, 58] width 18 height 18
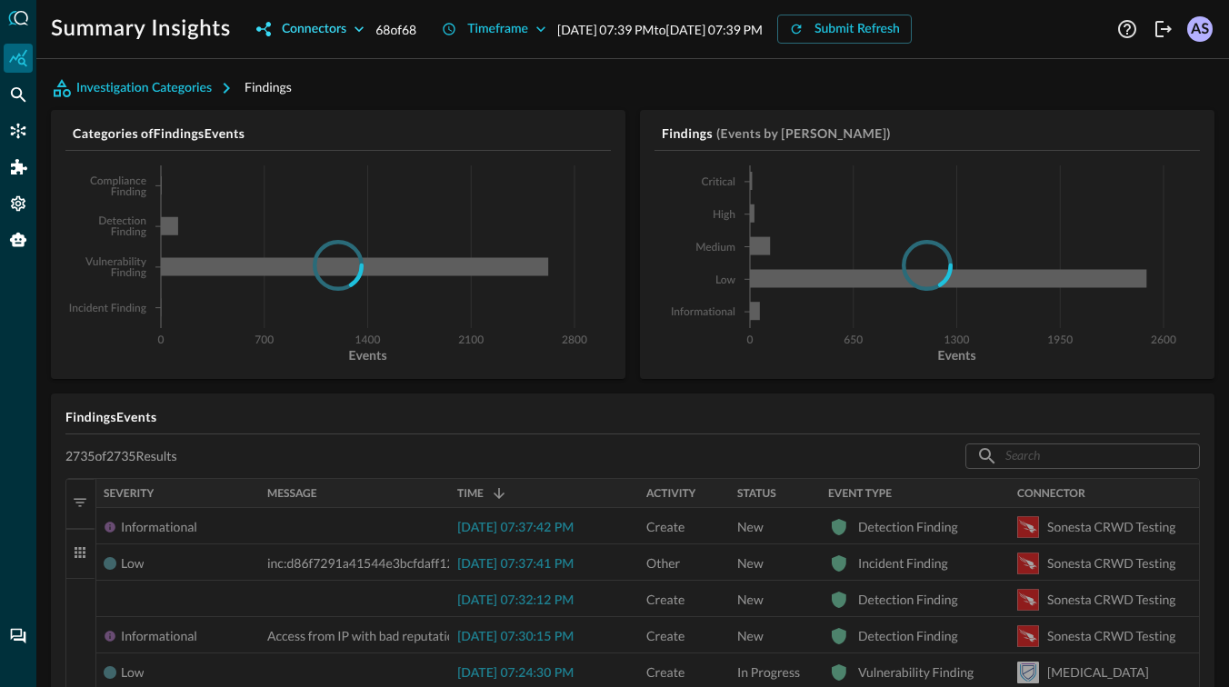
click at [355, 34] on icon "button" at bounding box center [359, 29] width 18 height 18
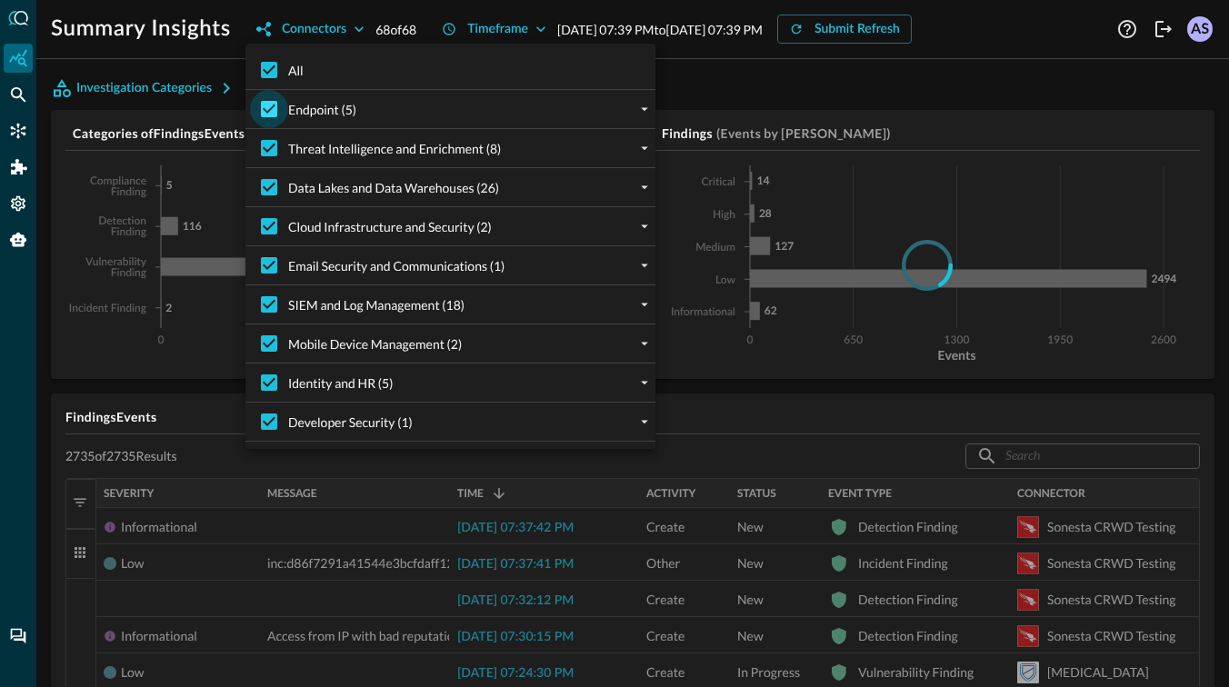
click at [276, 105] on input "Endpoint (5)" at bounding box center [269, 109] width 38 height 38
checkbox input "false"
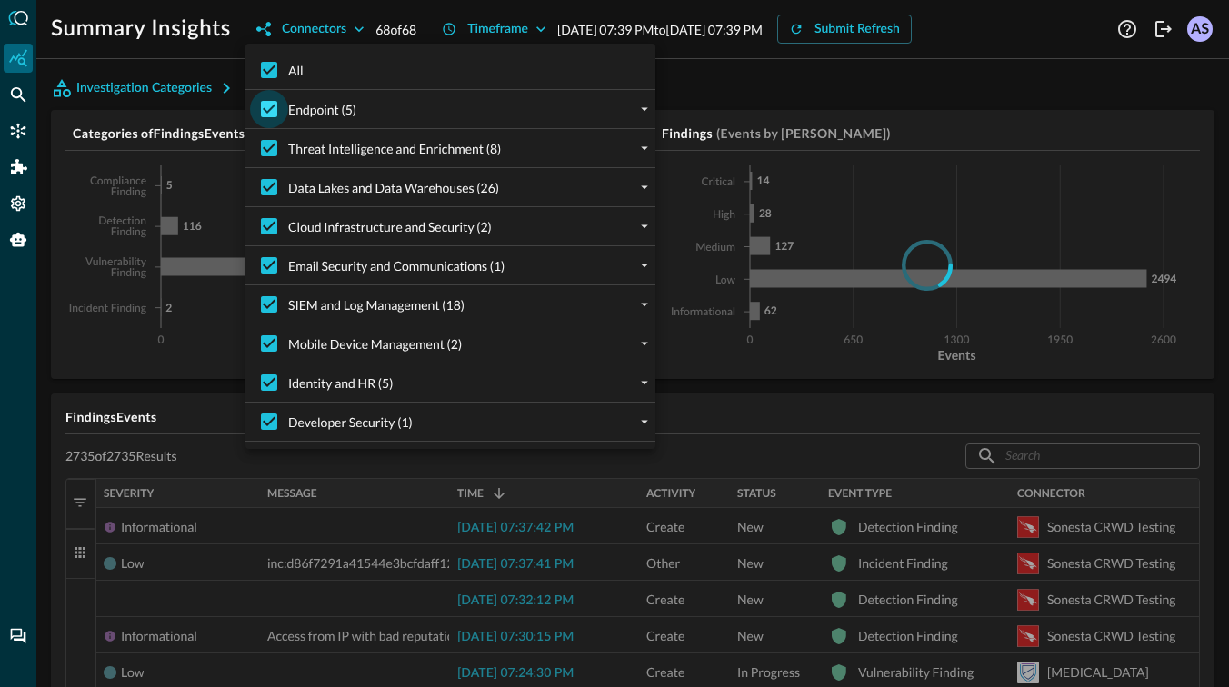
checkbox input "false"
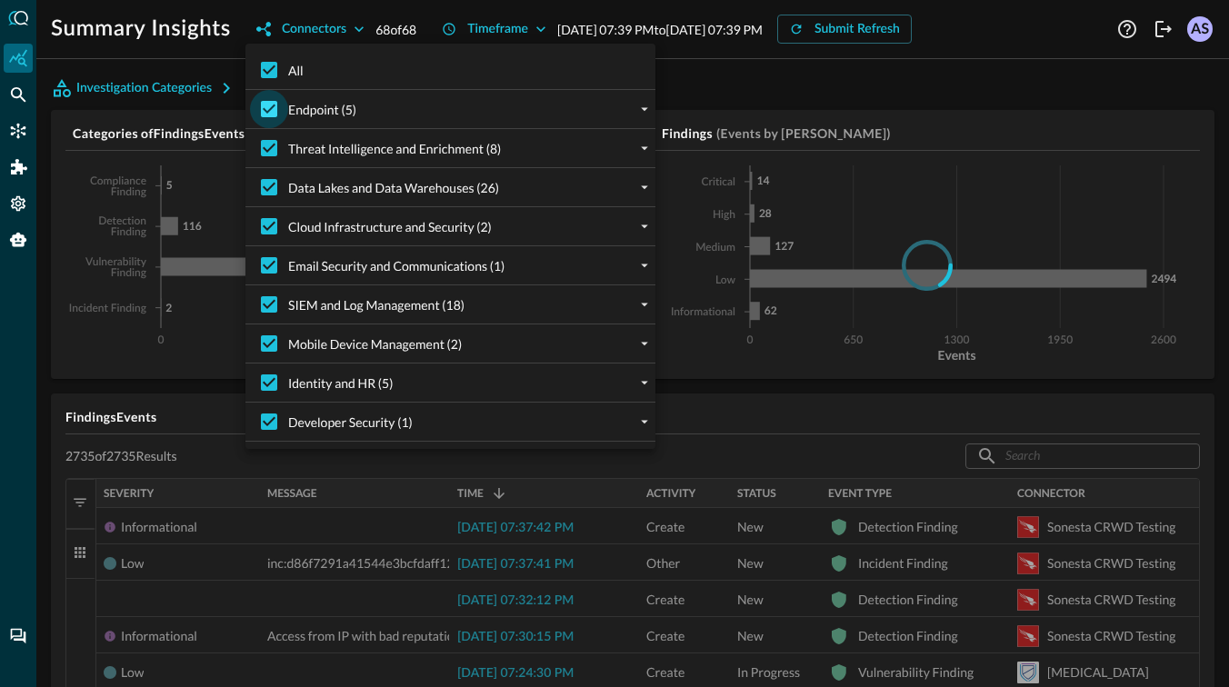
checkbox input "false"
click at [265, 151] on input "Threat Intelligence and Enrichment (8)" at bounding box center [269, 148] width 38 height 38
checkbox input "false"
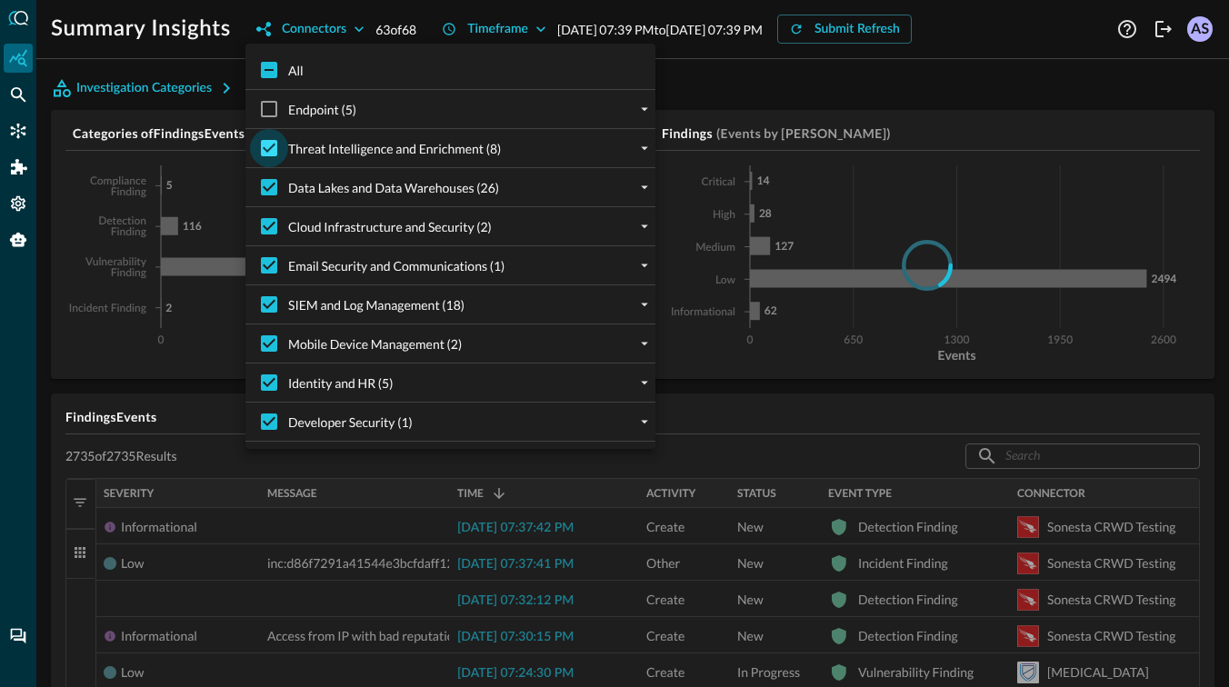
checkbox input "false"
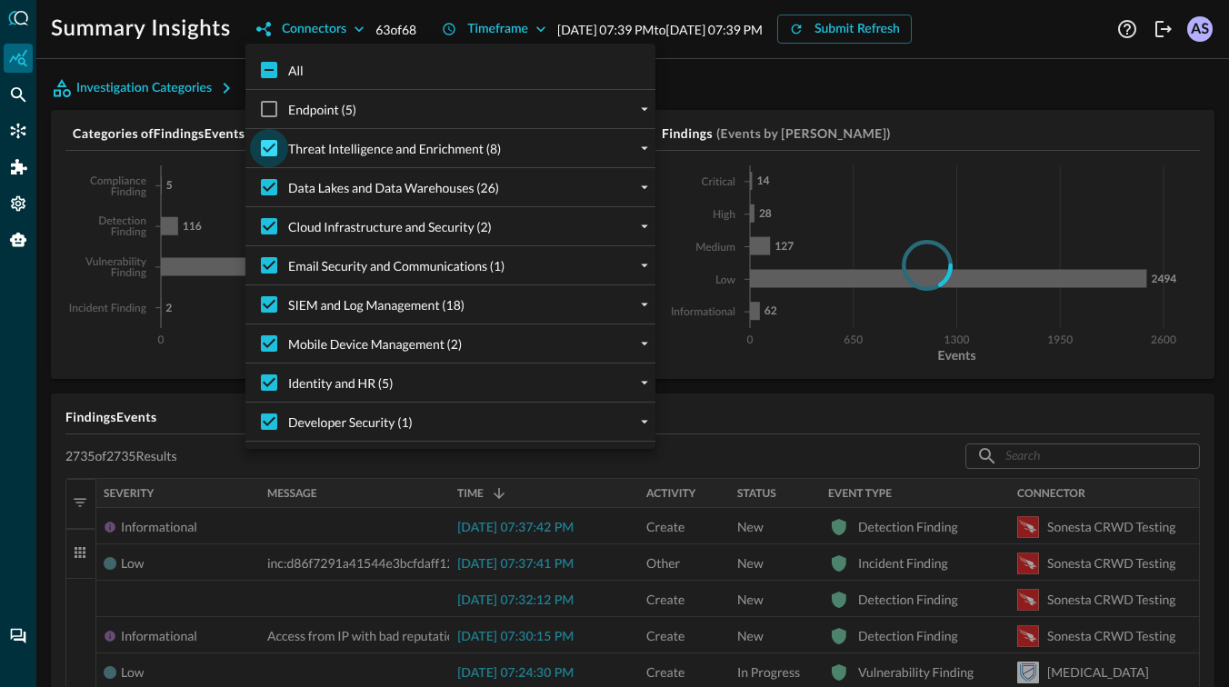
checkbox input "false"
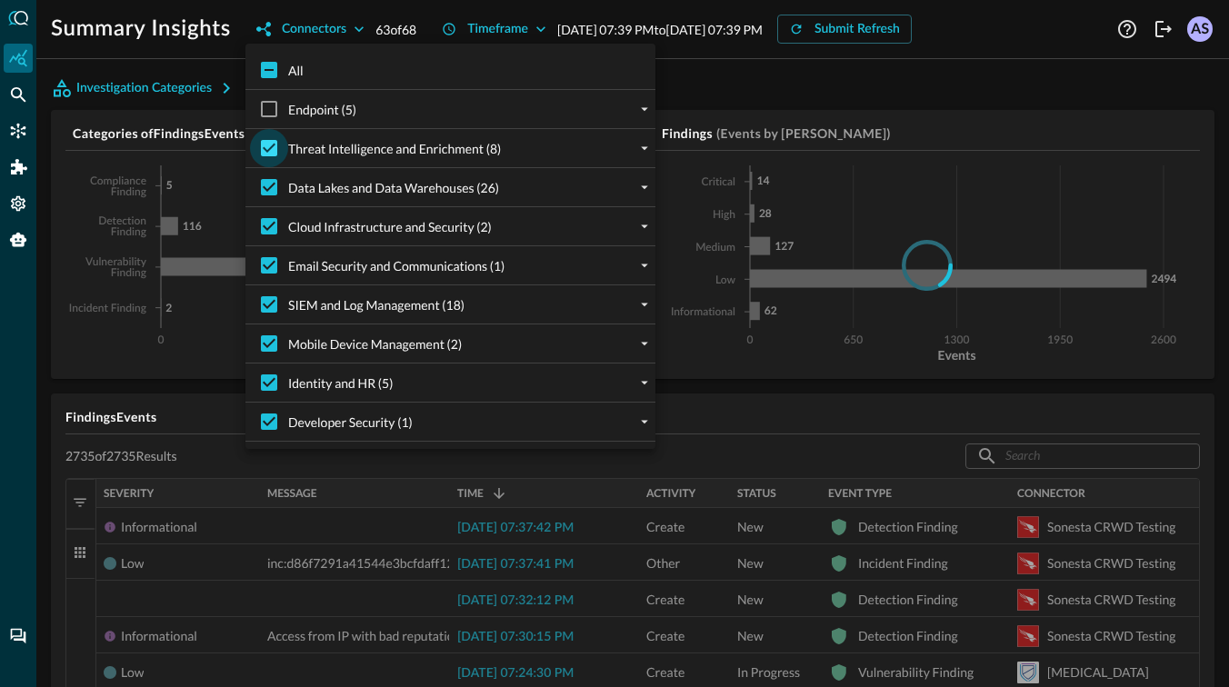
checkbox input "false"
click at [269, 178] on input "Data Lakes and Data Warehouses (26)" at bounding box center [269, 187] width 38 height 38
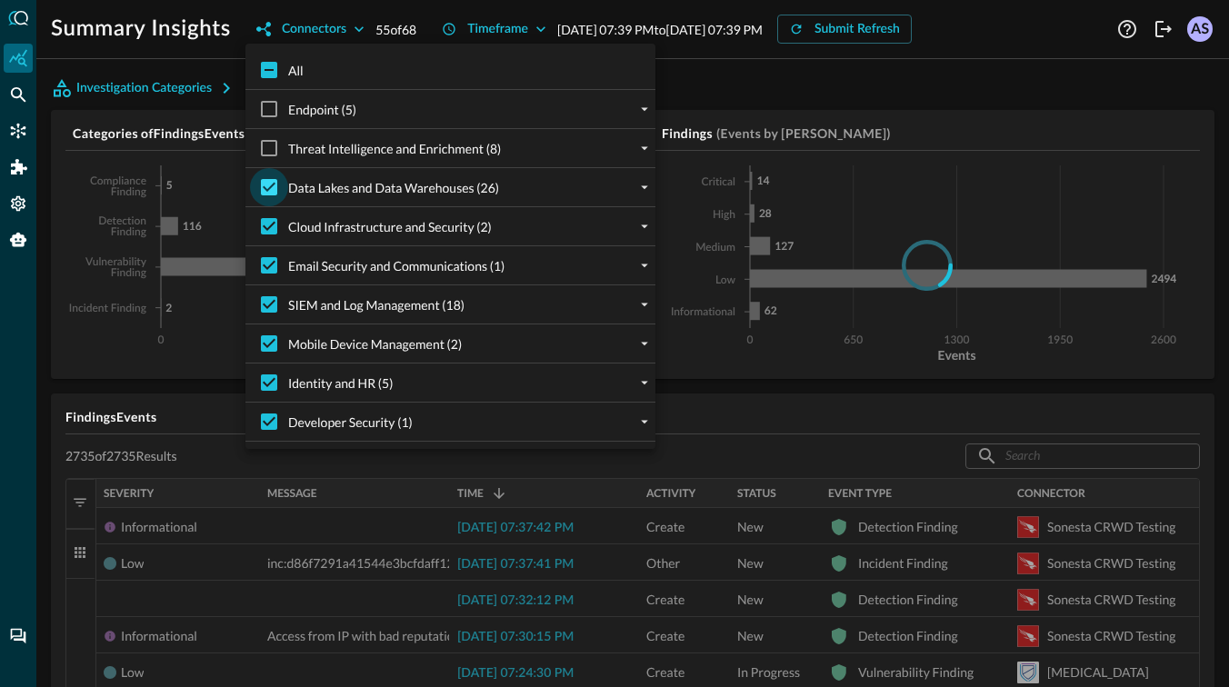
checkbox input "false"
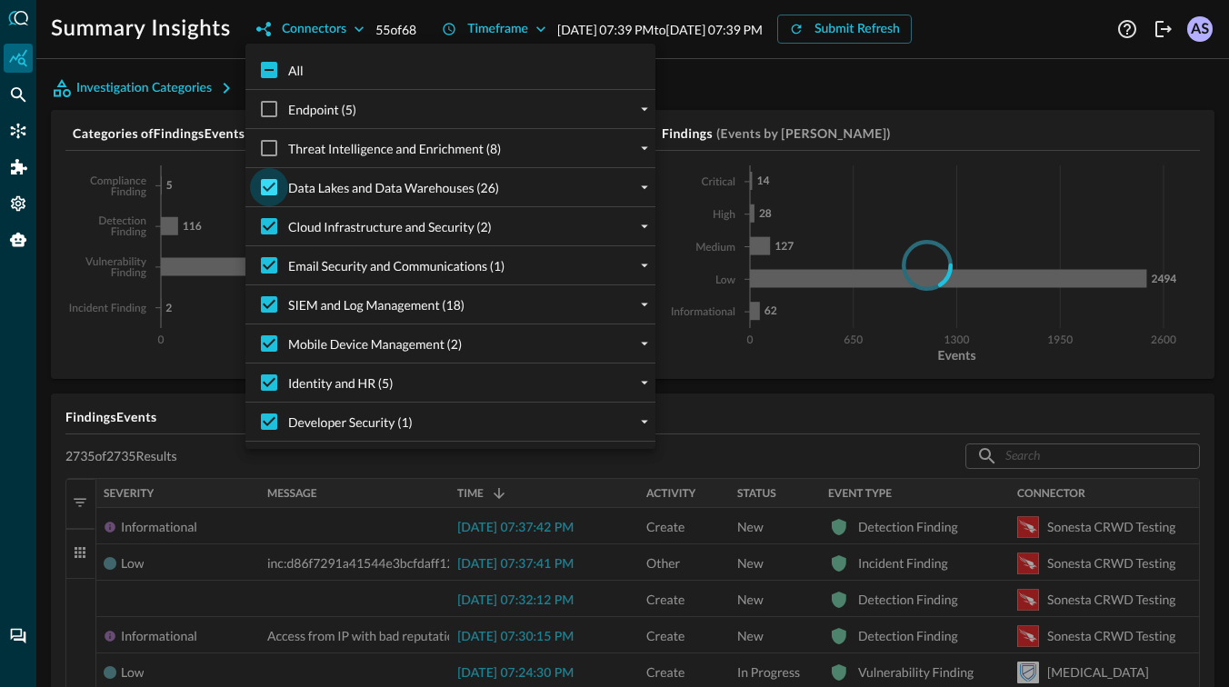
checkbox input "false"
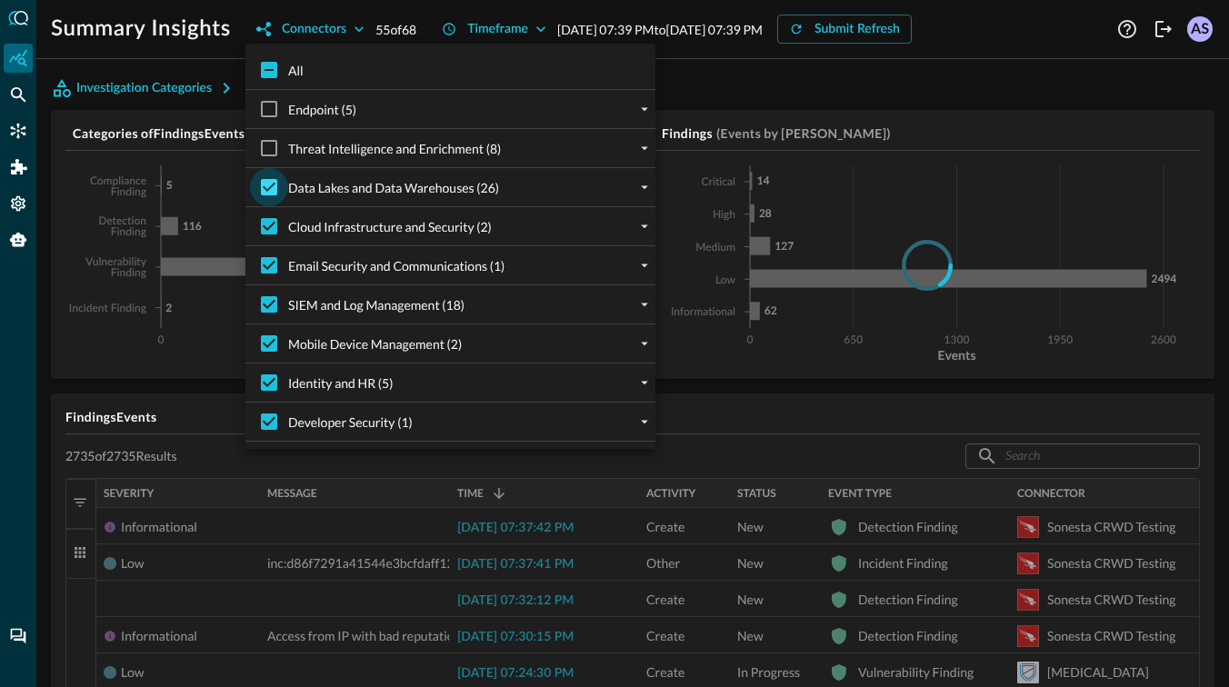
checkbox input "false"
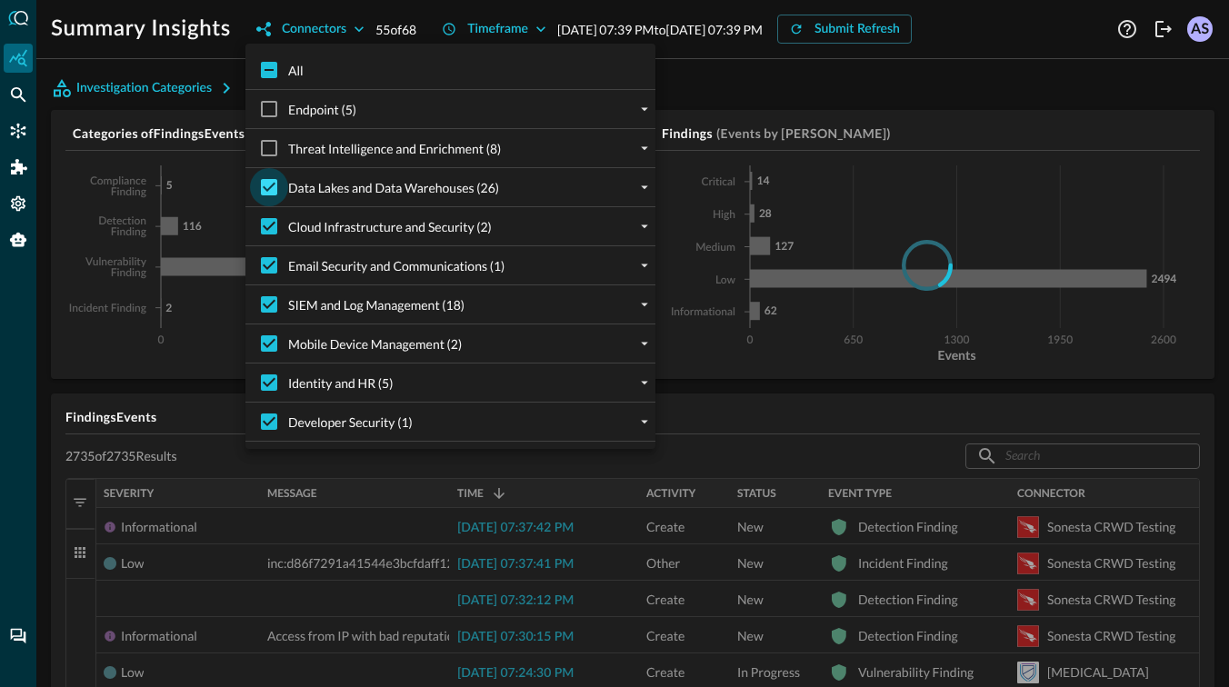
checkbox input "false"
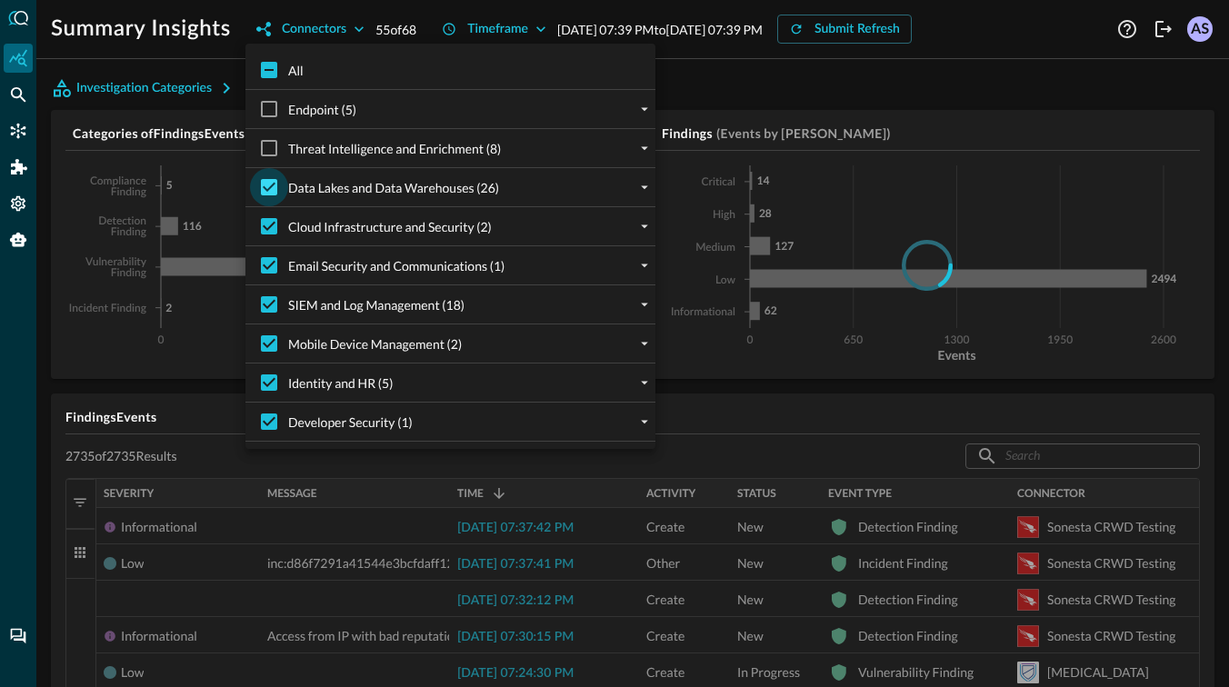
checkbox input "false"
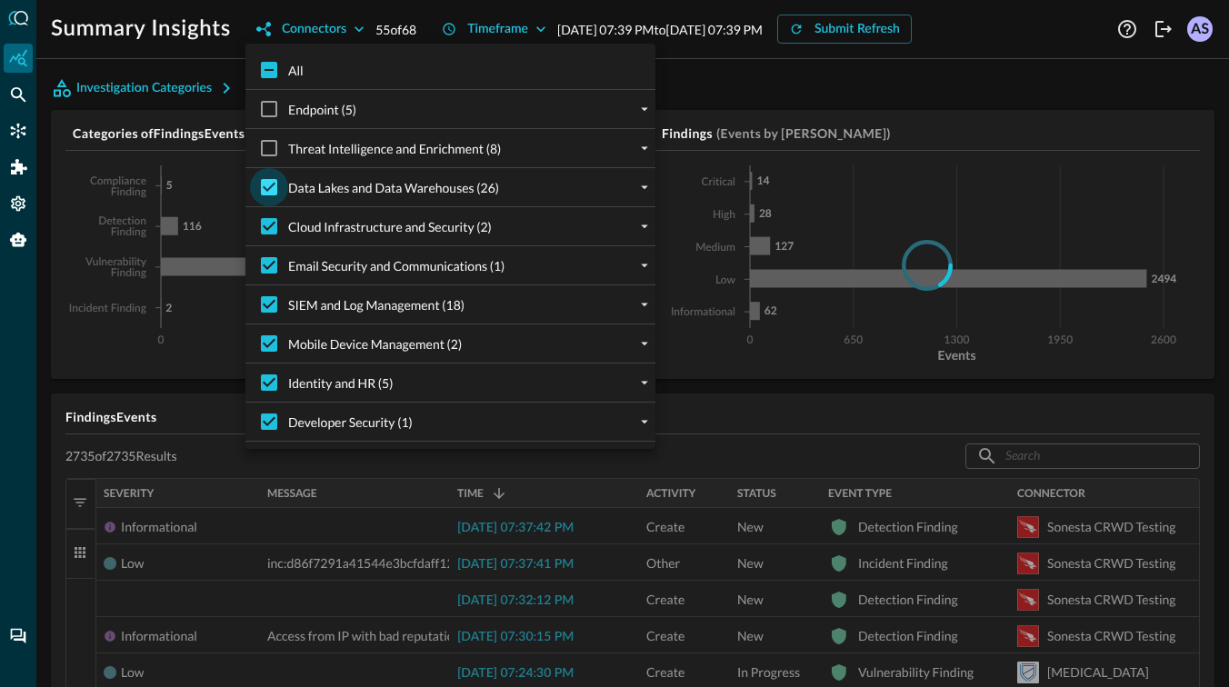
checkbox input "false"
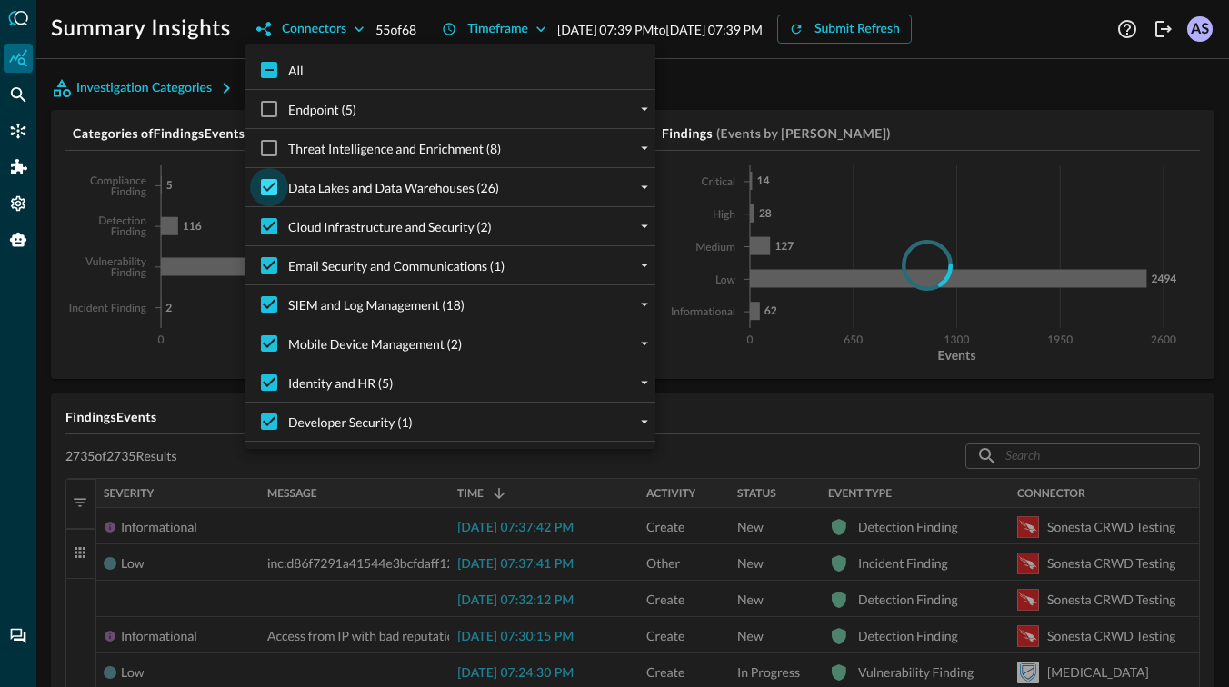
checkbox input "false"
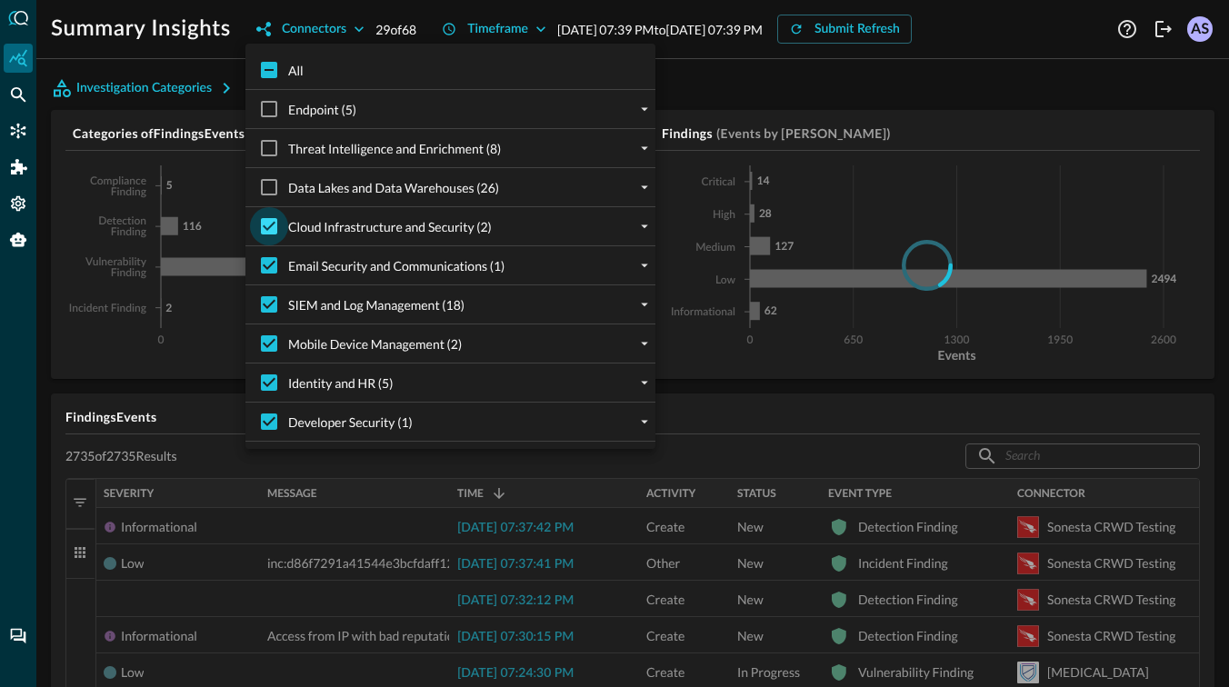
click at [276, 234] on input "Cloud Infrastructure and Security (2)" at bounding box center [269, 226] width 38 height 38
checkbox input "false"
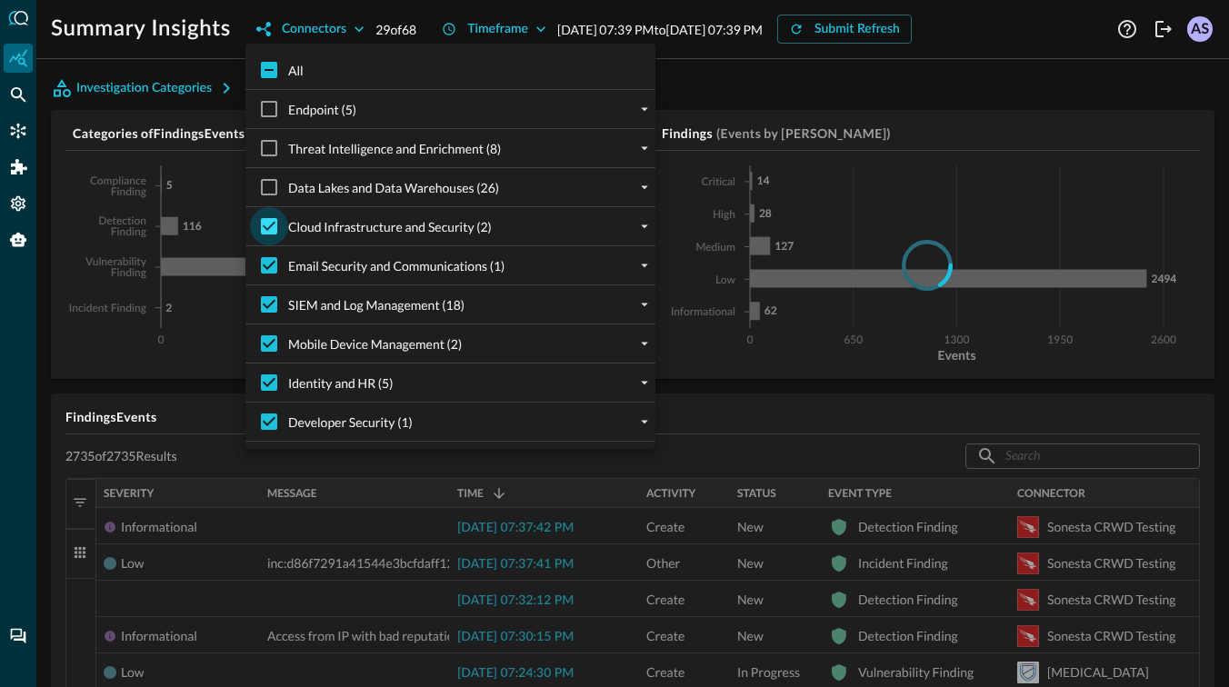
checkbox input "false"
click at [277, 273] on input "Email Security and Communications (1)" at bounding box center [269, 265] width 38 height 38
checkbox input "false"
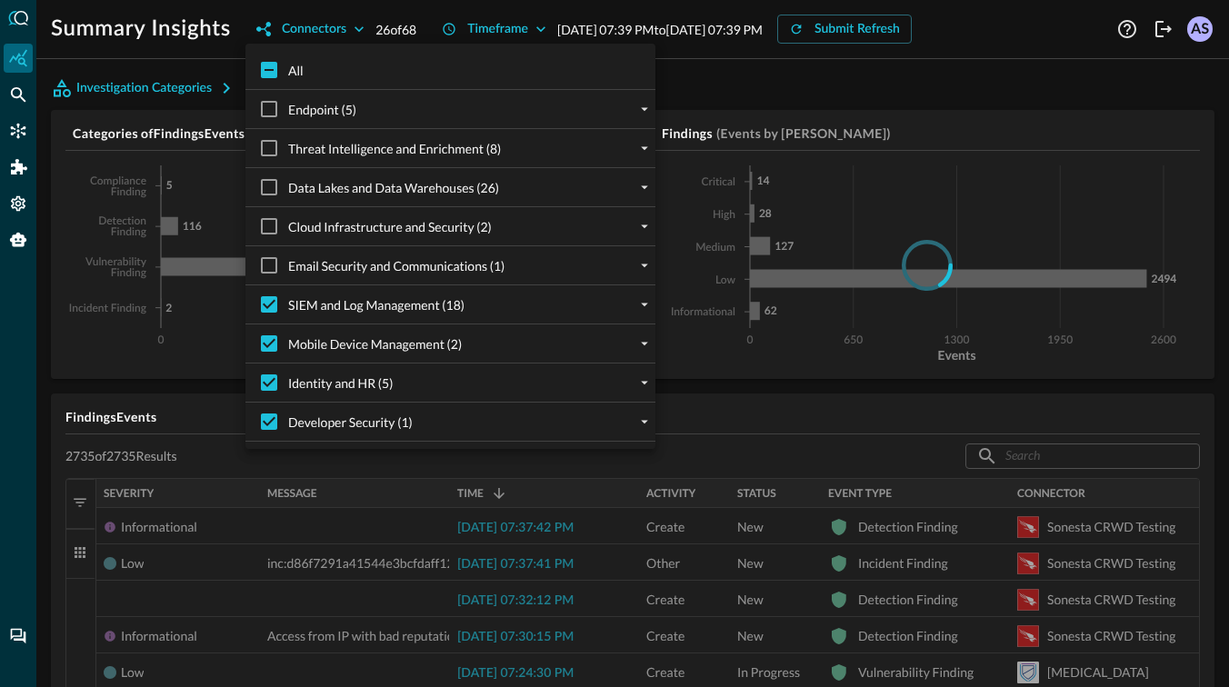
click at [381, 304] on span "SIEM and Log Management (18)" at bounding box center [376, 304] width 176 height 19
click at [288, 304] on input "SIEM and Log Management (18)" at bounding box center [269, 304] width 38 height 38
checkbox input "false"
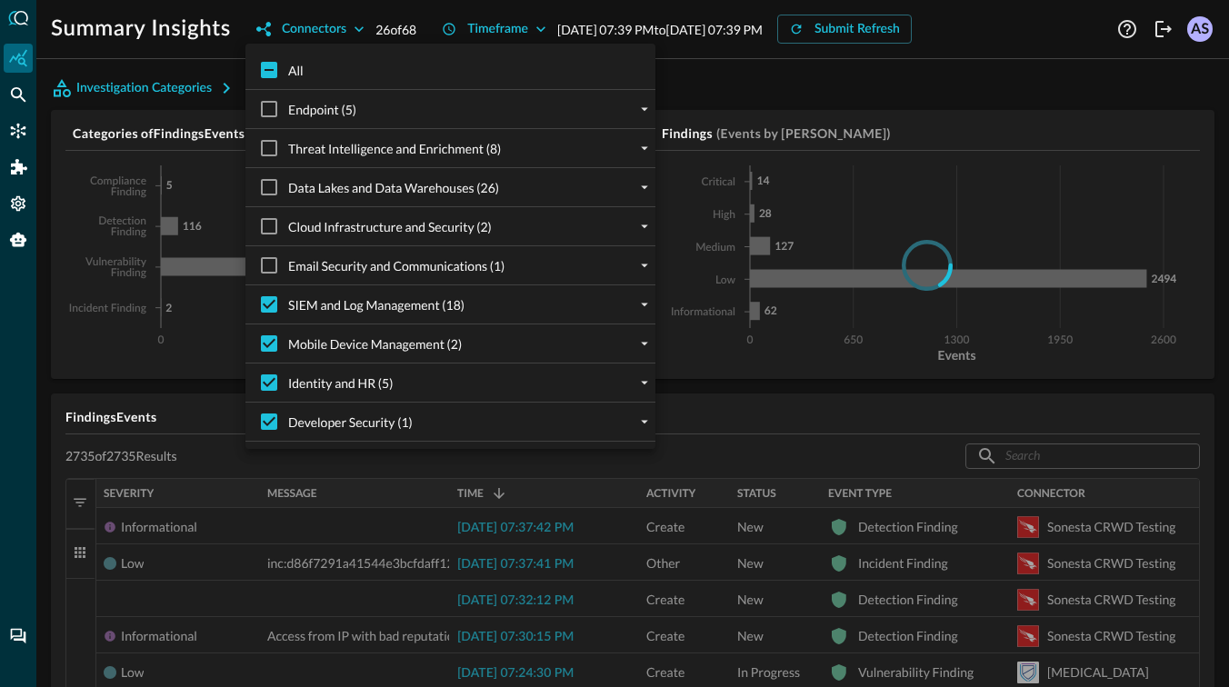
checkbox input "false"
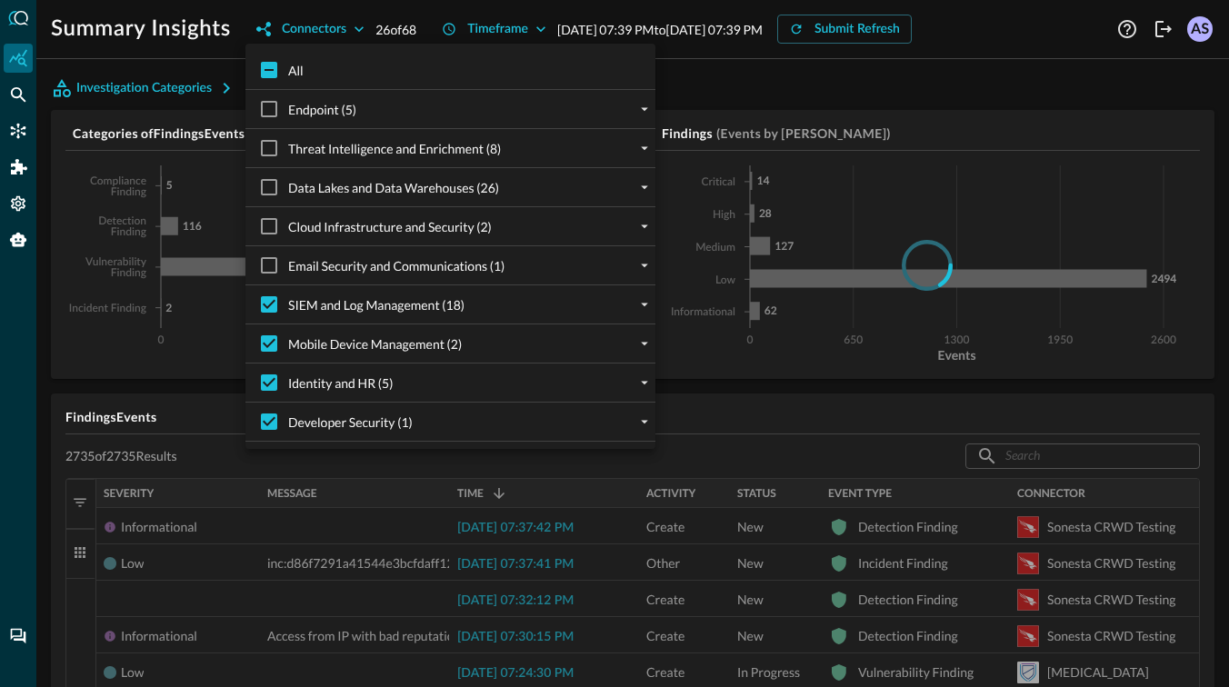
checkbox input "false"
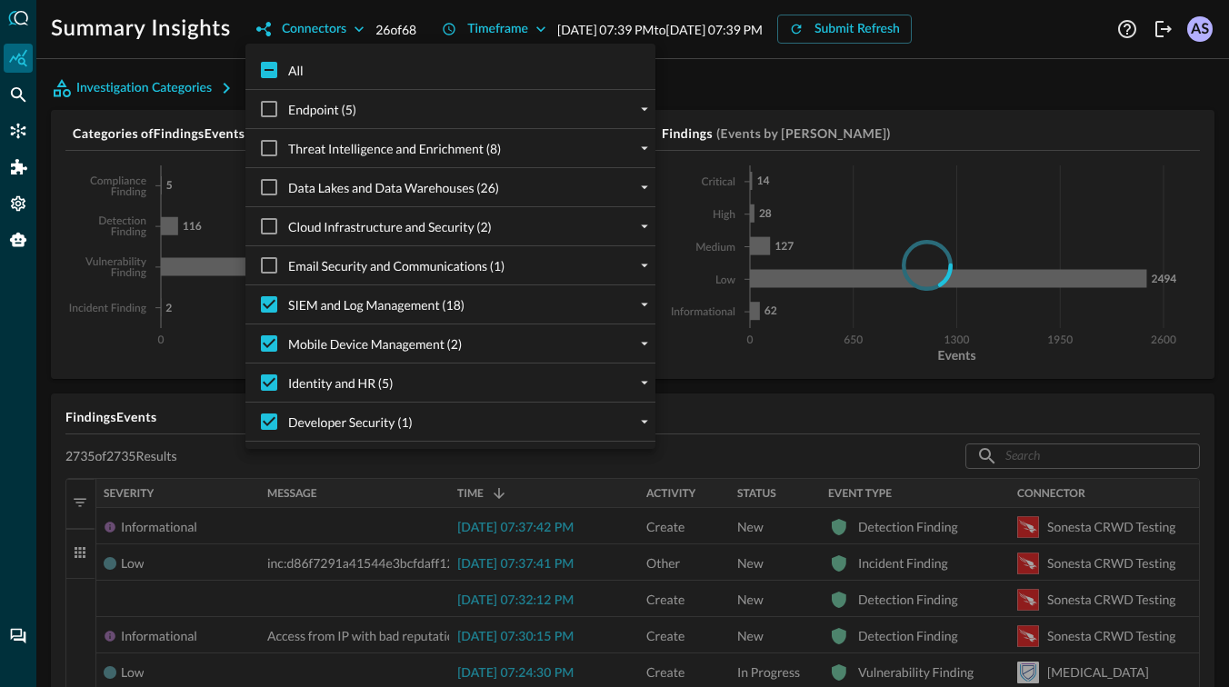
checkbox input "false"
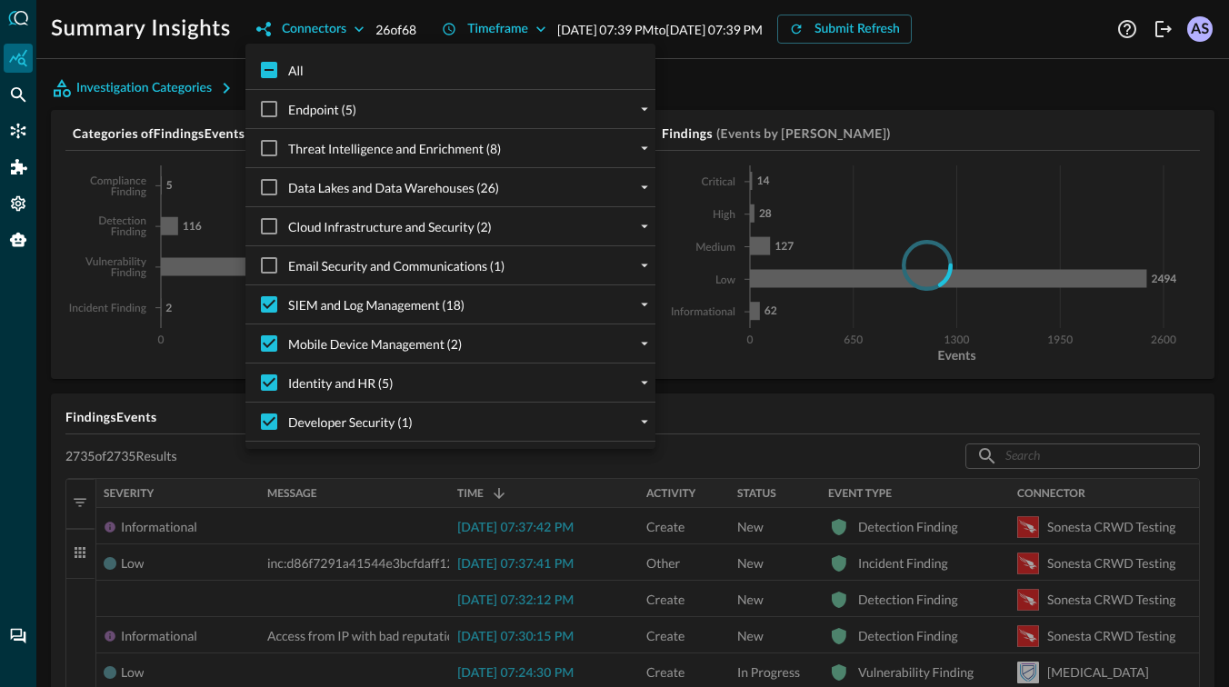
checkbox input "false"
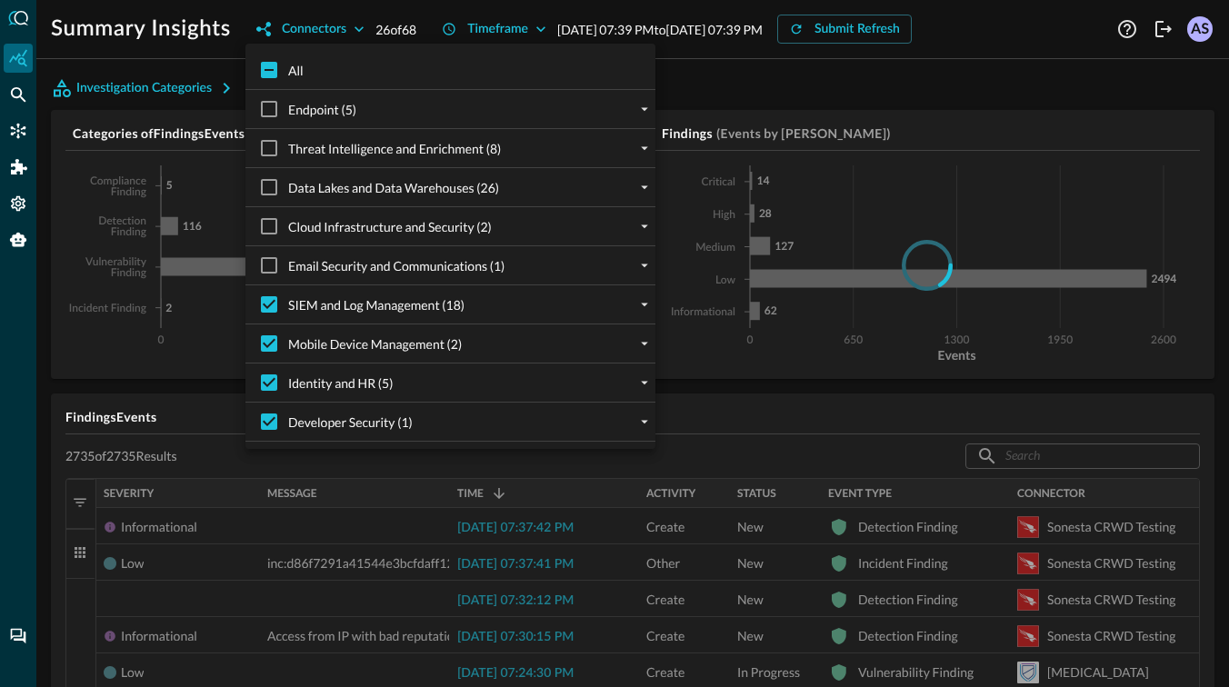
checkbox input "false"
click at [381, 304] on span "SIEM and Log Management (18)" at bounding box center [376, 304] width 176 height 19
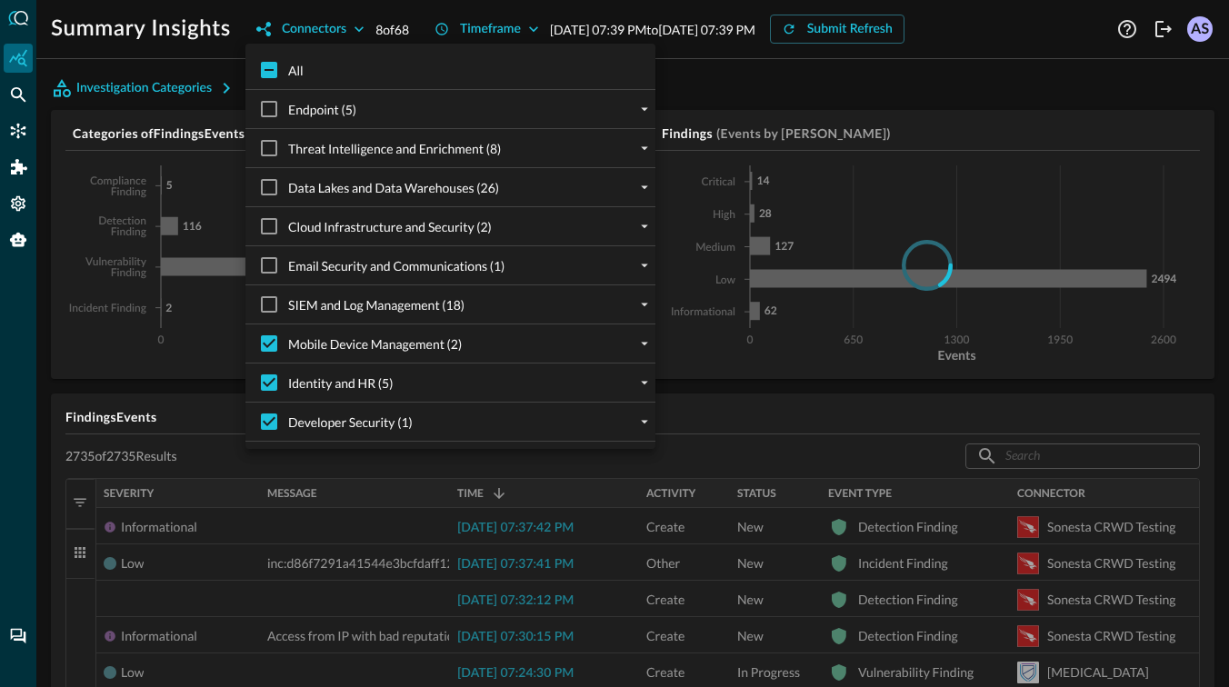
click at [288, 304] on input "SIEM and Log Management (18)" at bounding box center [269, 304] width 38 height 38
checkbox input "true"
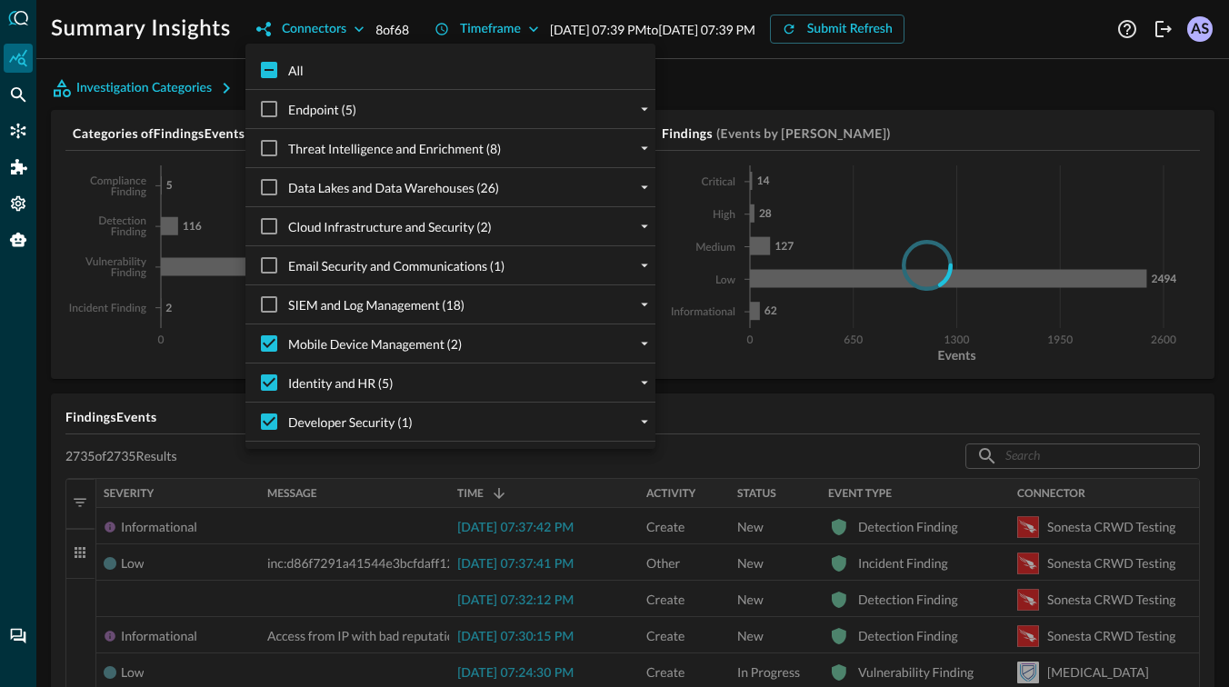
checkbox input "true"
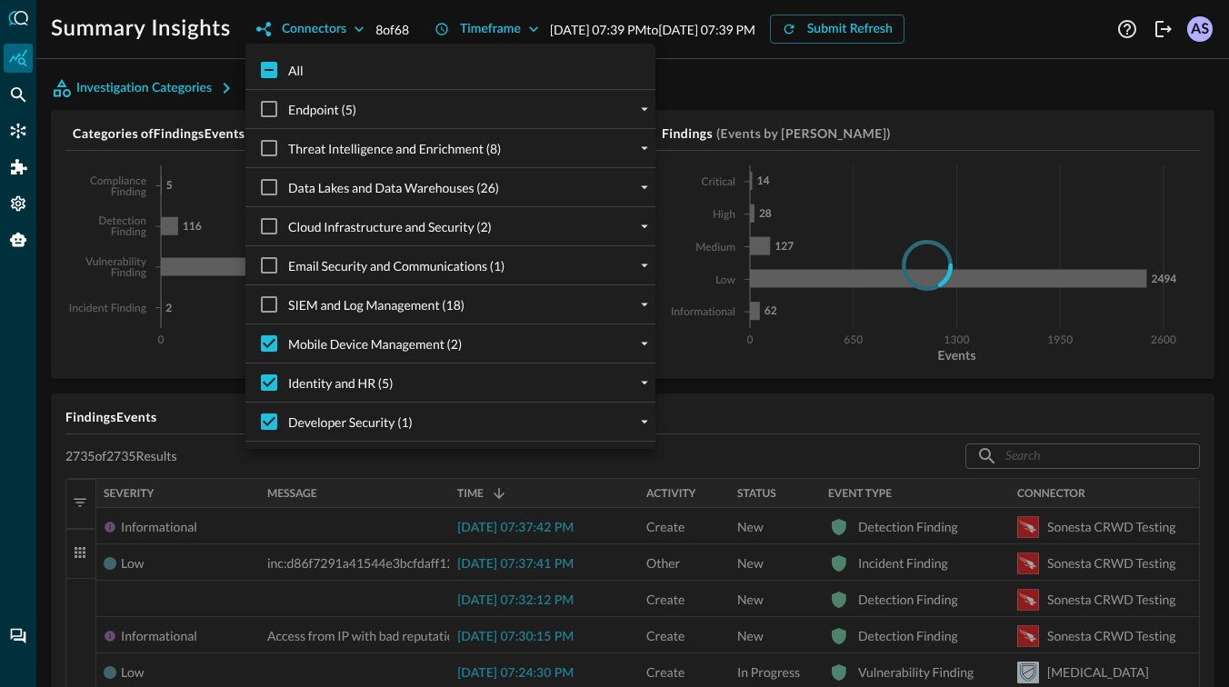
checkbox input "true"
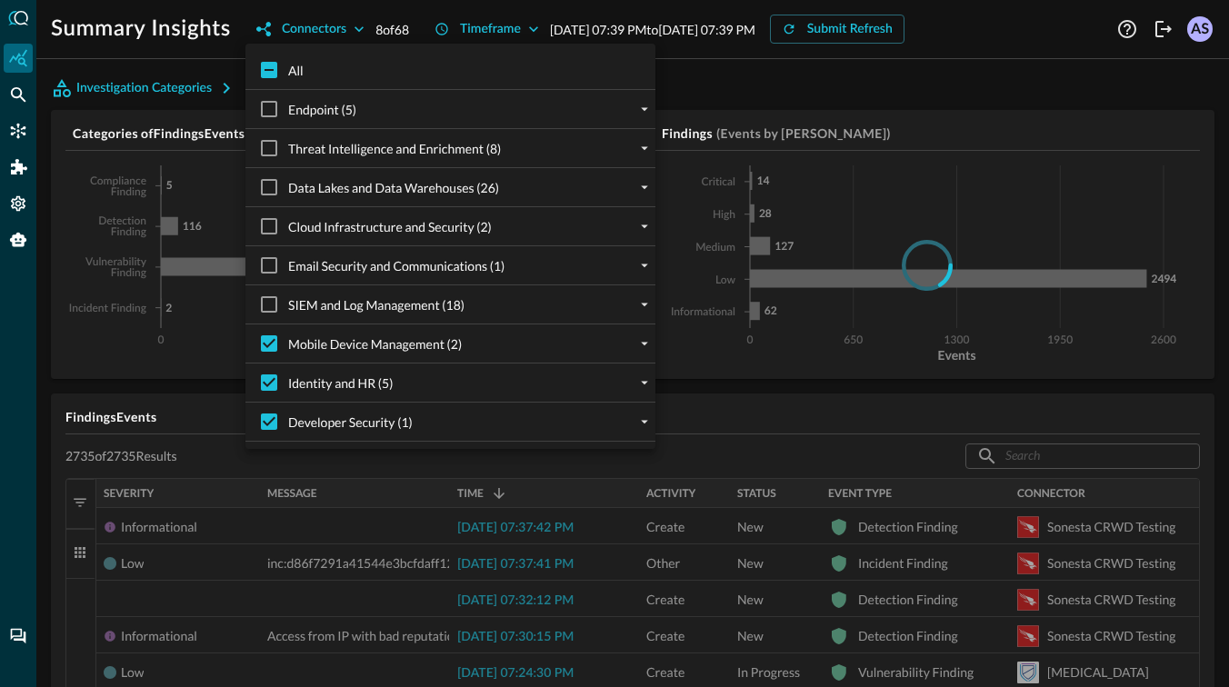
checkbox input "true"
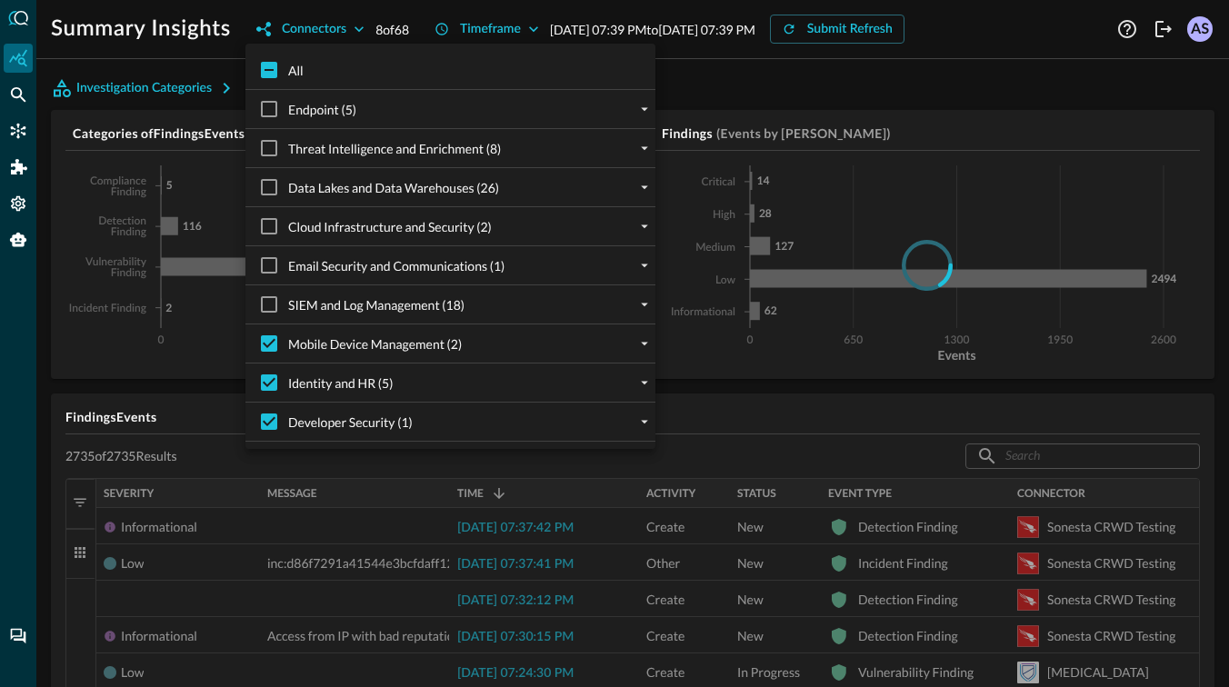
checkbox input "true"
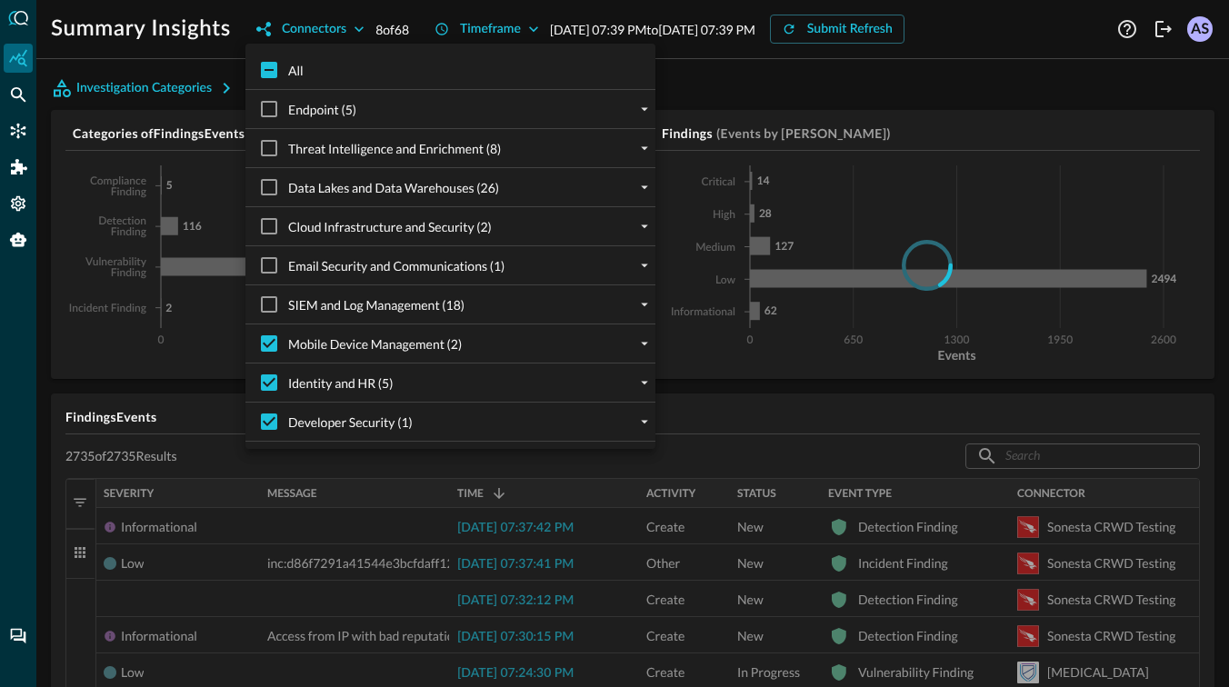
checkbox input "true"
click at [645, 306] on icon "expand" at bounding box center [644, 304] width 16 height 16
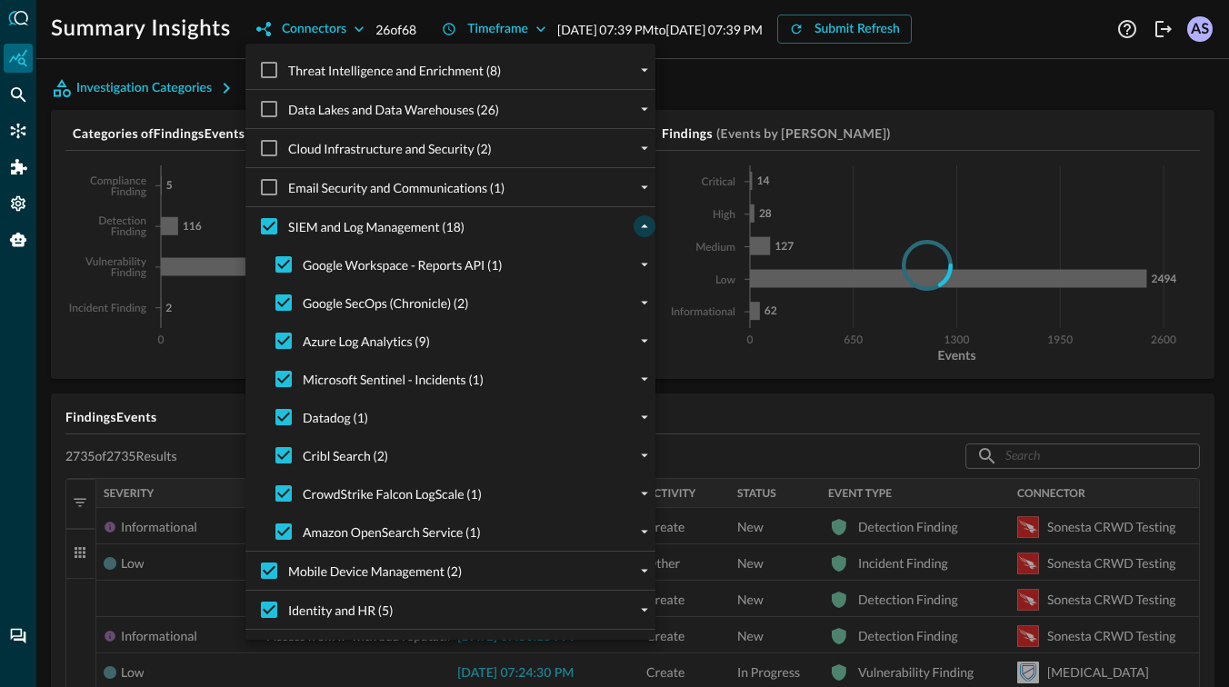
scroll to position [95, 0]
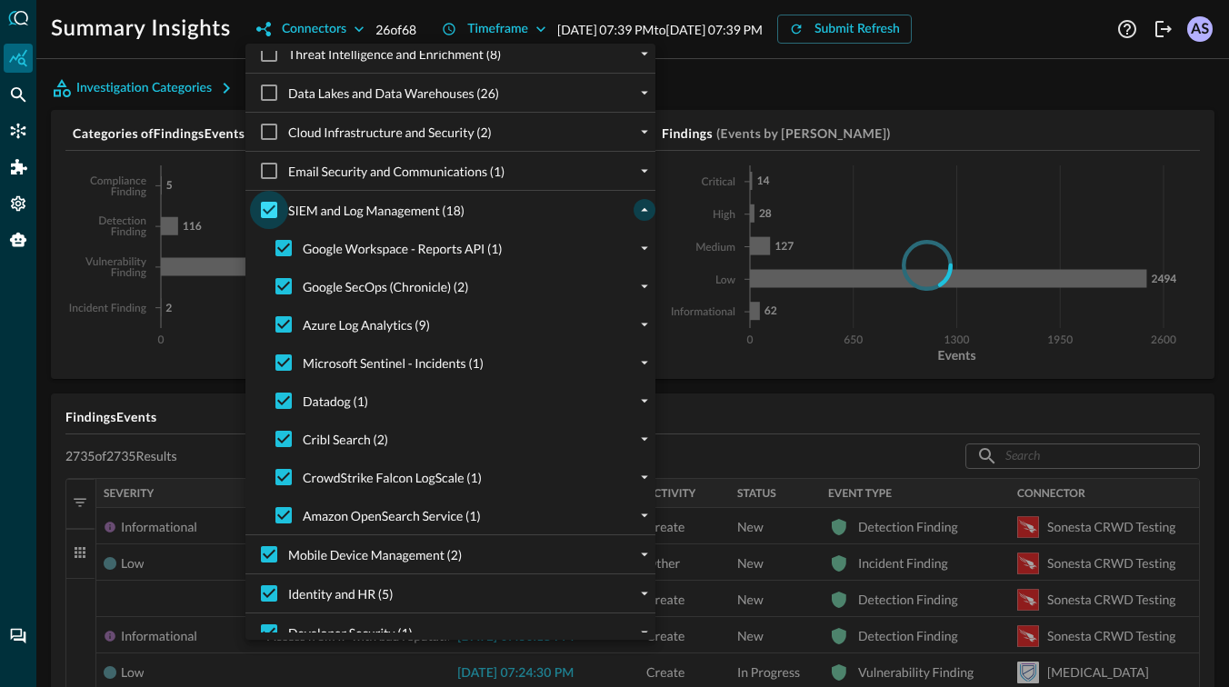
click at [269, 202] on input "SIEM and Log Management (18)" at bounding box center [269, 210] width 38 height 38
checkbox input "false"
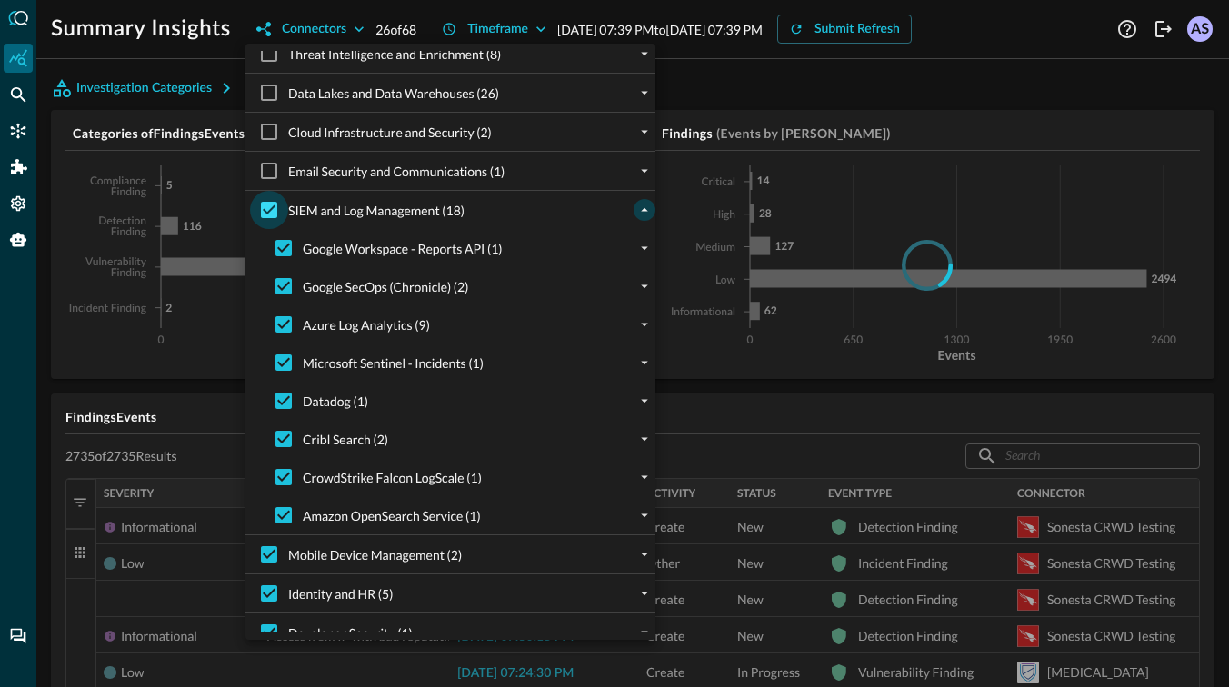
checkbox input "false"
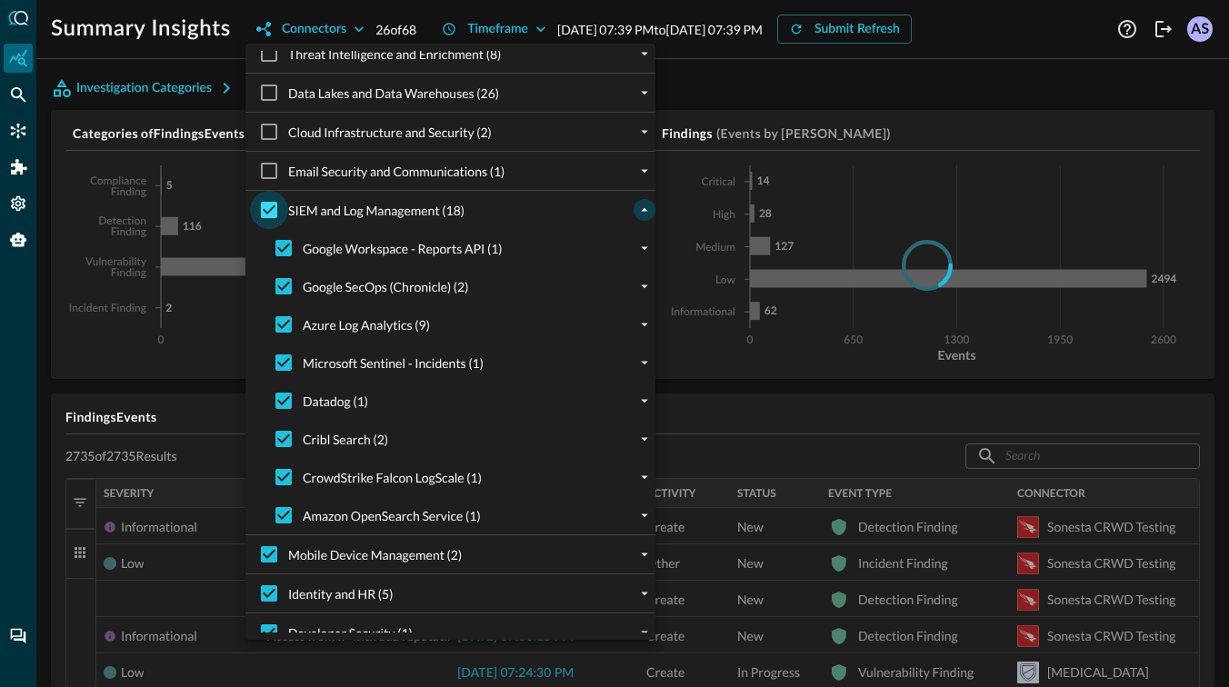
checkbox input "false"
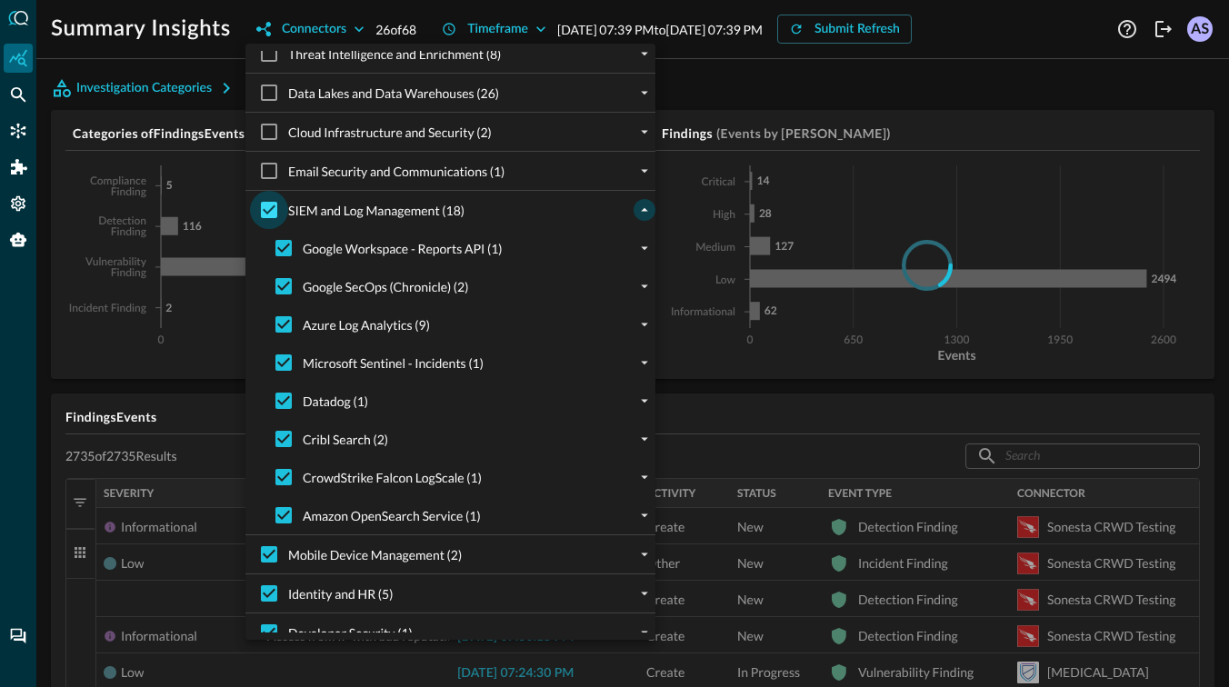
checkbox input "false"
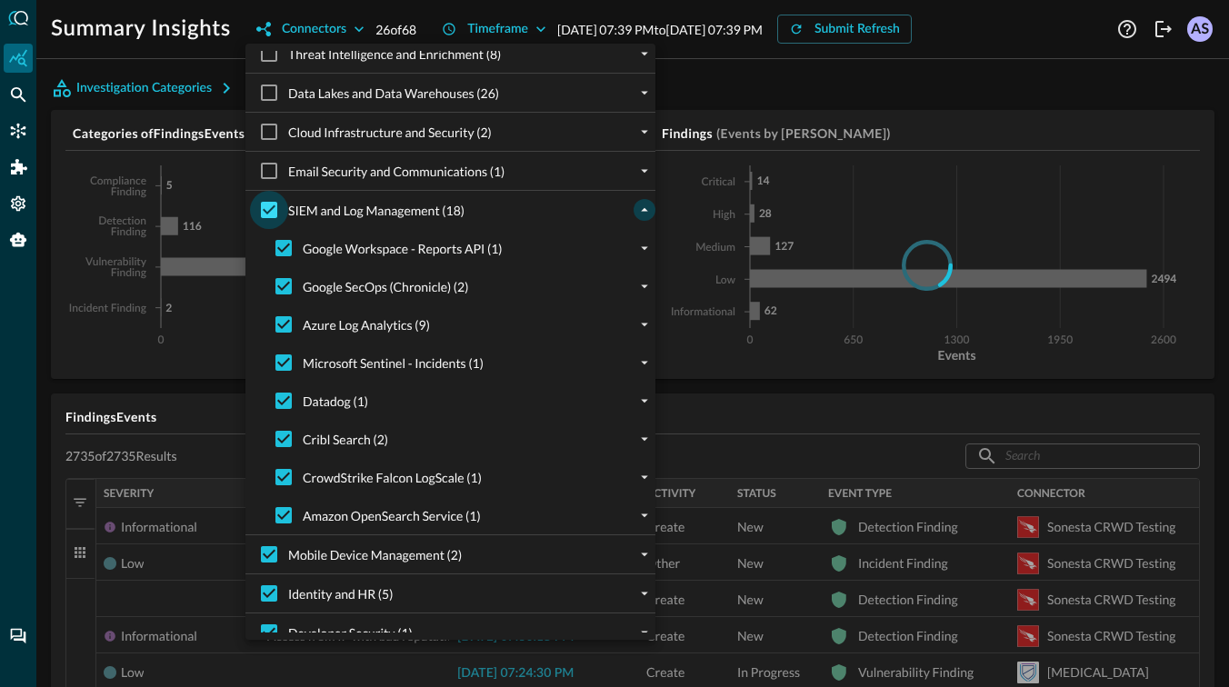
checkbox input "false"
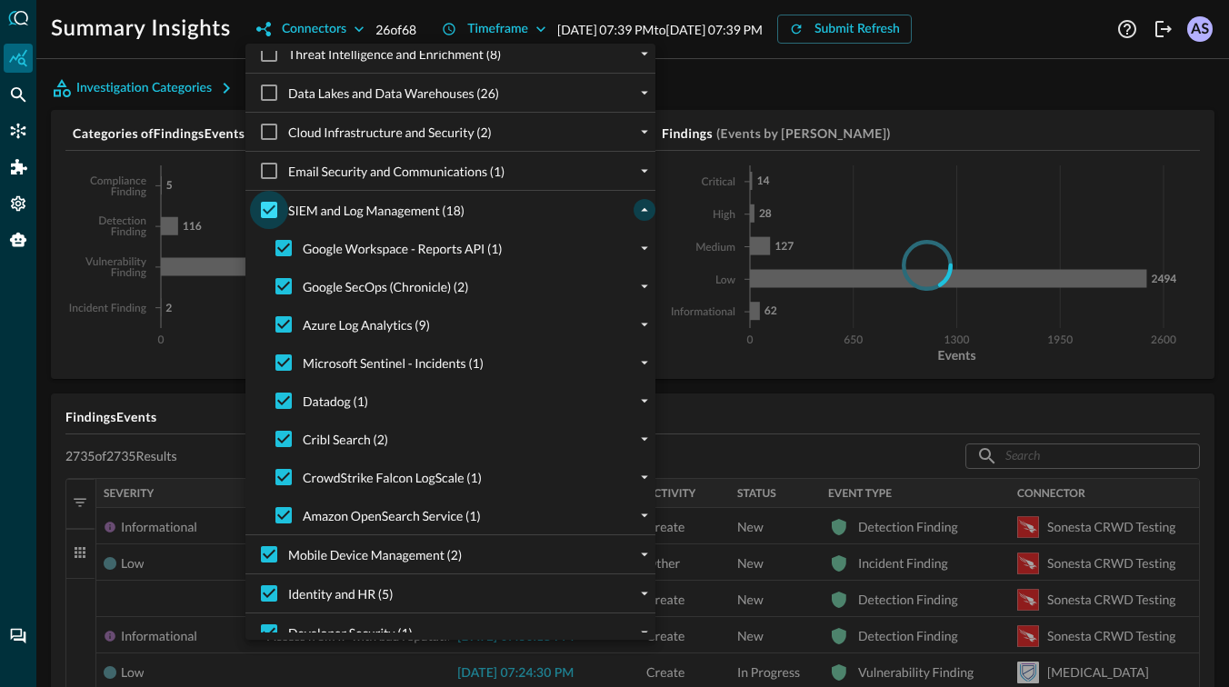
checkbox input "false"
click at [289, 401] on input "Datadog (1)" at bounding box center [284, 401] width 38 height 38
checkbox input "true"
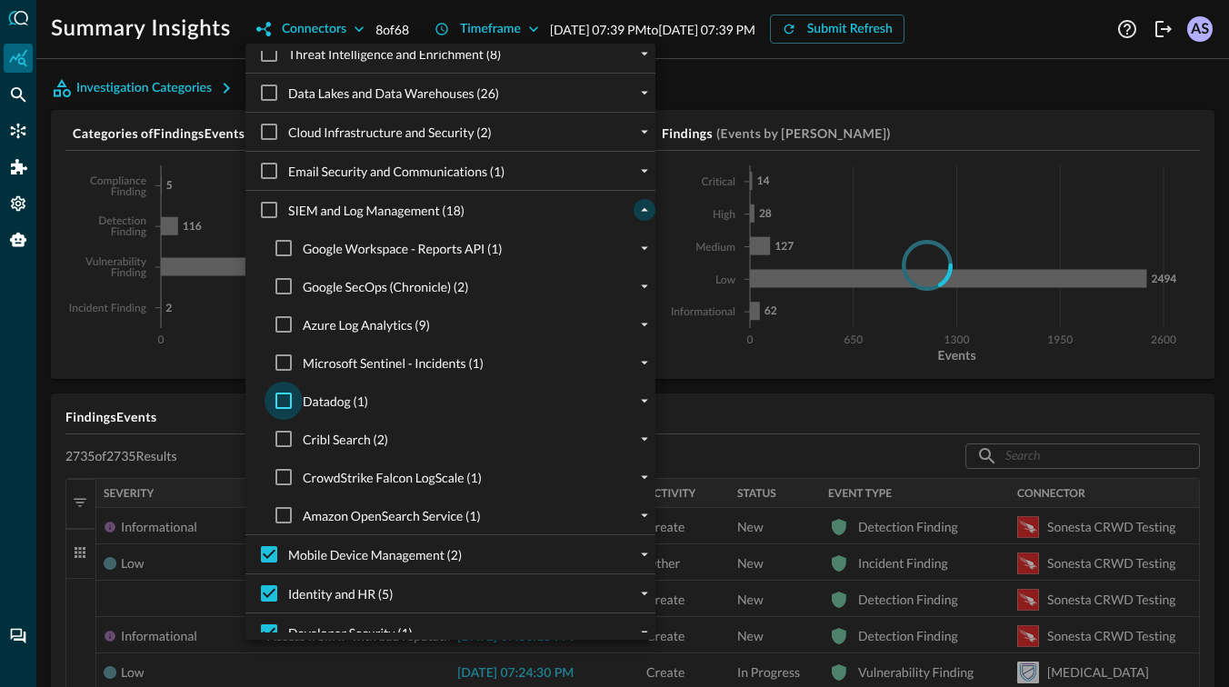
checkbox input "true"
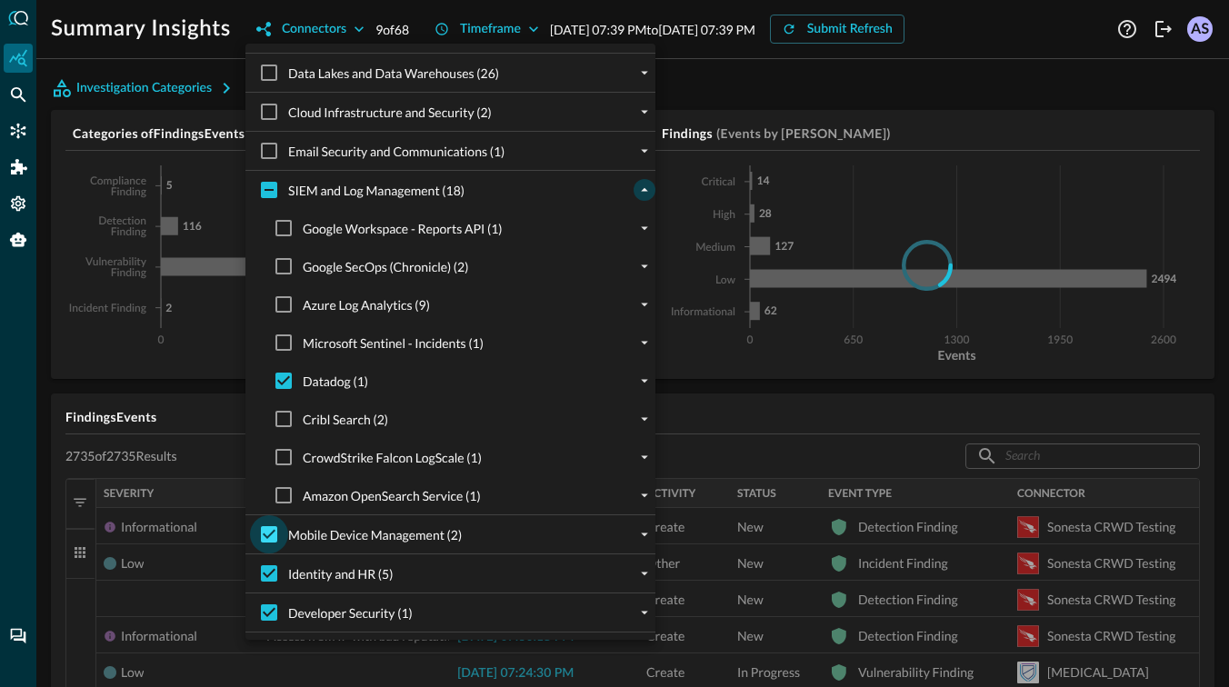
click at [275, 525] on input "Mobile Device Management (2)" at bounding box center [269, 534] width 38 height 38
checkbox input "false"
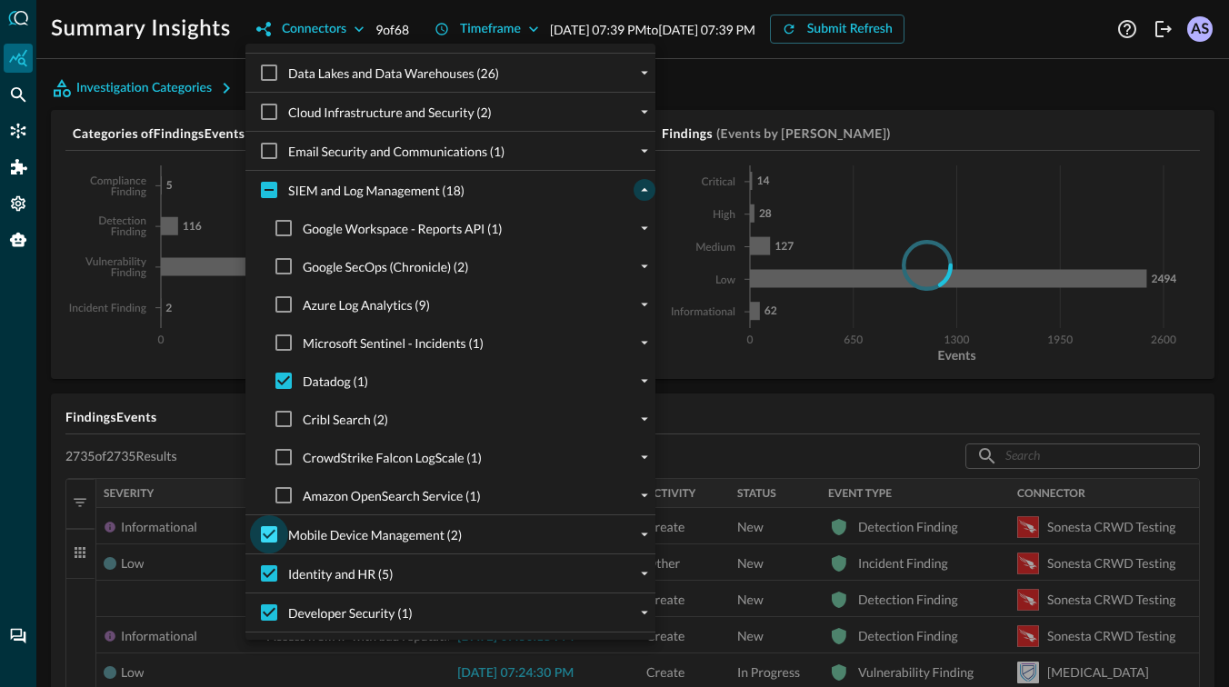
checkbox input "false"
click at [267, 579] on input "Identity and HR (5)" at bounding box center [269, 573] width 38 height 38
checkbox input "false"
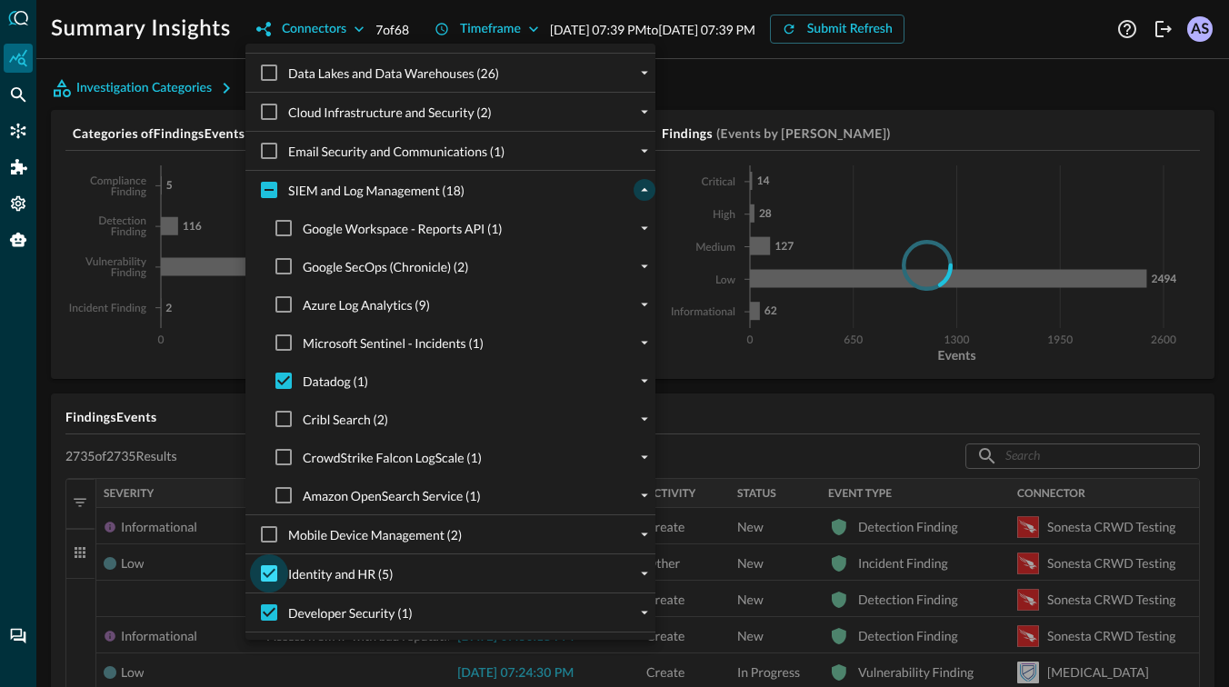
checkbox input "false"
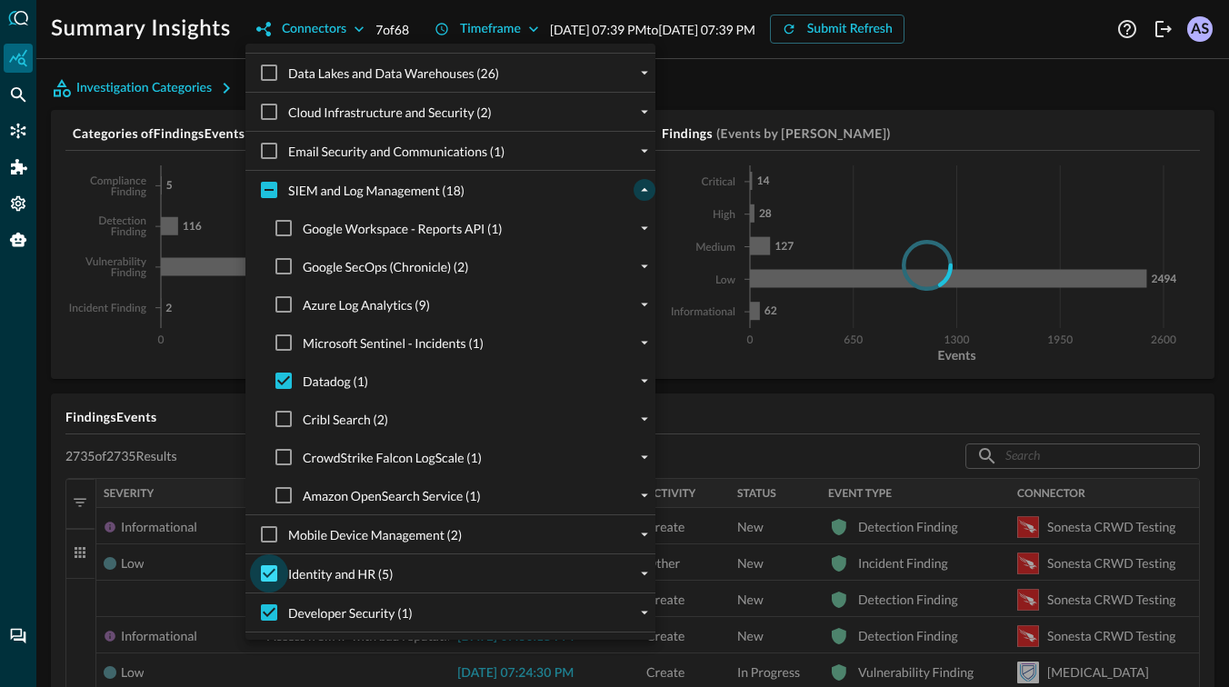
checkbox input "false"
click at [272, 619] on input "Developer Security (1)" at bounding box center [269, 613] width 38 height 38
checkbox input "false"
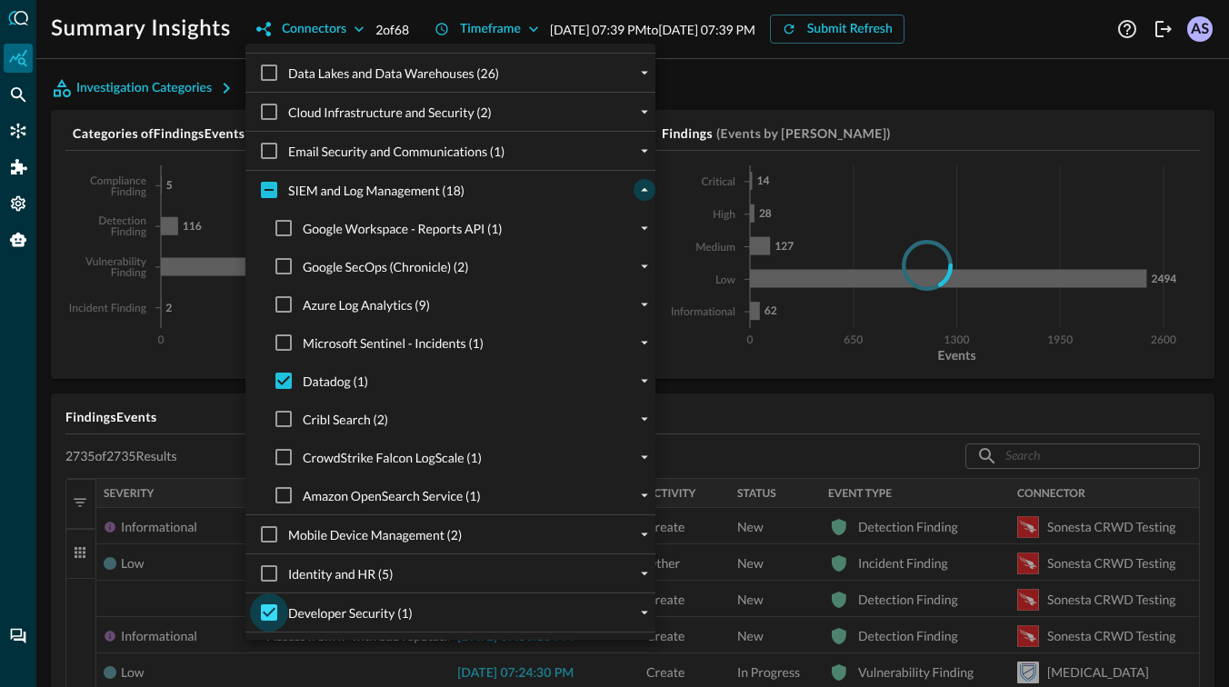
checkbox input "false"
click at [407, 21] on div at bounding box center [614, 343] width 1229 height 687
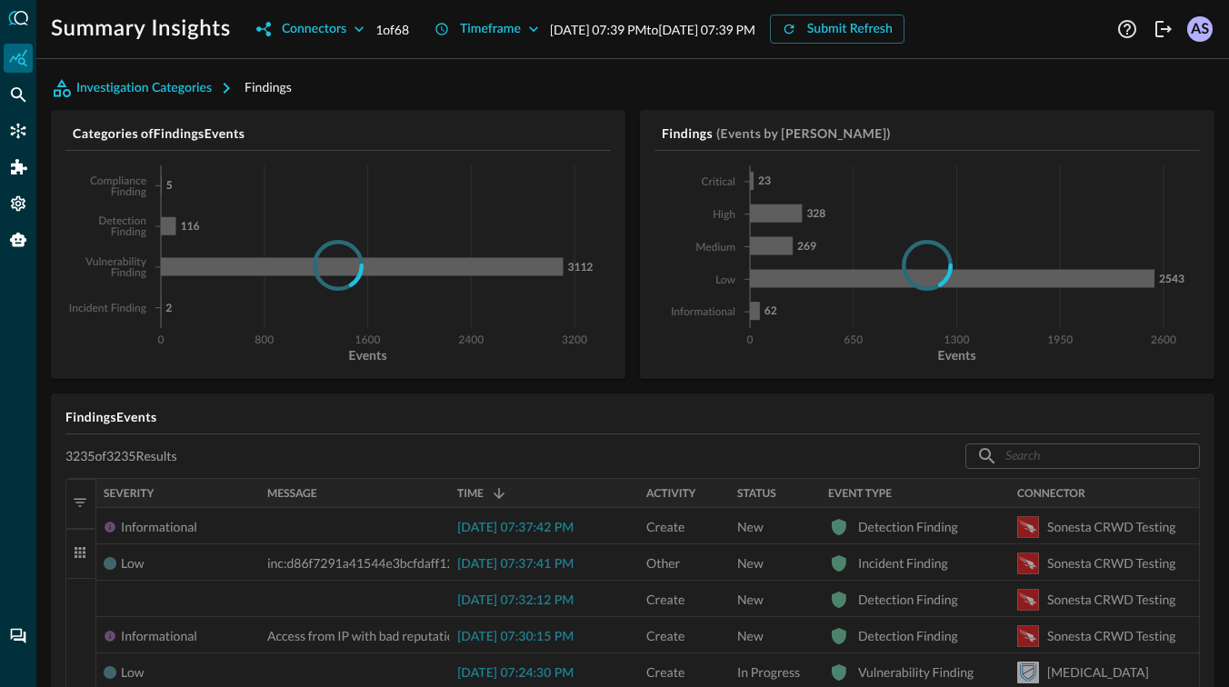
click at [19, 110] on div at bounding box center [18, 343] width 36 height 687
click at [15, 85] on icon "Federated Search" at bounding box center [18, 94] width 18 height 18
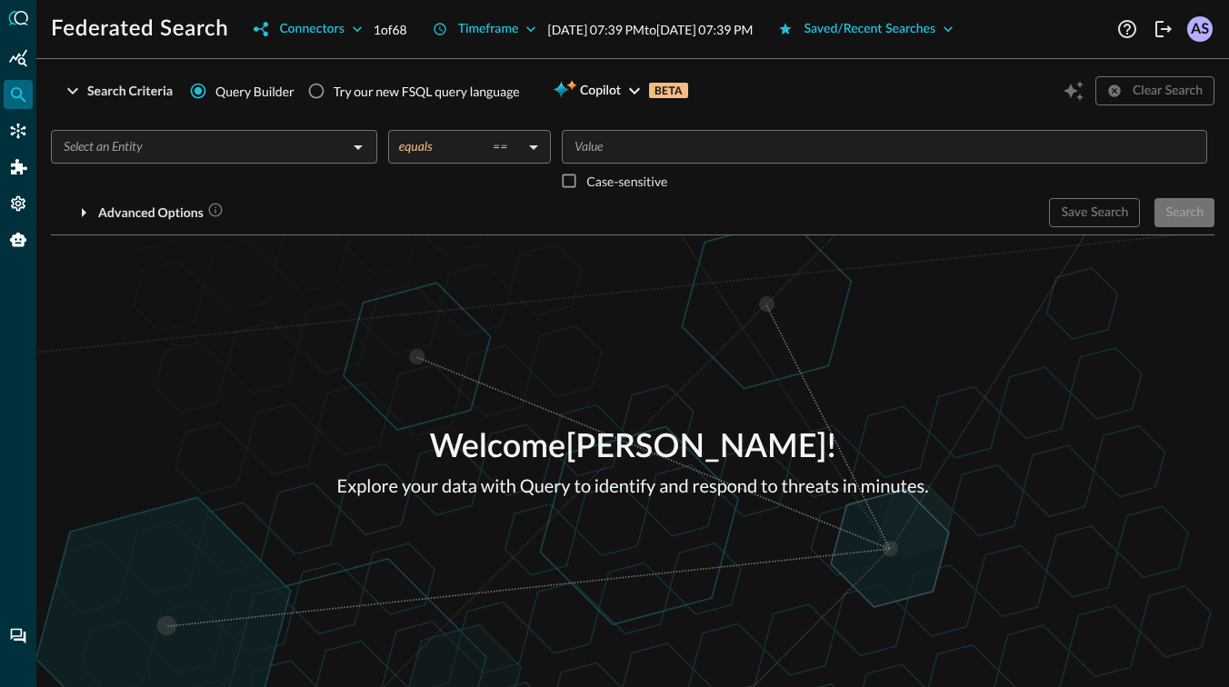
click at [289, 140] on input "text" at bounding box center [198, 146] width 285 height 23
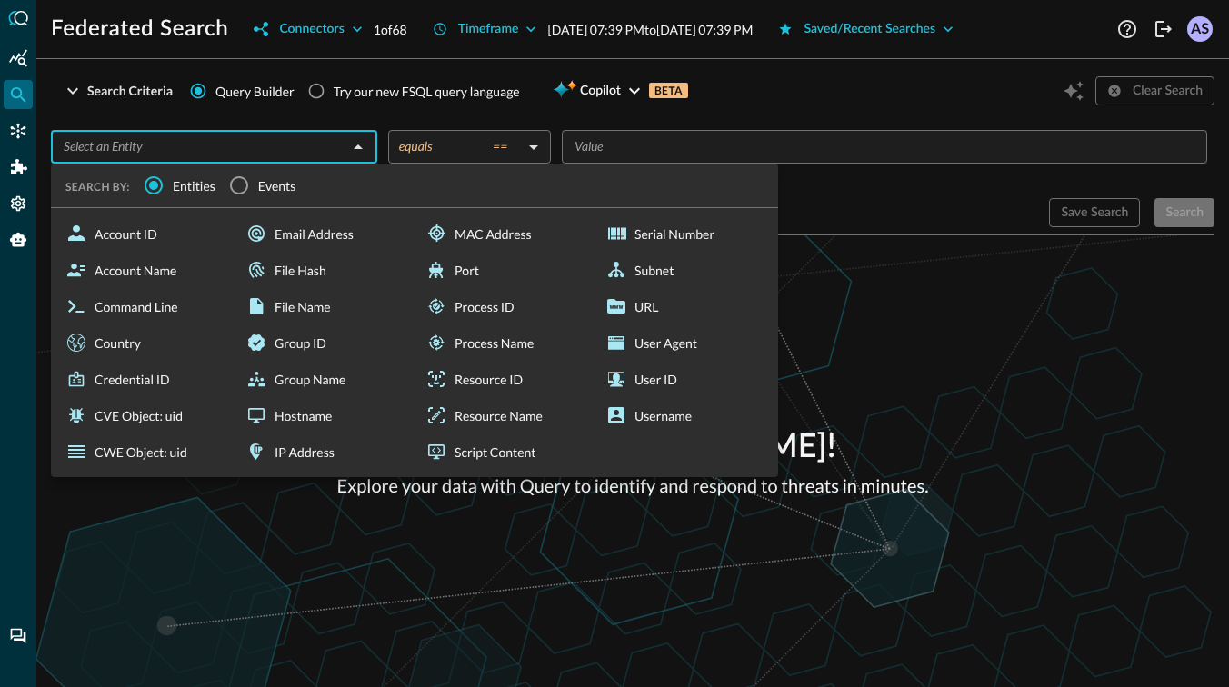
click at [260, 195] on label "Events" at bounding box center [258, 185] width 76 height 38
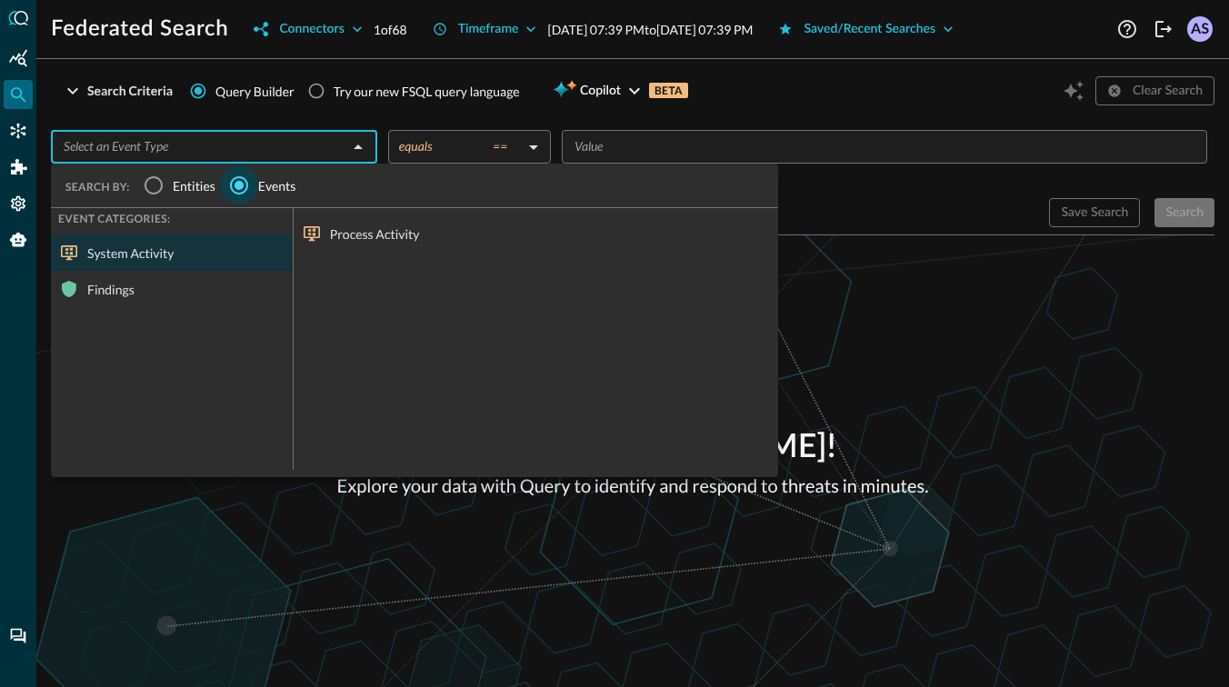
click at [222, 193] on input "Events" at bounding box center [239, 185] width 38 height 38
click at [180, 191] on span "Entities" at bounding box center [194, 185] width 43 height 19
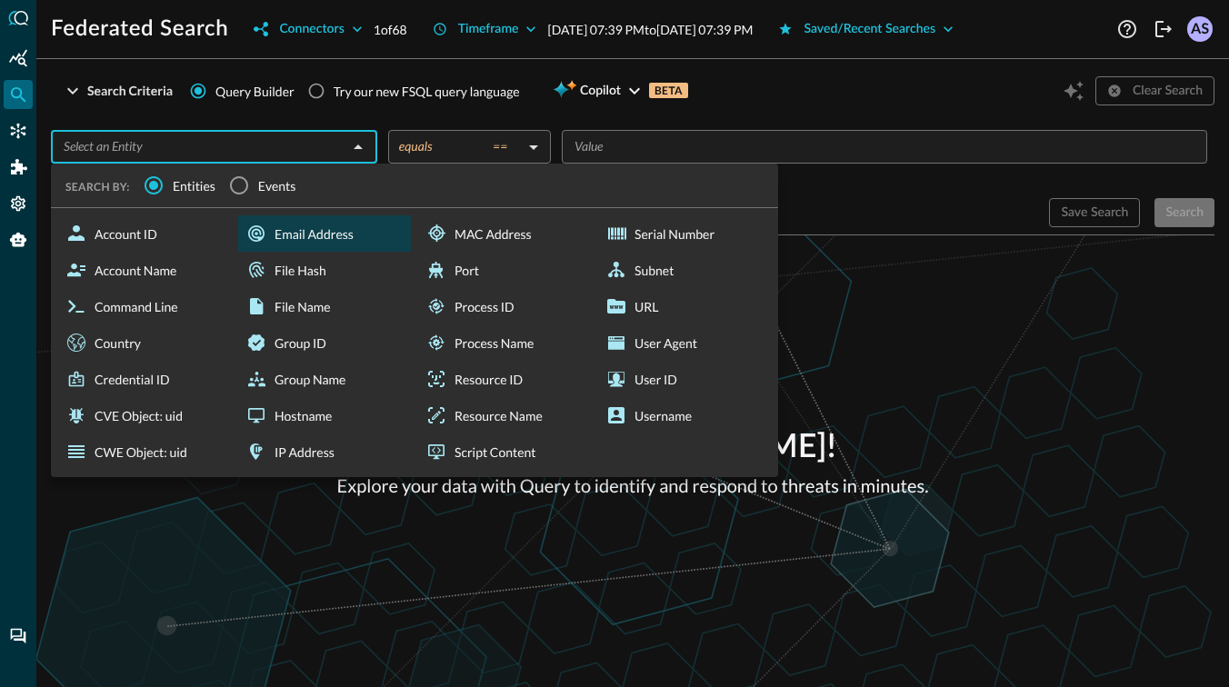
click at [350, 245] on div "Email Address" at bounding box center [324, 233] width 173 height 36
type input "Email Address"
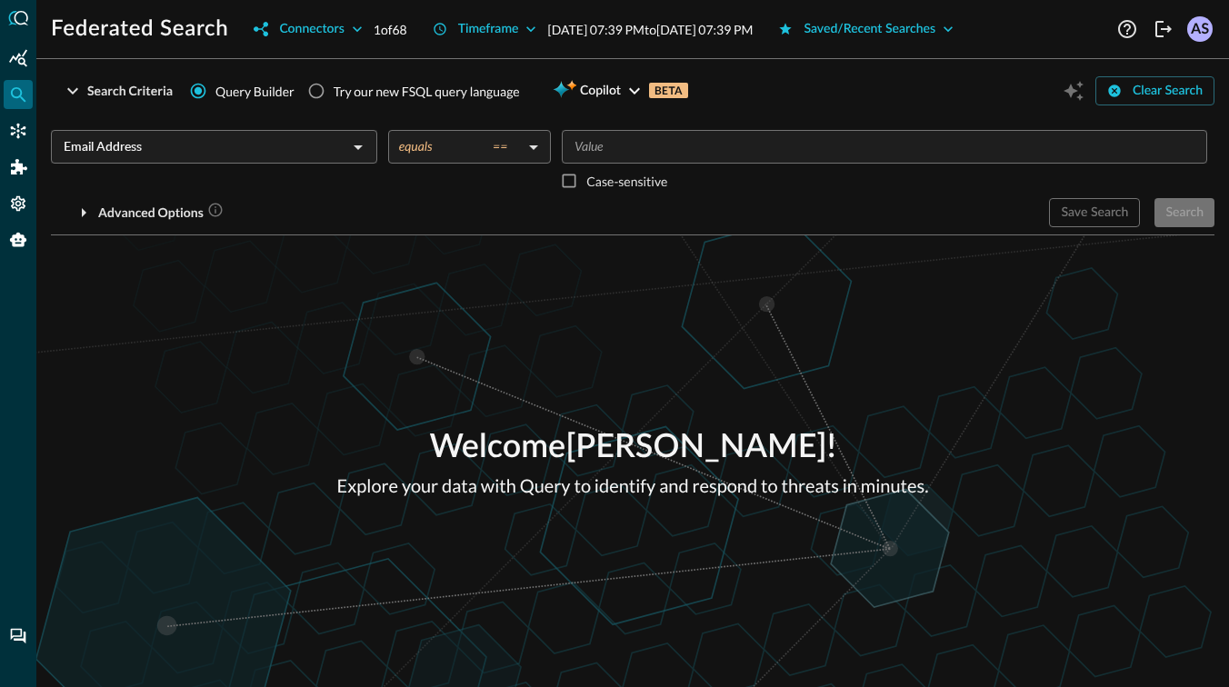
click at [698, 151] on input "Value" at bounding box center [883, 146] width 632 height 23
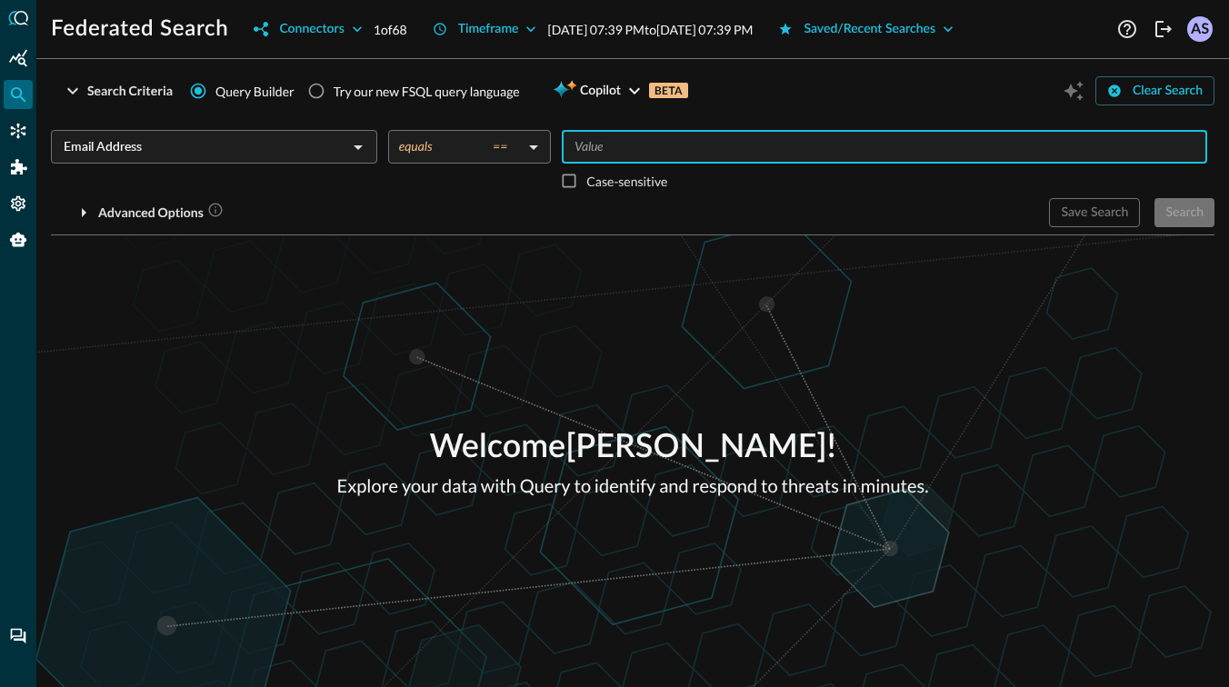
click at [489, 154] on body "Federated Search Connectors 1 of 68 Timeframe [DATE] 07:39 PM to [DATE] 07:39 P…" at bounding box center [614, 343] width 1229 height 687
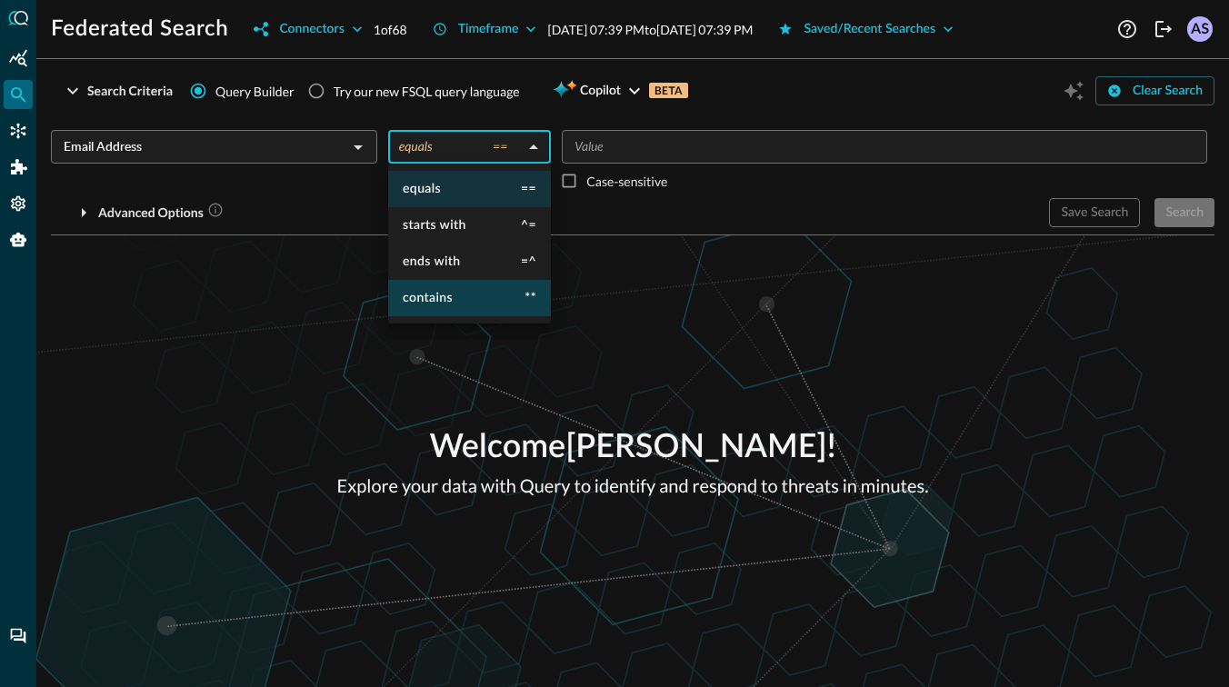
click at [454, 294] on li "contains **" at bounding box center [469, 298] width 163 height 36
type input "contains"
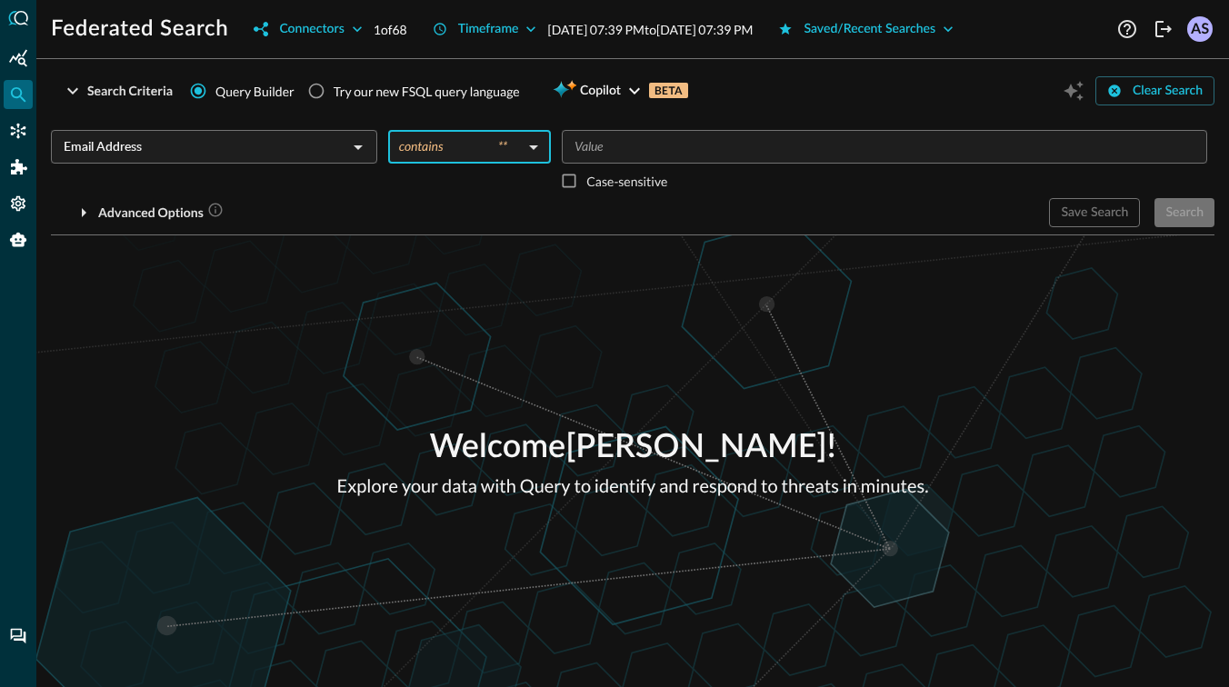
click at [643, 140] on input "Value" at bounding box center [883, 146] width 632 height 23
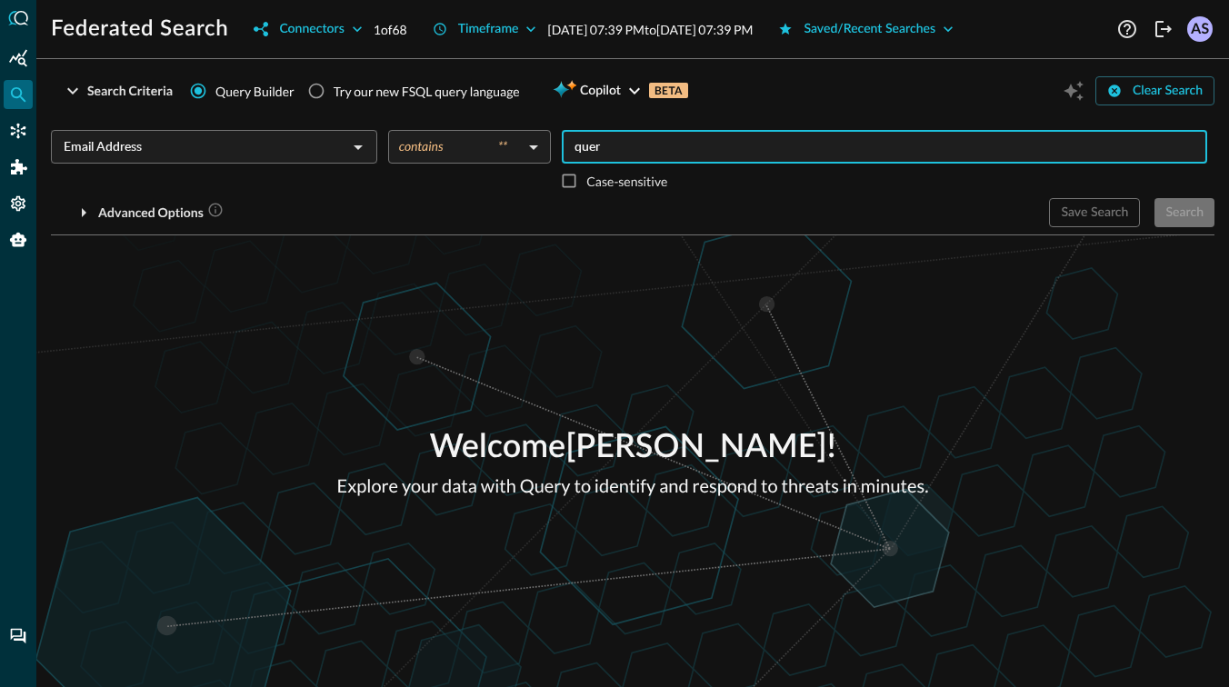
type input "query"
click at [1173, 222] on div "Search" at bounding box center [1184, 213] width 38 height 23
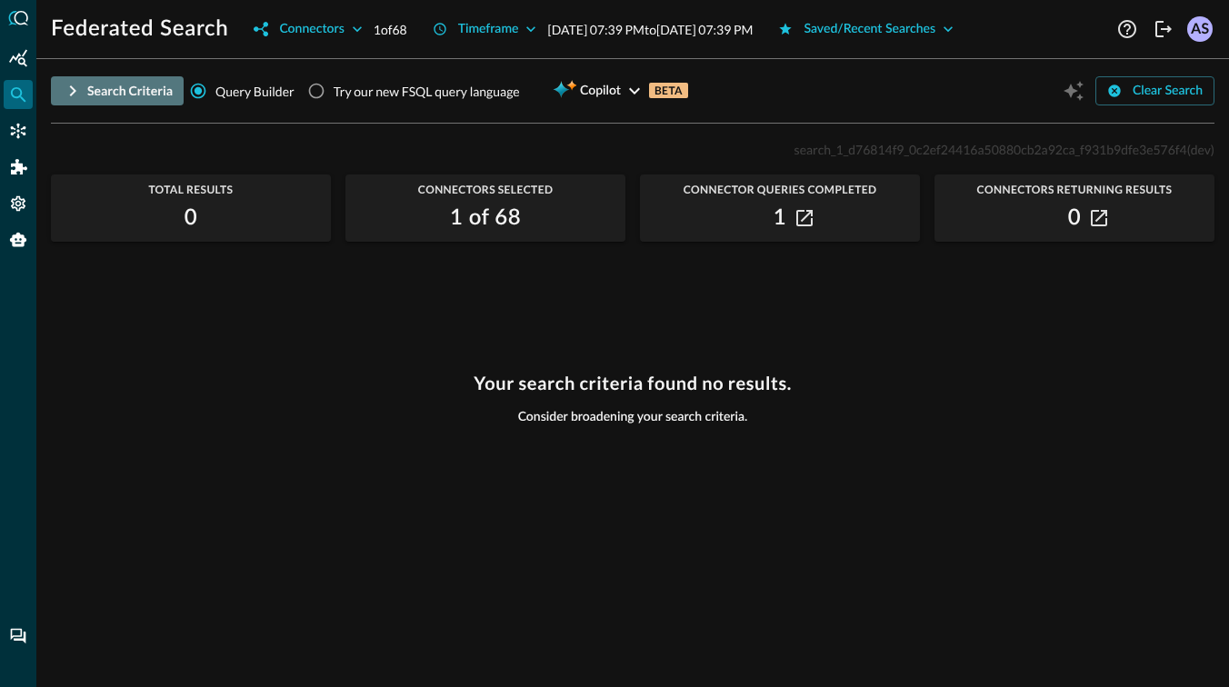
click at [154, 91] on div "Search Criteria" at bounding box center [129, 91] width 85 height 23
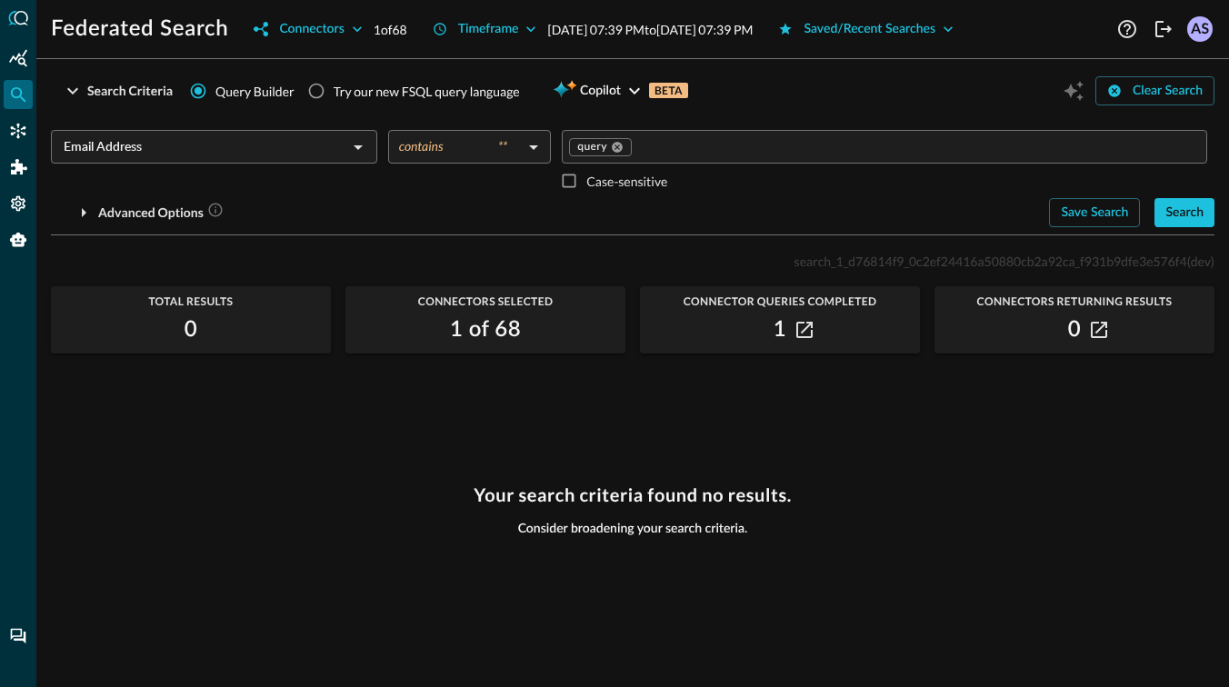
click at [338, 160] on div "Email Address ​" at bounding box center [214, 147] width 326 height 34
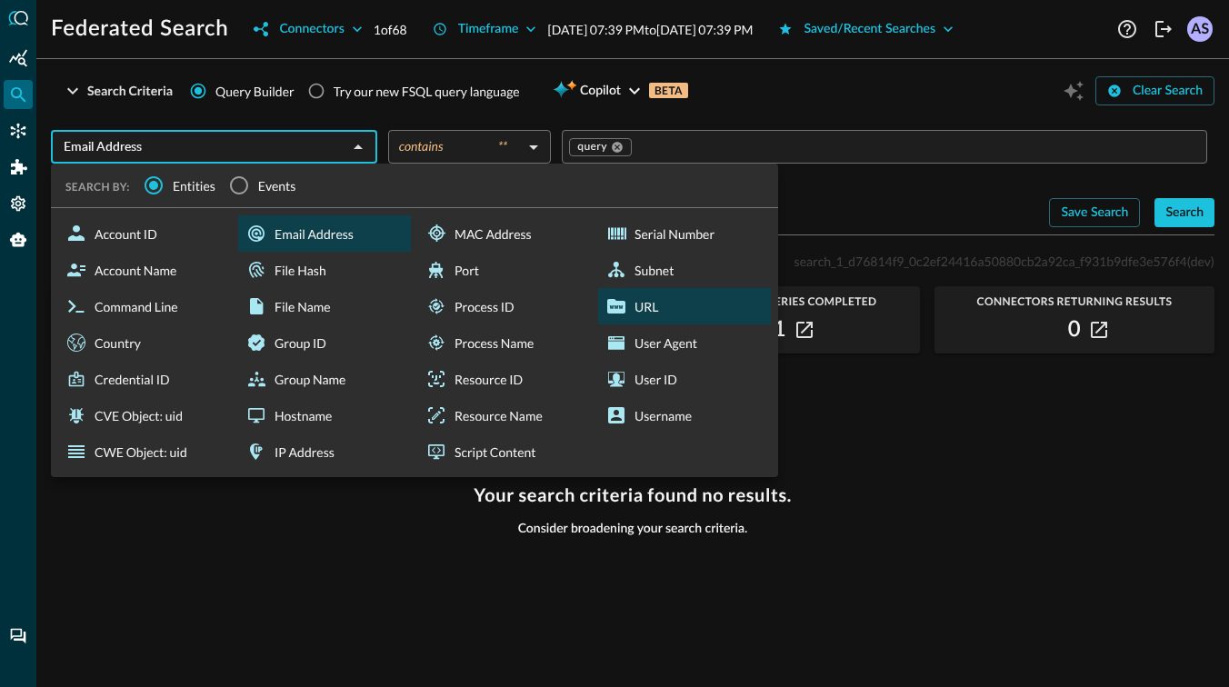
click at [633, 307] on div "URL" at bounding box center [684, 306] width 173 height 36
type input "URL"
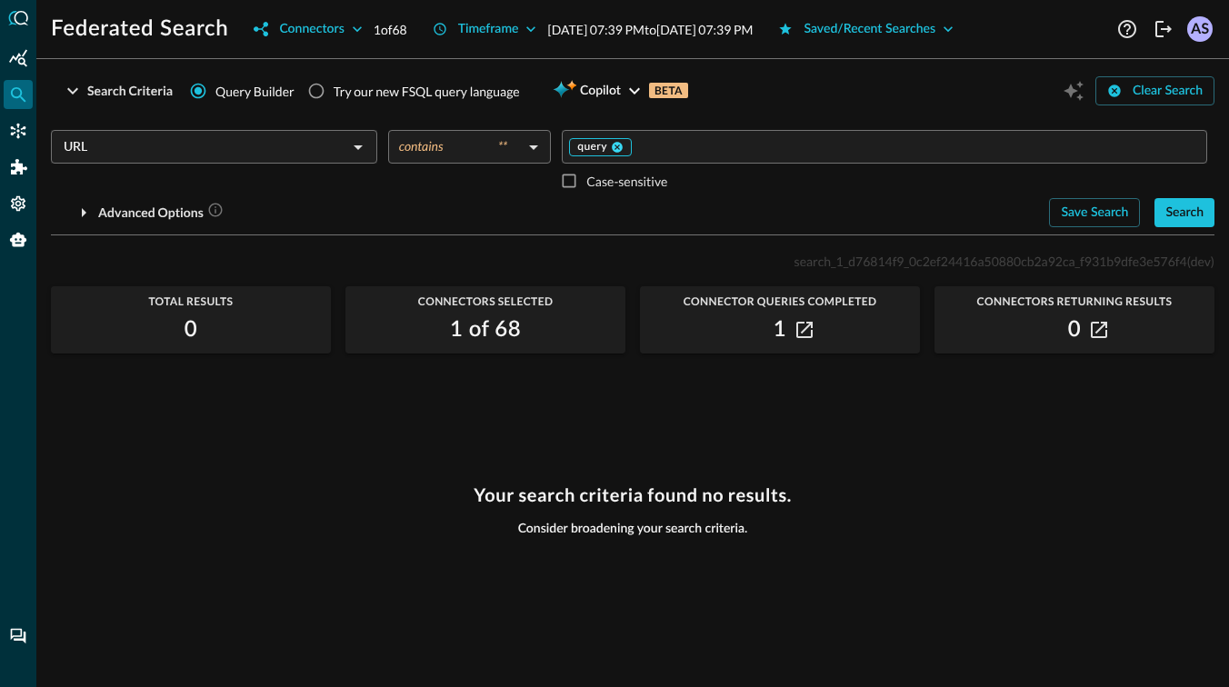
click at [616, 152] on icon at bounding box center [617, 147] width 11 height 11
click at [616, 152] on input "Value" at bounding box center [883, 146] width 632 height 23
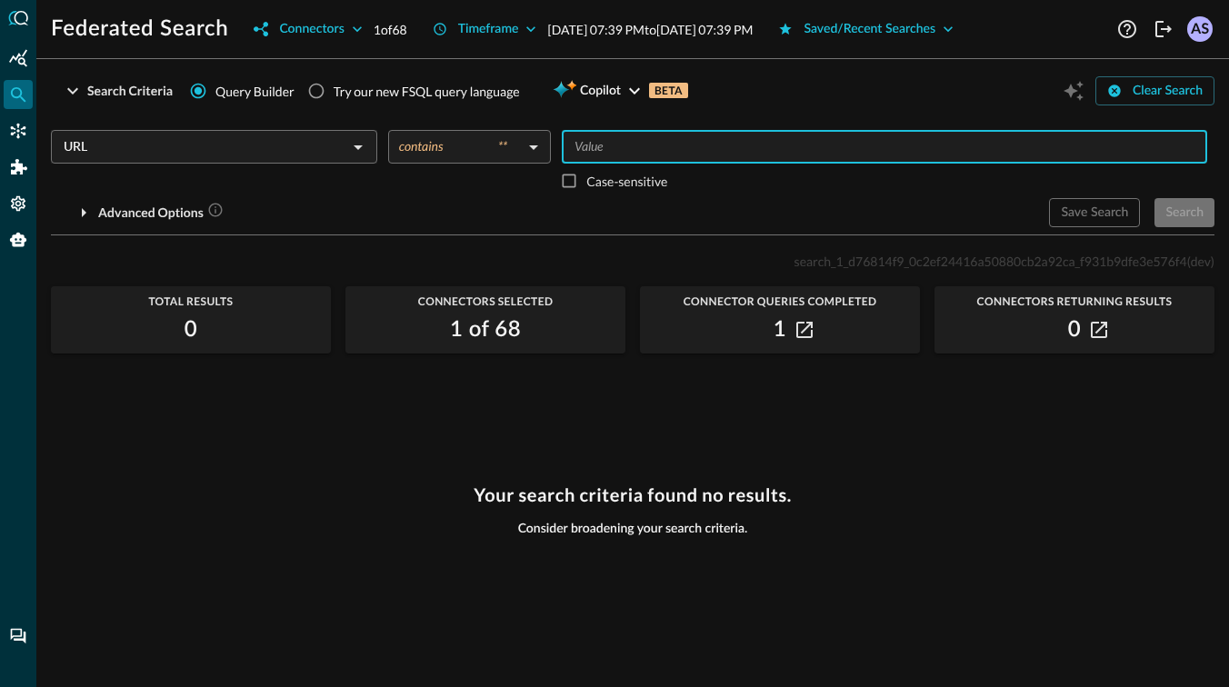
type input "u"
click at [1166, 202] on div "Search" at bounding box center [1184, 213] width 38 height 23
